Goal: Task Accomplishment & Management: Manage account settings

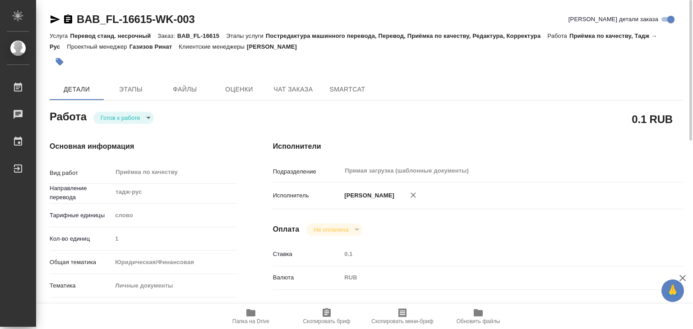
click at [206, 52] on div at bounding box center [261, 62] width 422 height 20
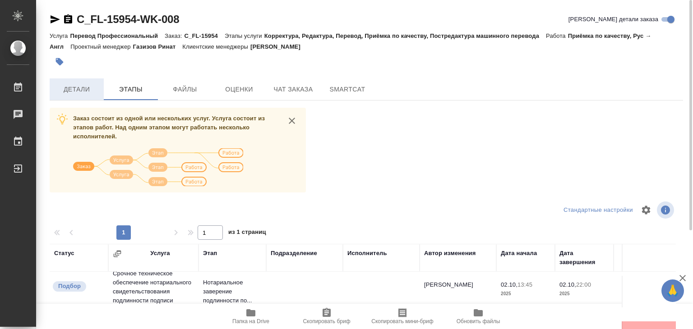
click at [85, 91] on span "Детали" at bounding box center [76, 89] width 43 height 11
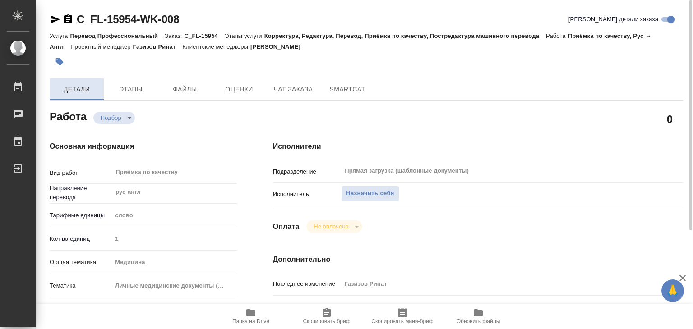
type textarea "x"
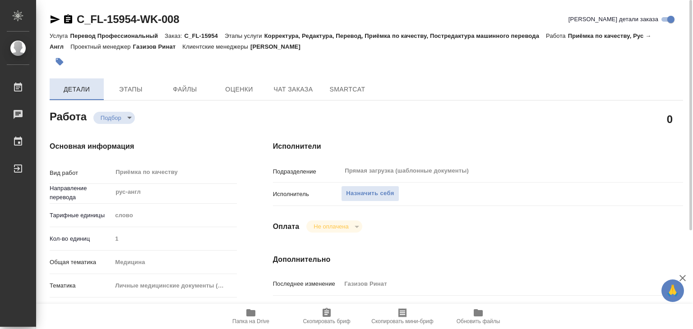
type textarea "x"
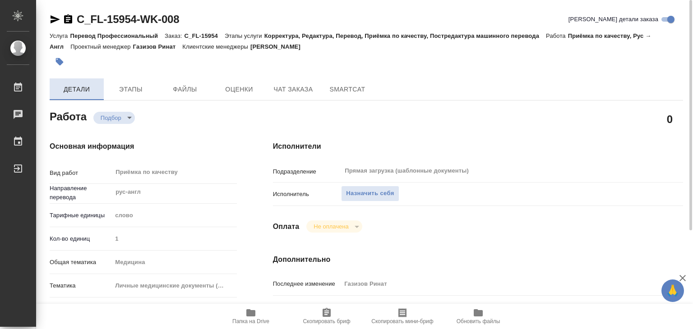
type textarea "x"
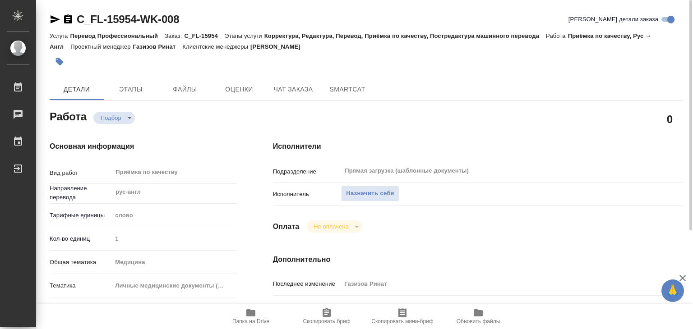
type textarea "x"
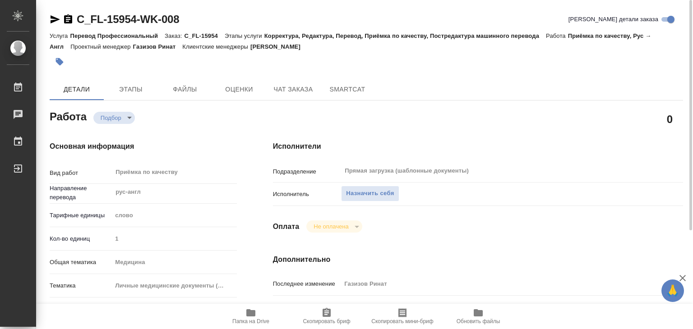
scroll to position [181, 0]
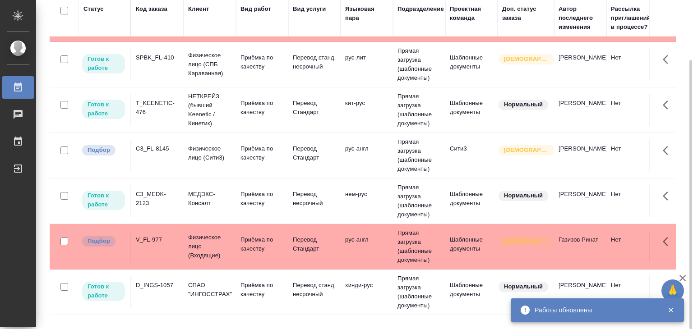
scroll to position [321, 0]
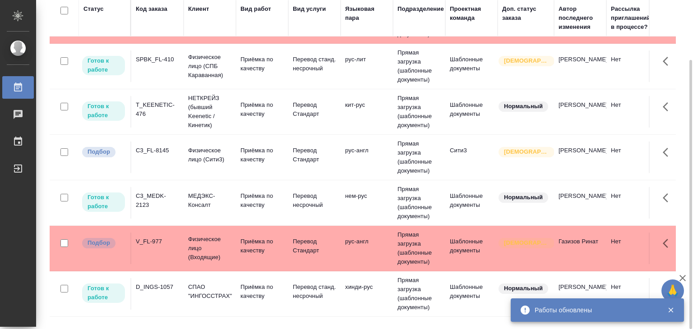
click at [184, 203] on td "МЕДЭКС-Консалт" at bounding box center [210, 203] width 52 height 32
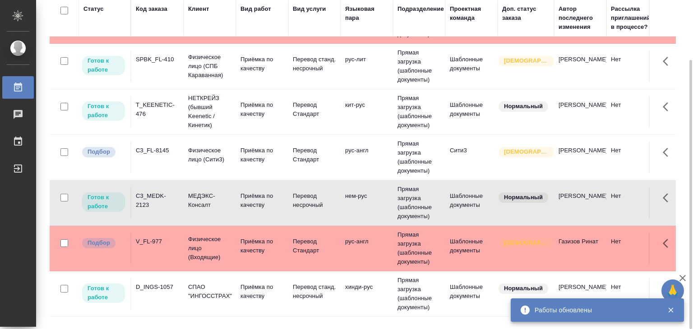
scroll to position [872, 0]
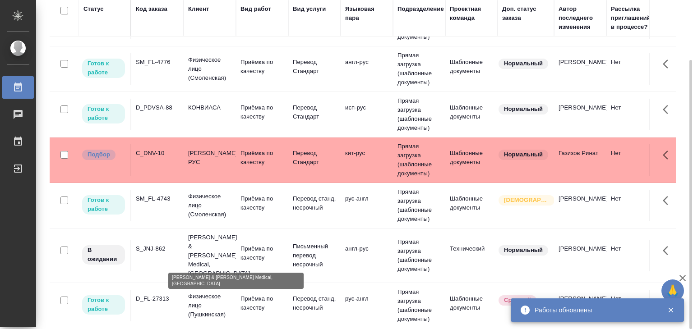
click at [210, 243] on p "Johnson & Johnson Medical, Russia" at bounding box center [209, 255] width 43 height 45
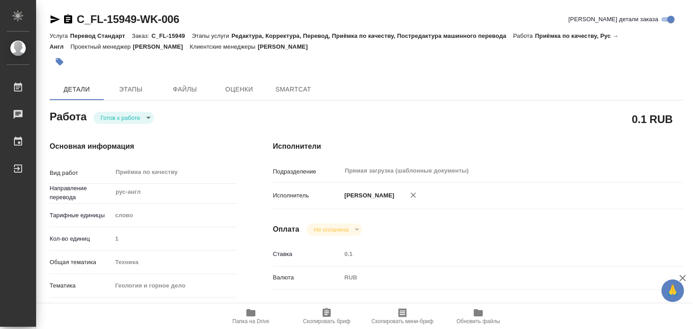
type textarea "x"
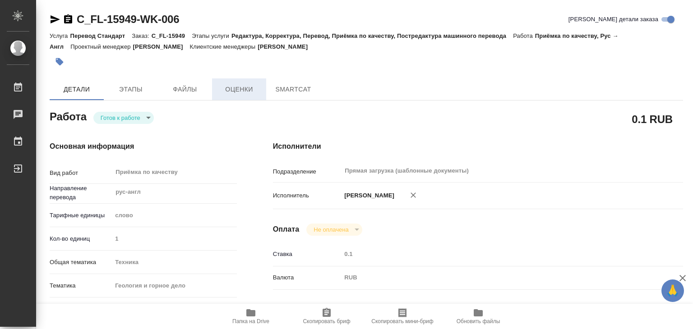
type textarea "x"
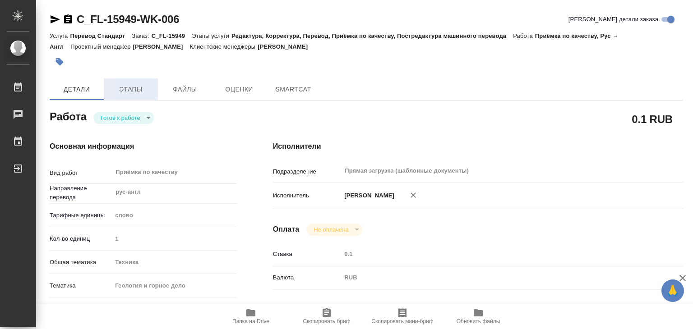
type textarea "x"
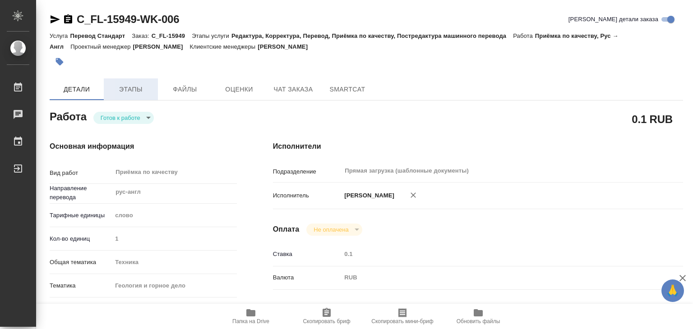
click at [137, 91] on span "Этапы" at bounding box center [130, 89] width 43 height 11
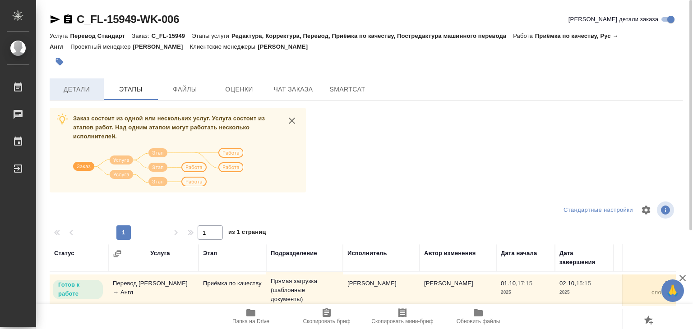
click at [76, 80] on button "Детали" at bounding box center [77, 90] width 54 height 22
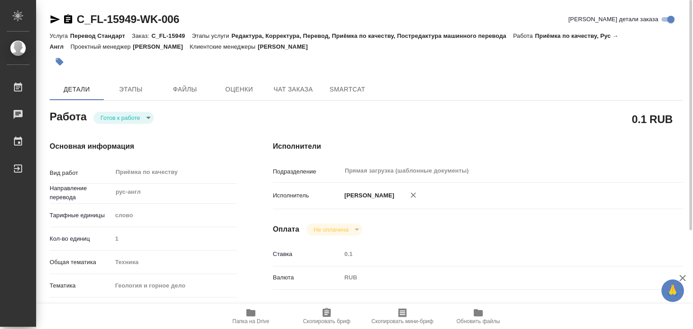
type textarea "x"
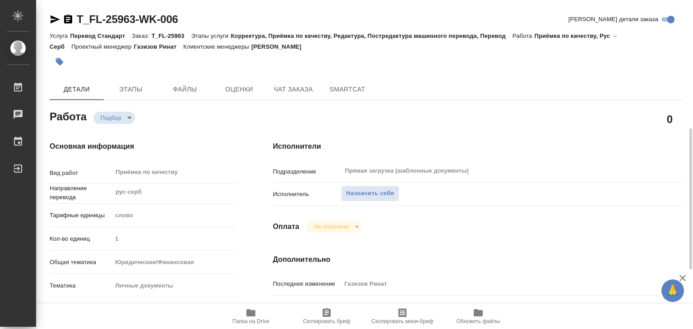
scroll to position [181, 0]
type textarea "x"
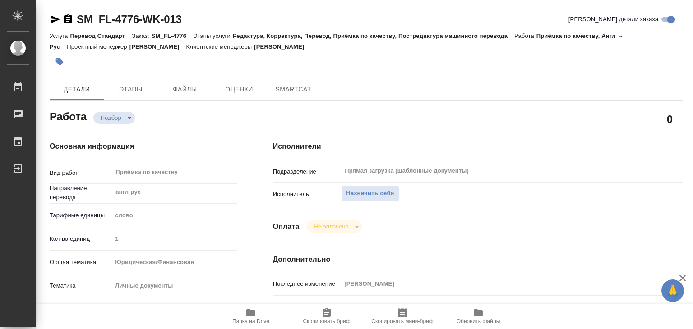
type textarea "x"
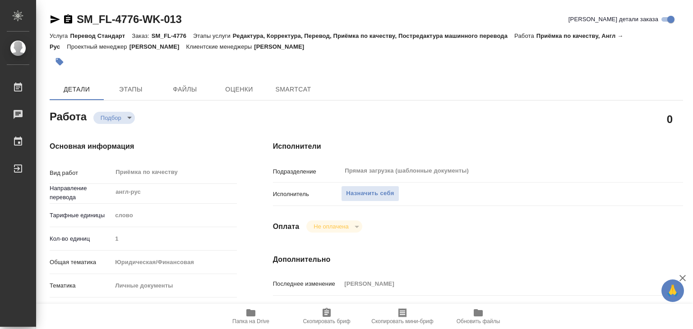
type textarea "x"
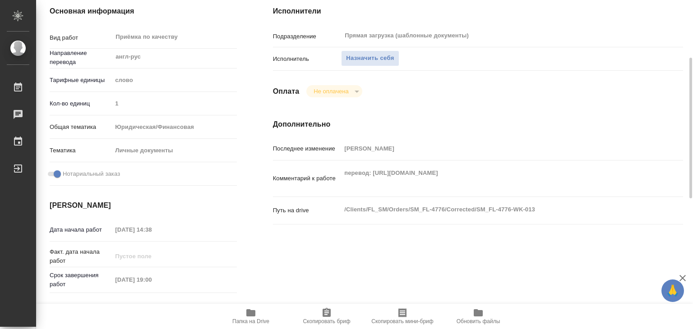
type textarea "x"
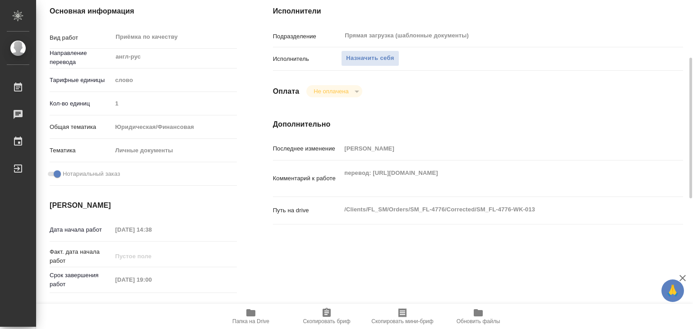
type textarea "x"
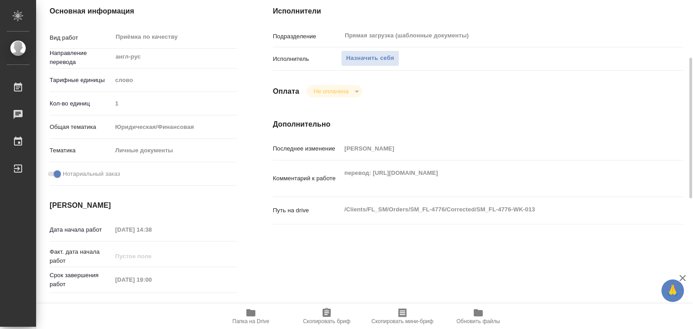
type textarea "x"
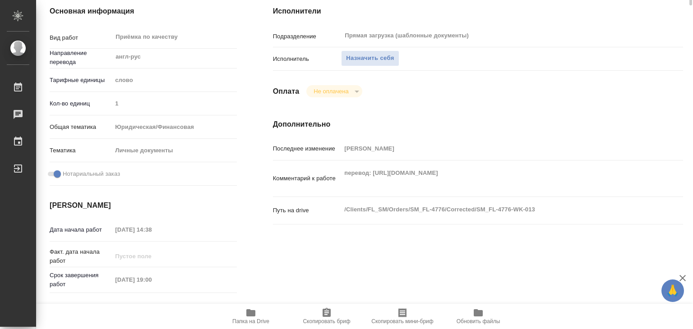
scroll to position [0, 0]
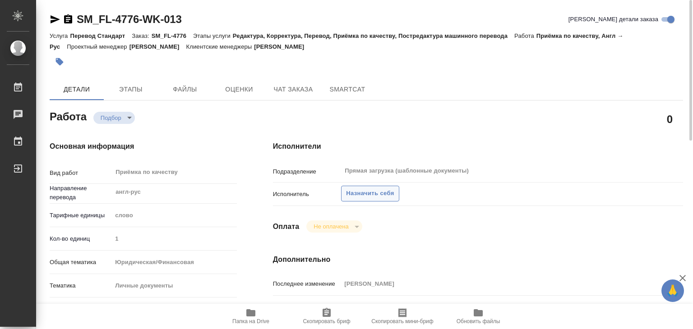
click at [370, 193] on span "Назначить себя" at bounding box center [370, 194] width 48 height 10
click at [372, 194] on span "Назначить себя" at bounding box center [370, 194] width 48 height 10
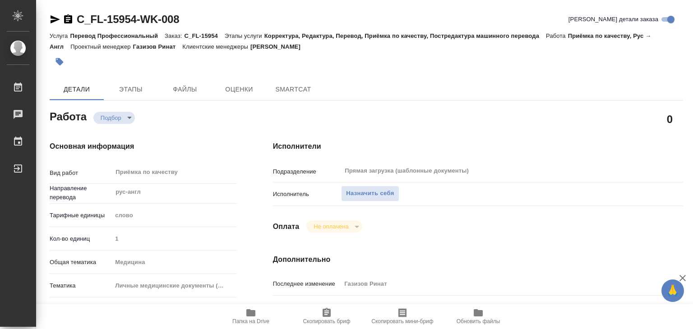
type textarea "x"
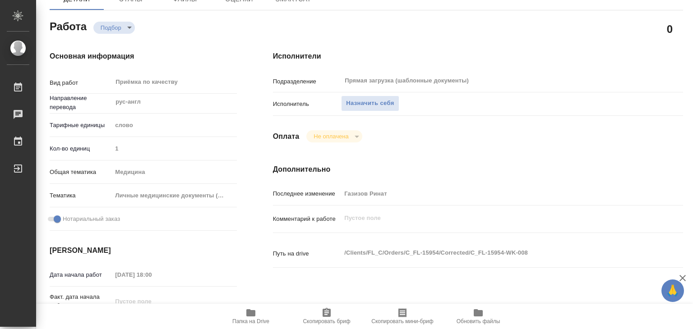
type textarea "x"
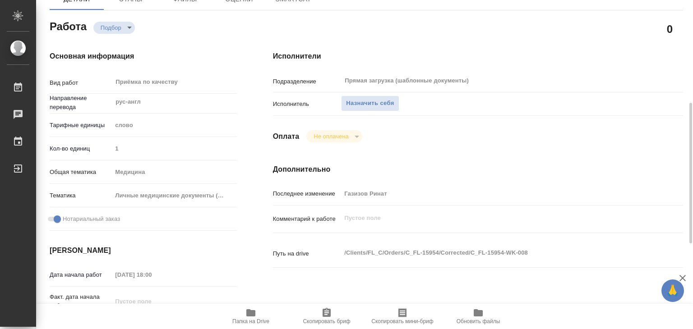
scroll to position [135, 0]
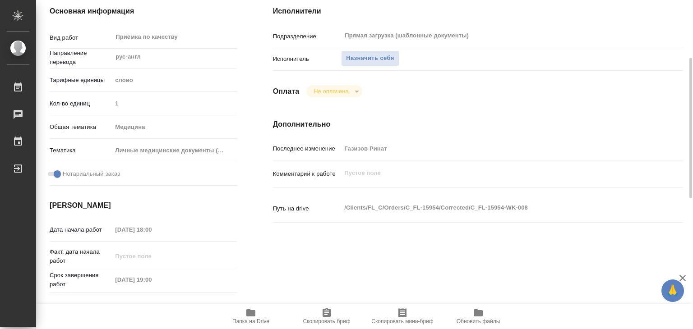
type textarea "x"
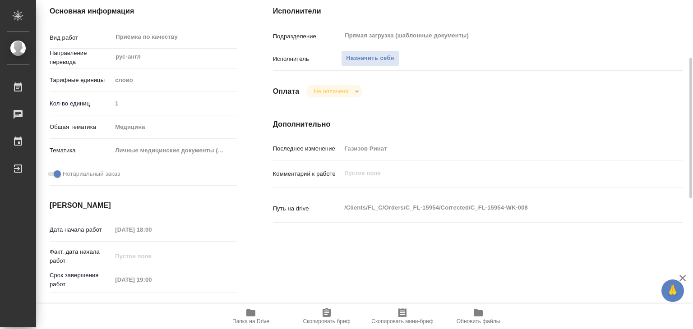
type textarea "x"
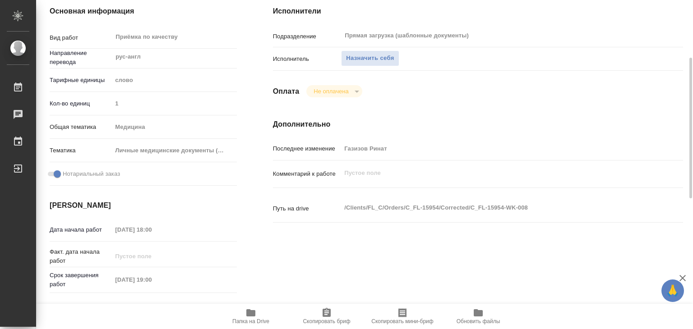
type textarea "x"
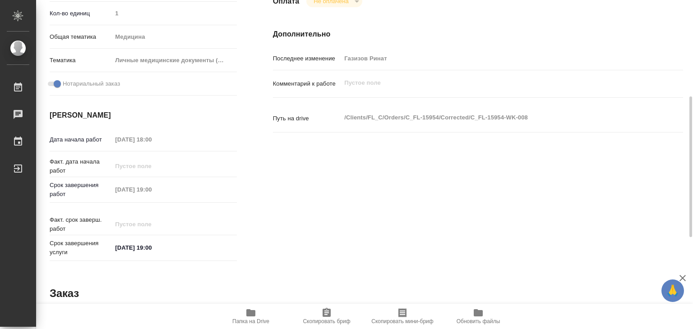
scroll to position [45, 0]
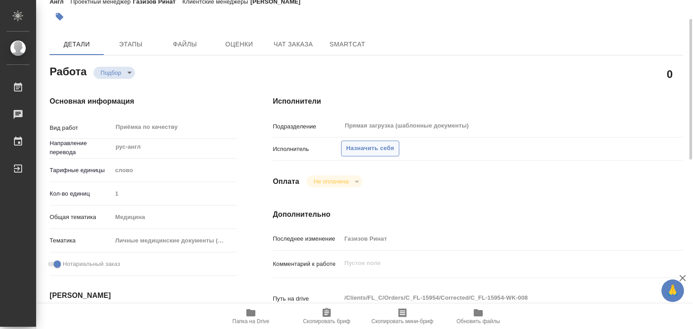
click at [362, 151] on span "Назначить себя" at bounding box center [370, 149] width 48 height 10
type textarea "x"
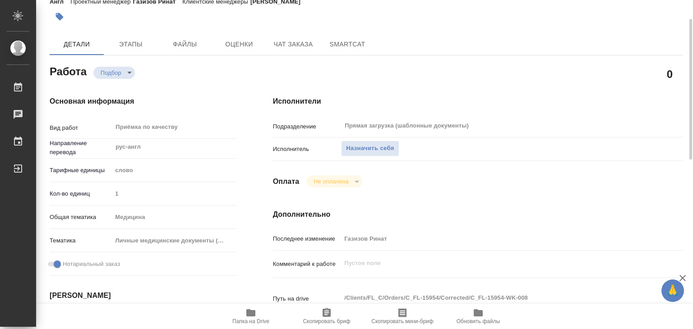
type textarea "x"
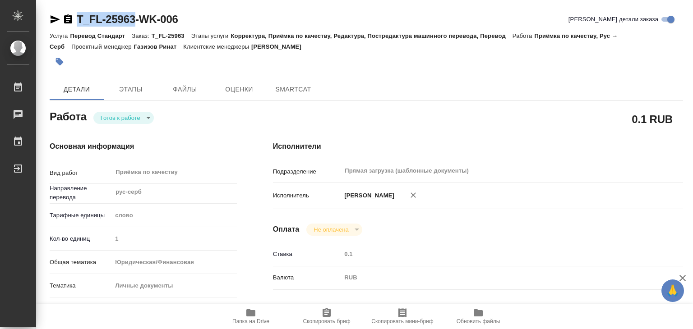
type textarea "x"
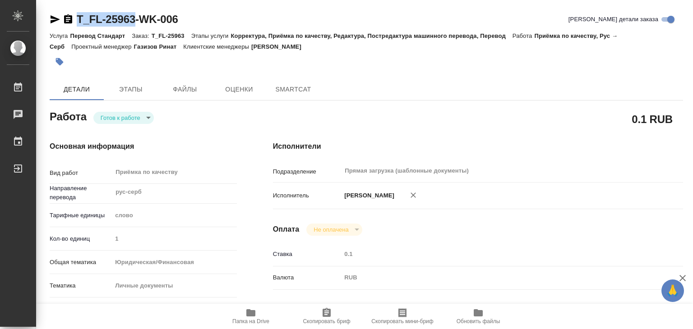
type textarea "x"
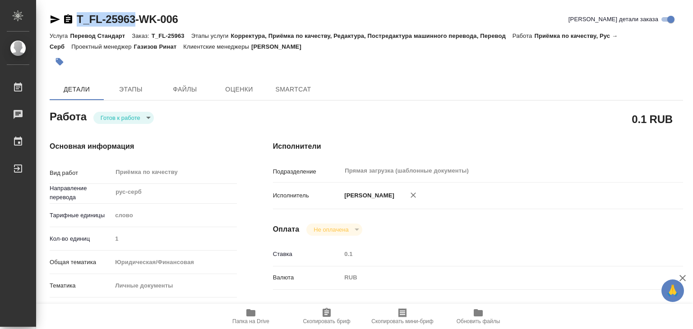
drag, startPoint x: 72, startPoint y: 9, endPoint x: 137, endPoint y: 24, distance: 66.6
type textarea "x"
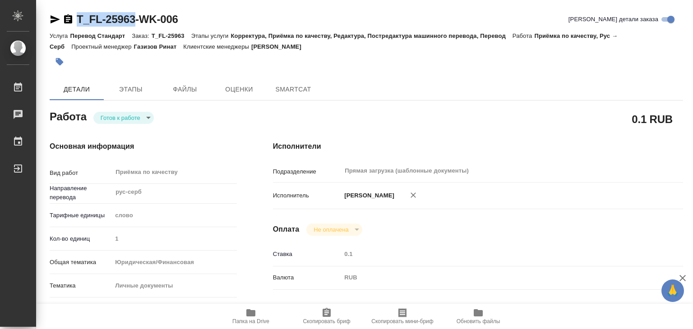
type textarea "x"
copy link "T_FL-25963"
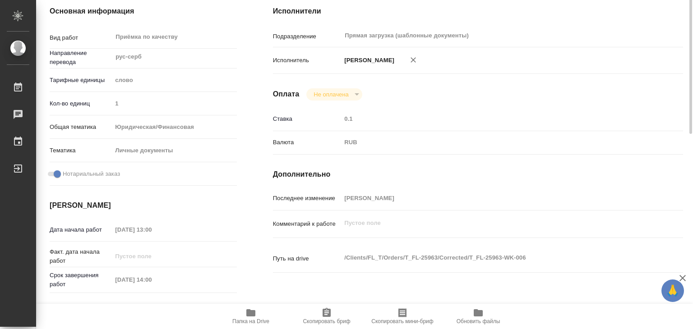
scroll to position [181, 0]
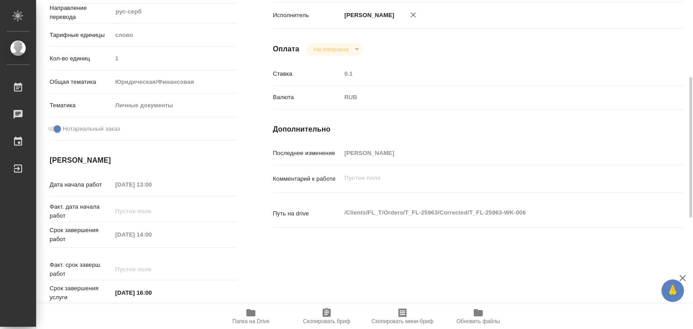
type textarea "x"
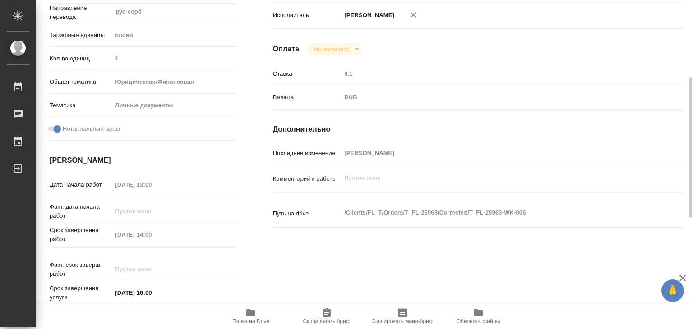
type textarea "x"
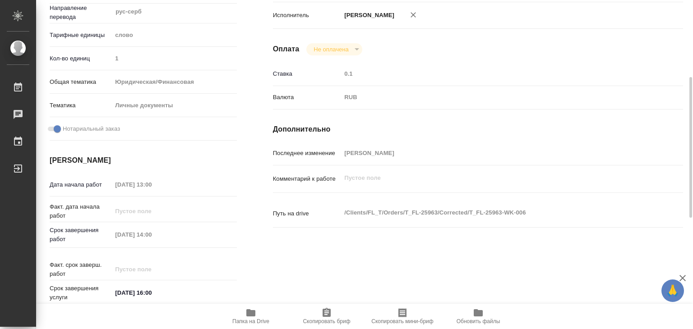
scroll to position [0, 0]
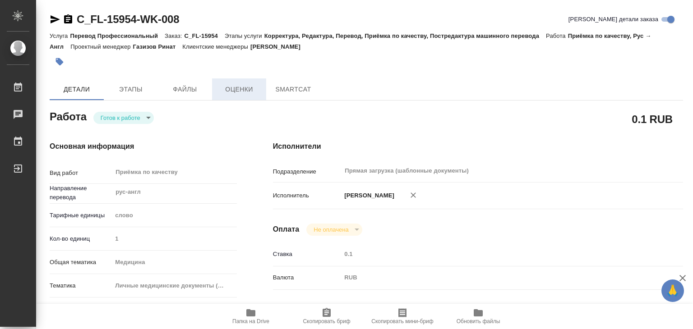
type textarea "x"
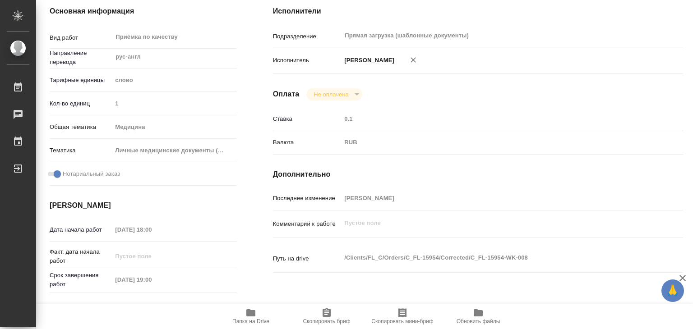
scroll to position [181, 0]
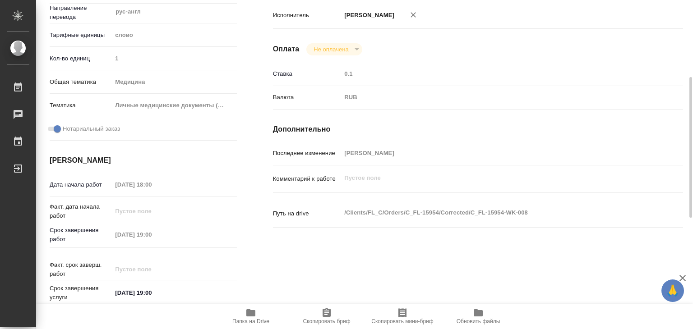
type textarea "x"
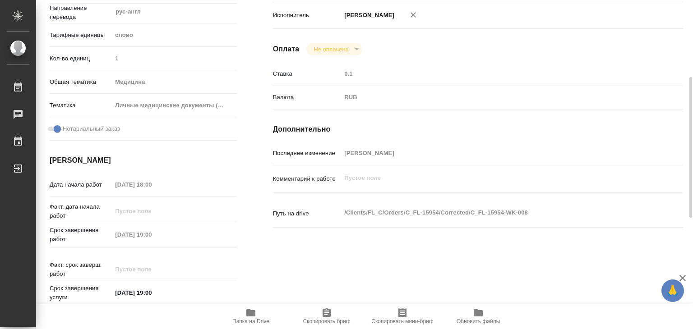
scroll to position [0, 0]
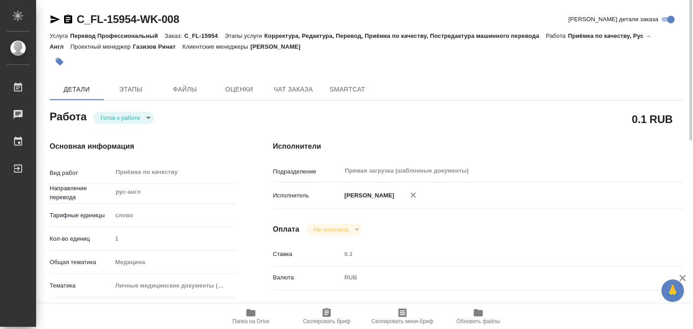
type textarea "x"
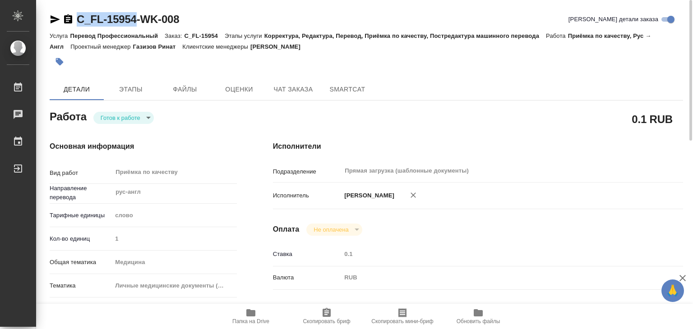
drag, startPoint x: 81, startPoint y: 11, endPoint x: 137, endPoint y: 22, distance: 57.4
copy link "C_FL-15954"
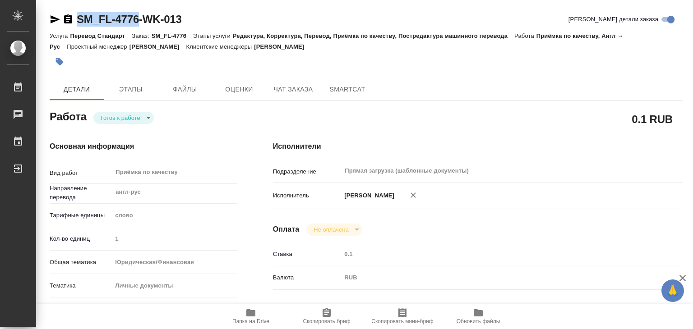
drag, startPoint x: 80, startPoint y: 5, endPoint x: 140, endPoint y: 19, distance: 61.6
copy link "SM_FL-4776"
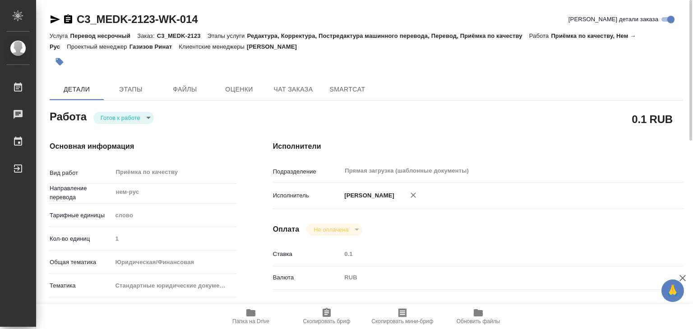
click at [143, 116] on body "🙏 .cls-1 fill:#fff; AWATERA Alilekova [PERSON_NAME] Работы 0 Чаты График Выйти …" at bounding box center [346, 164] width 693 height 329
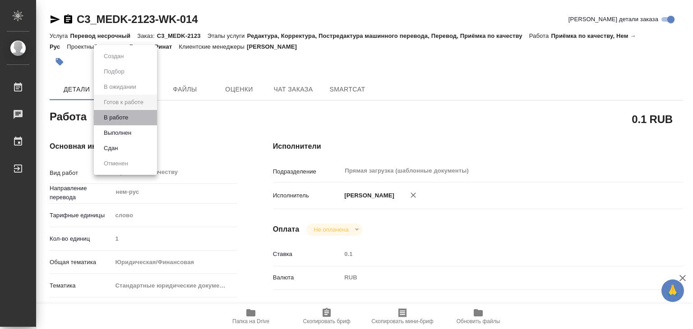
click at [143, 119] on li "В работе" at bounding box center [125, 117] width 63 height 15
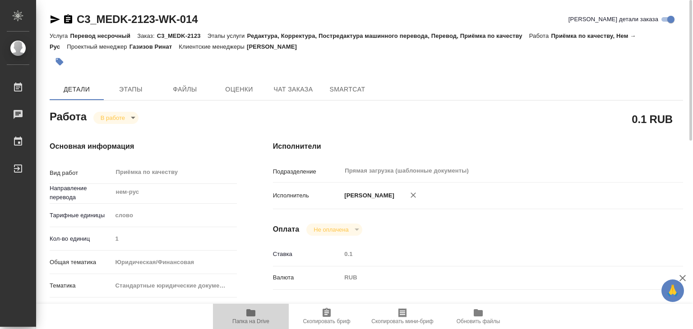
click at [263, 316] on span "Папка на Drive" at bounding box center [250, 316] width 65 height 17
click at [60, 64] on icon "button" at bounding box center [60, 62] width 8 height 8
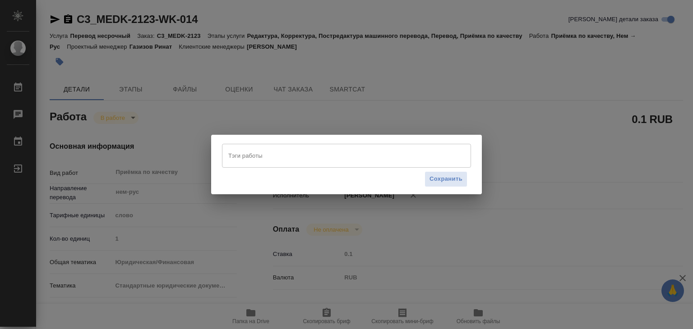
click at [252, 165] on div "Тэги работы" at bounding box center [346, 155] width 249 height 23
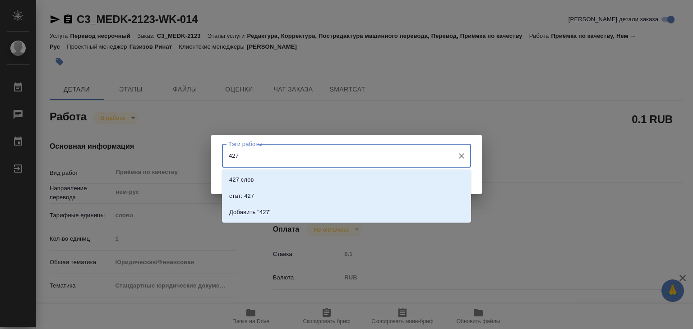
type input "427"
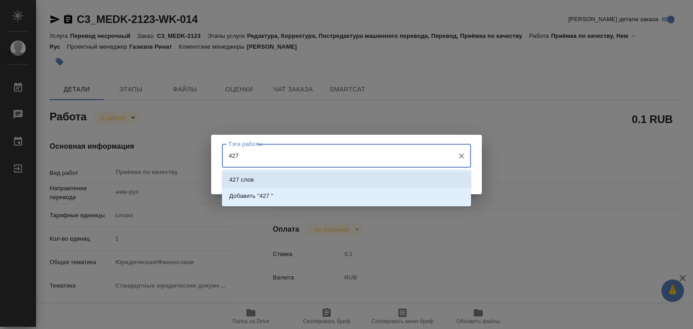
click at [264, 177] on li "427 слов" at bounding box center [346, 180] width 249 height 16
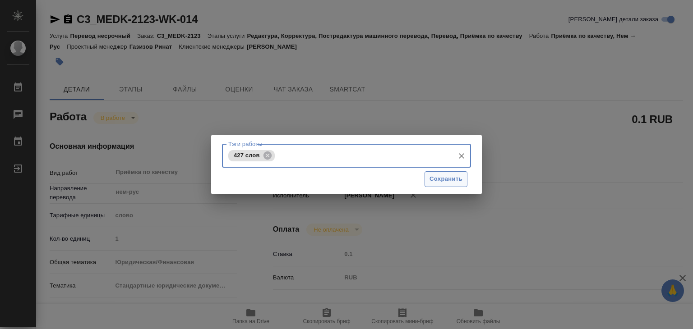
click at [448, 178] on span "Сохранить" at bounding box center [446, 179] width 33 height 10
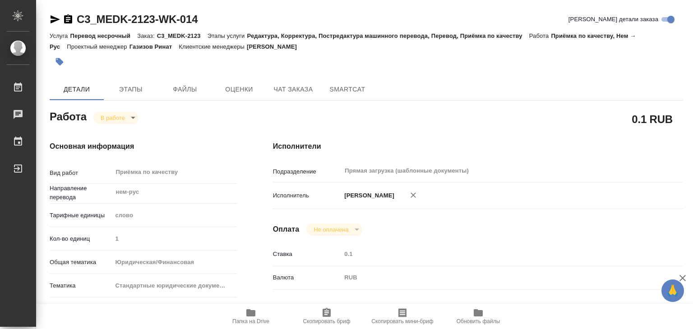
type input "inProgress"
type textarea "Приёмка по качеству"
type textarea "x"
type input "нем-рус"
type input "5a8b1489cc6b4906c91bfd90"
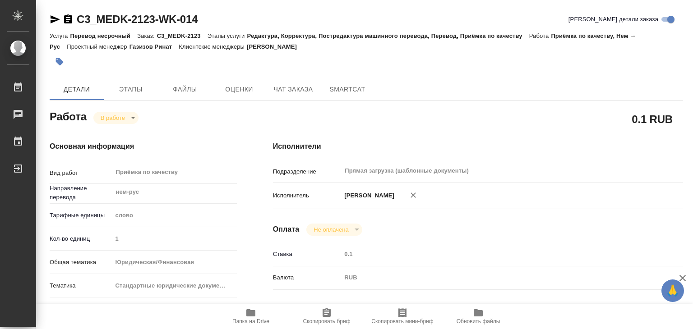
type input "1"
type input "yr-fn"
type input "5f647205b73bc97568ca66bf"
checkbox input "true"
type input "02.10.2025 14:00"
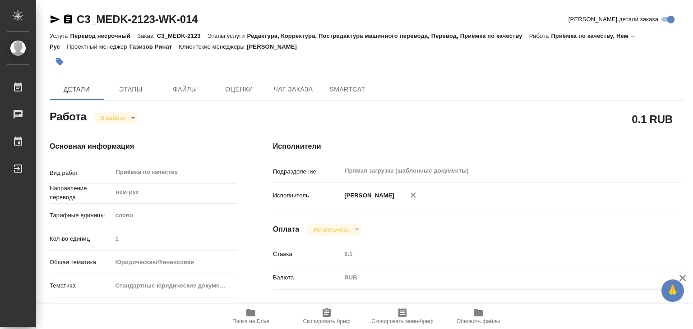
type input "02.10.2025 17:16"
type input "02.10.2025 17:00"
type input "Прямая загрузка (шаблонные документы)"
type input "notPayed"
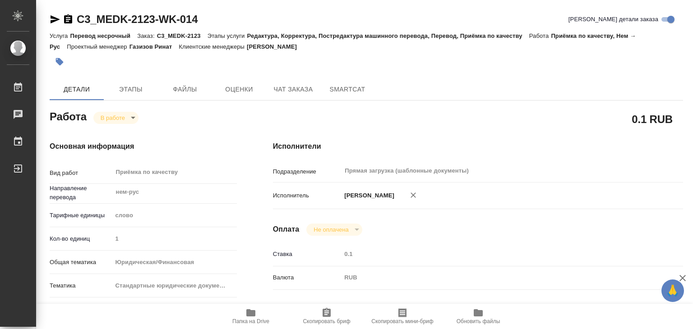
type input "0.1"
type input "RUB"
type input "[PERSON_NAME]"
type textarea "x"
type textarea "/Clients/МЕДЭКС-Консалт/Orders/C3_MEDK-2123/Corrected/C3_MEDK-2123-WK-014"
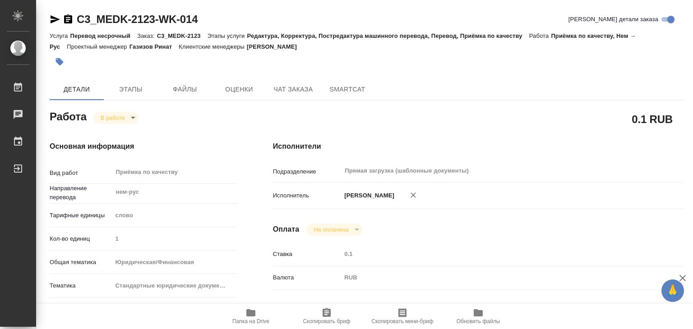
type textarea "x"
type input "C3_MEDK-2123"
type input "Перевод несрочный"
type input "Редактура, Корректура, Постредактура машинного перевода, Перевод, Приёмка по ка…"
type input "Галишева Мария"
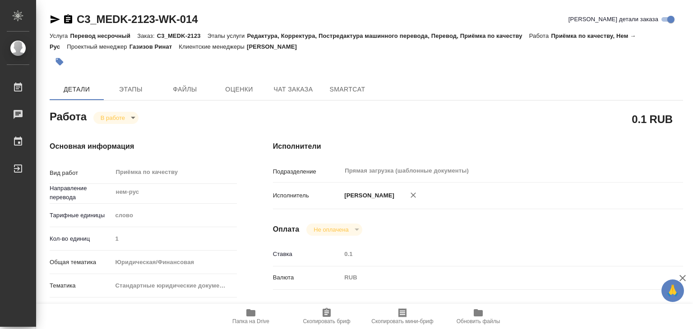
type input "Оксютович Ирина"
type input "/Clients/МЕДЭКС-Консалт/Orders/C3_MEDK-2123"
type textarea "x"
type textarea "перевод тур-рус и нем-рус под нот и ЭЦП"
type textarea "x"
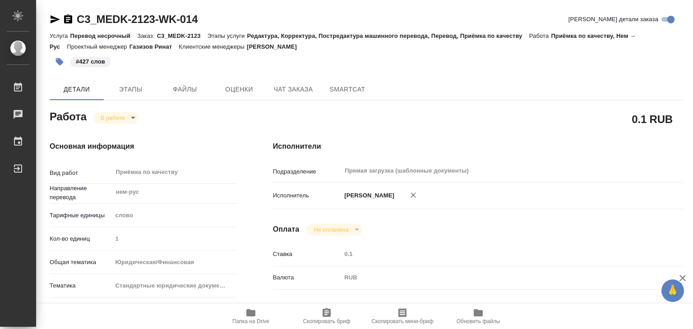
type textarea "x"
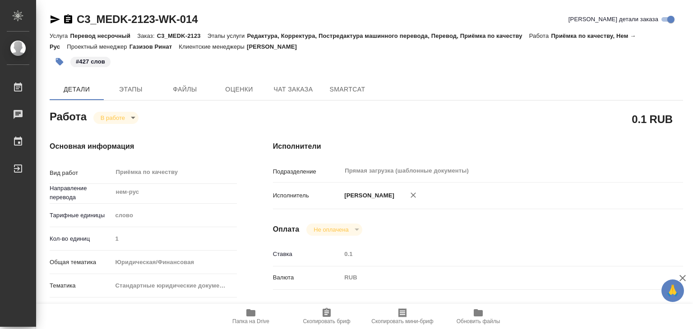
type textarea "x"
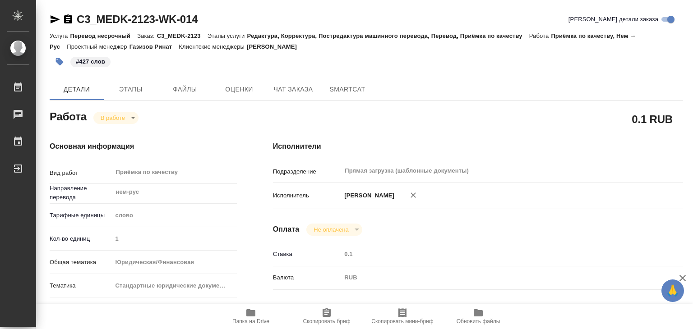
type textarea "x"
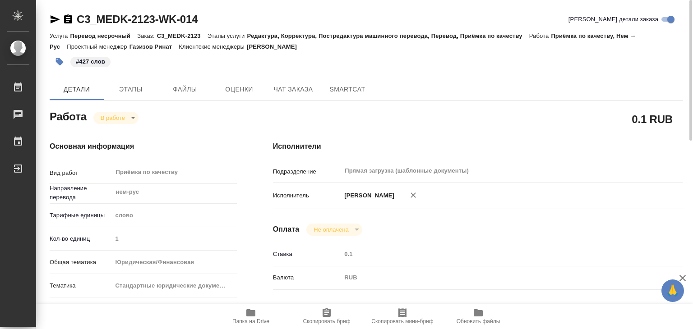
drag, startPoint x: 129, startPoint y: 108, endPoint x: 124, endPoint y: 116, distance: 9.1
click at [128, 109] on div "Работа В работе inProgress" at bounding box center [143, 116] width 187 height 16
click at [124, 116] on body "🙏 .cls-1 fill:#fff; AWATERA Alilekova Valeriya Работы 0 Чаты График Выйти C3_ME…" at bounding box center [346, 164] width 693 height 329
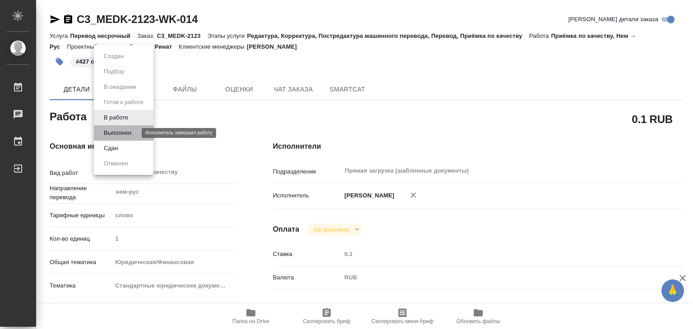
click at [125, 130] on button "Выполнен" at bounding box center [117, 133] width 33 height 10
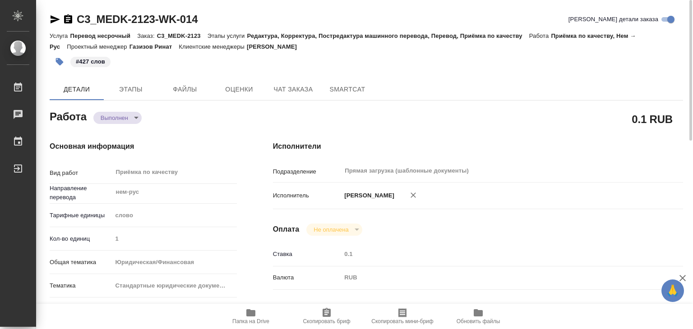
type textarea "x"
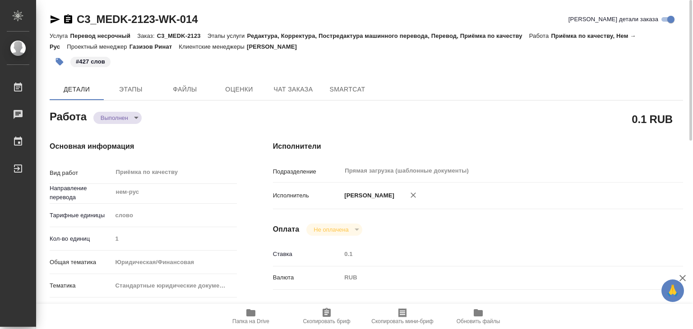
type textarea "x"
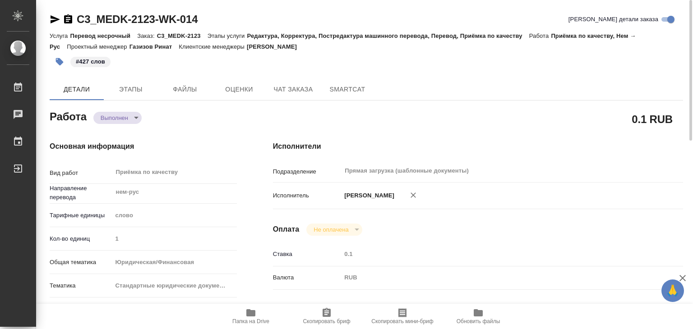
drag, startPoint x: 310, startPoint y: 46, endPoint x: 257, endPoint y: 51, distance: 52.6
click at [257, 51] on div "Услуга Перевод несрочный Заказ: C3_MEDK-2123 Этапы услуги Редактура, Корректура…" at bounding box center [367, 41] width 634 height 22
type textarea "x"
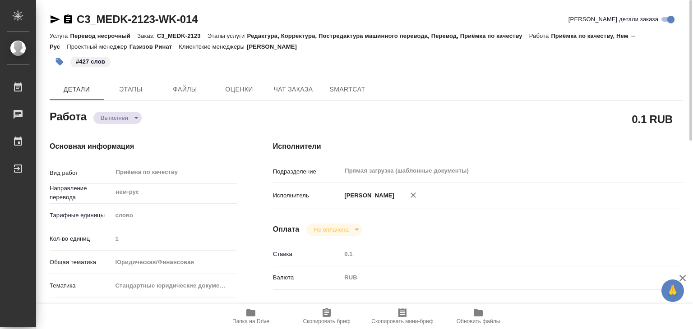
type textarea "x"
copy p "Галишева Мария"
drag, startPoint x: 103, startPoint y: 9, endPoint x: 157, endPoint y: 12, distance: 53.3
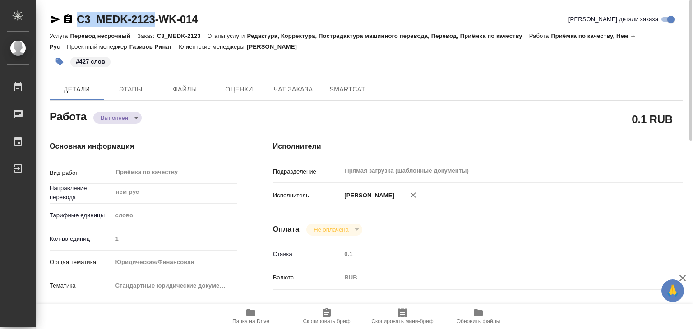
copy link "C3_MEDK-2123"
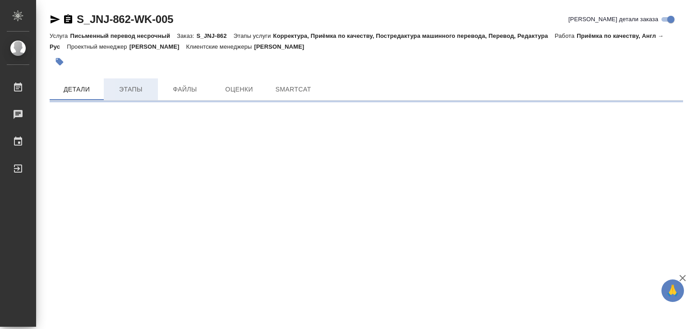
click at [136, 86] on span "Этапы" at bounding box center [130, 89] width 43 height 11
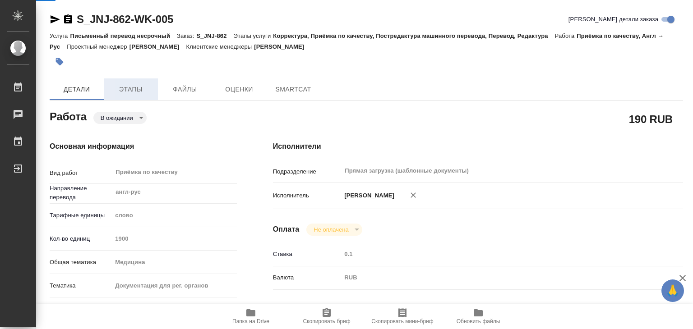
type textarea "x"
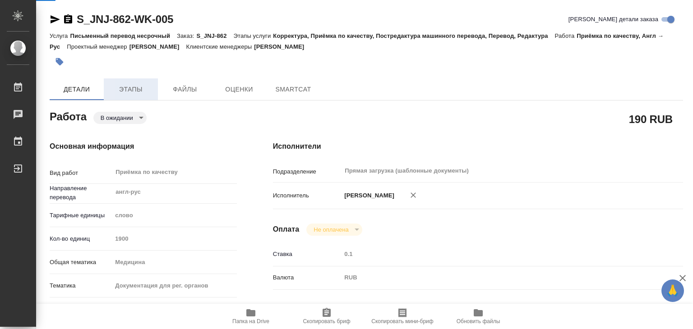
type textarea "x"
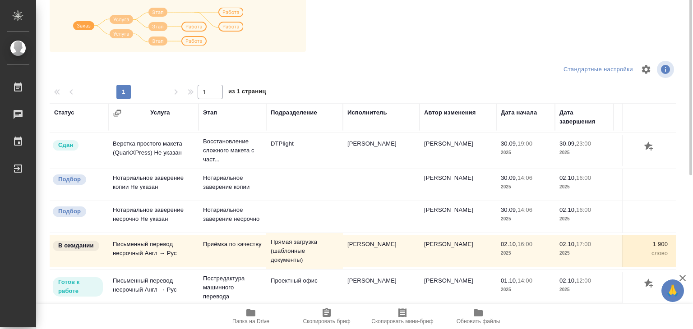
scroll to position [5, 0]
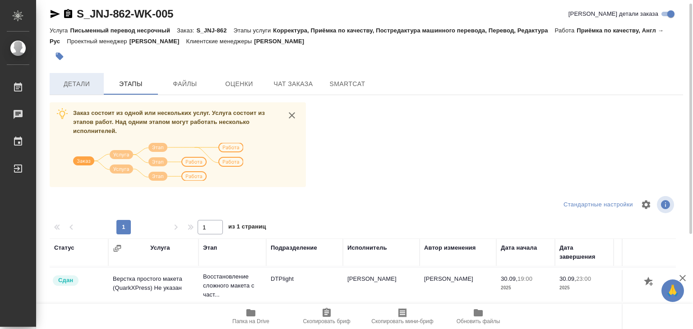
click at [80, 80] on span "Детали" at bounding box center [76, 84] width 43 height 11
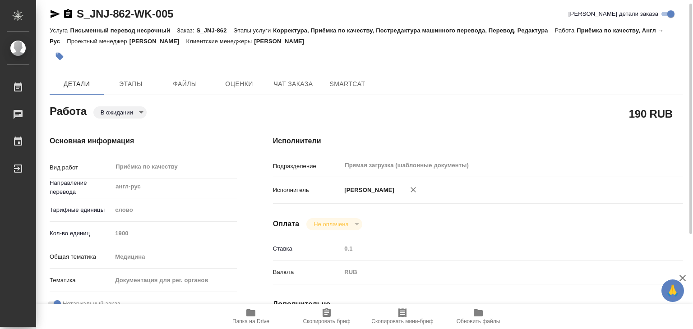
type textarea "x"
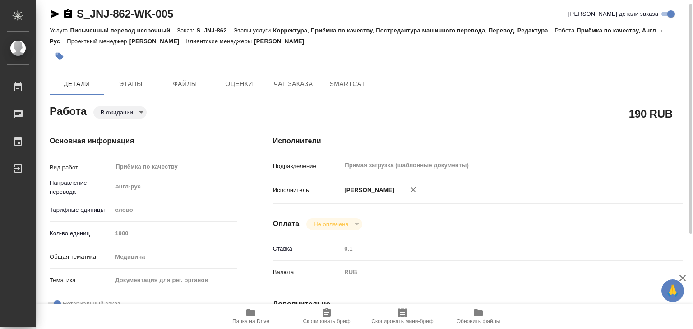
click at [252, 306] on button "Папка на Drive" at bounding box center [251, 316] width 76 height 25
type textarea "x"
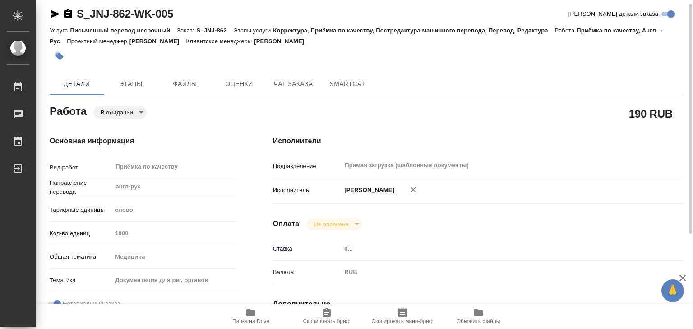
type textarea "x"
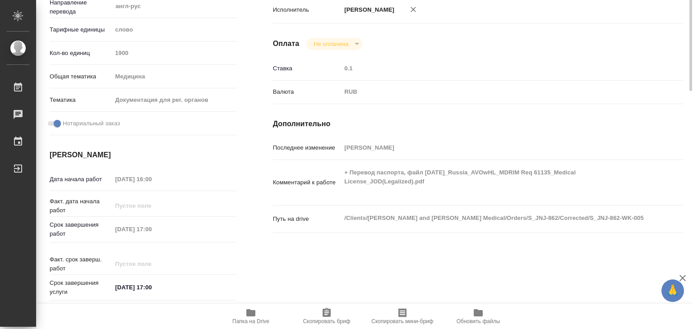
scroll to position [51, 0]
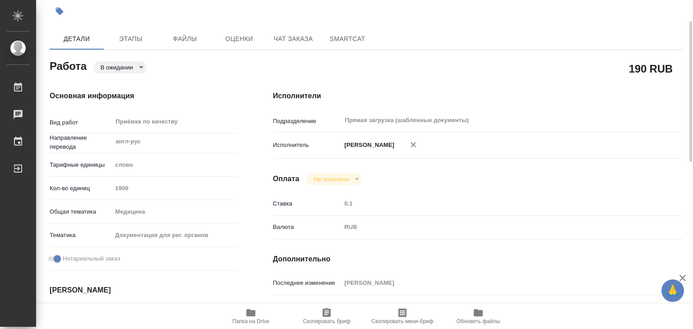
click at [255, 320] on span "Папка на Drive" at bounding box center [250, 322] width 37 height 6
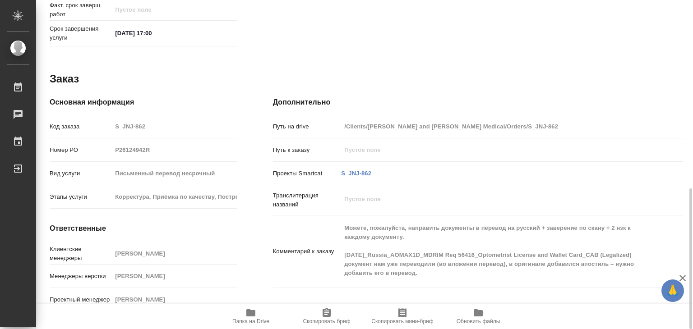
scroll to position [260, 0]
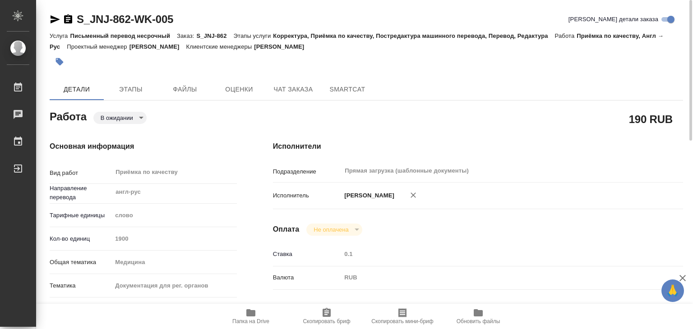
click at [61, 60] on icon "button" at bounding box center [60, 62] width 8 height 8
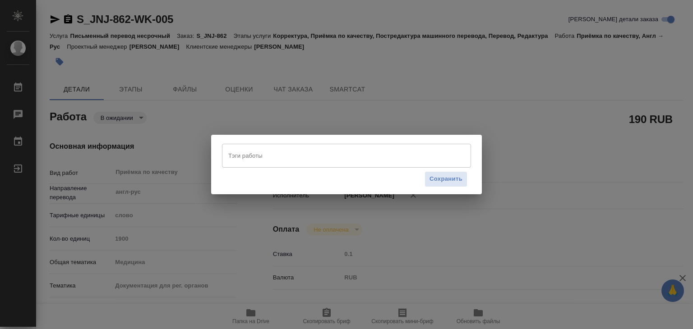
click at [279, 147] on div "Тэги работы" at bounding box center [346, 155] width 249 height 23
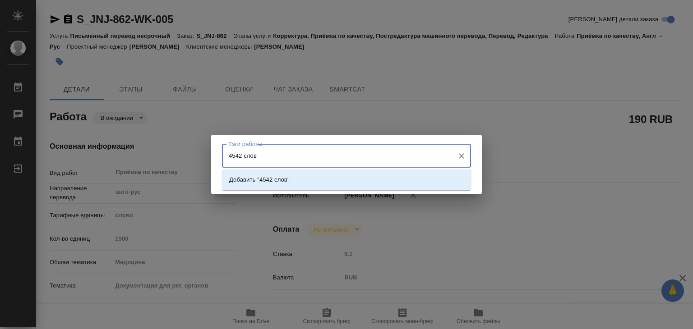
type input "4542 слова"
click at [293, 184] on p "Добавить "4542 слова"" at bounding box center [261, 180] width 64 height 9
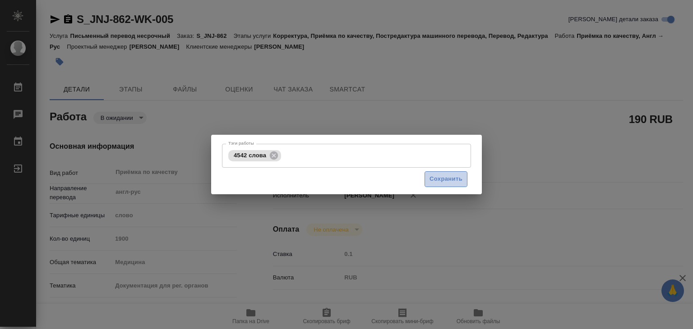
click at [444, 180] on span "Сохранить" at bounding box center [446, 179] width 33 height 10
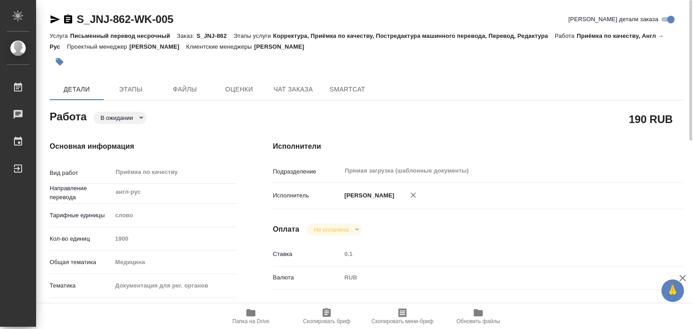
type input "pending"
type input "англ-рус"
type input "5a8b1489cc6b4906c91bfd90"
type input "1900"
type input "med"
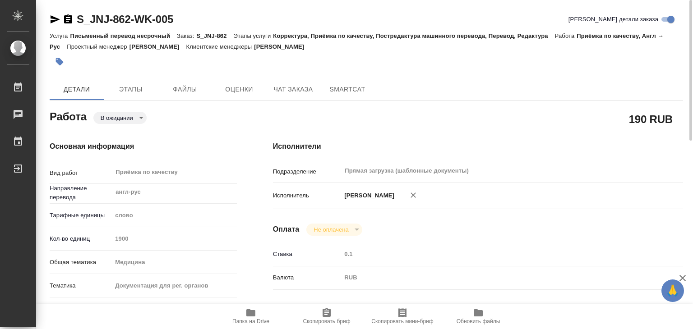
type input "5f647205b73bc97568ca66c6"
checkbox input "true"
type input "02.10.2025 16:00"
type input "[DATE] 17:00"
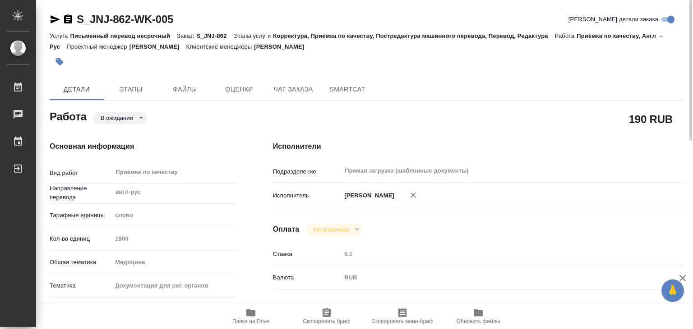
type input "Прямая загрузка (шаблонные документы)"
type input "notPayed"
type input "0.1"
type input "RUB"
type input "Сергеева Анастасия"
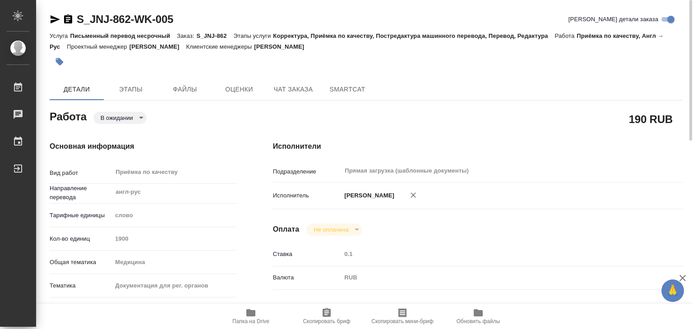
type input "S_JNJ-862"
type input "P26124942R"
type input "Письменный перевод несрочный"
type input "Корректура, Приёмка по качеству, Постредактура машинного перевода, Перевод, Ред…"
type input "Усманова Ольга"
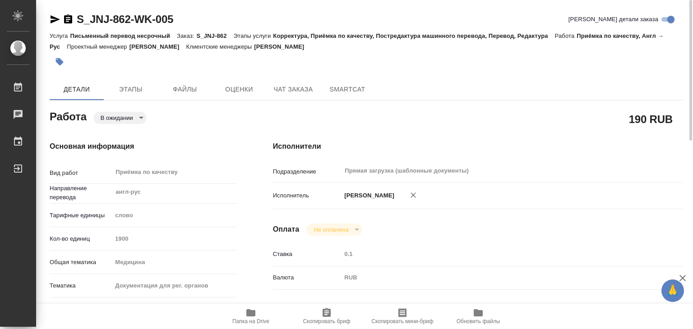
type input "Заборова Александра"
type input "/Clients/Johnson and Johnson Medical/Orders/S_JNJ-862"
click at [127, 119] on body "🙏 .cls-1 fill:#fff; AWATERA Alilekova Valeriya Работы 0 Чаты График Выйти S_JNJ…" at bounding box center [346, 164] width 693 height 329
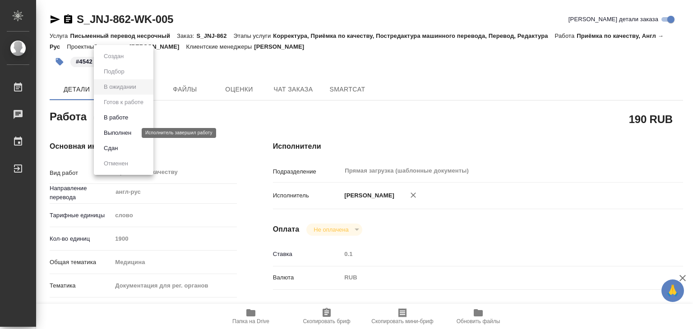
click at [134, 130] on button "Выполнен" at bounding box center [117, 133] width 33 height 10
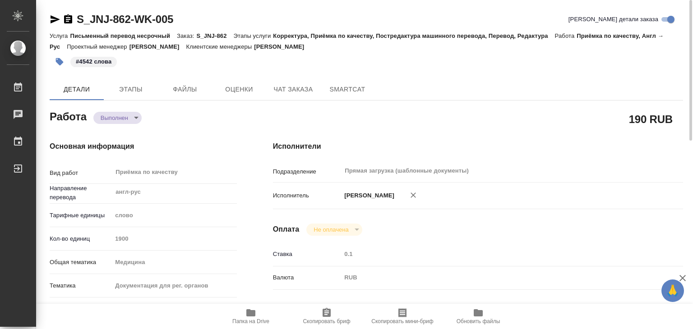
type textarea "x"
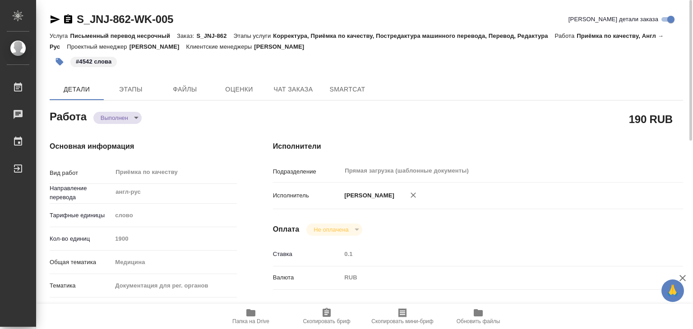
type textarea "x"
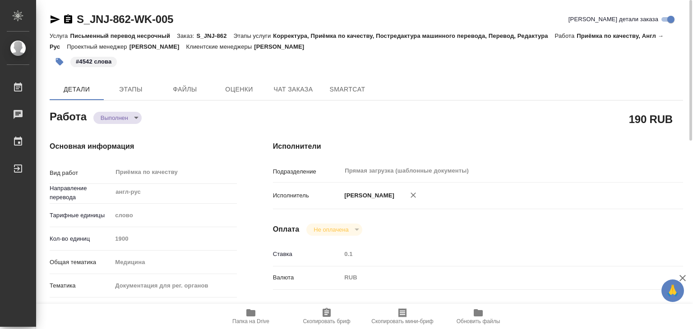
type textarea "x"
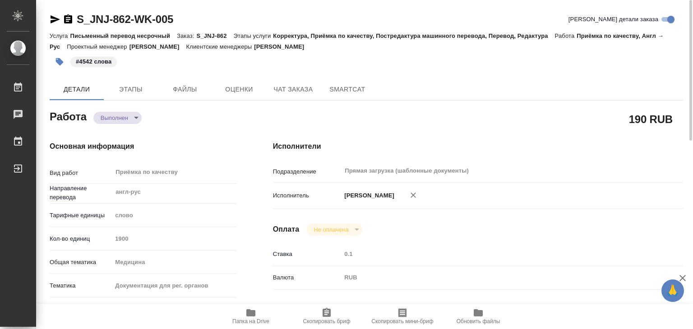
type textarea "x"
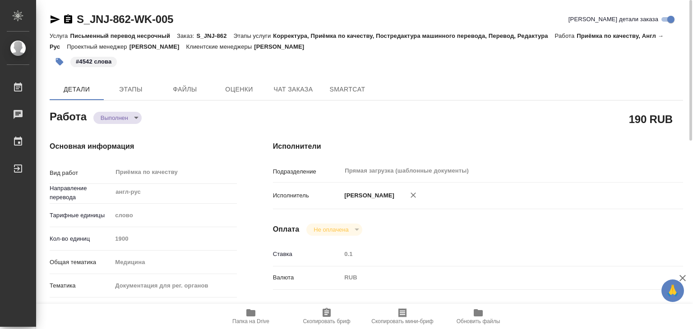
type textarea "x"
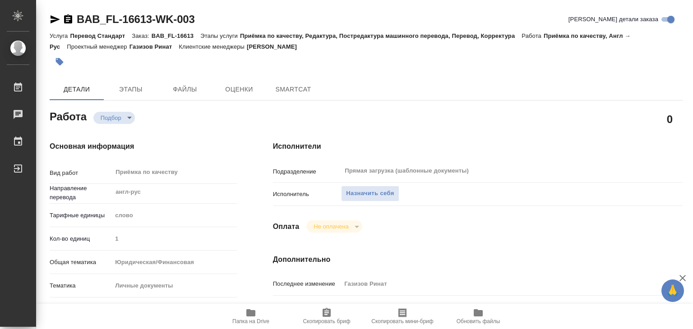
type textarea "x"
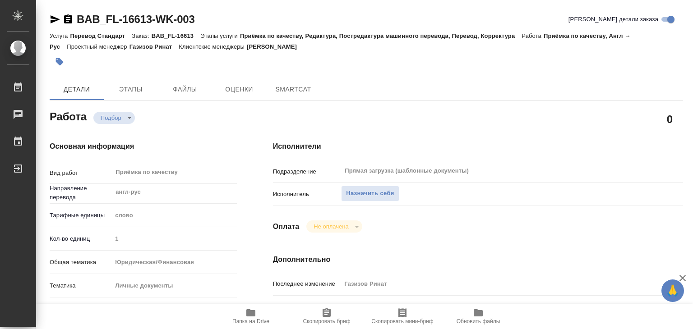
scroll to position [181, 0]
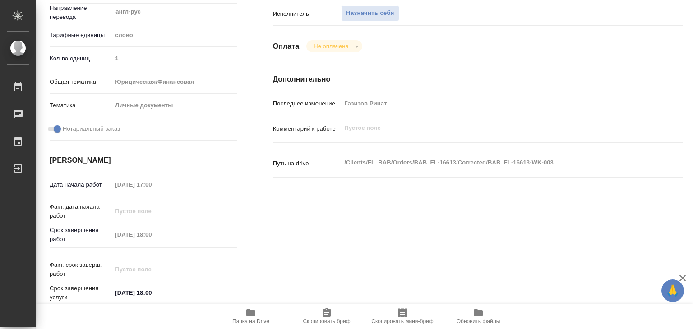
type textarea "x"
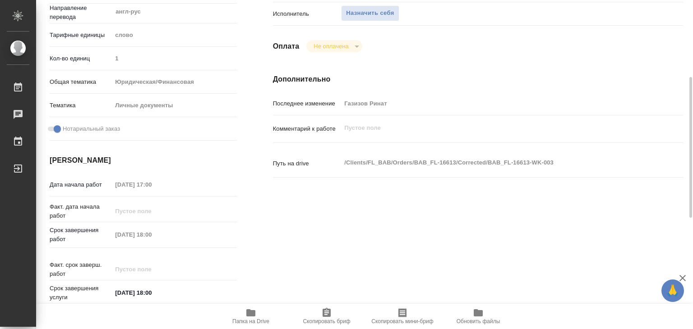
type textarea "x"
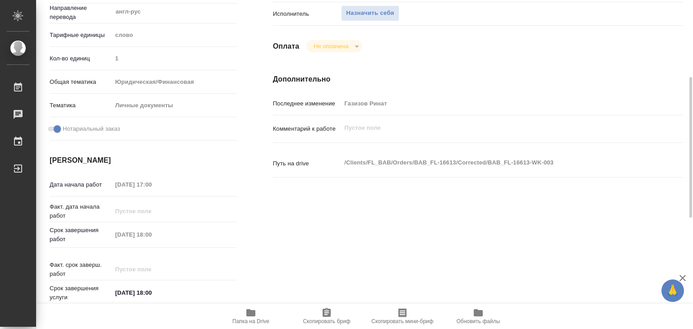
type textarea "x"
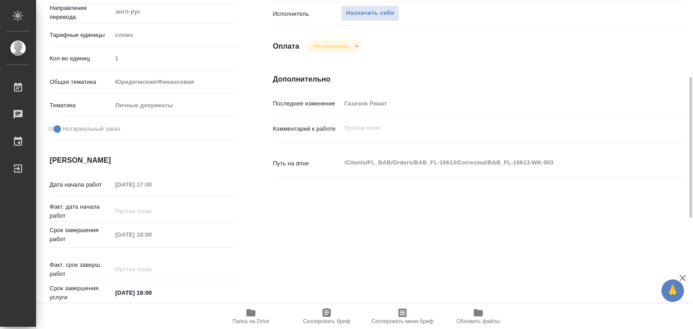
type textarea "x"
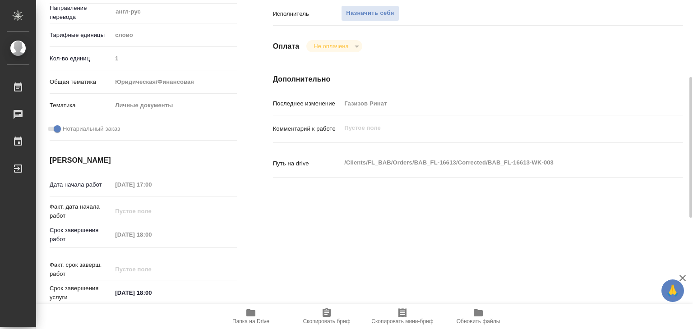
type textarea "x"
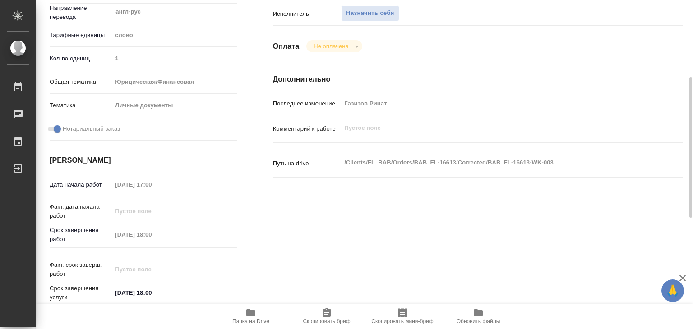
type textarea "x"
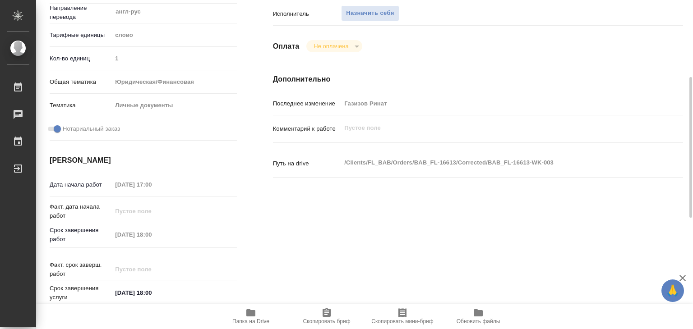
type textarea "x"
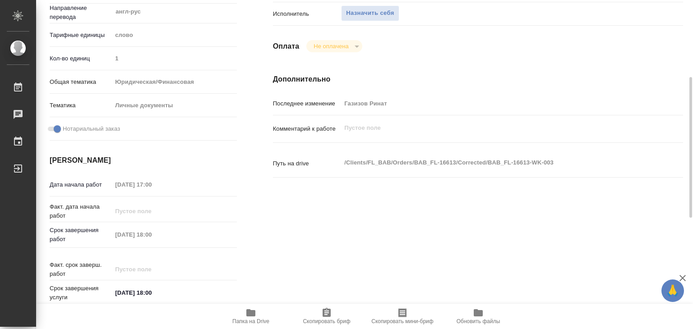
type textarea "x"
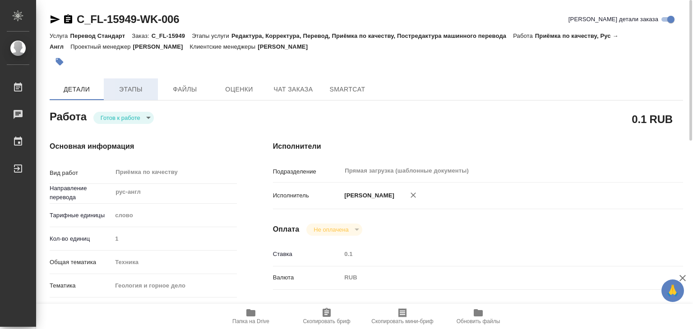
click at [135, 91] on span "Этапы" at bounding box center [130, 89] width 43 height 11
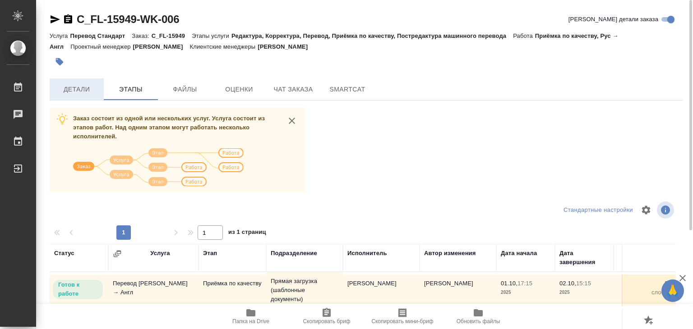
click at [94, 93] on span "Детали" at bounding box center [76, 89] width 43 height 11
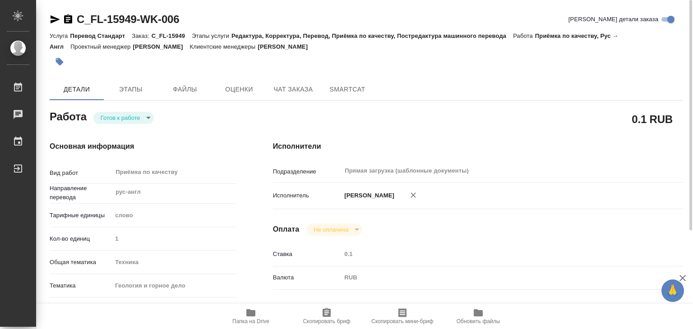
type textarea "x"
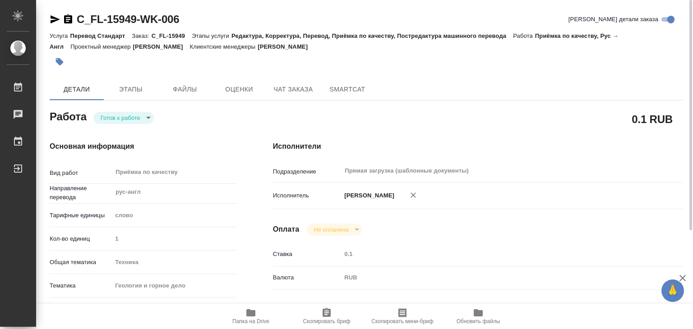
type textarea "x"
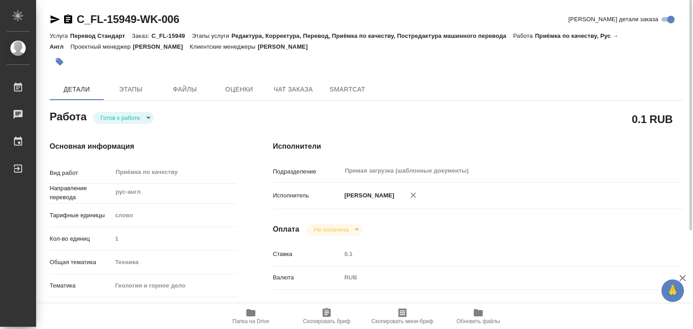
type textarea "x"
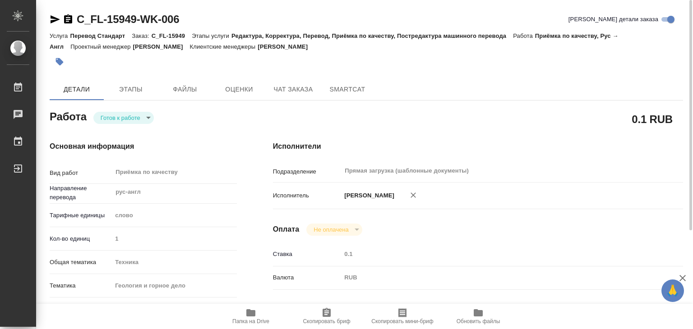
type textarea "x"
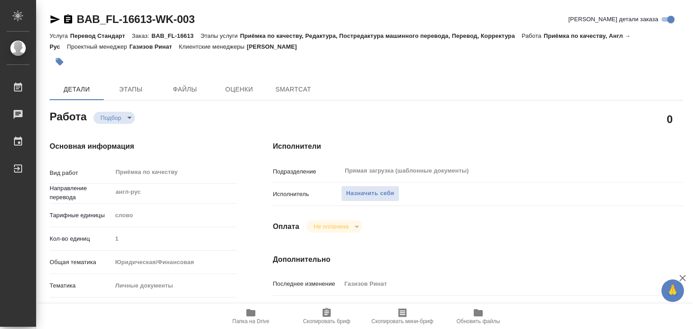
type textarea "x"
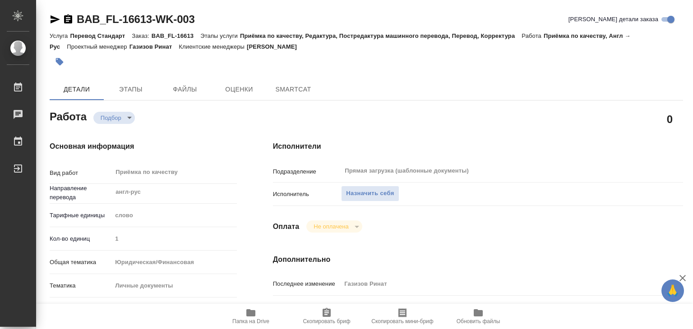
type textarea "x"
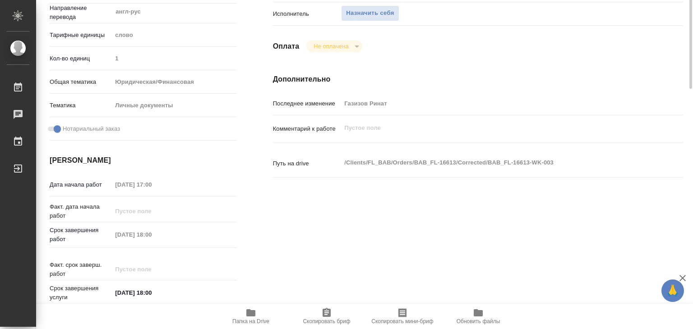
type textarea "x"
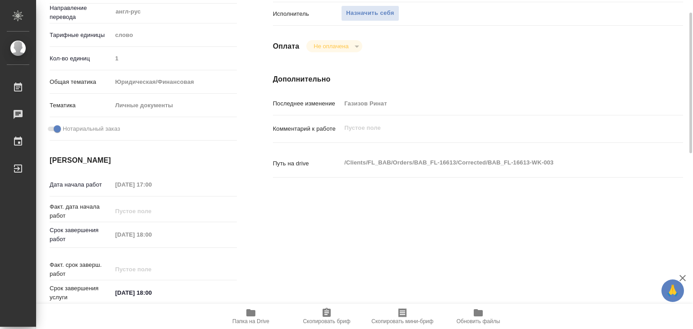
scroll to position [90, 0]
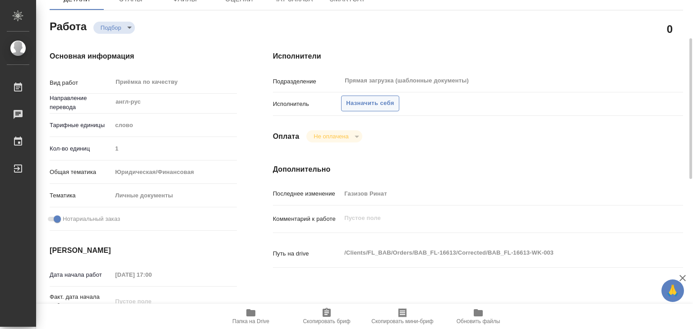
type textarea "x"
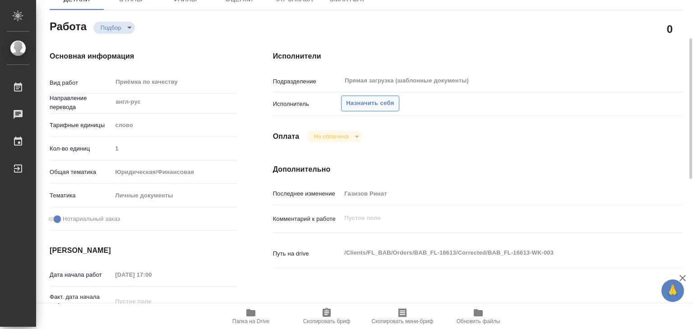
click at [367, 104] on span "Назначить себя" at bounding box center [370, 103] width 48 height 10
type textarea "x"
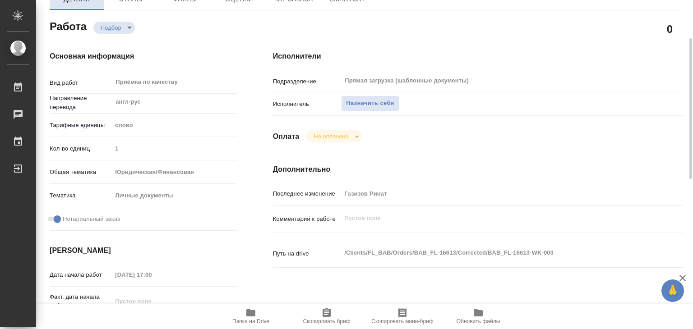
type textarea "x"
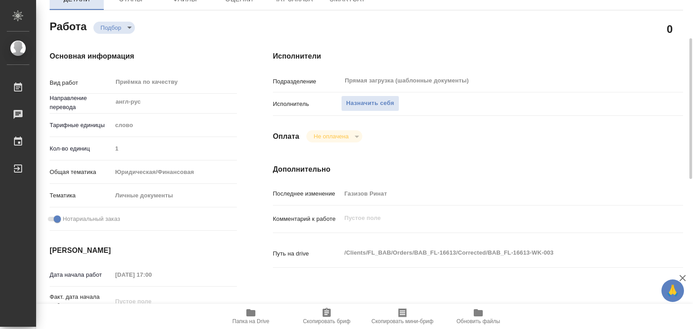
type textarea "x"
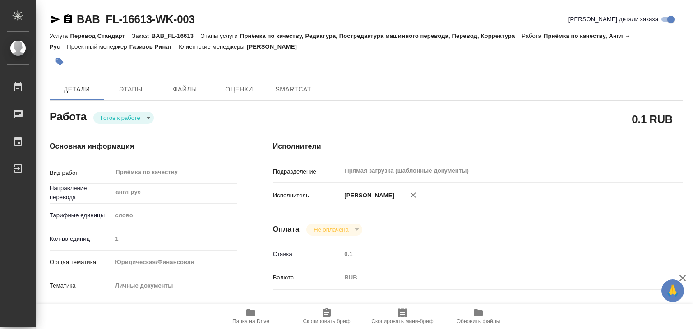
type textarea "x"
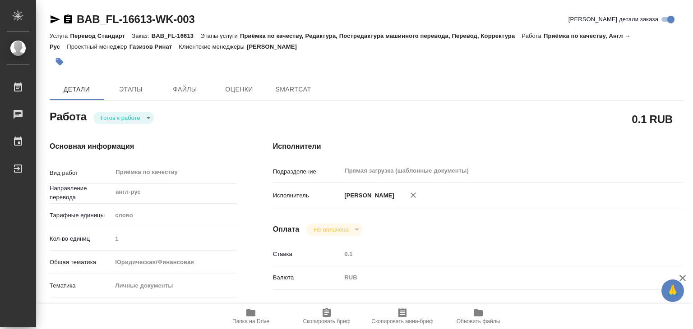
type textarea "x"
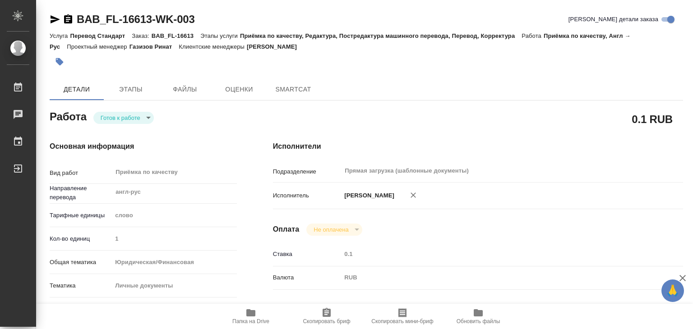
type textarea "x"
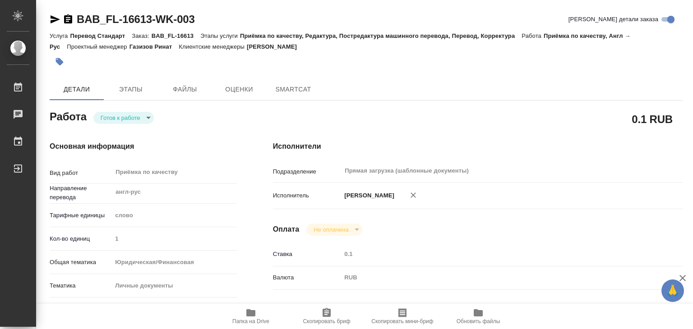
type textarea "x"
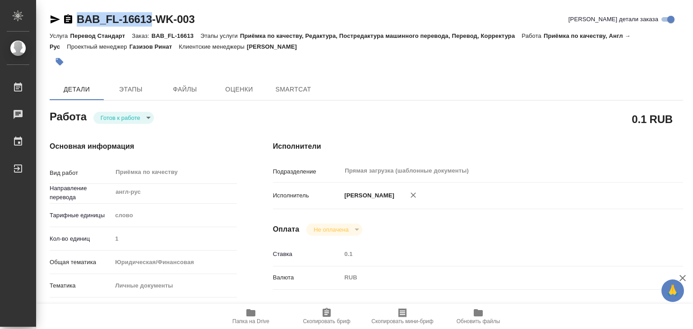
type textarea "x"
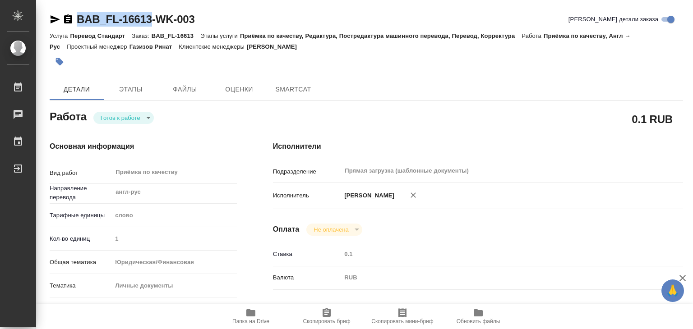
drag, startPoint x: 71, startPoint y: 4, endPoint x: 148, endPoint y: 9, distance: 77.4
copy link "BAB_FL-16613"
type textarea "x"
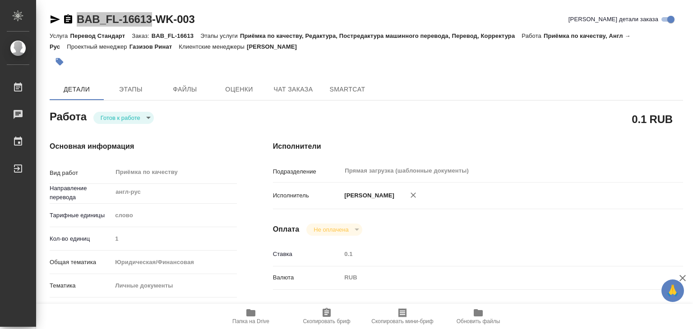
type textarea "x"
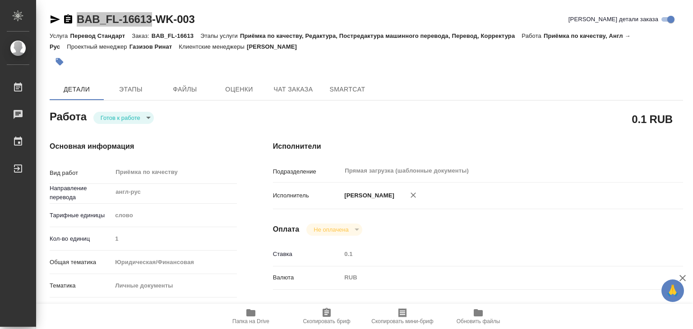
type textarea "x"
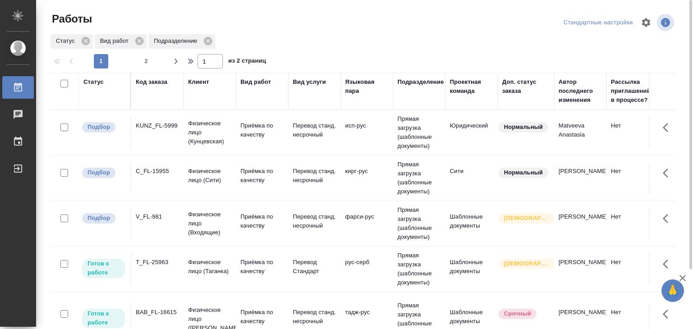
scroll to position [321, 0]
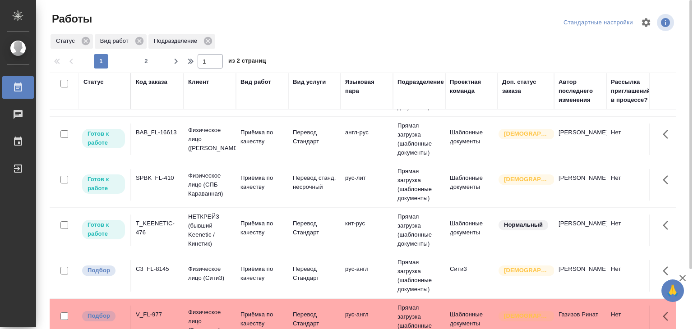
click at [199, 224] on p "НЕТКРЕЙЗ (бывший Keenetic / Кинетик)" at bounding box center [209, 231] width 43 height 36
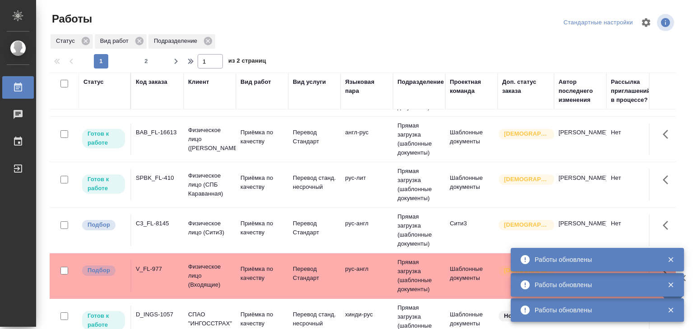
click at [237, 148] on td "Приёмка по качеству" at bounding box center [262, 140] width 52 height 32
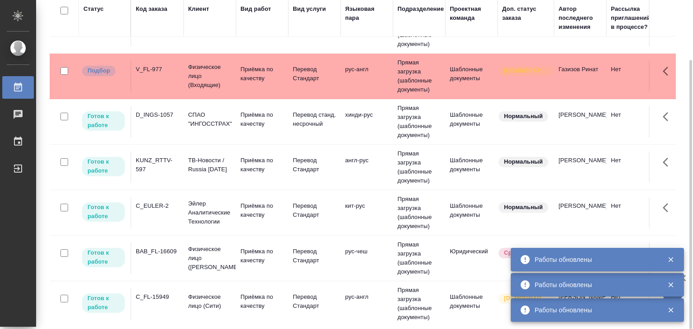
scroll to position [406, 0]
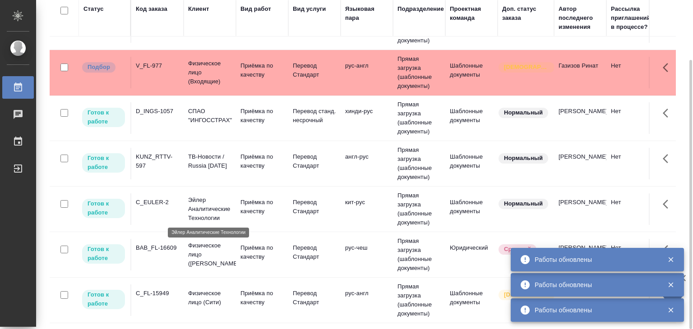
click at [201, 201] on p "Эйлер Аналитические Технологии" at bounding box center [209, 209] width 43 height 27
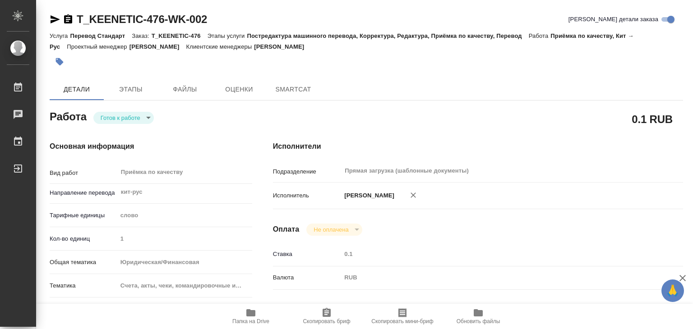
type textarea "x"
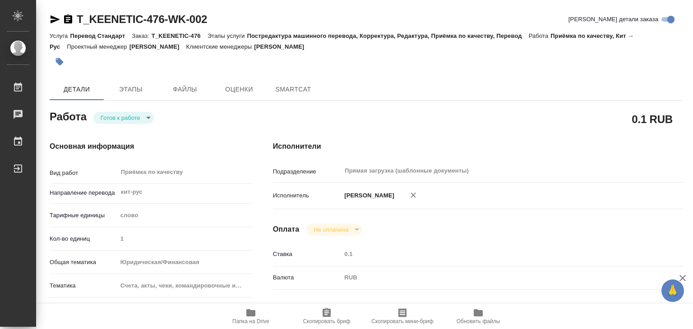
type textarea "x"
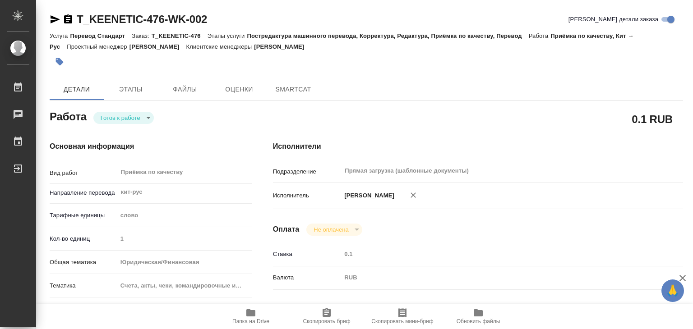
type textarea "x"
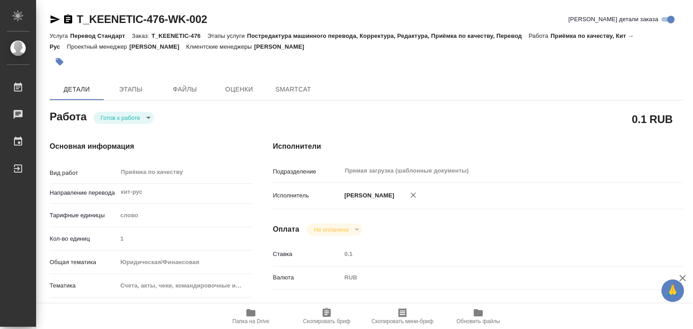
type textarea "x"
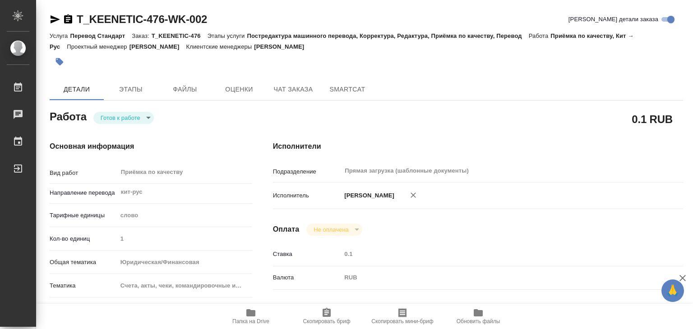
click at [132, 115] on body "🙏 .cls-1 fill:#fff; AWATERA Alilekova Valeriya Работы Чаты График Выйти T_KEENE…" at bounding box center [346, 164] width 693 height 329
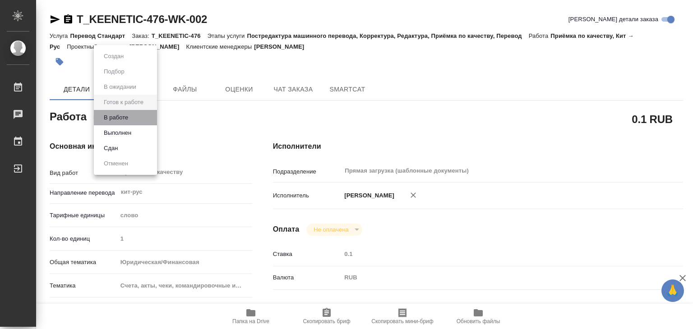
click at [139, 120] on li "В работе" at bounding box center [125, 117] width 63 height 15
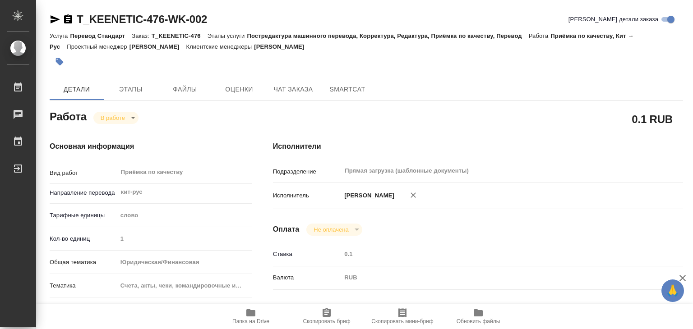
type textarea "x"
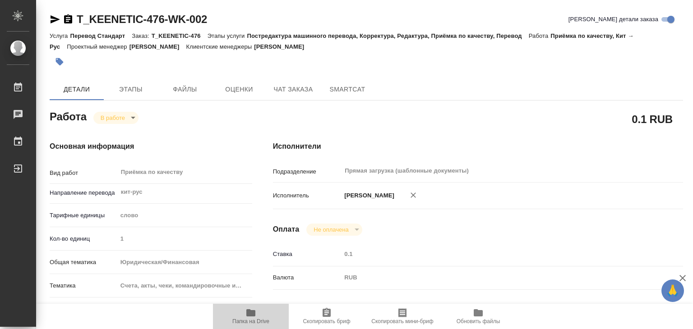
click at [266, 315] on span "Папка на Drive" at bounding box center [250, 316] width 65 height 17
type textarea "x"
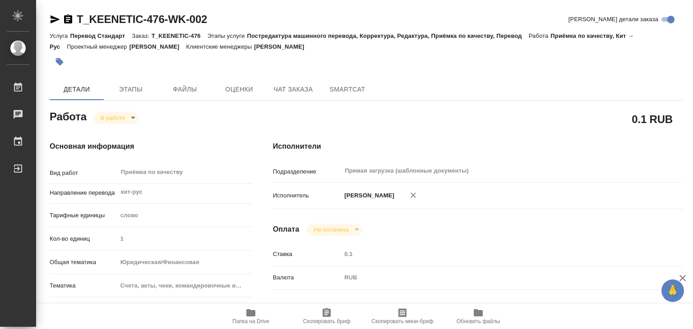
type textarea "x"
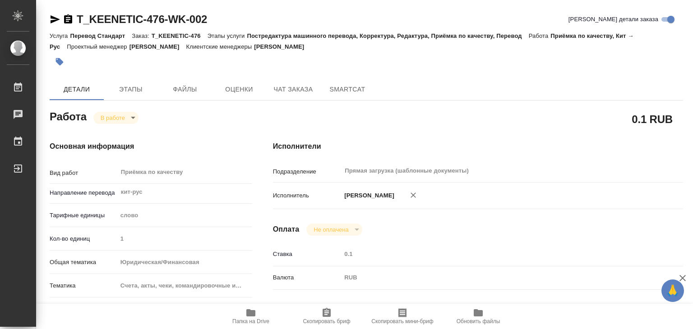
type textarea "x"
click at [60, 66] on button "button" at bounding box center [60, 62] width 20 height 20
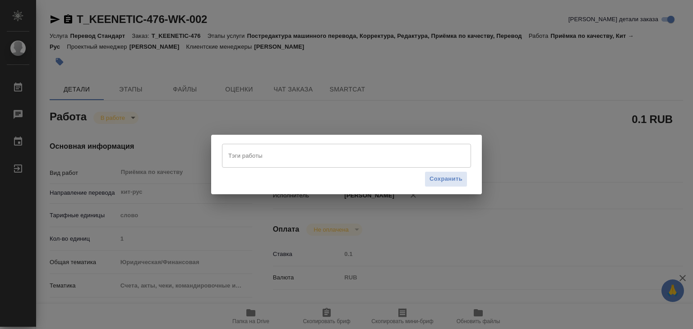
click at [263, 158] on input "Тэги работы" at bounding box center [338, 155] width 224 height 15
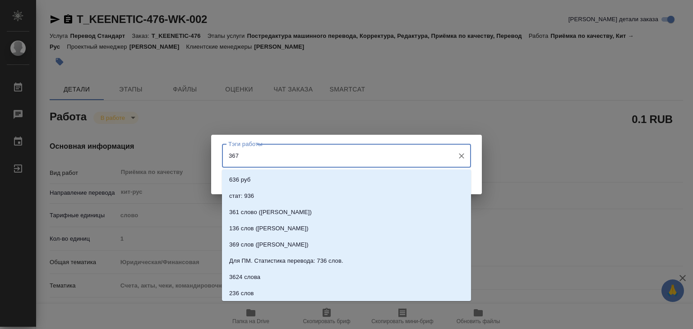
type input "367"
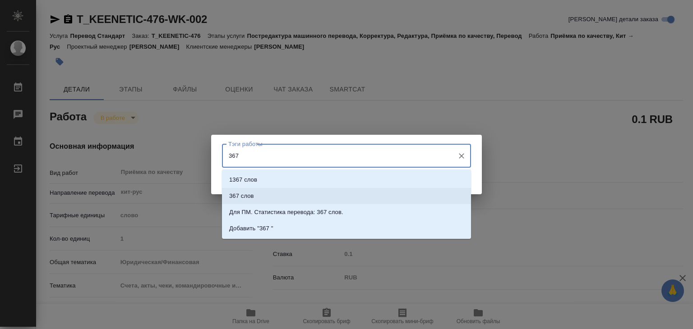
click at [265, 195] on li "367 слов" at bounding box center [346, 196] width 249 height 16
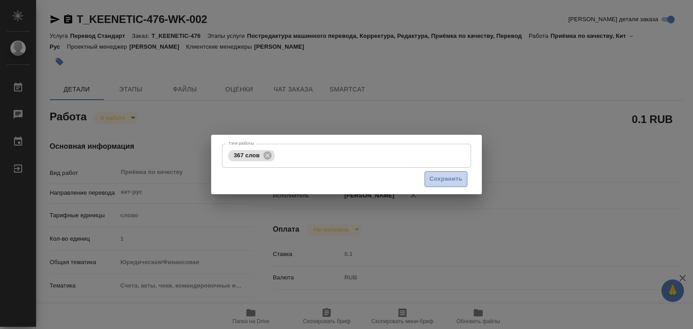
click at [437, 179] on span "Сохранить" at bounding box center [446, 179] width 33 height 10
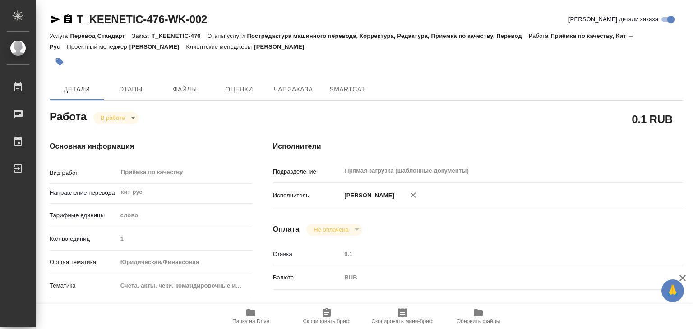
type input "inProgress"
type textarea "Приёмка по качеству"
type textarea "x"
type input "кит-рус"
type input "5a8b1489cc6b4906c91bfd90"
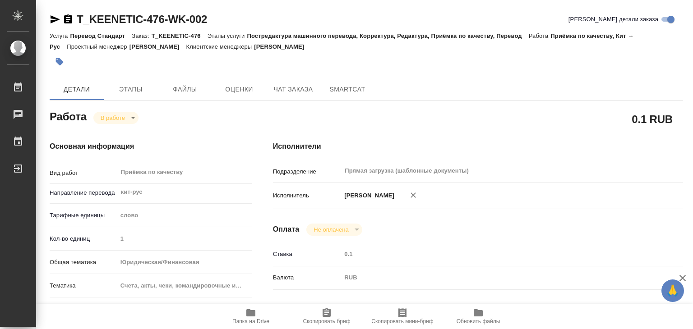
type input "1"
type input "yr-fn"
type input "5f647205b73bc97568ca66c0"
checkbox input "true"
type input "01.10.2025 21:00"
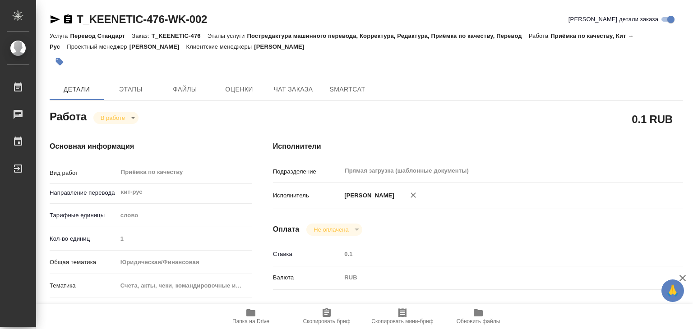
type input "02.10.2025 17:21"
type input "[DATE] 18:00"
type input "Прямая загрузка (шаблонные документы)"
type input "notPayed"
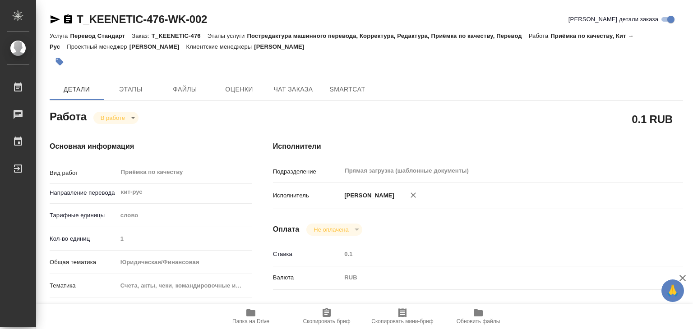
type input "0.1"
type input "RUB"
type input "[PERSON_NAME]"
type textarea "перевод: https://drive.awatera.com/apps/files/files?dir=/Shares/Keenetic/Orders…"
type textarea "x"
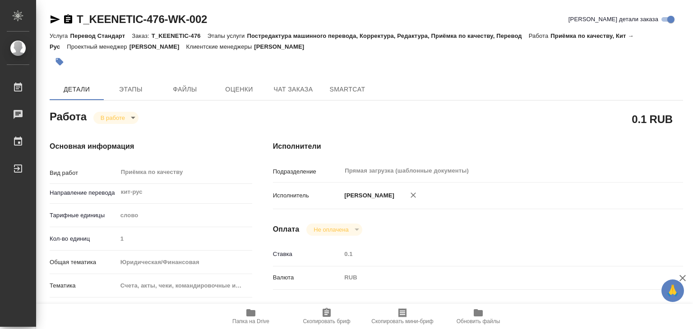
type textarea "/Clients/Keenetic/Orders/T_KEENETIC-476/Corrected/T_KEENETIC-476-WK-002"
type textarea "x"
type input "T_KEENETIC-476"
type input "Перевод Стандарт"
type input "Постредактура машинного перевода, Корректура, Редактура, Приёмка по качеству, П…"
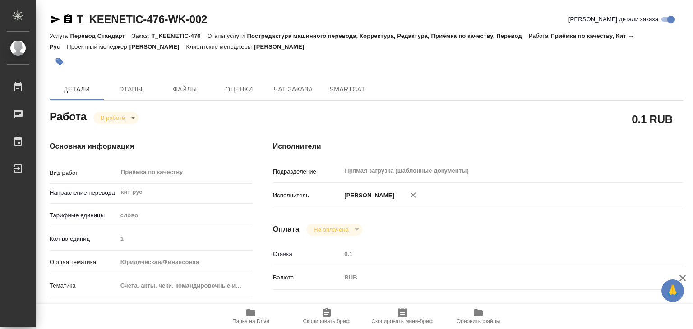
type input "Прохорова Анастасия"
type input "/Clients/Keenetic/Orders/T_KEENETIC-476"
type textarea "«Шэньчжэньская компания ЭНСИАР Технолоджи Ко., ЛТД»"
type textarea "x"
type textarea "кит-рус под зпк (в рефе возможно качество получше)"
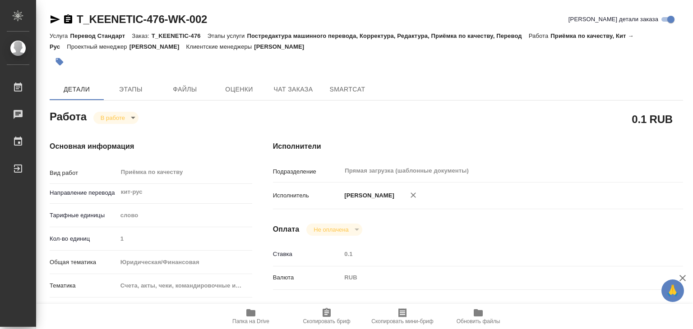
type textarea "x"
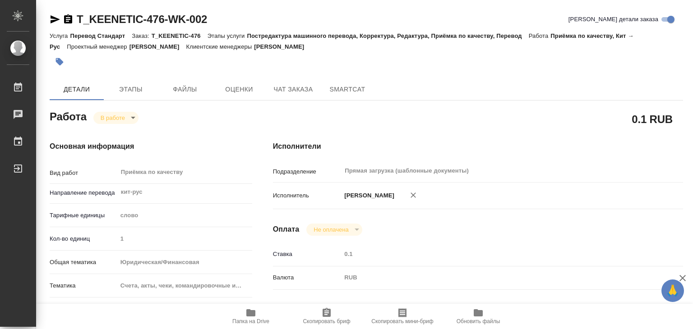
type textarea "x"
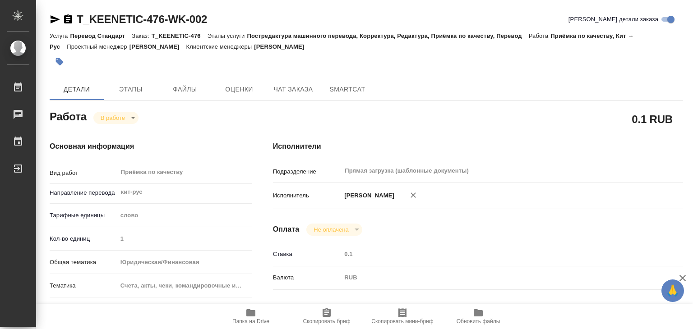
type textarea "x"
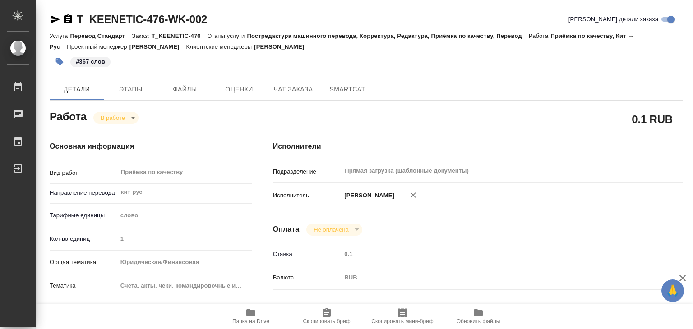
type textarea "x"
click at [113, 121] on body "🙏 .cls-1 fill:#fff; AWATERA Alilekova Valeriya Работы 0 Чаты График Выйти T_KEE…" at bounding box center [346, 164] width 693 height 329
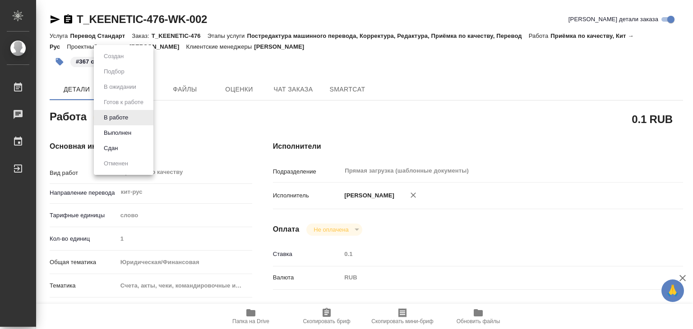
click at [139, 134] on li "Выполнен" at bounding box center [124, 132] width 60 height 15
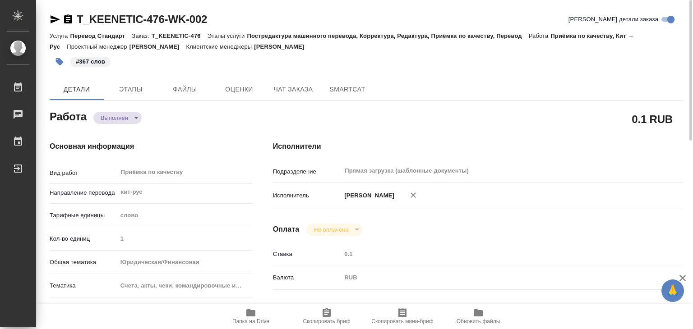
type textarea "x"
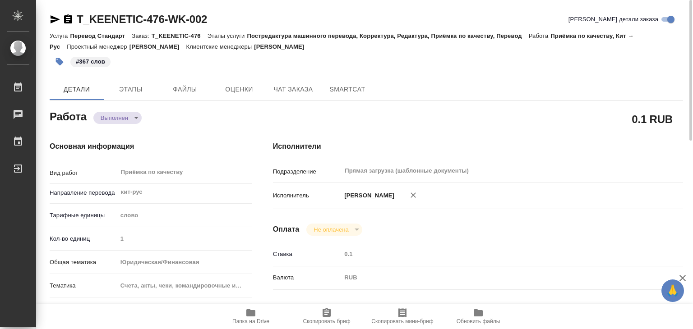
type textarea "x"
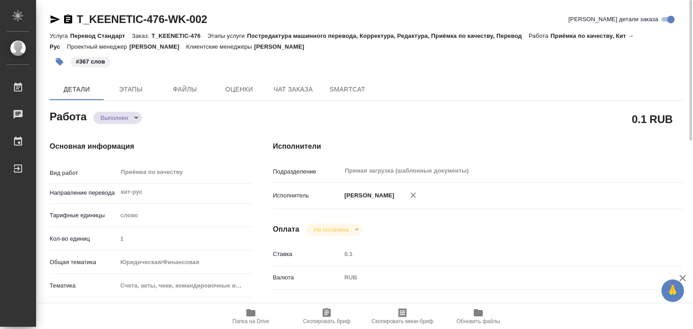
type textarea "x"
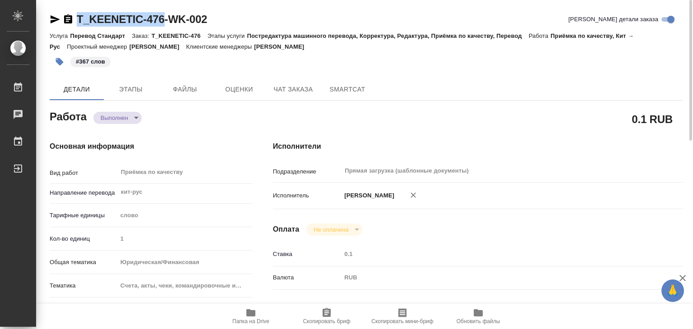
drag, startPoint x: 68, startPoint y: 4, endPoint x: 167, endPoint y: 18, distance: 100.3
copy link "T_KEENETIC-476"
type textarea "x"
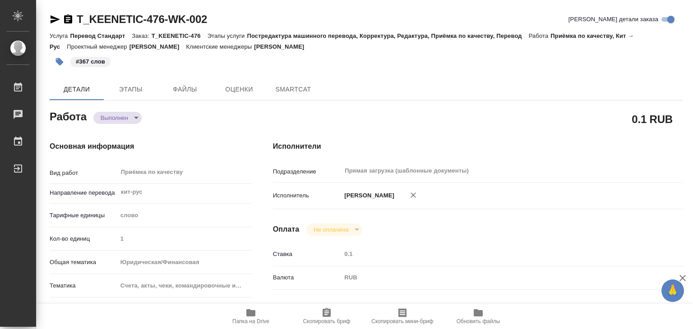
type textarea "x"
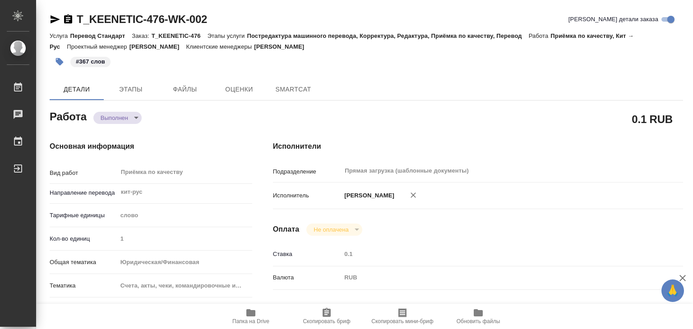
type textarea "x"
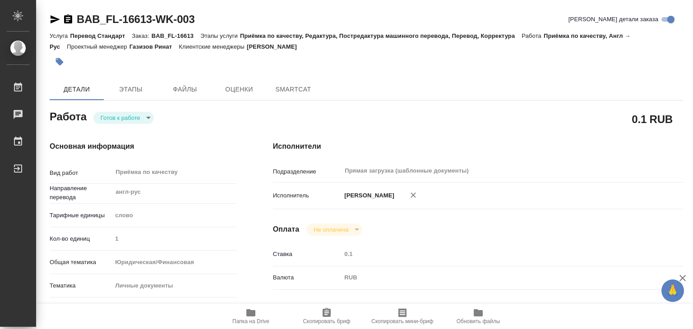
type textarea "x"
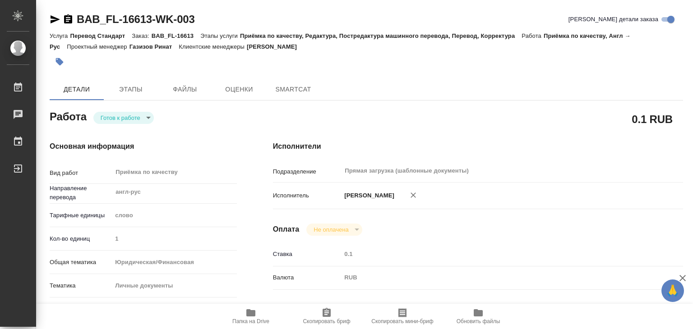
type textarea "x"
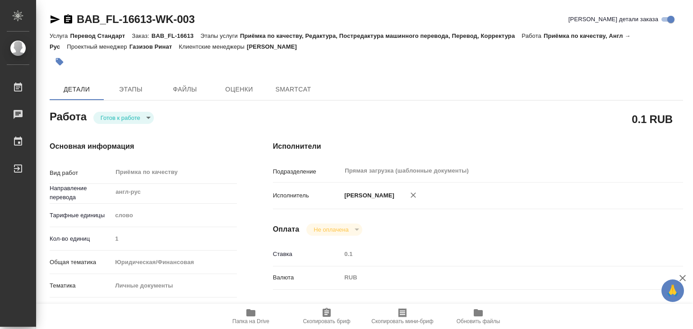
type textarea "x"
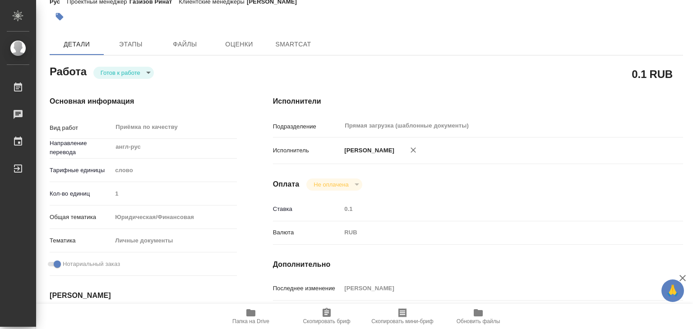
type textarea "x"
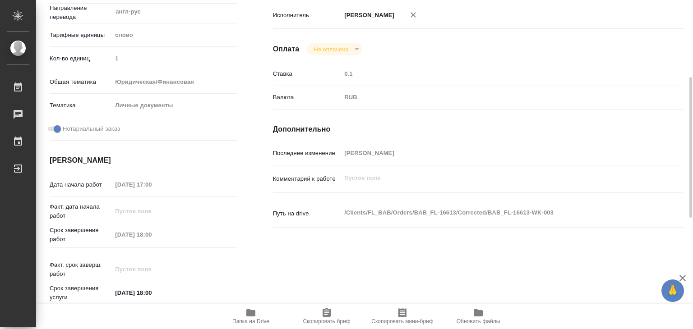
type textarea "x"
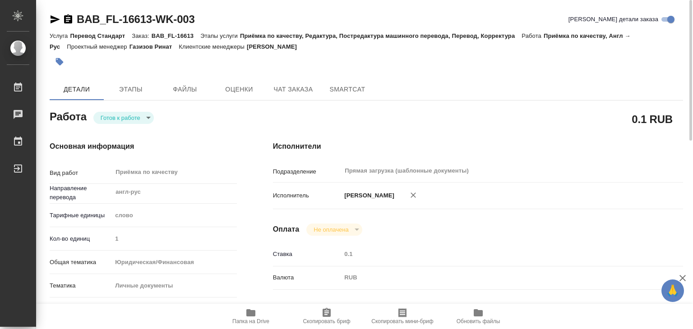
type textarea "x"
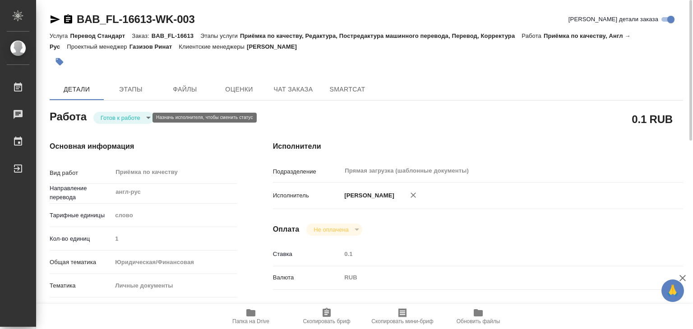
click at [134, 121] on body "🙏 .cls-1 fill:#fff; AWATERA Alilekova Valeriya Работы Чаты График Выйти BAB_FL-…" at bounding box center [346, 164] width 693 height 329
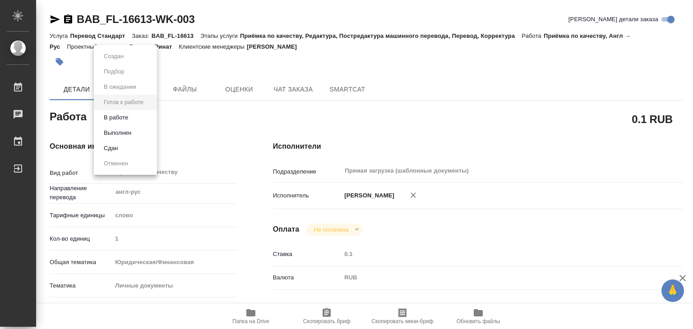
click at [141, 116] on li "В работе" at bounding box center [125, 117] width 63 height 15
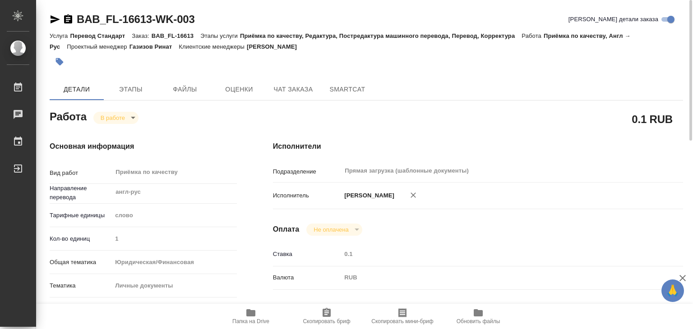
type textarea "x"
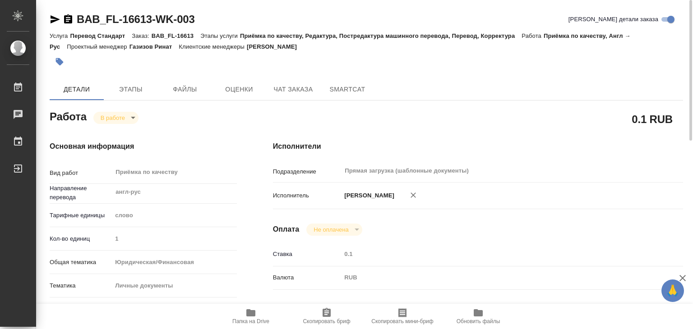
type textarea "x"
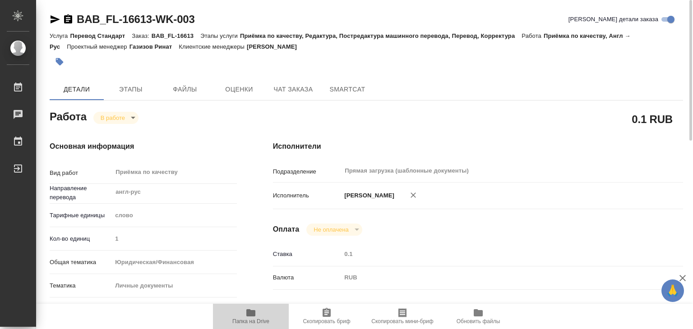
click at [255, 313] on icon "button" at bounding box center [251, 313] width 11 height 11
type textarea "x"
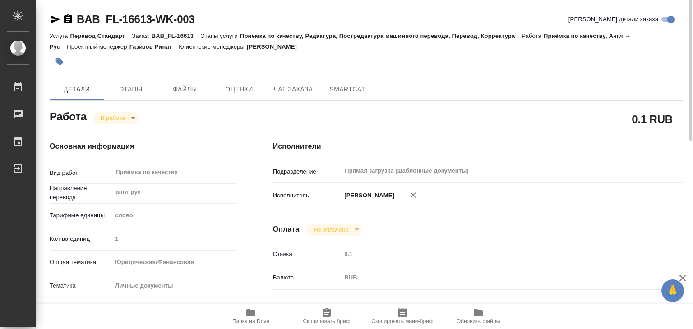
type textarea "x"
click at [54, 57] on button "button" at bounding box center [60, 62] width 20 height 20
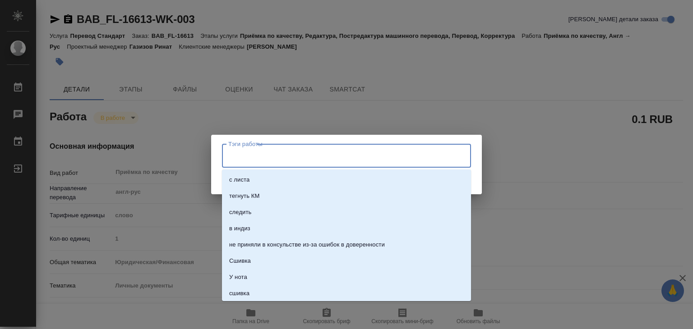
click at [256, 149] on input "Тэги работы" at bounding box center [338, 155] width 224 height 15
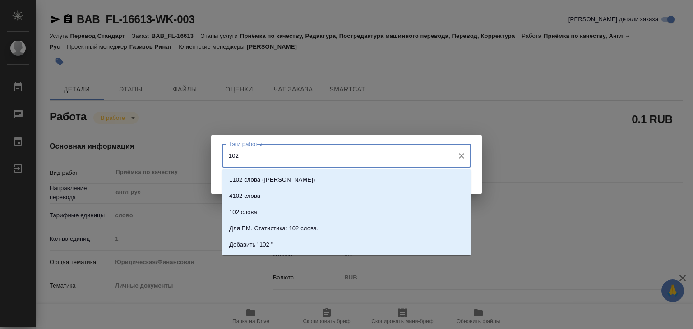
type input "102 с"
click at [320, 214] on li "102 слова" at bounding box center [346, 212] width 249 height 16
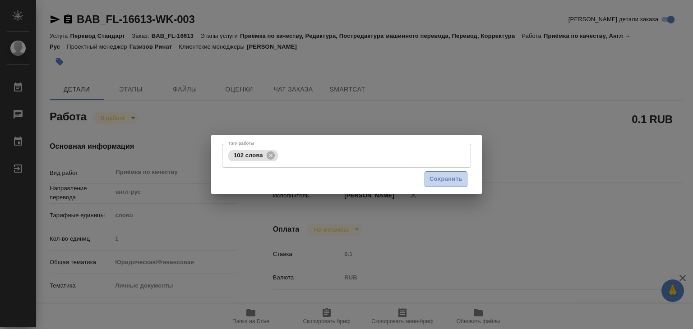
click at [432, 172] on button "Сохранить" at bounding box center [446, 180] width 43 height 16
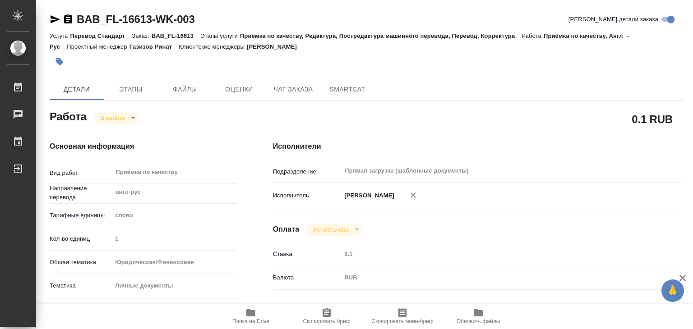
type input "inProgress"
type textarea "Приёмка по качеству"
type textarea "x"
type input "англ-рус"
type input "5a8b1489cc6b4906c91bfd90"
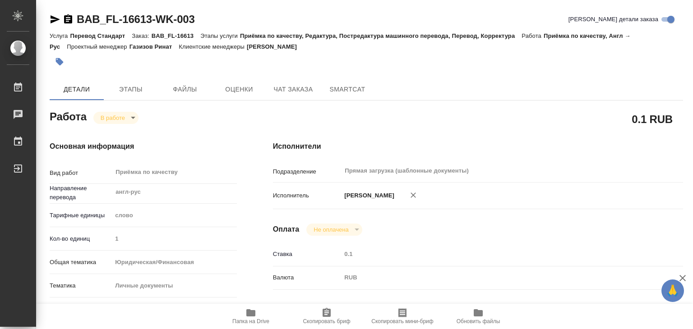
type input "1"
type input "yr-fn"
type input "5a8b8b956a9677013d343cfe"
checkbox input "true"
type input "02.10.2025 17:00"
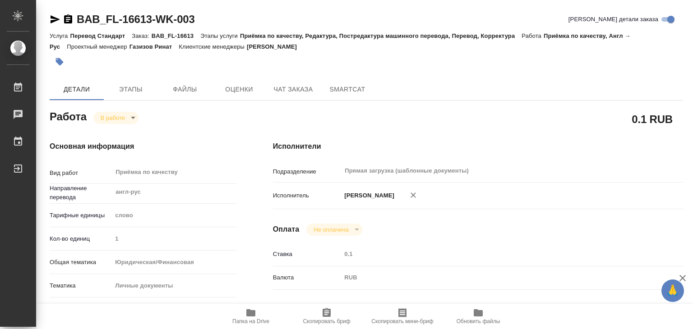
type input "02.10.2025 17:26"
type input "[DATE] 18:00"
type input "Прямая загрузка (шаблонные документы)"
type input "notPayed"
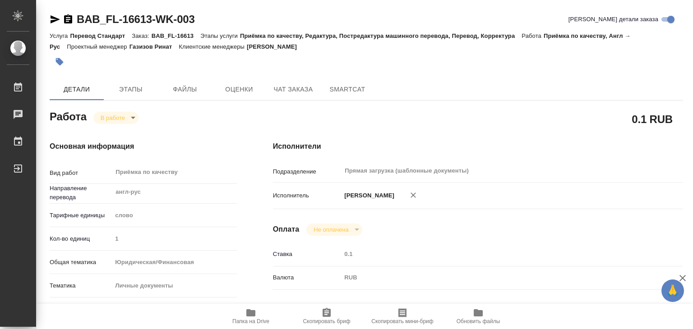
type input "0.1"
type input "RUB"
type input "[PERSON_NAME]"
type textarea "x"
type textarea "/Clients/FL_BAB/Orders/BAB_FL-16613/Corrected/BAB_FL-16613-WK-003"
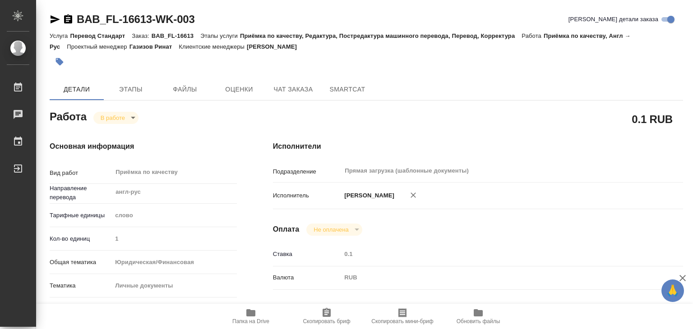
type textarea "x"
type input "BAB_FL-16613"
type input "Перевод Стандарт"
type input "Приёмка по качеству, Редактура, Постредактура машинного перевода, Перевод, Корр…"
type input "[PERSON_NAME]"
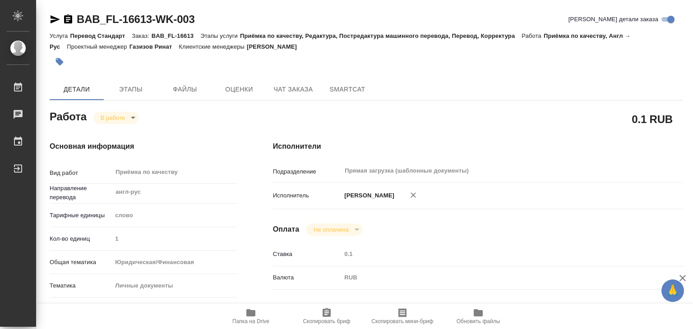
type input "[PERSON_NAME]"
type input "/Clients/FL_BAB/Orders/BAB_FL-16613"
type textarea "x"
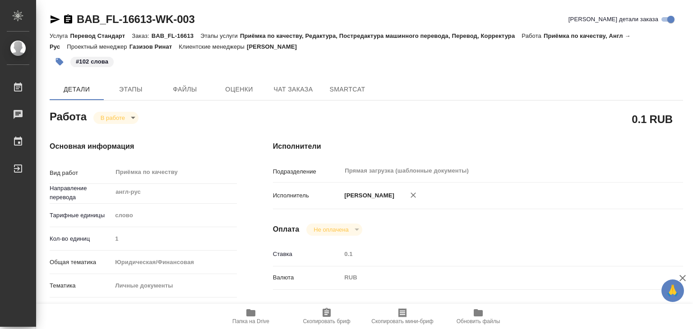
type textarea "x"
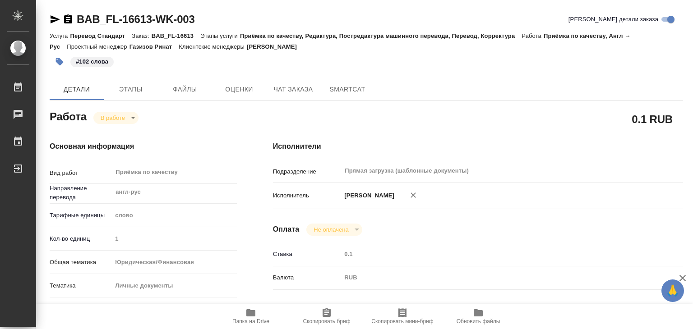
type textarea "x"
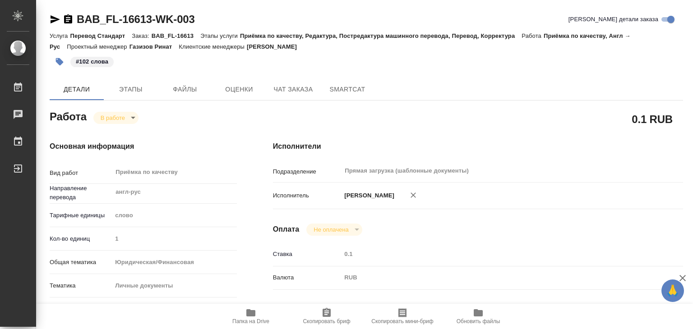
type textarea "x"
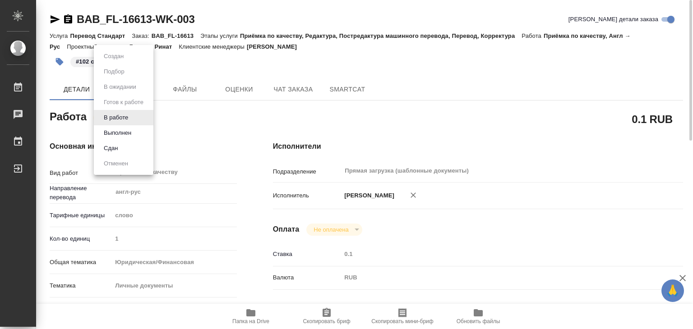
click at [125, 123] on body "🙏 .cls-1 fill:#fff; AWATERA Alilekova Valeriya Работы 0 Чаты График Выйти BAB_F…" at bounding box center [346, 164] width 693 height 329
click at [134, 135] on button "Выполнен" at bounding box center [117, 133] width 33 height 10
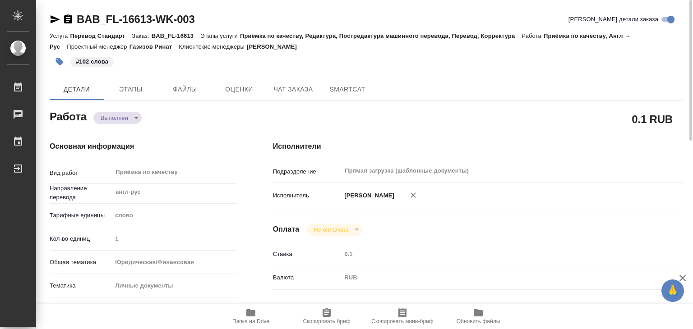
type textarea "x"
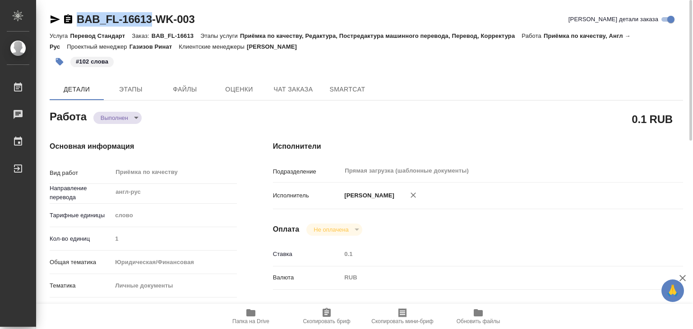
drag, startPoint x: 74, startPoint y: 8, endPoint x: 149, endPoint y: 22, distance: 77.1
copy link "BAB_FL-16613"
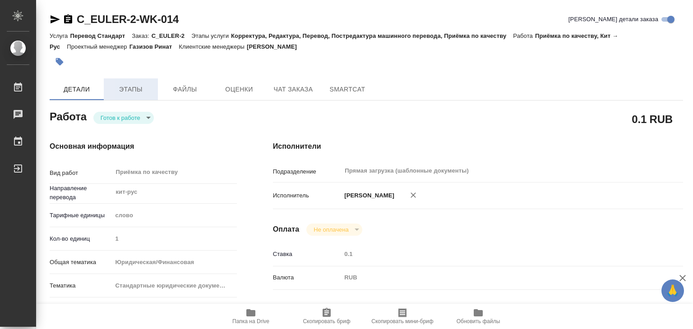
click at [138, 88] on span "Этапы" at bounding box center [130, 89] width 43 height 11
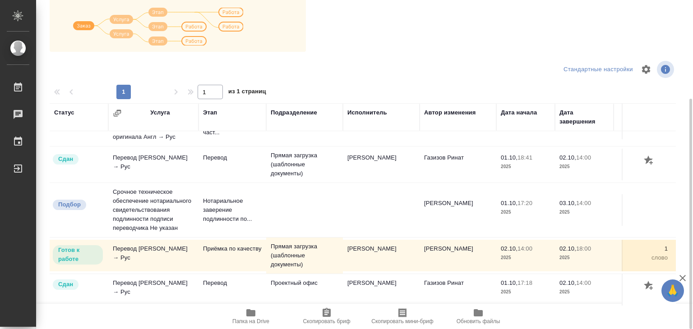
scroll to position [87, 0]
click at [237, 311] on span "Папка на Drive" at bounding box center [250, 316] width 65 height 17
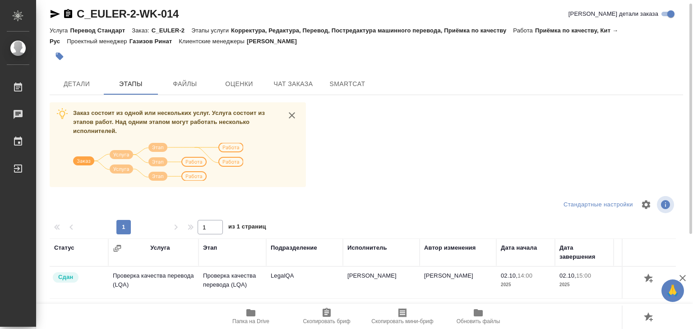
scroll to position [0, 0]
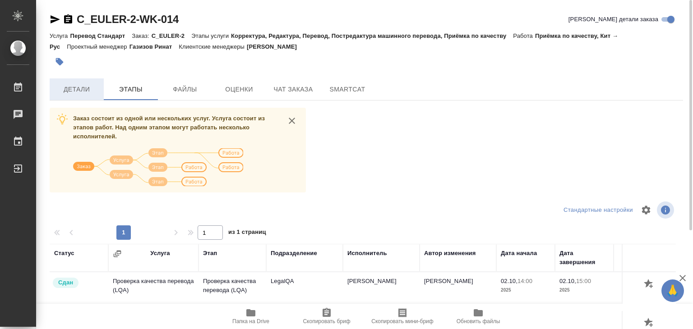
click at [85, 97] on button "Детали" at bounding box center [77, 90] width 54 height 22
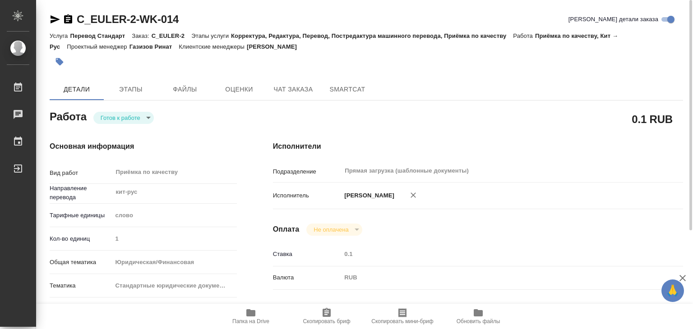
type textarea "x"
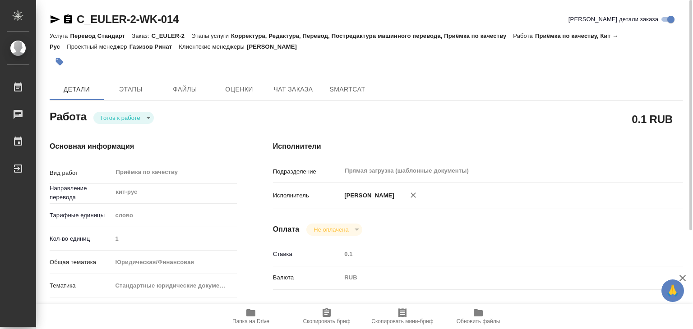
click at [53, 59] on button "button" at bounding box center [60, 62] width 20 height 20
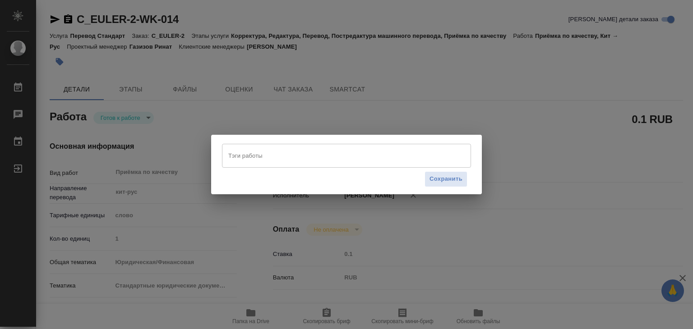
click at [300, 162] on input "Тэги работы" at bounding box center [338, 155] width 224 height 15
type textarea "x"
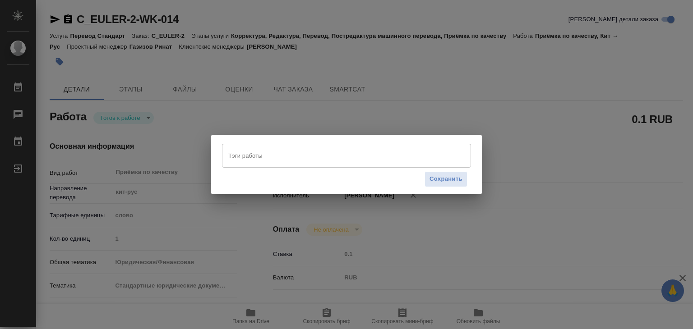
type textarea "x"
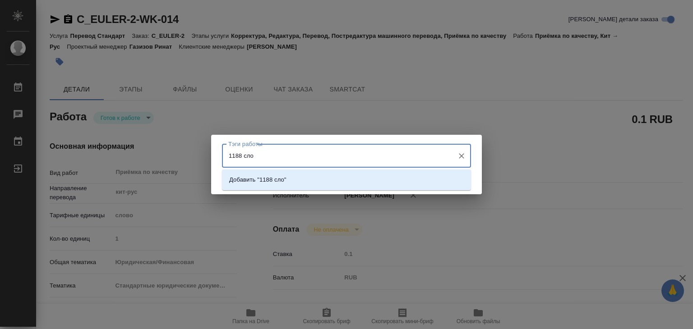
type input "1188 слов"
click at [308, 176] on li "Добавить "1188 слов"" at bounding box center [346, 180] width 249 height 16
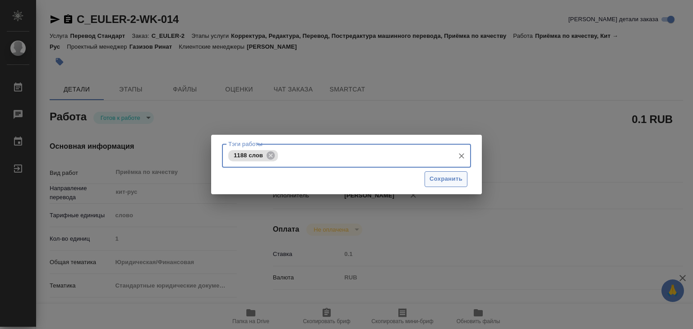
click at [444, 174] on span "Сохранить" at bounding box center [446, 179] width 33 height 10
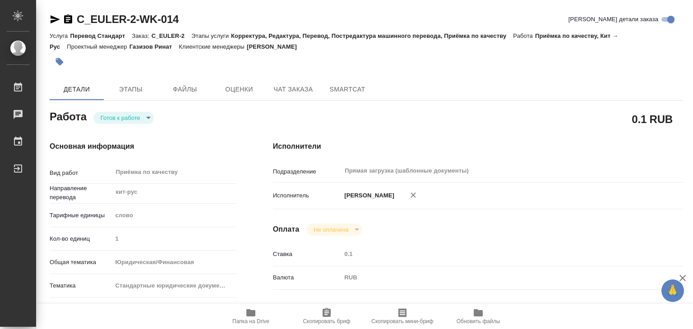
type input "readyForWork"
type textarea "Приёмка по качеству"
type textarea "x"
type input "кит-рус"
type input "5a8b1489cc6b4906c91bfd90"
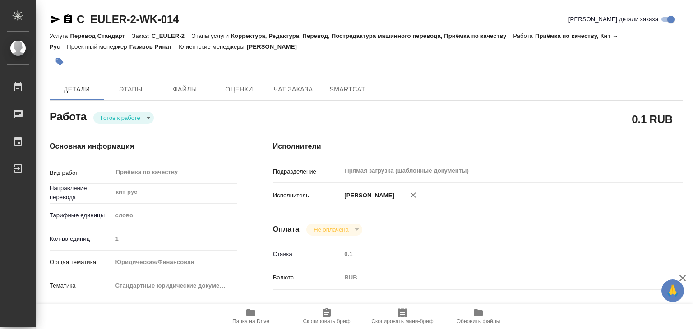
type input "1"
type input "yr-fn"
type input "5f647205b73bc97568ca66bf"
checkbox input "true"
type input "[DATE] 14:00"
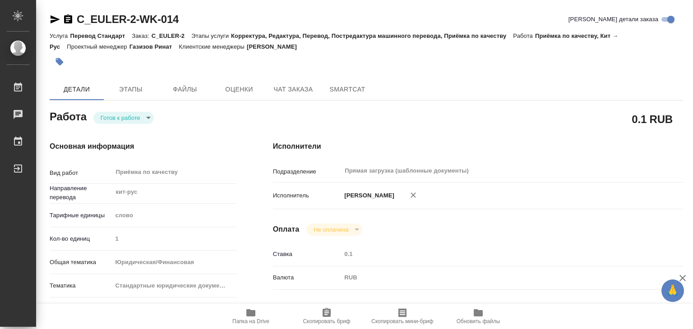
type input "[DATE] 18:00"
type input "[DATE] 14:00"
type input "Прямая загрузка (шаблонные документы)"
type input "notPayed"
type input "0.1"
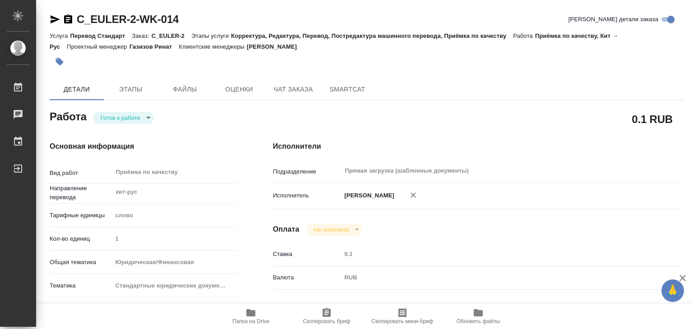
type input "RUB"
type input "[PERSON_NAME]"
type textarea "x"
type textarea "/Clients/EULER/Orders/C_EULER-2/Corrected/C_EULER-2-WK-014"
type textarea "x"
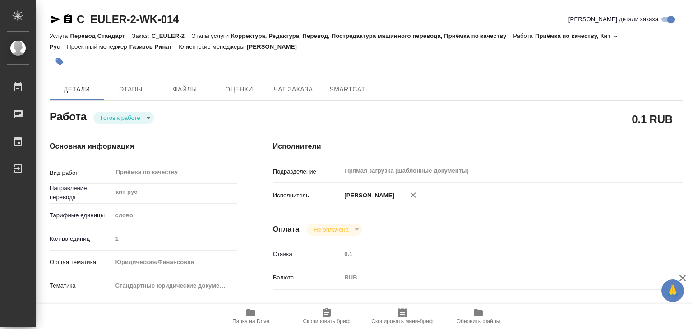
type input "C_EULER-2"
type input "Перевод Стандарт"
type input "Корректура, Редактура, Перевод, Постредактура машинного перевода, Приёмка по ка…"
type input "Лямина Надежда"
type input "[PERSON_NAME]"
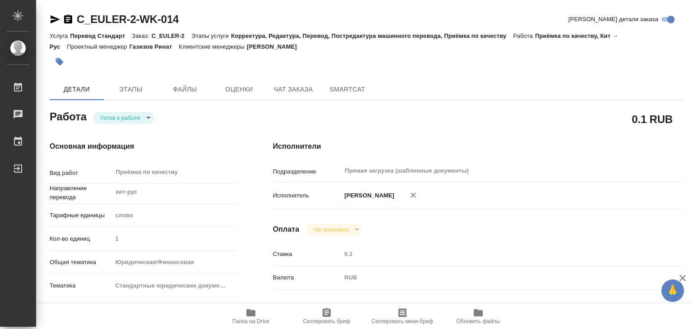
type input "/Clients/EULER/Orders/C_EULER-2"
type textarea "x"
type textarea "нот"
type textarea "x"
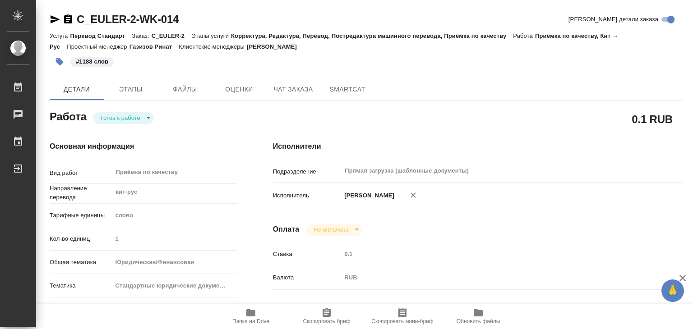
type textarea "x"
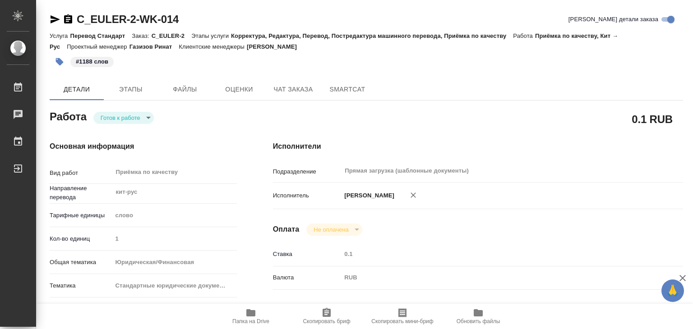
type textarea "x"
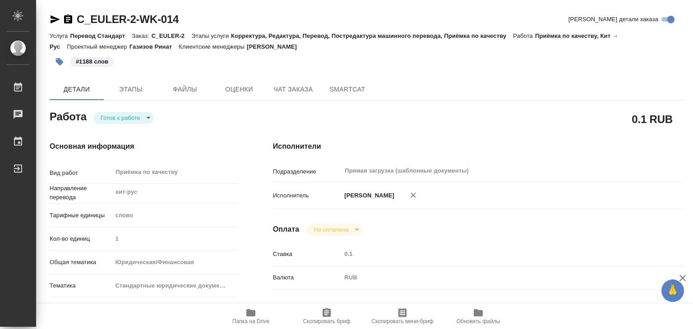
type textarea "x"
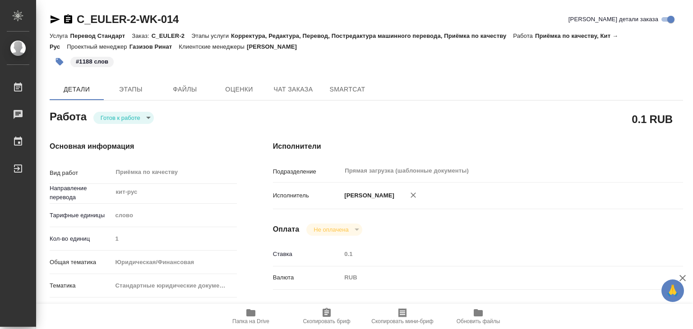
type textarea "x"
click at [173, 98] on button "Файлы" at bounding box center [185, 90] width 54 height 22
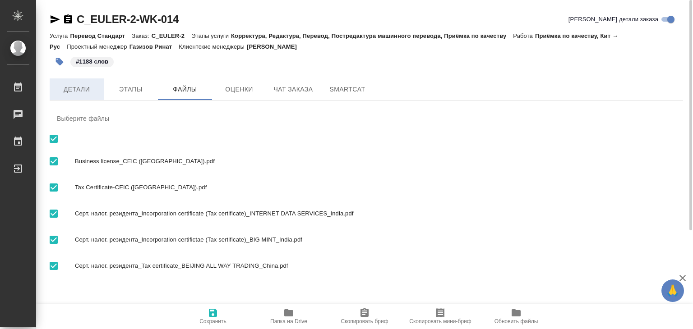
click at [78, 94] on span "Детали" at bounding box center [76, 89] width 43 height 11
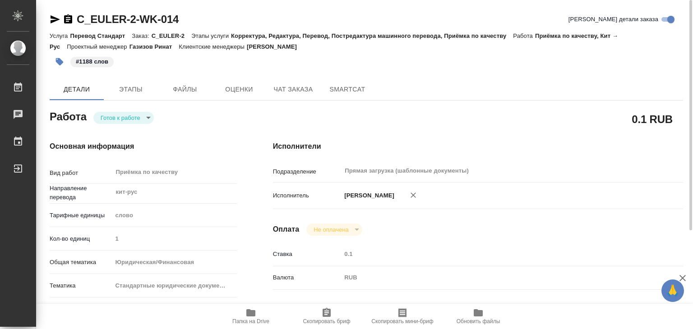
type textarea "x"
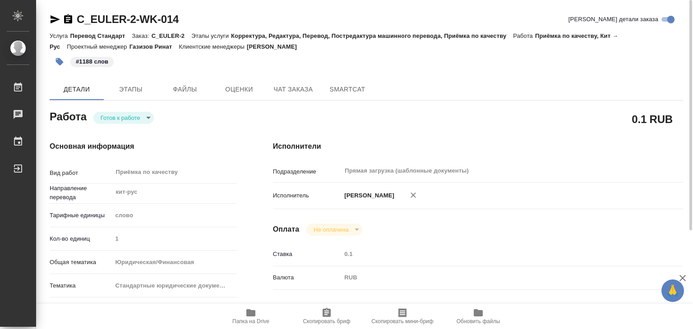
type textarea "x"
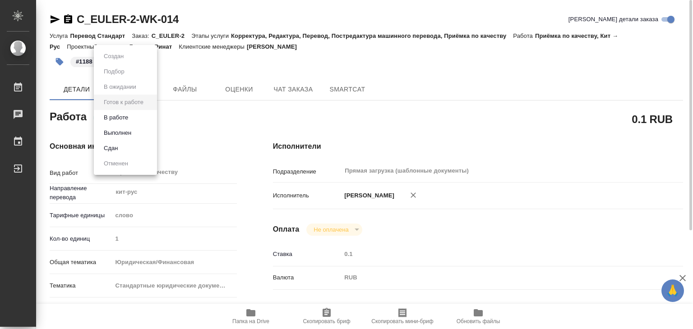
click at [131, 121] on body "🙏 .cls-1 fill:#fff; AWATERA Alilekova Valeriya Работы 0 Чаты График Выйти C_EUL…" at bounding box center [346, 164] width 693 height 329
click at [140, 132] on li "Выполнен" at bounding box center [125, 132] width 63 height 15
type textarea "x"
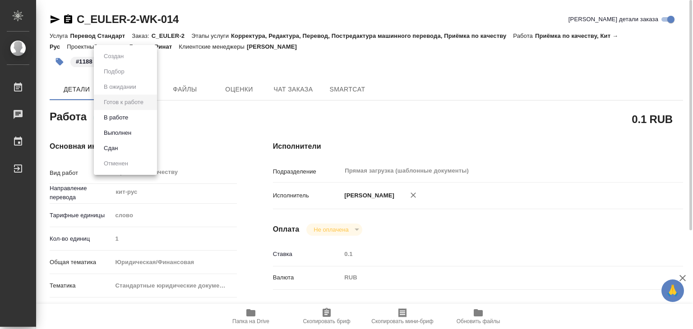
type textarea "x"
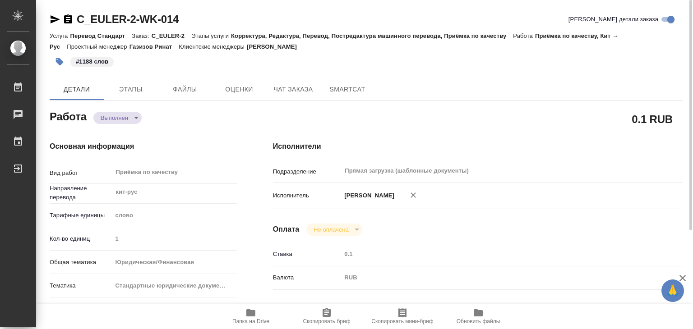
type textarea "x"
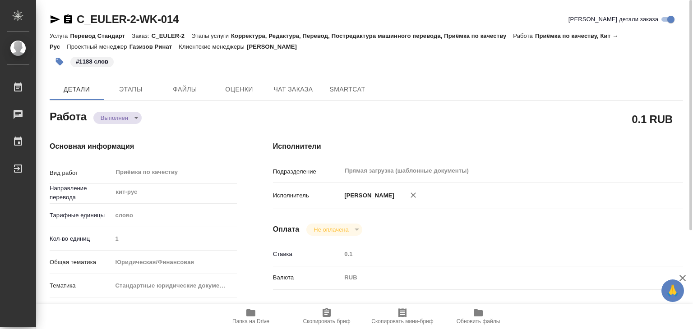
type textarea "x"
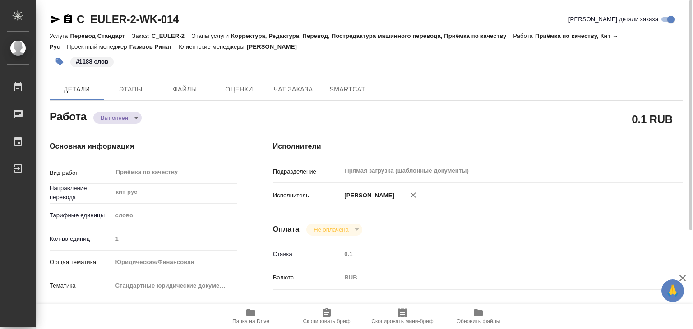
type textarea "x"
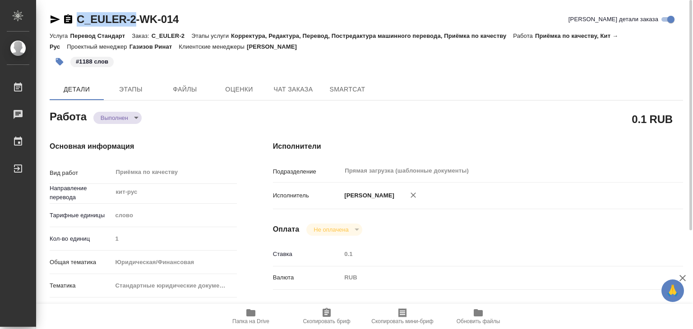
drag, startPoint x: 69, startPoint y: 9, endPoint x: 134, endPoint y: 24, distance: 67.2
copy link "C_EULER-2"
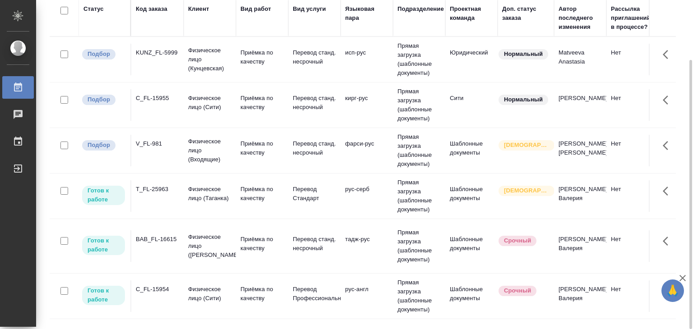
click at [182, 61] on td "KUNZ_FL-5999" at bounding box center [157, 60] width 52 height 32
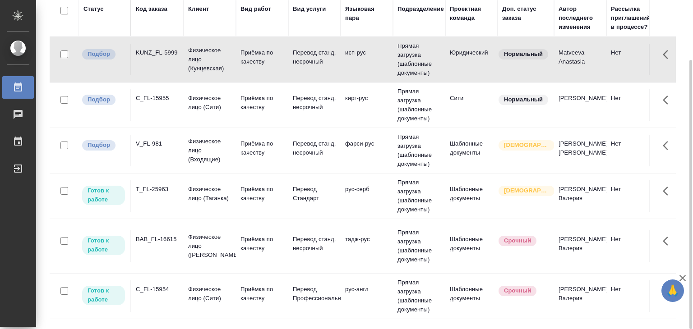
click at [204, 109] on p "Физическое лицо (Сити)" at bounding box center [209, 103] width 43 height 18
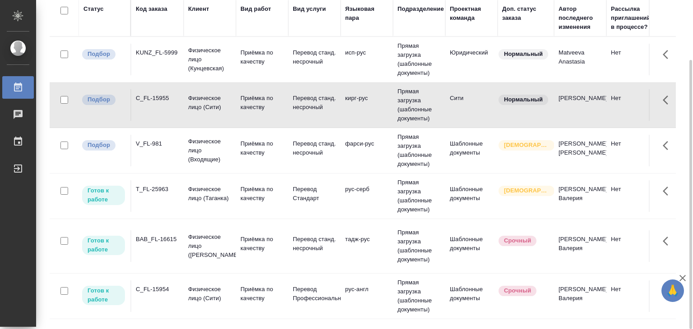
click at [233, 155] on td "Физическое лицо (Входящие)" at bounding box center [210, 151] width 52 height 36
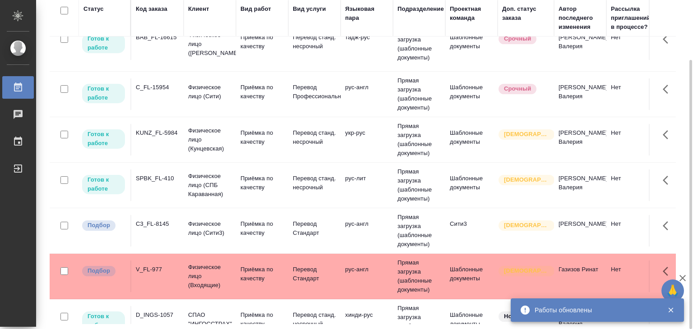
scroll to position [271, 0]
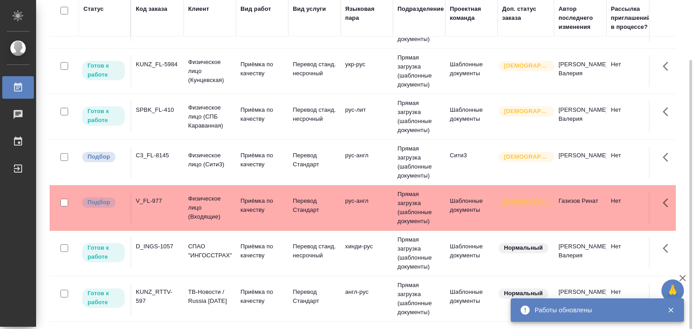
click at [244, 173] on td "Приёмка по качеству" at bounding box center [262, 163] width 52 height 32
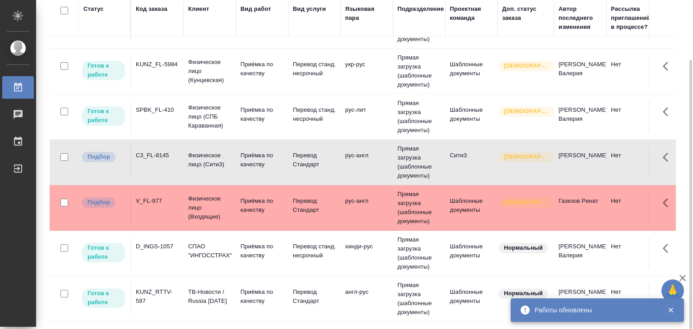
click at [209, 195] on p "Физическое лицо (Входящие)" at bounding box center [209, 208] width 43 height 27
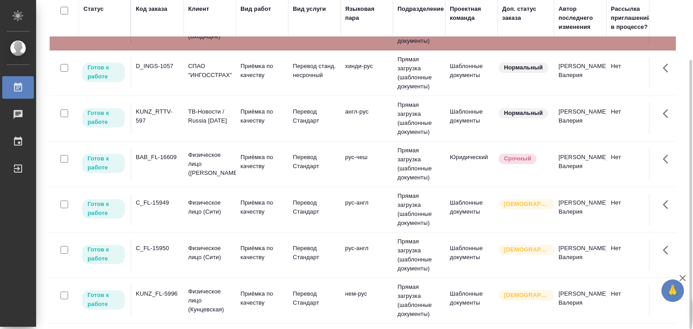
scroll to position [632, 0]
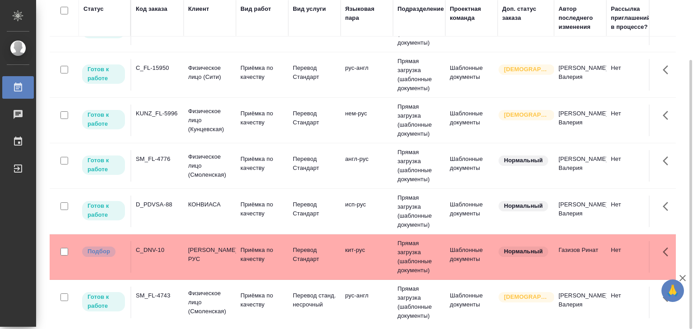
click at [181, 265] on td "C_DNV-10" at bounding box center [157, 257] width 52 height 32
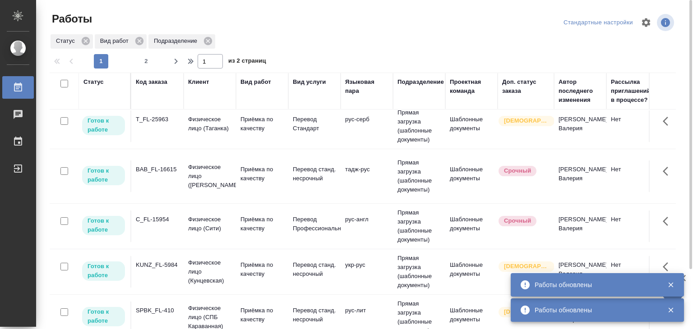
scroll to position [324, 0]
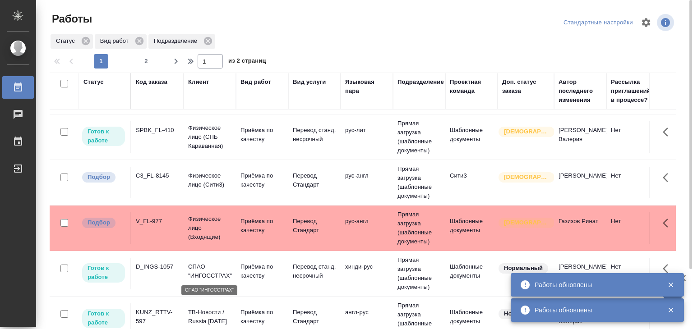
click at [197, 267] on p "СПАО "ИНГОССТРАХ"" at bounding box center [209, 272] width 43 height 18
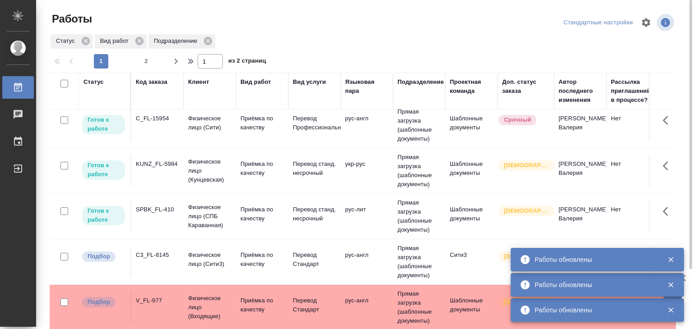
scroll to position [233, 0]
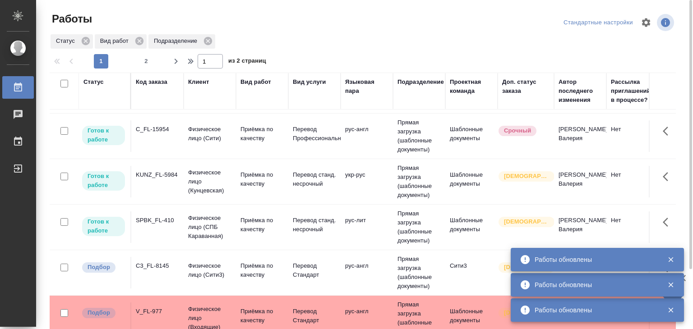
click at [355, 42] on div "Статус Вид работ Подразделение" at bounding box center [363, 41] width 626 height 16
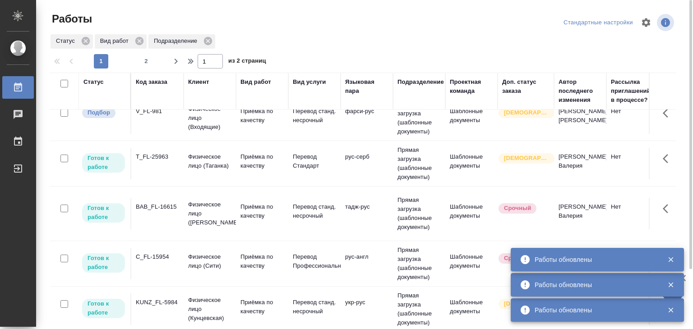
scroll to position [98, 0]
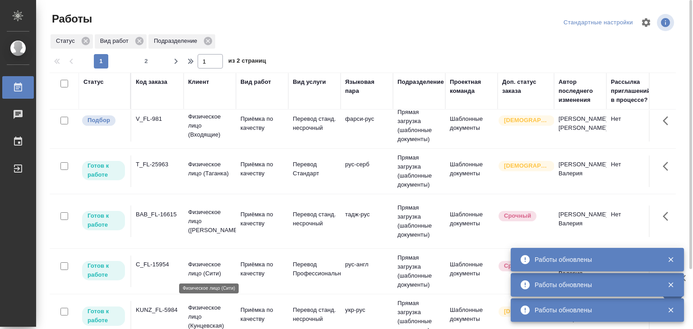
click at [204, 260] on p "Физическое лицо (Сити)" at bounding box center [209, 269] width 43 height 18
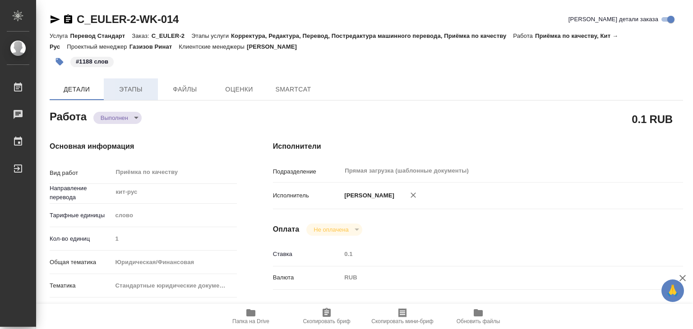
type textarea "x"
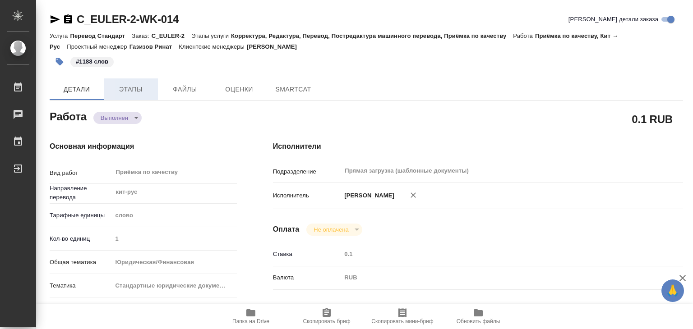
type textarea "x"
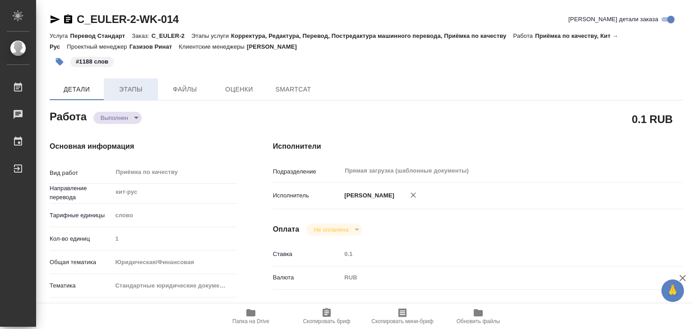
click at [146, 95] on button "Этапы" at bounding box center [131, 90] width 54 height 22
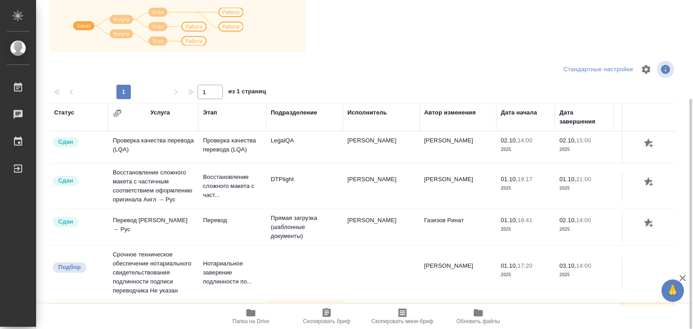
scroll to position [51, 0]
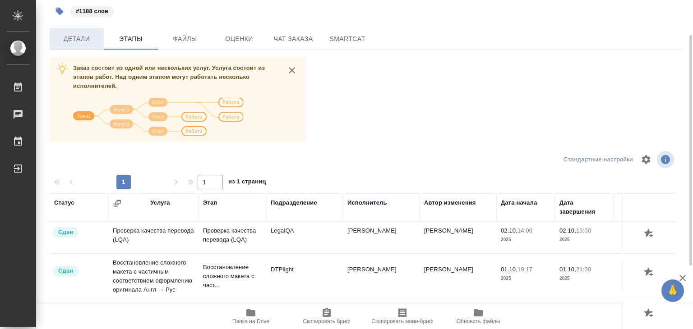
click at [73, 45] on button "Детали" at bounding box center [77, 39] width 54 height 22
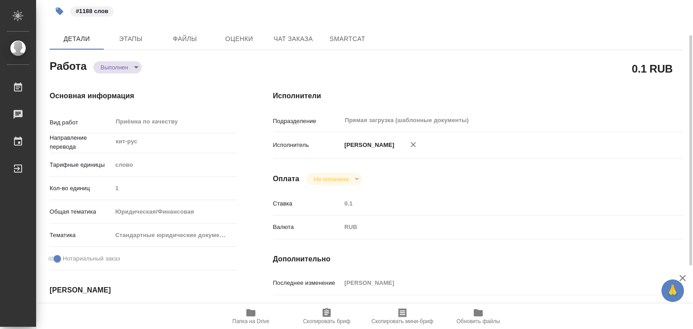
type textarea "x"
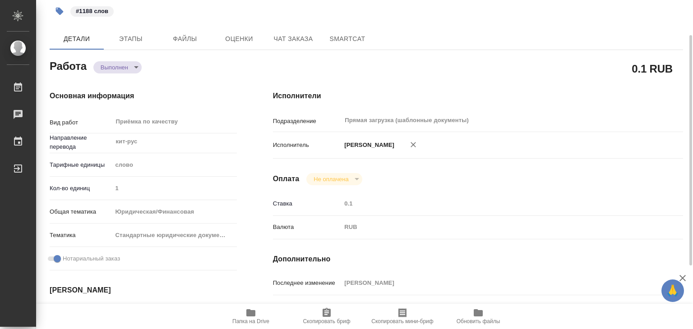
type textarea "x"
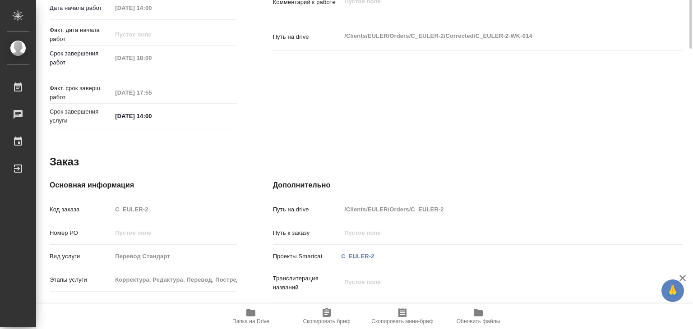
type textarea "x"
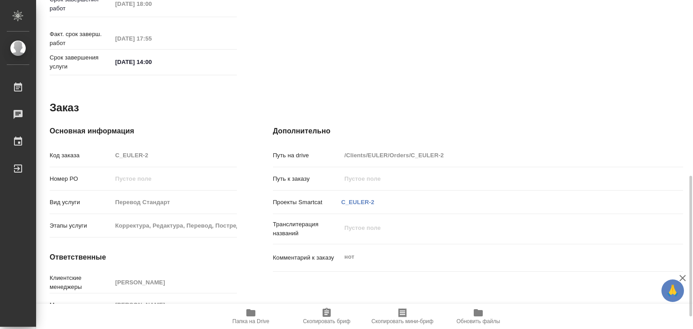
scroll to position [441, 0]
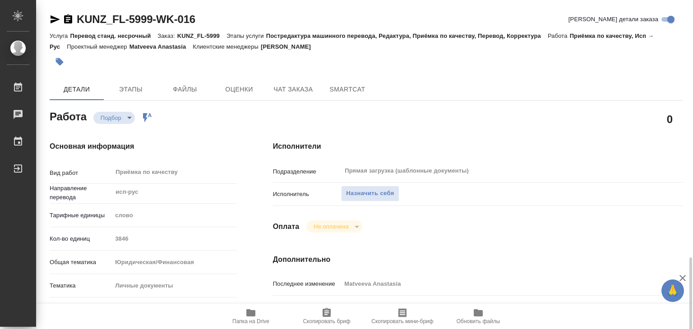
scroll to position [181, 0]
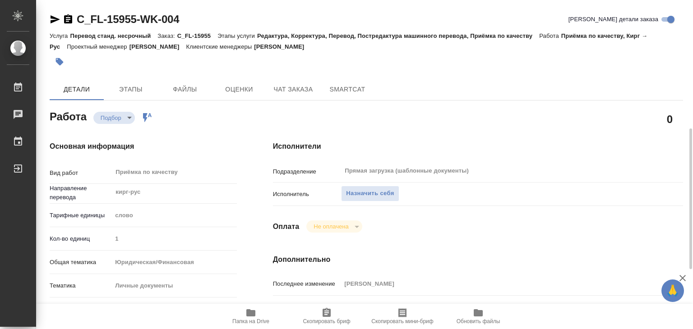
scroll to position [181, 0]
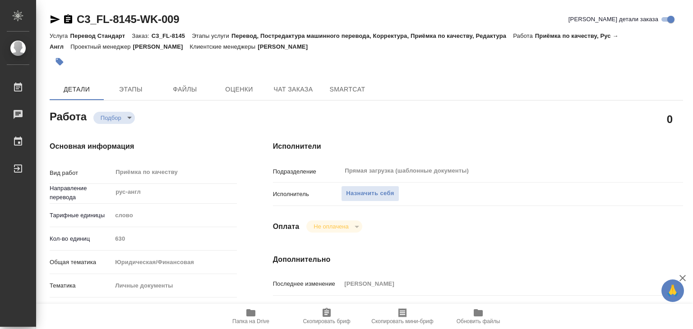
scroll to position [181, 0]
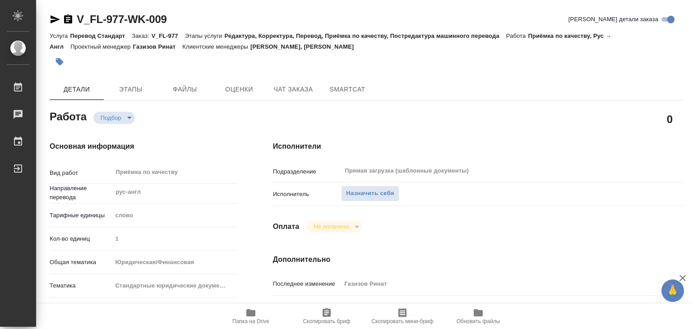
scroll to position [181, 0]
type textarea "x"
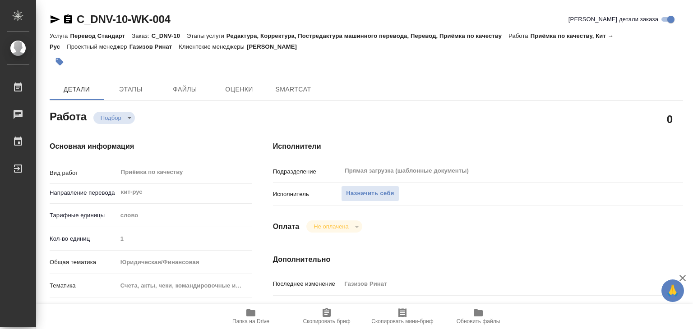
type textarea "x"
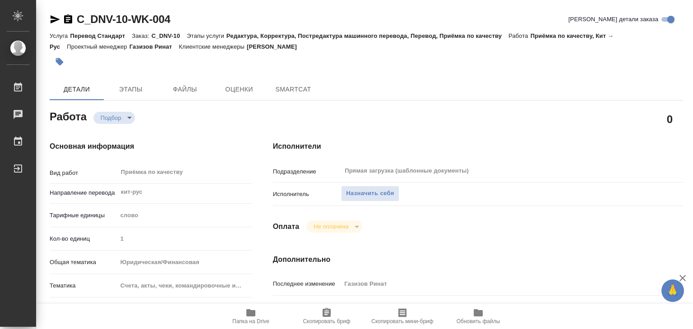
type textarea "x"
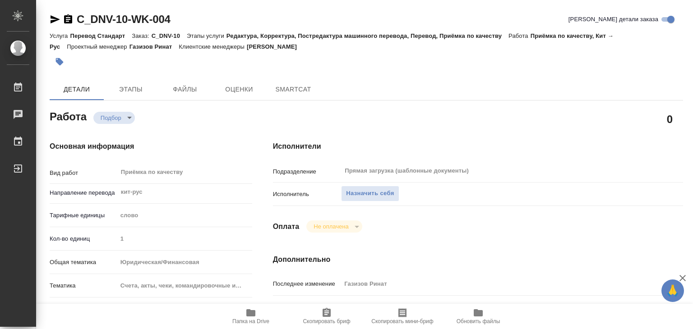
type textarea "x"
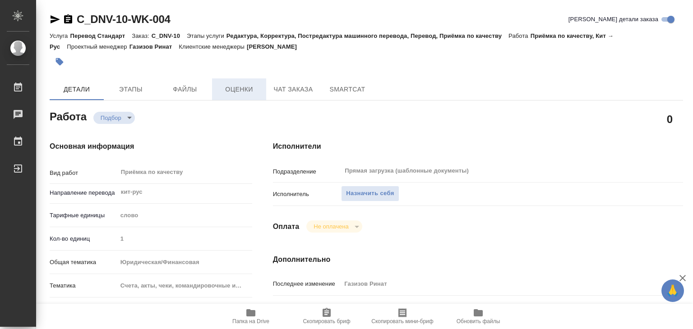
type textarea "x"
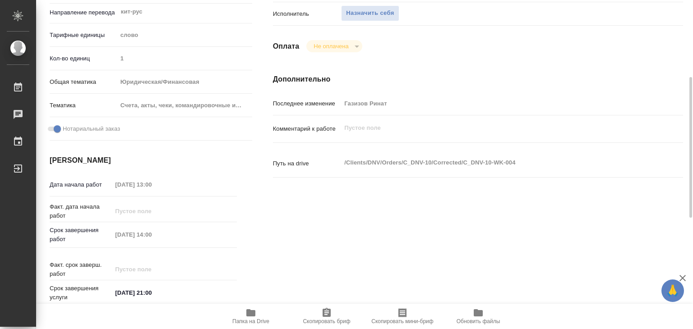
type textarea "x"
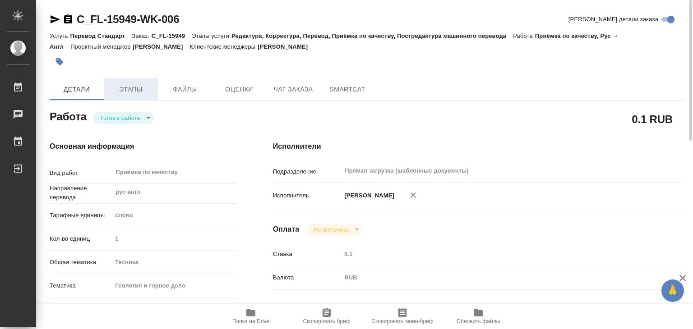
click at [137, 85] on button "Этапы" at bounding box center [131, 90] width 54 height 22
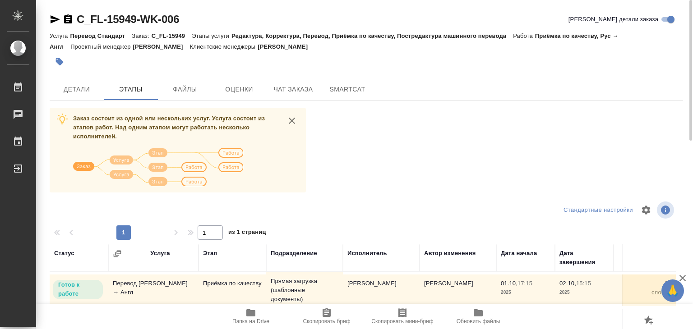
scroll to position [141, 0]
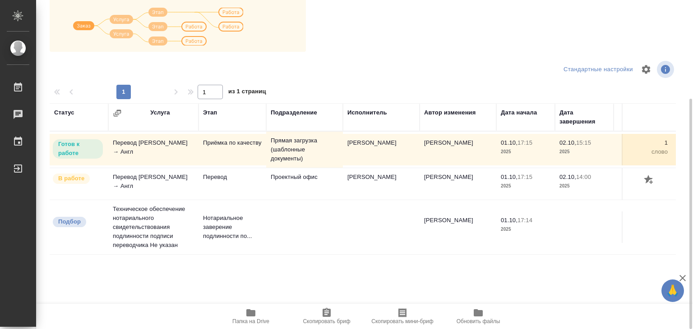
click at [249, 314] on icon "button" at bounding box center [250, 313] width 9 height 7
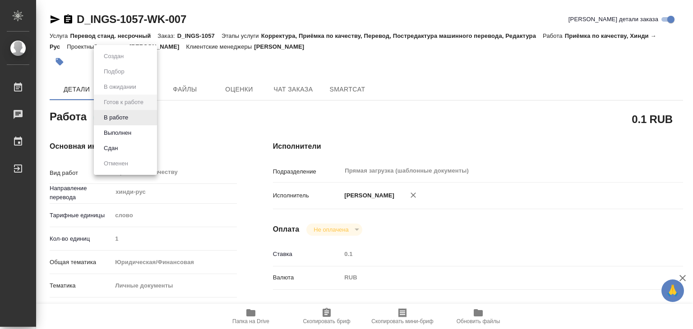
click at [141, 111] on body "🙏 .cls-1 fill:#fff; AWATERA Alilekova [PERSON_NAME] Работы Чаты График Выйти D_…" at bounding box center [346, 164] width 693 height 329
click at [141, 115] on li "В работе" at bounding box center [125, 117] width 63 height 15
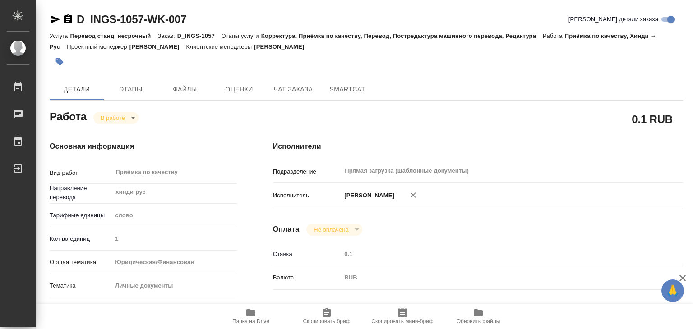
type textarea "x"
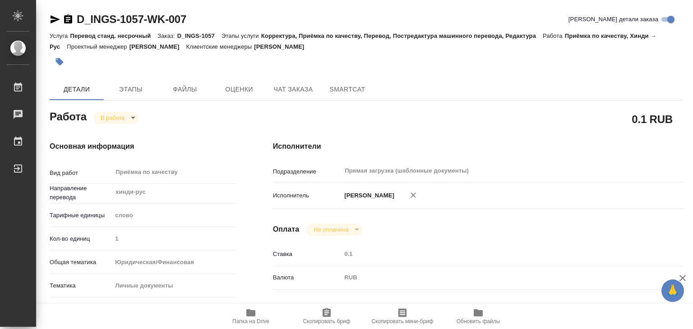
click at [258, 320] on span "Папка на Drive" at bounding box center [250, 322] width 37 height 6
type textarea "x"
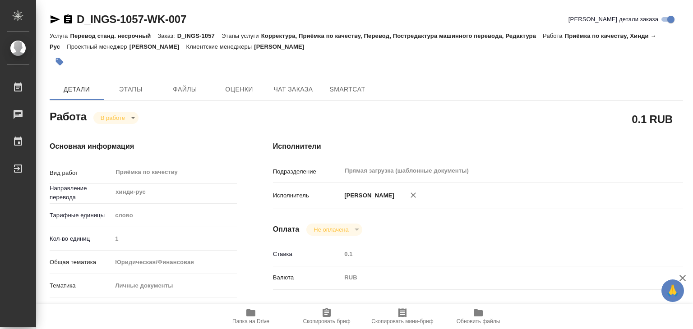
type textarea "x"
click at [126, 110] on div "Работа В работе inProgress" at bounding box center [143, 116] width 187 height 16
click at [121, 93] on span "Этапы" at bounding box center [130, 89] width 43 height 11
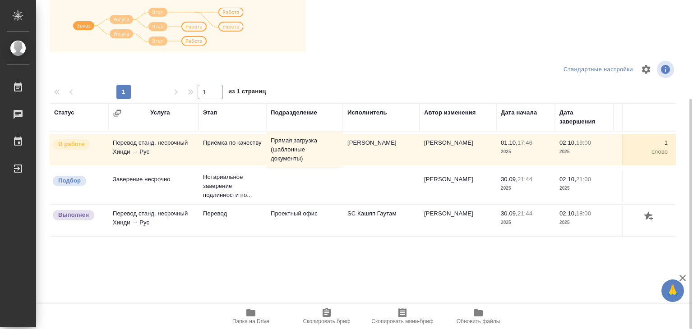
scroll to position [5, 0]
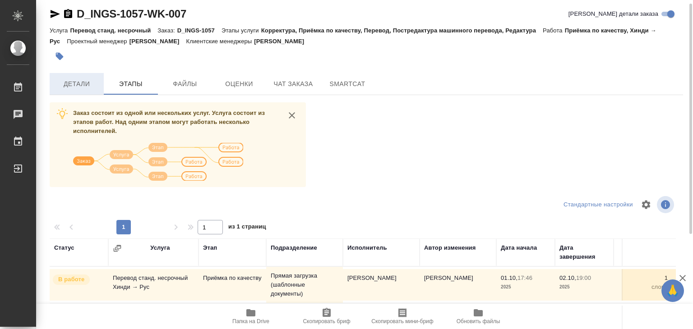
click at [90, 89] on span "Детали" at bounding box center [76, 84] width 43 height 11
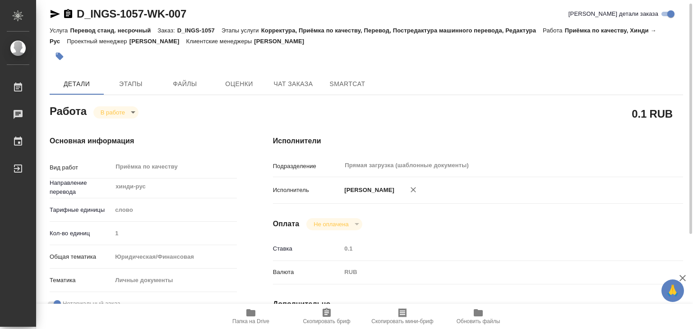
type textarea "x"
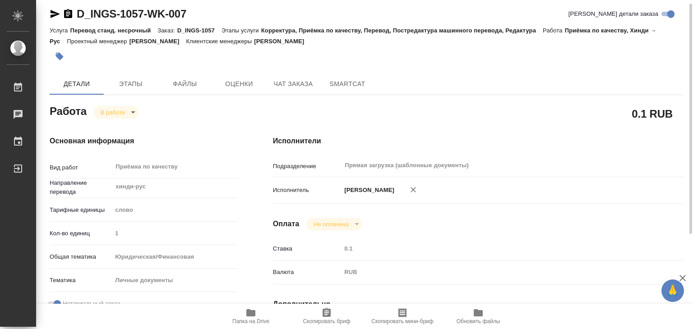
type textarea "x"
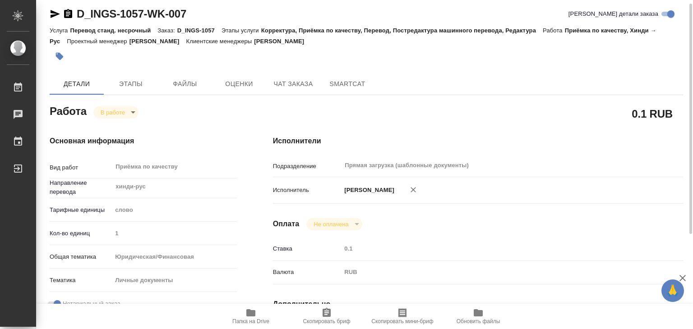
type textarea "x"
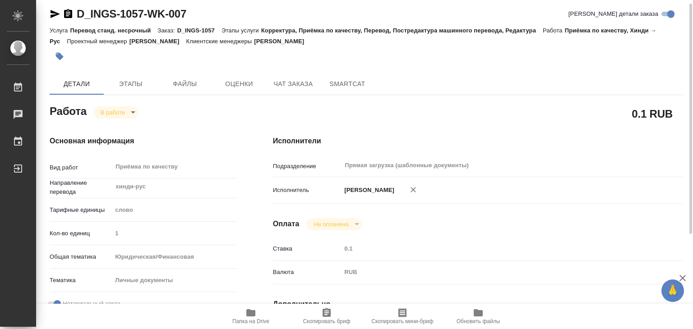
type textarea "x"
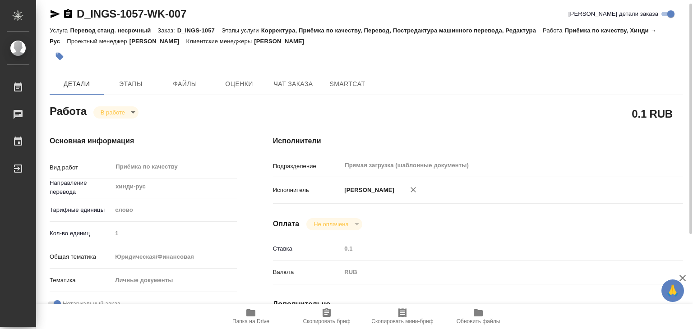
click at [64, 56] on icon "button" at bounding box center [59, 56] width 9 height 9
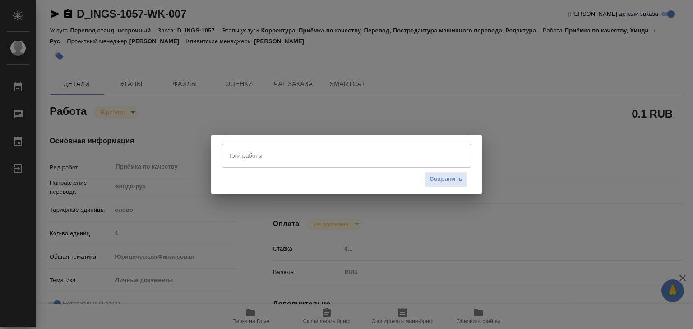
click at [271, 158] on input "Тэги работы" at bounding box center [338, 155] width 224 height 15
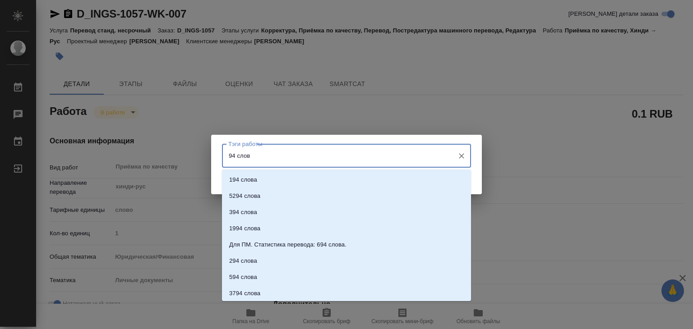
type input "94 слова"
click at [286, 273] on p "Добавить "94 слова"" at bounding box center [257, 276] width 57 height 9
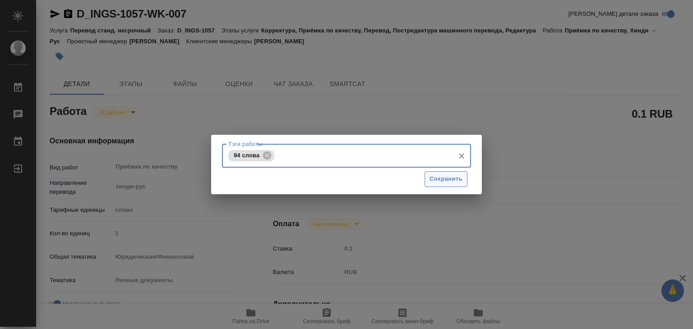
click at [443, 175] on span "Сохранить" at bounding box center [446, 179] width 33 height 10
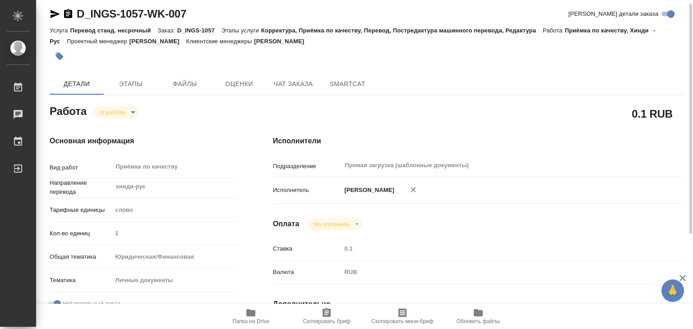
type input "inProgress"
type textarea "Приёмка по качеству"
type textarea "x"
type input "хинди-рус"
type input "5a8b1489cc6b4906c91bfd90"
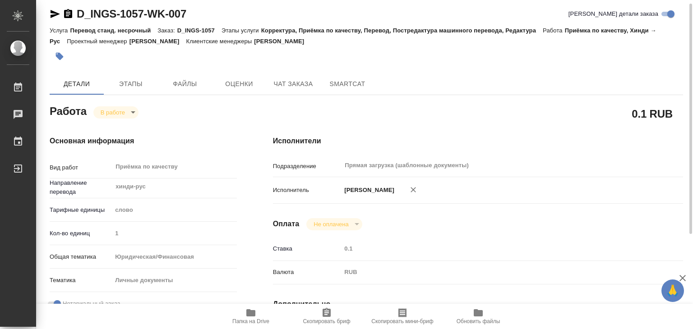
type input "1"
type input "yr-fn"
type input "5a8b8b956a9677013d343cfe"
checkbox input "true"
type input "01.10.2025 17:46"
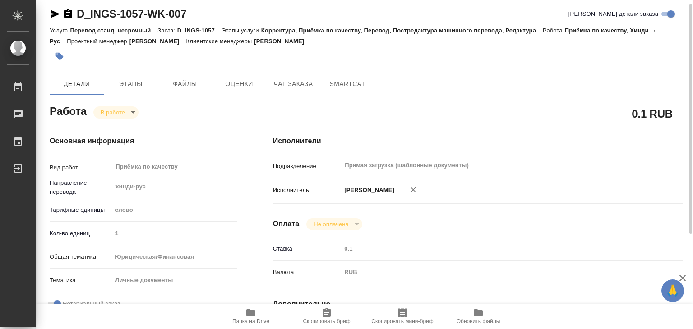
type input "02.10.2025 18:04"
type input "02.10.2025 19:00"
type input "Прямая загрузка (шаблонные документы)"
type input "notPayed"
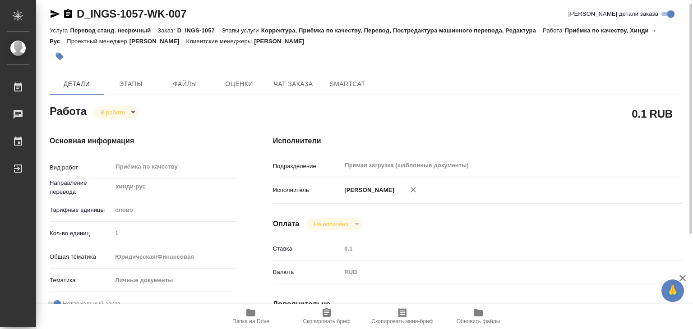
type input "0.1"
type input "RUB"
type input "[PERSON_NAME]"
type textarea "x"
type textarea "/Clients/СПАО "ИНГОССТРАХ"/Orders/D_INGS-1057/Corrected/D_INGS-1057-WK-007"
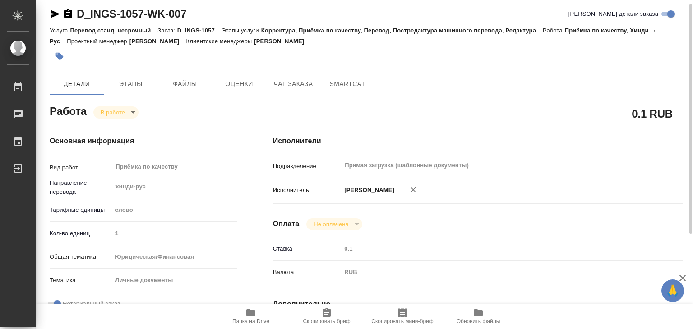
type textarea "x"
type input "D_INGS-1057"
type input "Перевод станд. несрочный"
type input "Корректура, Приёмка по качеству, Перевод, Постредактура машинного перевода, Ред…"
type input "Булахова Елена"
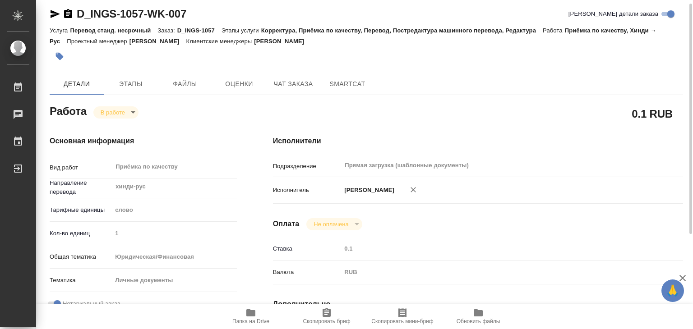
type input "/Clients/СПАО "ИНГОССТРАХ"/Orders/D_INGS-1057"
type textarea "x"
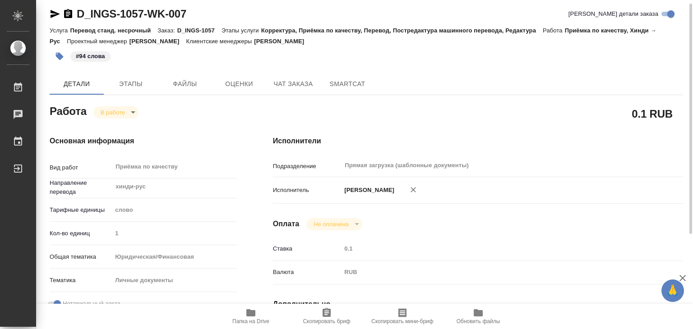
type textarea "x"
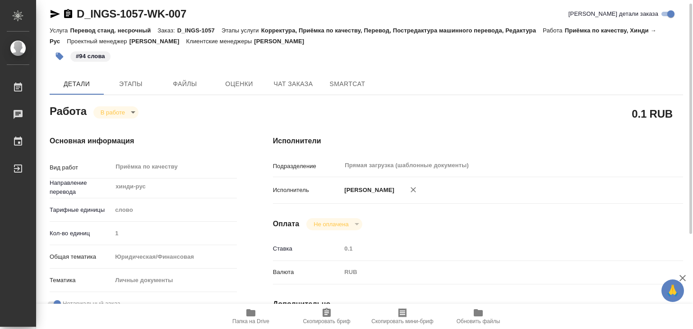
type textarea "x"
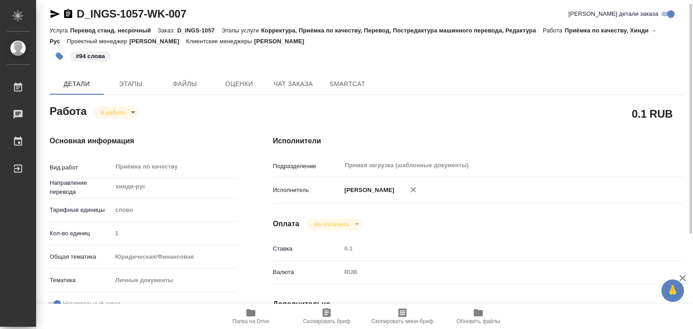
type textarea "x"
click at [127, 116] on body "🙏 .cls-1 fill:#fff; AWATERA Alilekova Valeriya Работы 0 Чаты График Выйти D_ING…" at bounding box center [346, 164] width 693 height 329
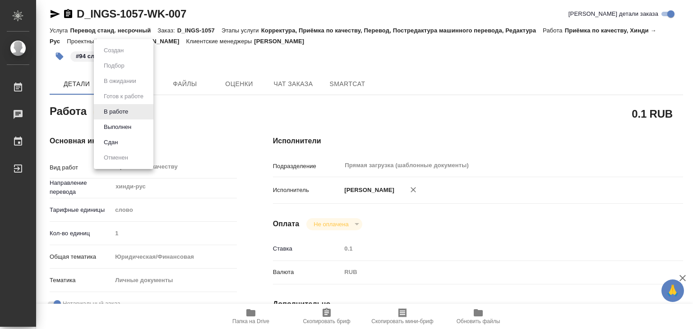
click at [142, 128] on li "Выполнен" at bounding box center [124, 127] width 60 height 15
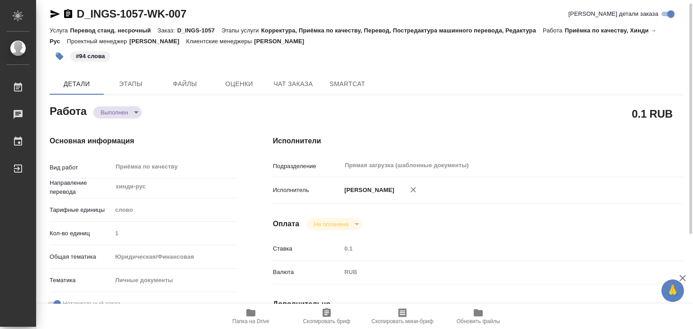
type textarea "x"
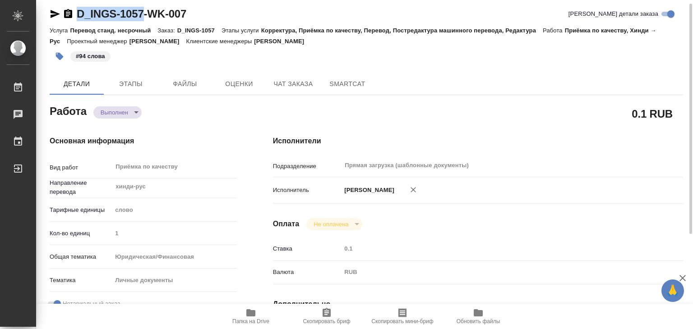
drag, startPoint x: 74, startPoint y: 1, endPoint x: 144, endPoint y: 9, distance: 69.6
copy link "D_INGS-1057"
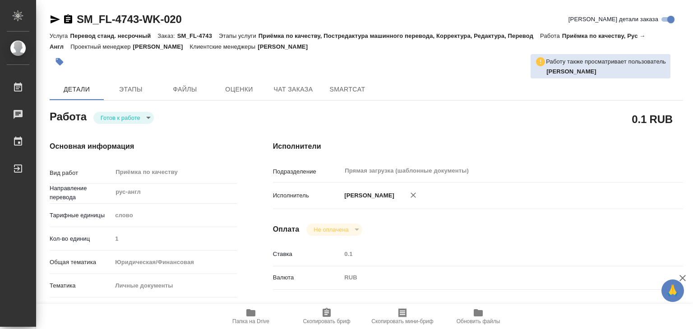
click at [255, 316] on icon "button" at bounding box center [250, 313] width 9 height 7
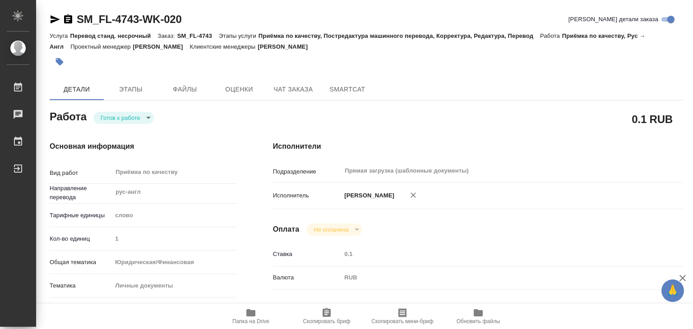
click at [243, 319] on span "Папка на Drive" at bounding box center [250, 322] width 37 height 6
click at [262, 324] on span "Папка на Drive" at bounding box center [250, 322] width 37 height 6
click at [143, 100] on button "Этапы" at bounding box center [131, 90] width 54 height 22
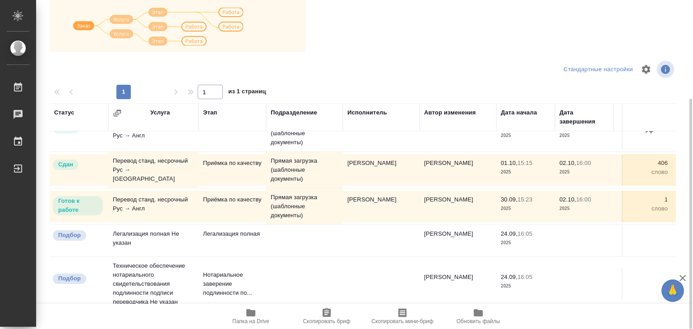
scroll to position [51, 0]
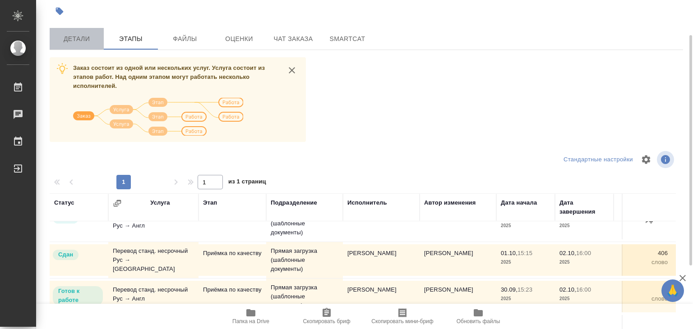
click at [63, 37] on span "Детали" at bounding box center [76, 38] width 43 height 11
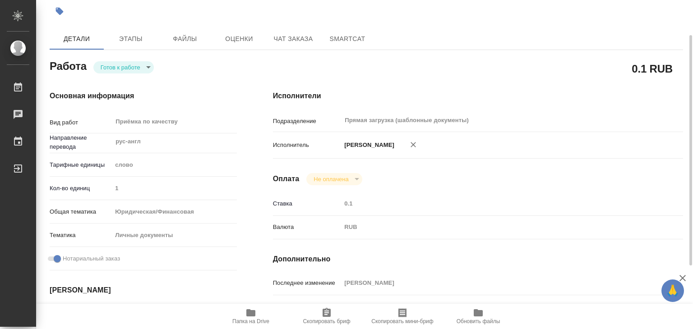
type textarea "x"
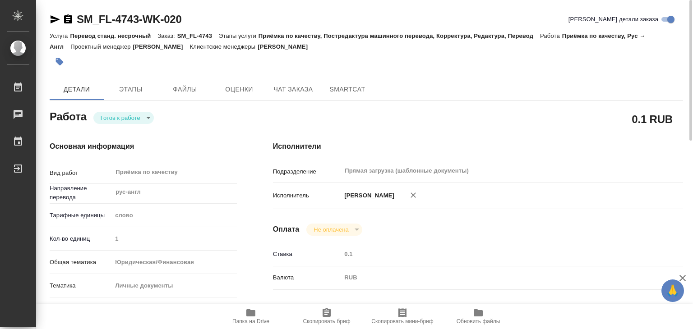
click at [255, 313] on icon "button" at bounding box center [250, 313] width 9 height 7
click at [65, 65] on button "button" at bounding box center [60, 62] width 20 height 20
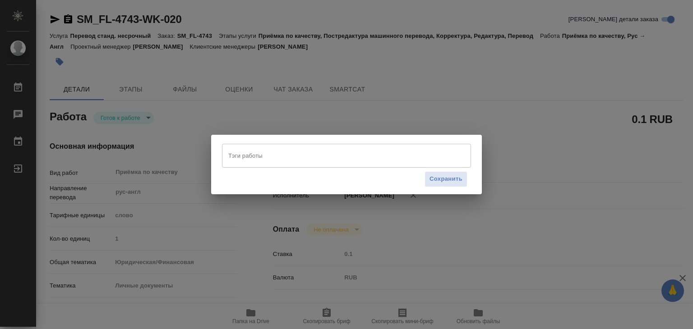
click at [315, 162] on input "Тэги работы" at bounding box center [338, 155] width 224 height 15
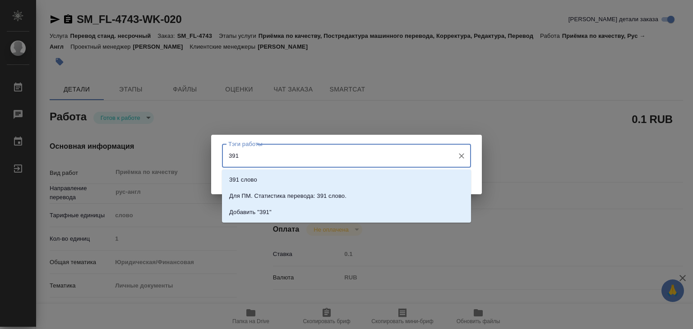
type input "391"
click at [308, 183] on li "391 слово" at bounding box center [346, 180] width 249 height 16
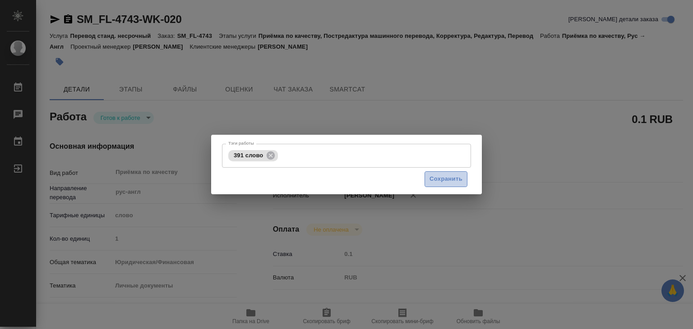
click at [435, 176] on span "Сохранить" at bounding box center [446, 179] width 33 height 10
type input "readyForWork"
type textarea "Приёмка по качеству"
type textarea "x"
type input "рус-англ"
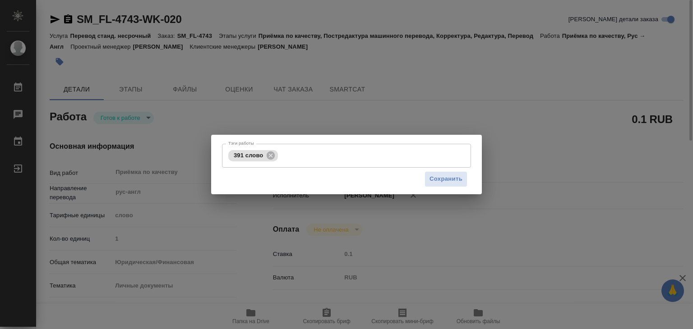
type input "5a8b1489cc6b4906c91bfd90"
type input "1"
type input "yr-fn"
type input "5a8b8b956a9677013d343cfe"
checkbox input "true"
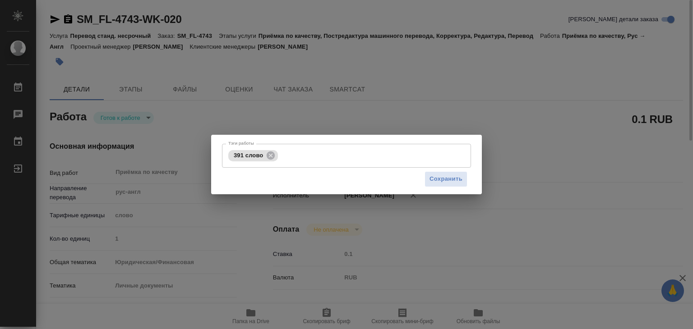
type input "30.09.2025 15:23"
type input "02.10.2025 16:00"
type input "Прямая загрузка (шаблонные документы)"
type input "notPayed"
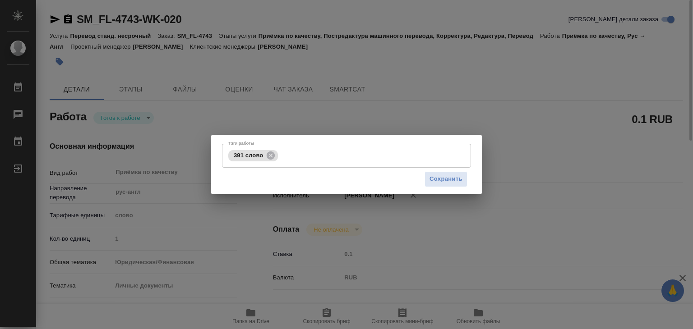
type input "0.1"
type input "RUB"
type input "[PERSON_NAME]"
type textarea "x"
type textarea "/Clients/FL_SM/Orders/SM_FL-4743/Corrected/SM_FL-4743-WK-020"
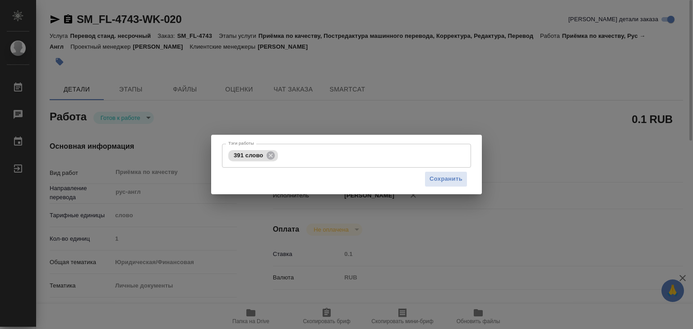
type textarea "x"
type input "SM_FL-4743"
type input "Перевод станд. несрочный"
type input "Приёмка по качеству, Постредактура машинного перевода, Корректура, Редактура, П…"
type input "Шульгина Анна"
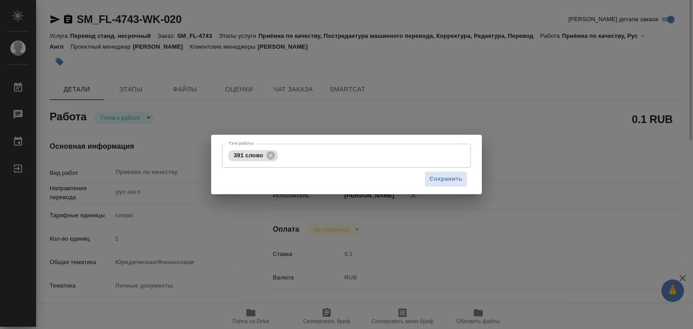
type input "/Clients/FL_SM/Orders/SM_FL-4743"
type textarea "x"
type textarea "копия соб ру-англ и ру-араб под нот"
type textarea "x"
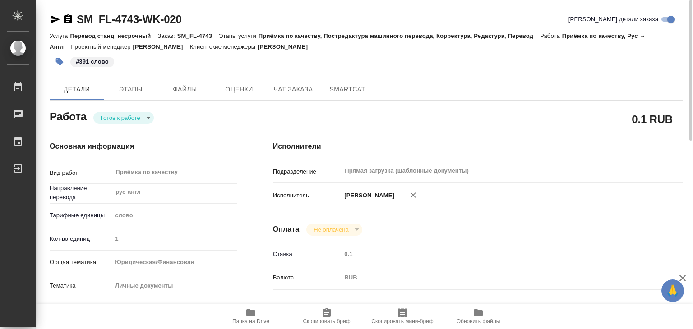
type textarea "x"
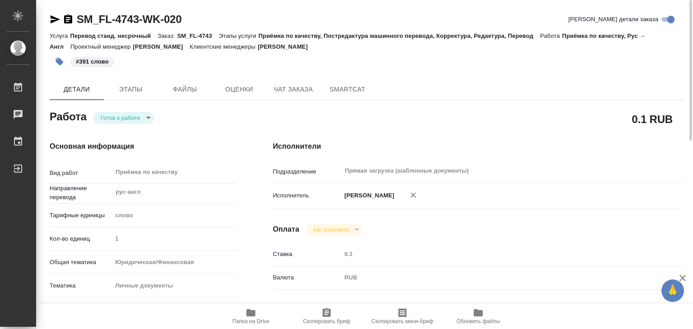
type textarea "x"
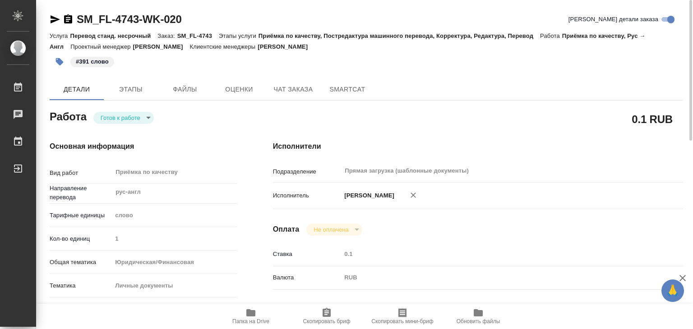
type textarea "x"
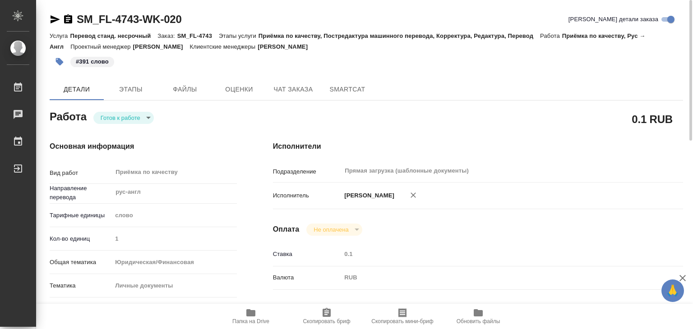
type textarea "x"
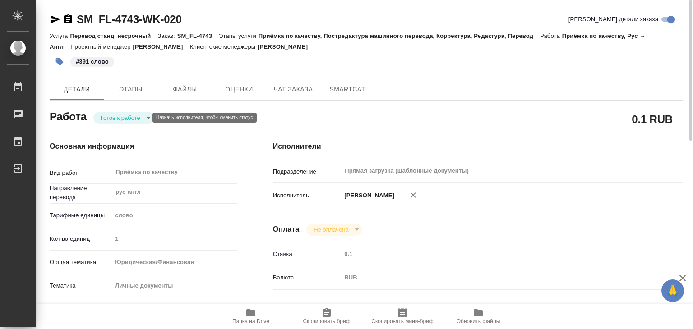
click at [140, 120] on body "🙏 .cls-1 fill:#fff; AWATERA Alilekova Valeriya Работы 0 Чаты График Выйти SM_FL…" at bounding box center [346, 164] width 693 height 329
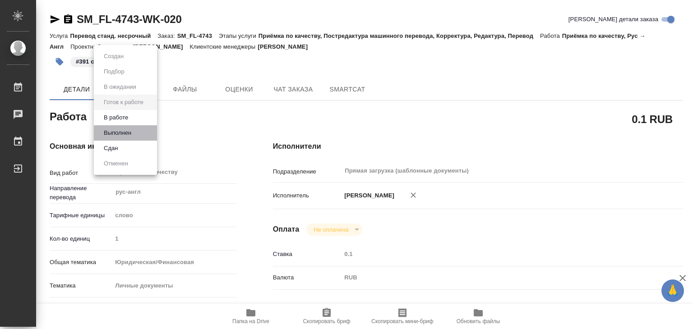
click at [139, 133] on li "Выполнен" at bounding box center [125, 132] width 63 height 15
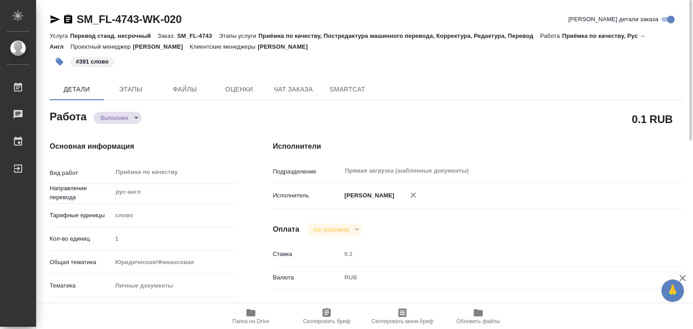
type textarea "x"
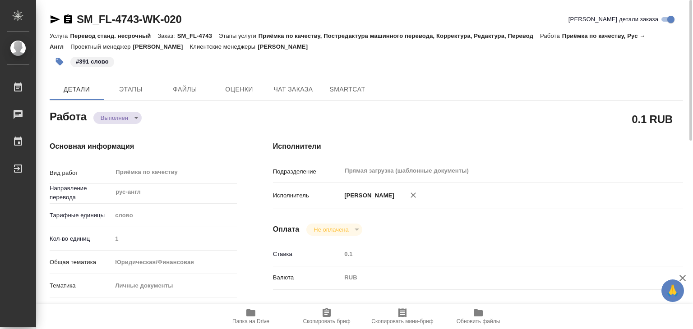
type textarea "x"
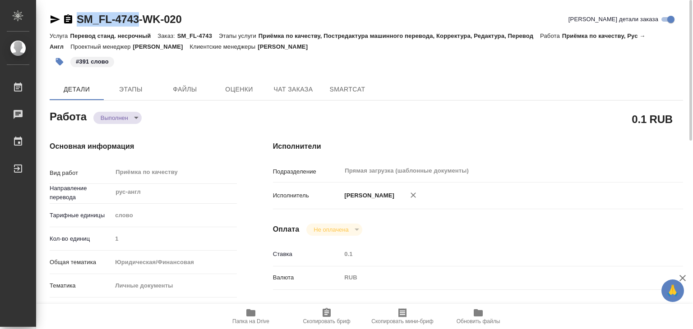
drag, startPoint x: 73, startPoint y: 11, endPoint x: 140, endPoint y: 20, distance: 67.8
copy link "SM_FL-4743"
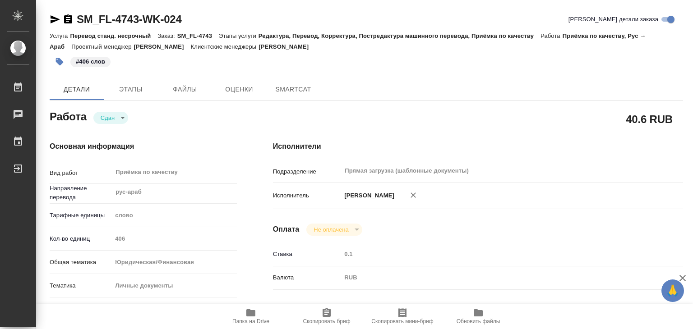
type textarea "x"
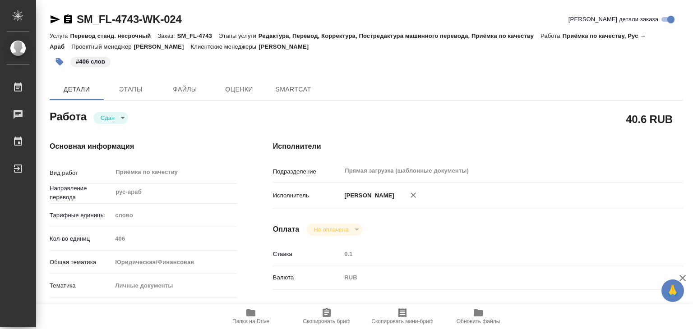
type textarea "x"
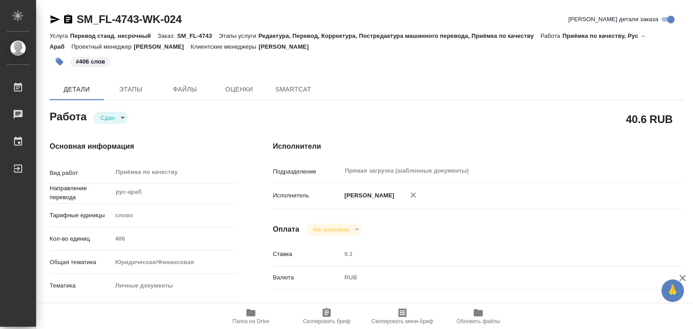
type textarea "x"
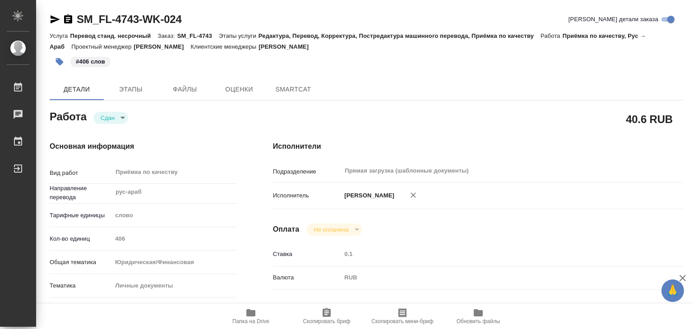
type textarea "x"
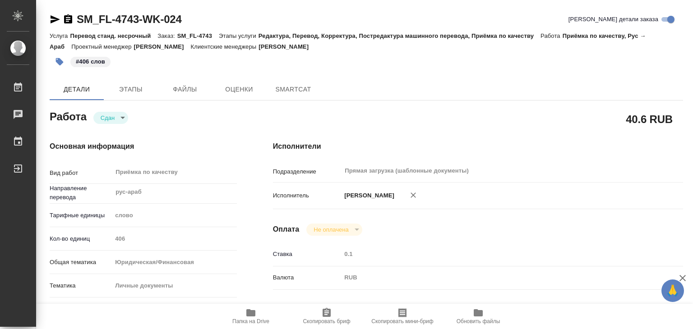
type textarea "x"
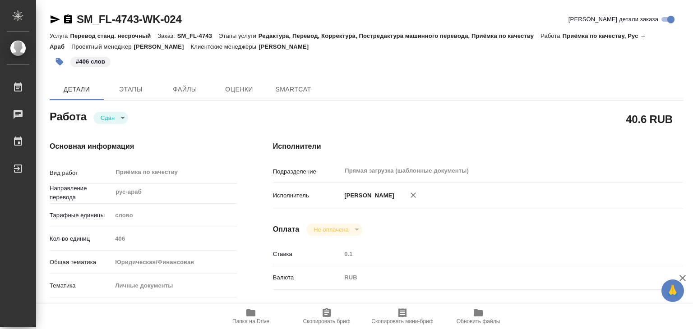
type textarea "x"
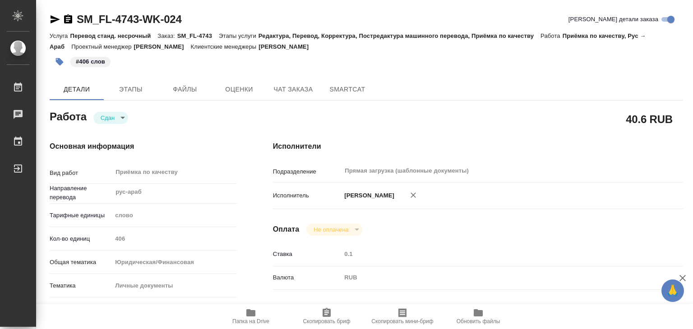
type textarea "x"
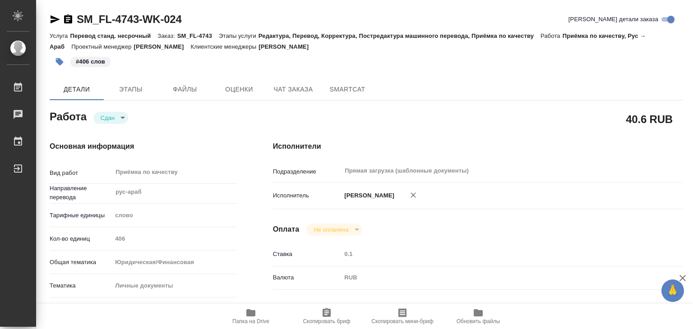
type textarea "x"
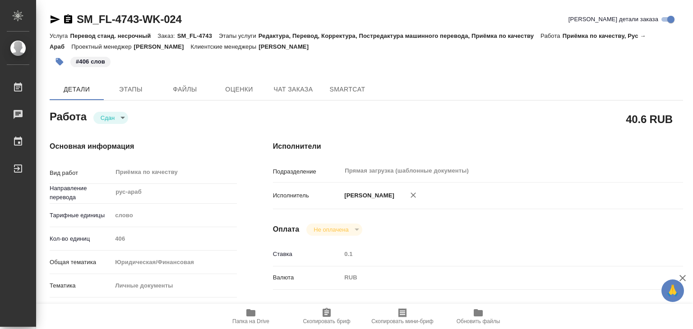
click at [253, 319] on span "Папка на Drive" at bounding box center [250, 322] width 37 height 6
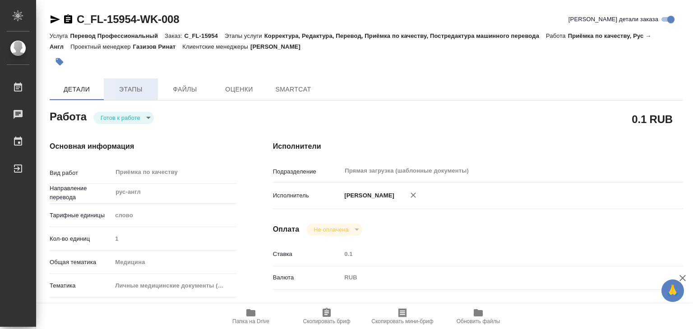
type textarea "x"
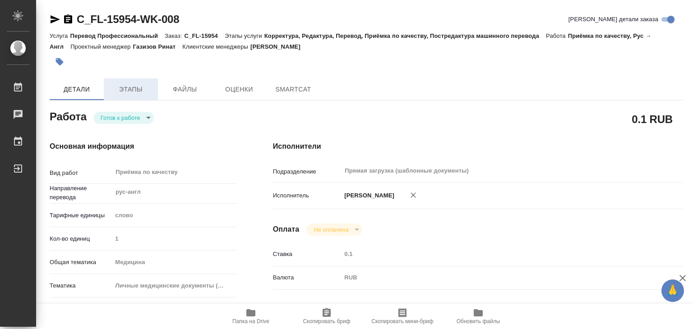
type textarea "x"
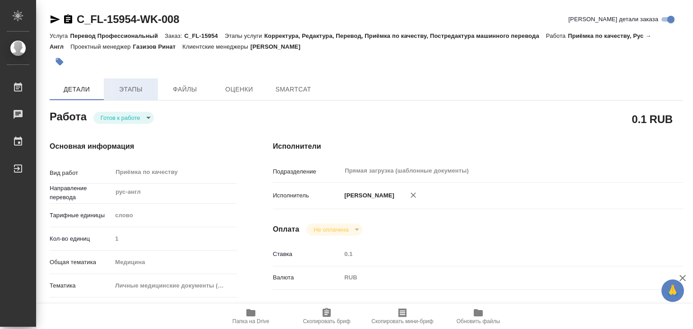
click at [119, 89] on span "Этапы" at bounding box center [130, 89] width 43 height 11
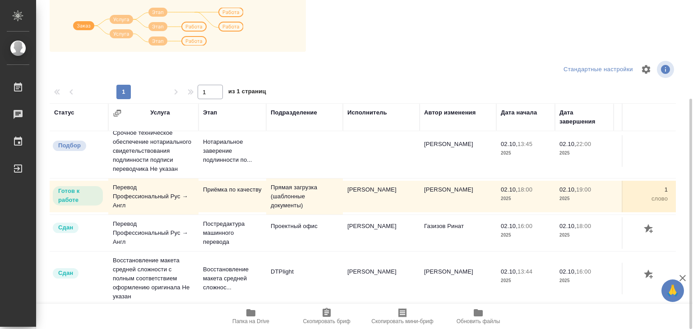
scroll to position [23, 0]
click at [260, 316] on span "Папка на Drive" at bounding box center [250, 316] width 65 height 17
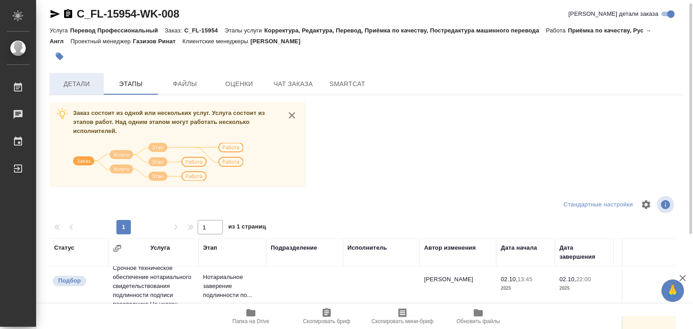
scroll to position [0, 0]
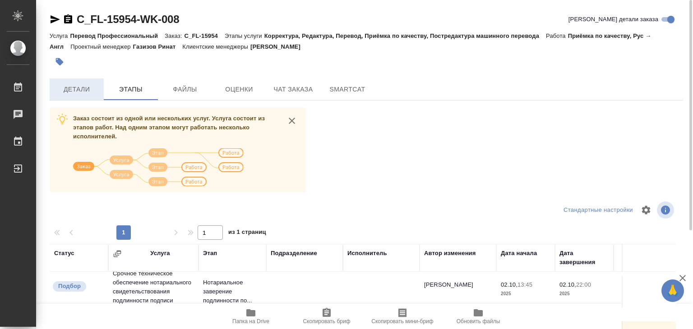
click at [77, 86] on span "Детали" at bounding box center [76, 89] width 43 height 11
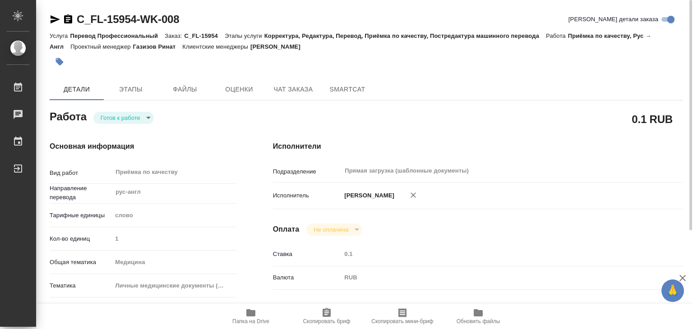
type textarea "x"
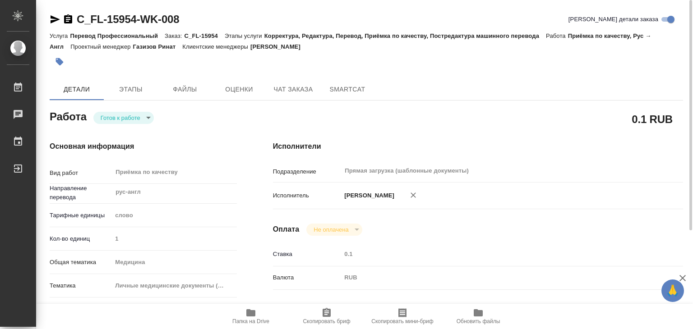
click at [125, 117] on body "🙏 .cls-1 fill:#fff; AWATERA Alilekova [PERSON_NAME] Работы 0 Чаты График Выйти …" at bounding box center [346, 164] width 693 height 329
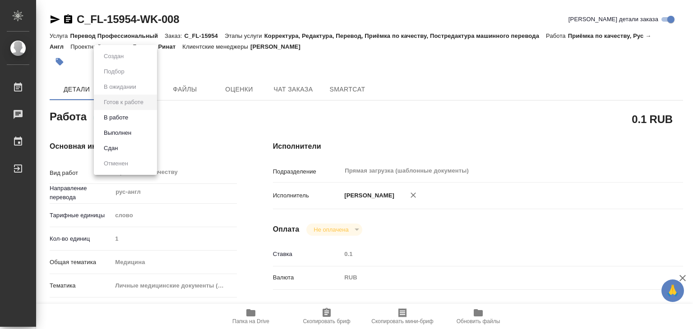
click at [138, 115] on li "В работе" at bounding box center [125, 117] width 63 height 15
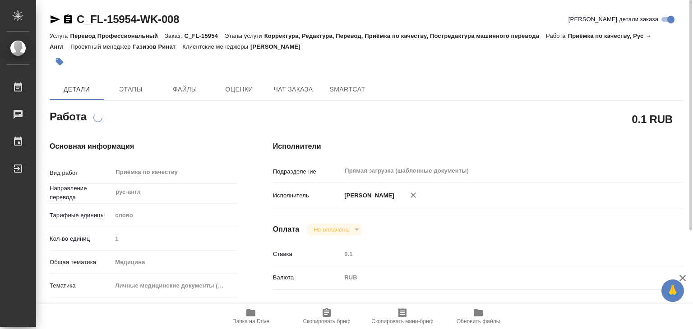
type textarea "x"
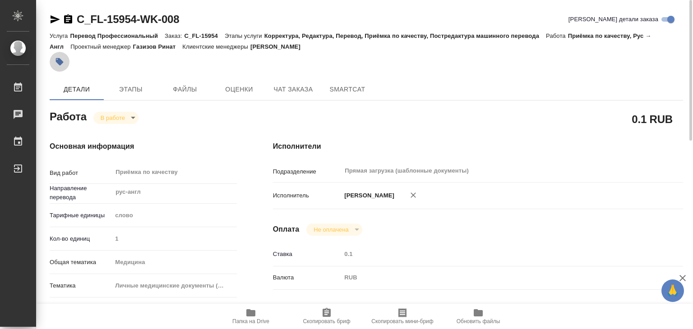
click at [61, 63] on icon "button" at bounding box center [60, 62] width 8 height 8
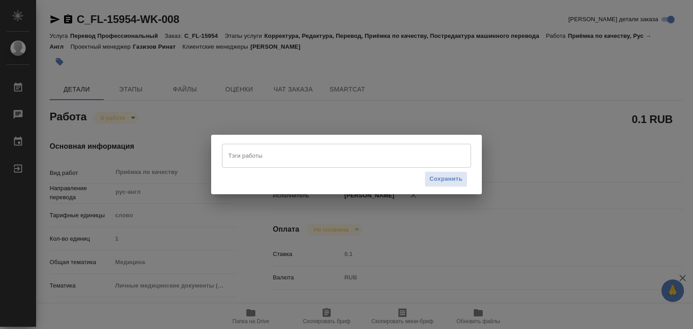
click at [240, 157] on input "Тэги работы" at bounding box center [338, 155] width 224 height 15
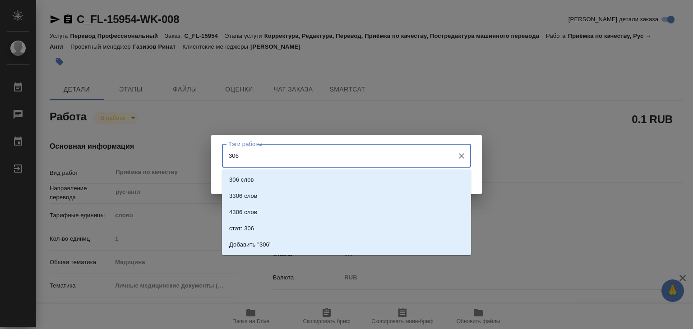
type input "306"
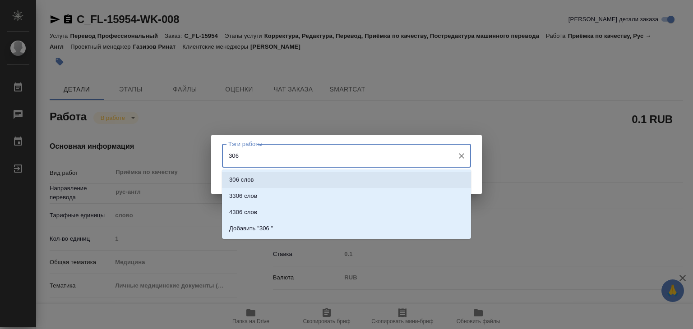
click at [262, 183] on li "306 слов" at bounding box center [346, 180] width 249 height 16
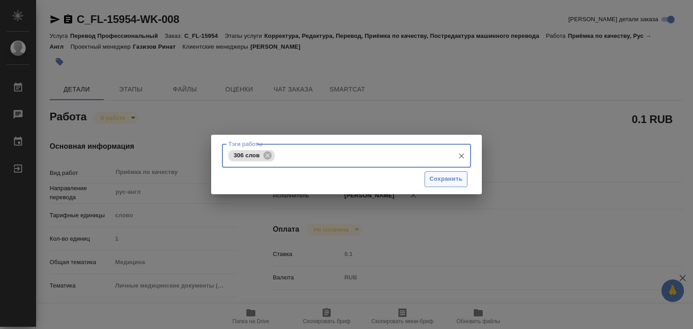
click at [446, 185] on button "Сохранить" at bounding box center [446, 180] width 43 height 16
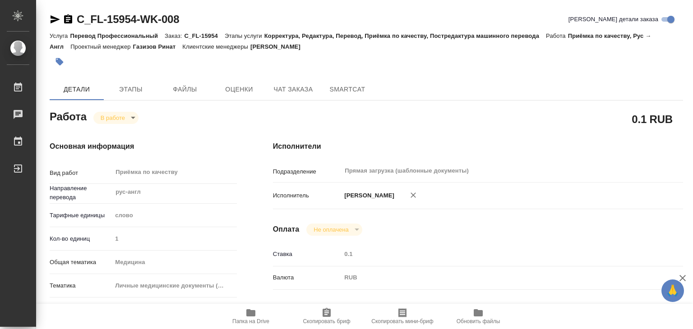
type input "inProgress"
type textarea "Приёмка по качеству"
type textarea "x"
type input "рус-англ"
type input "5a8b1489cc6b4906c91bfd90"
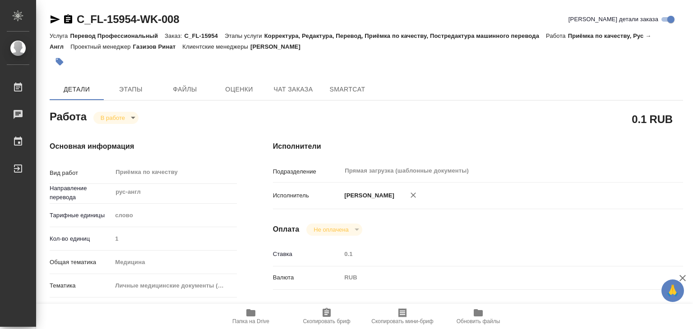
type input "1"
type input "med"
type input "5a8b8b956a9677013d343e74"
checkbox input "true"
type input "[DATE] 18:00"
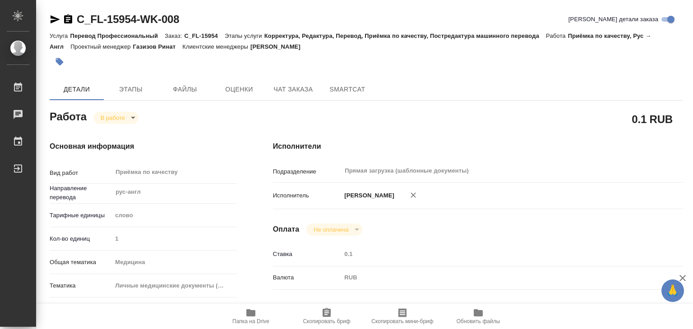
type input "[DATE] 18:18"
type input "[DATE] 19:00"
type input "Прямая загрузка (шаблонные документы)"
type input "notPayed"
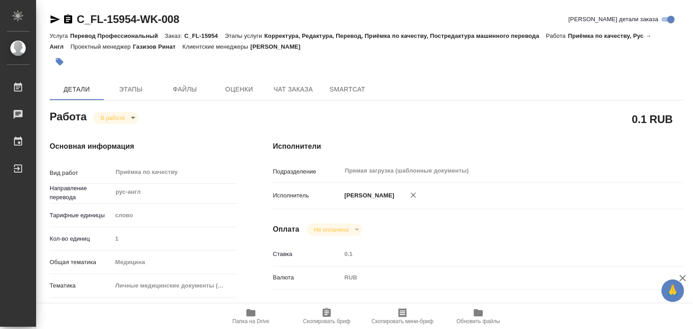
type input "0.1"
type input "RUB"
type input "[PERSON_NAME]"
type textarea "x"
type textarea "/Clients/FL_C/Orders/C_FL-15954/Corrected/C_FL-15954-WK-008"
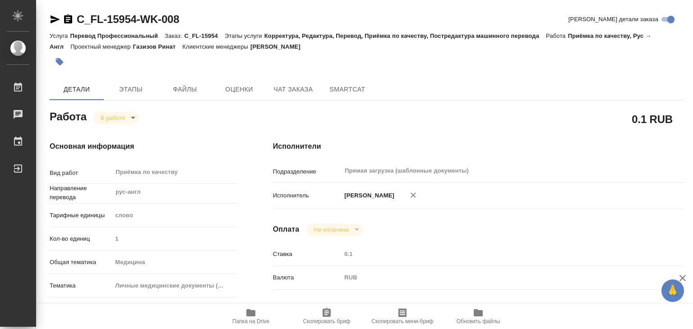
type textarea "x"
type input "C_FL-15954"
type input "Перевод Профессиональный"
type input "Корректура, Редактура, Перевод, Приёмка по качеству, Постредактура машинного пе…"
type input "[PERSON_NAME]"
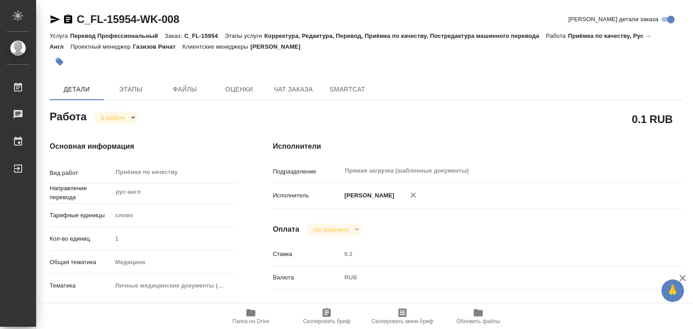
type input "/Clients/FL_C/Orders/C_FL-15954"
type textarea "x"
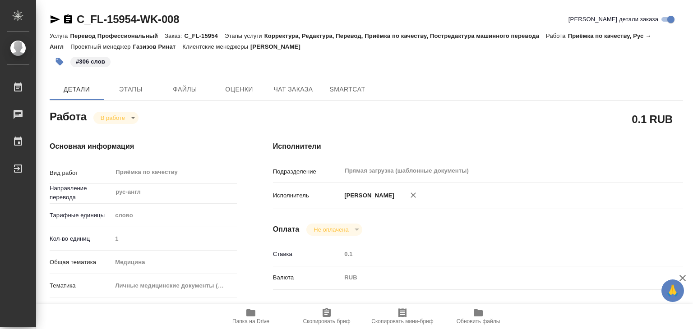
type textarea "x"
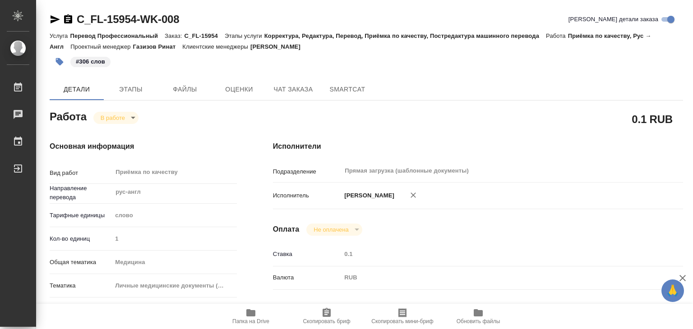
type textarea "x"
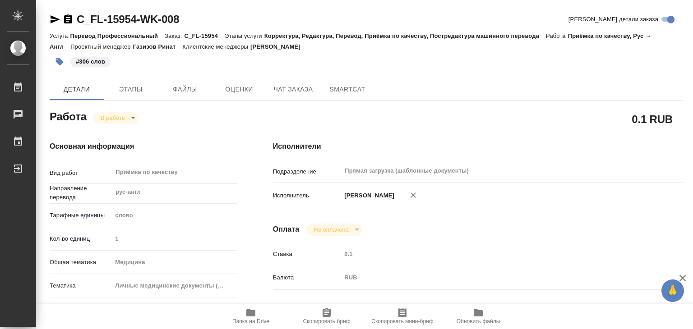
type textarea "x"
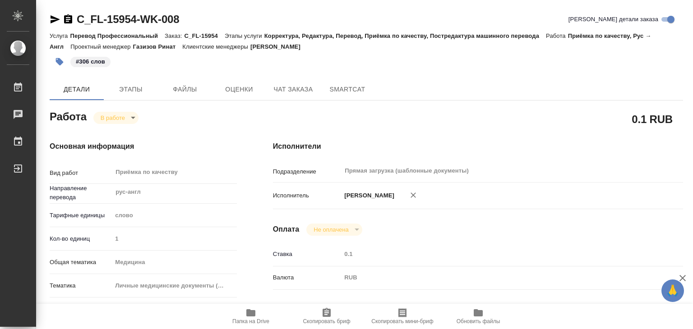
type textarea "x"
drag, startPoint x: 78, startPoint y: 7, endPoint x: 139, endPoint y: 20, distance: 62.3
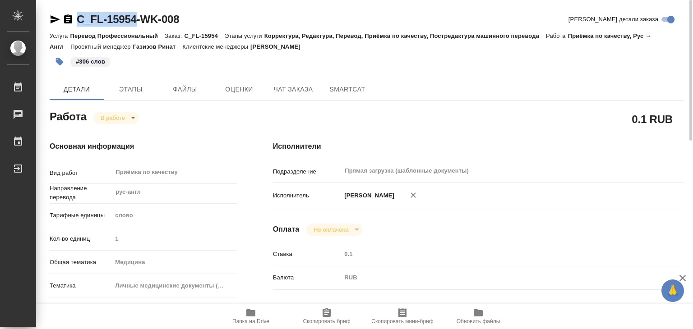
copy link "C_FL-15954"
click at [110, 119] on body "🙏 .cls-1 fill:#fff; AWATERA Alilekova Valeriya Работы 0 Чаты График Выйти C_FL-…" at bounding box center [346, 164] width 693 height 329
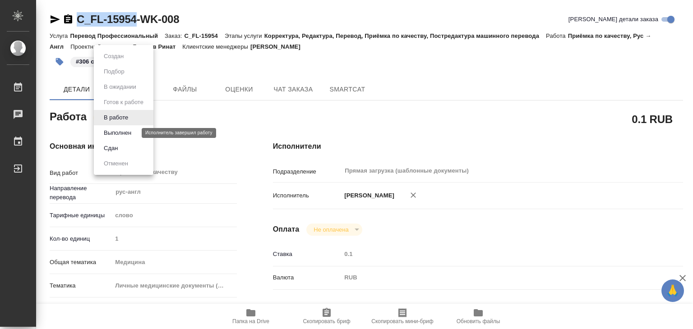
click at [126, 129] on button "Выполнен" at bounding box center [117, 133] width 33 height 10
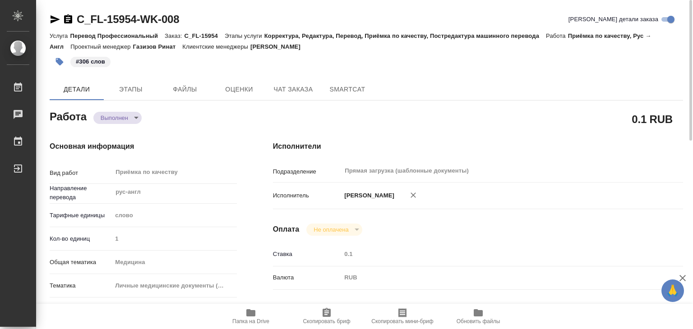
type textarea "x"
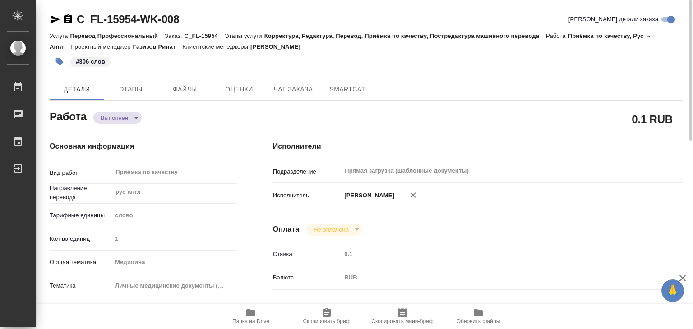
type textarea "x"
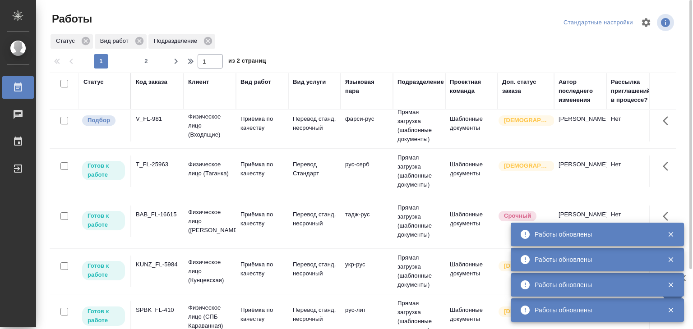
scroll to position [540, 0]
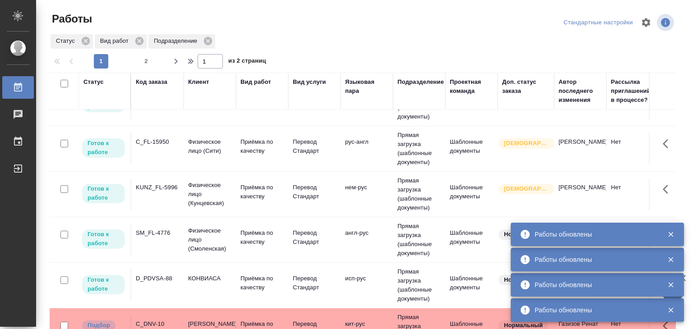
click at [184, 229] on td "Физическое лицо (Смоленская)" at bounding box center [210, 240] width 52 height 36
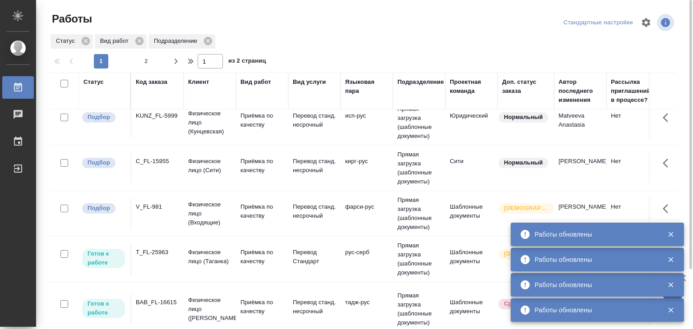
scroll to position [0, 0]
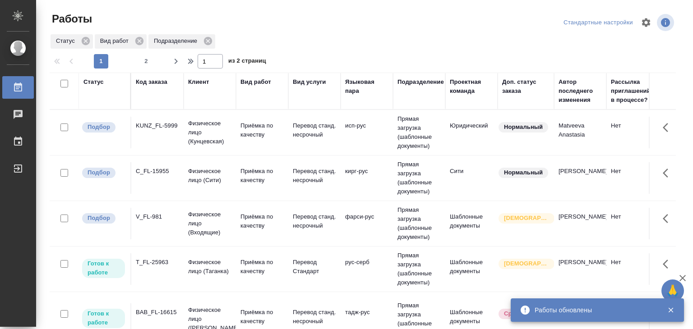
click at [176, 320] on td "BAB_FL-16615" at bounding box center [157, 320] width 52 height 32
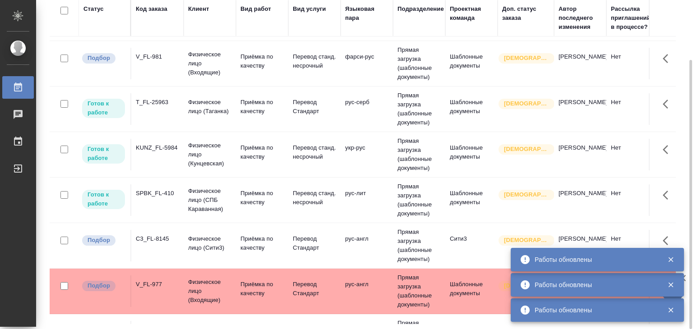
scroll to position [135, 0]
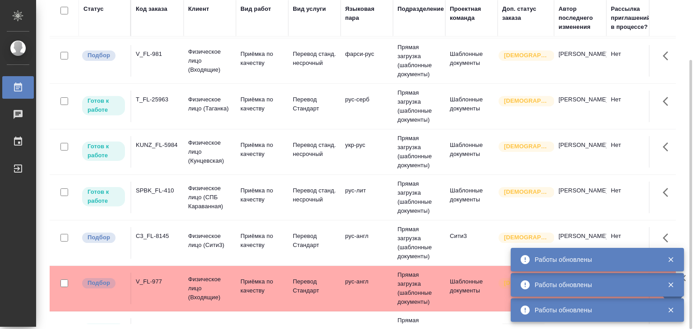
click at [234, 156] on td "Физическое лицо (Кунцевская)" at bounding box center [210, 152] width 52 height 36
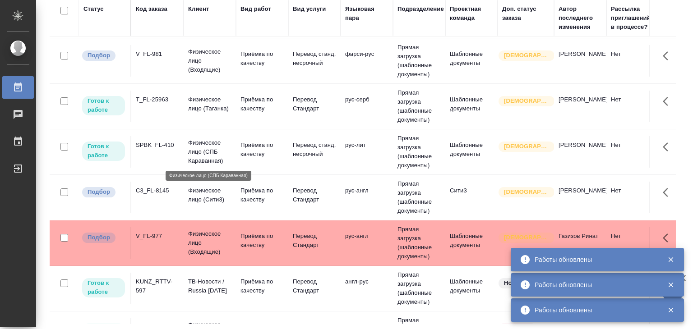
click at [199, 156] on p "Физическое лицо (СПБ Караванная)" at bounding box center [209, 152] width 43 height 27
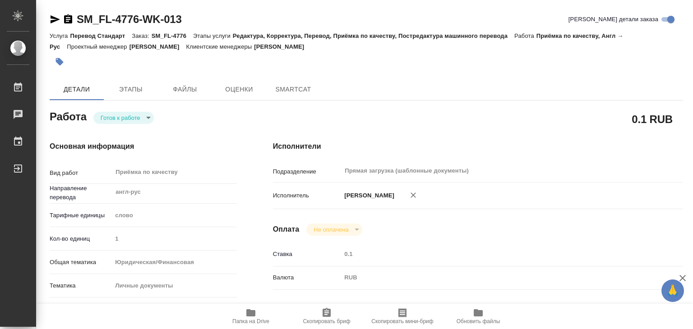
type textarea "x"
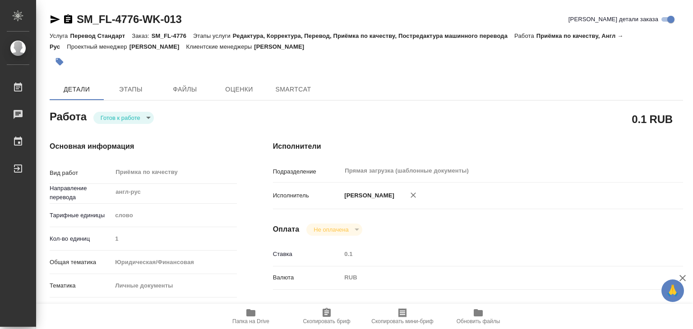
type textarea "x"
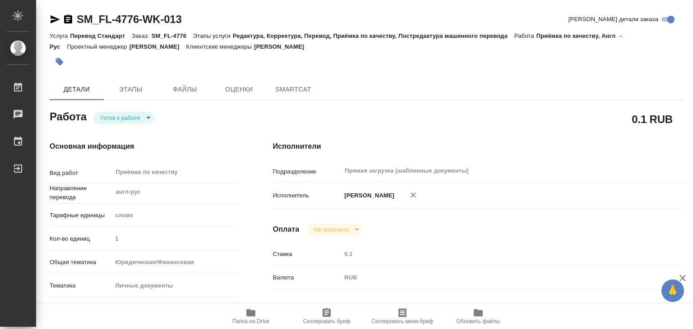
type textarea "x"
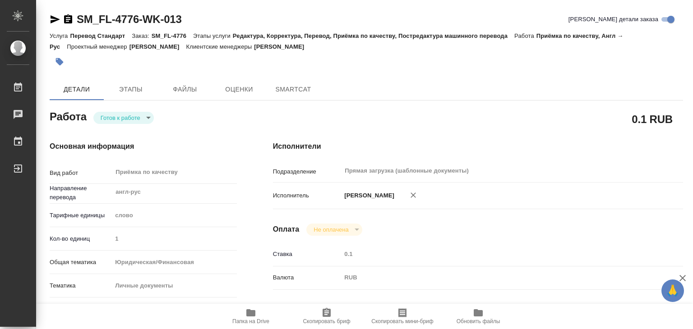
type textarea "x"
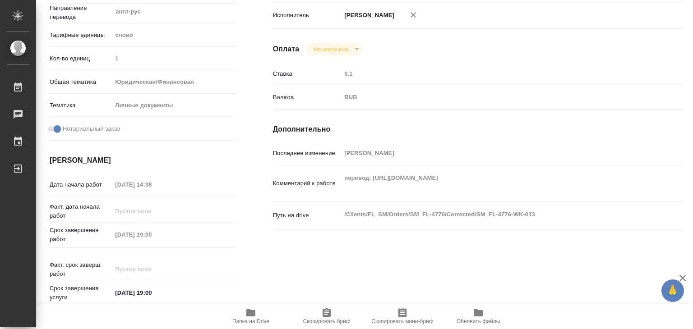
type textarea "x"
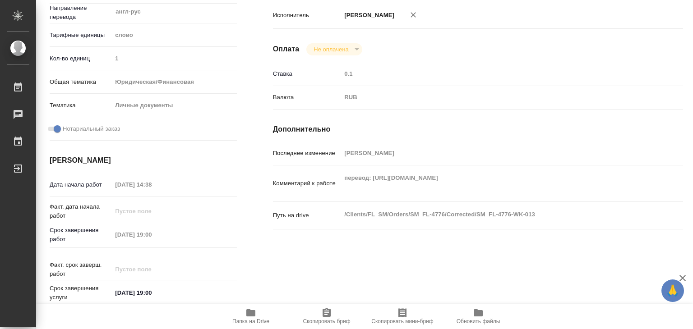
scroll to position [226, 0]
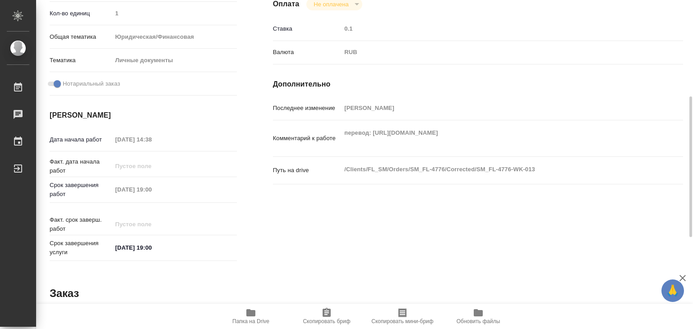
type textarea "x"
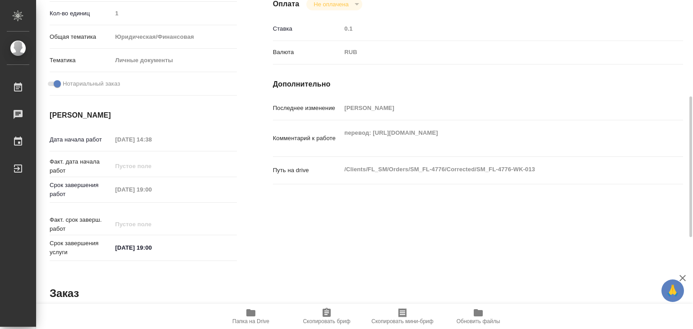
type textarea "x"
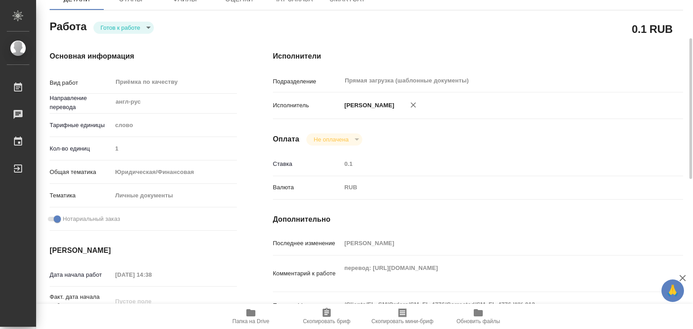
scroll to position [0, 0]
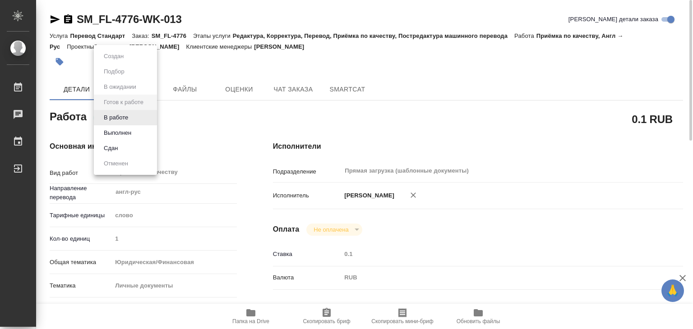
click at [127, 116] on body "🙏 .cls-1 fill:#fff; AWATERA Alilekova Valeriya Работы 0 Чаты График Выйти SM_FL…" at bounding box center [346, 164] width 693 height 329
click at [146, 116] on li "В работе" at bounding box center [125, 117] width 63 height 15
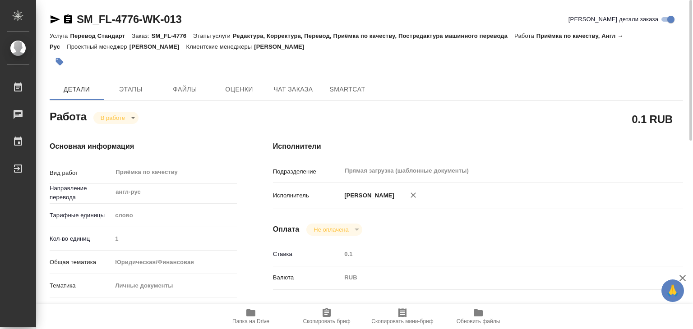
type textarea "x"
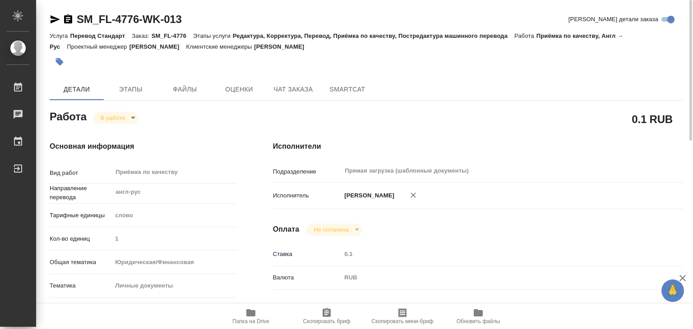
type textarea "x"
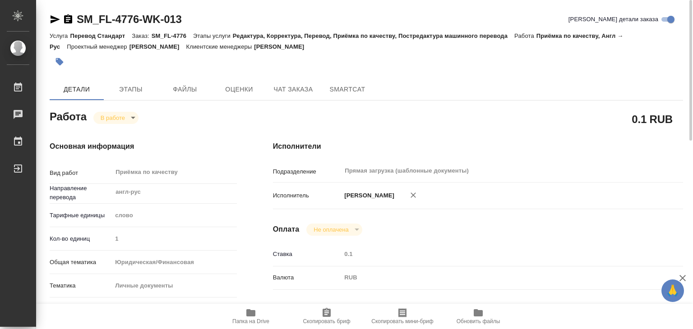
type textarea "x"
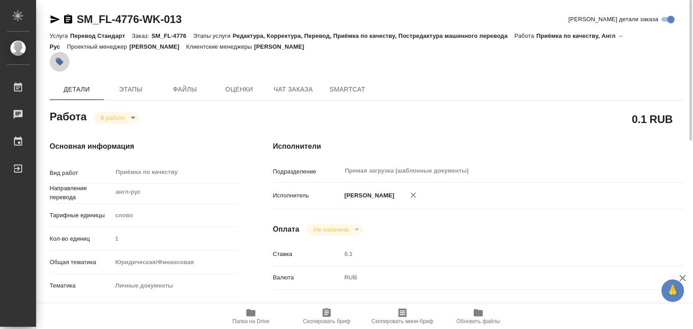
click at [58, 64] on icon "button" at bounding box center [60, 62] width 8 height 8
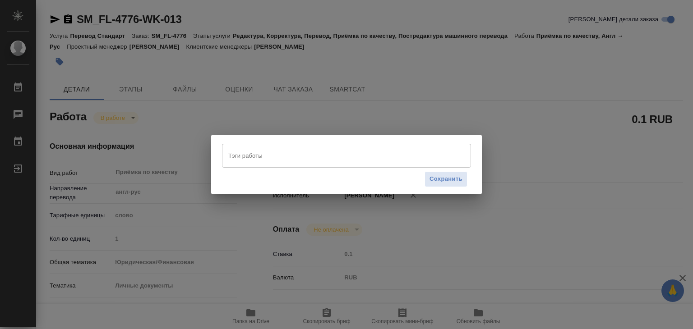
click at [255, 158] on input "Тэги работы" at bounding box center [338, 155] width 224 height 15
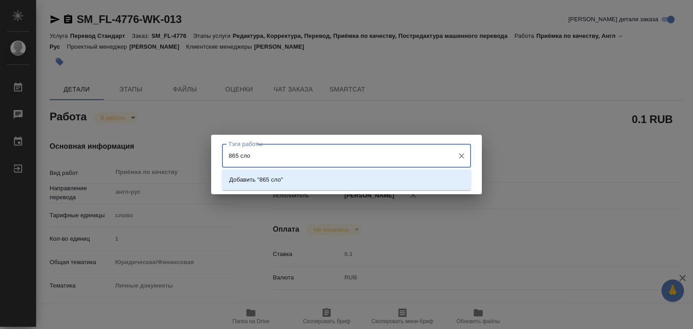
type input "865 слов"
click at [269, 180] on p "Добавить "865 слов"" at bounding box center [257, 180] width 57 height 9
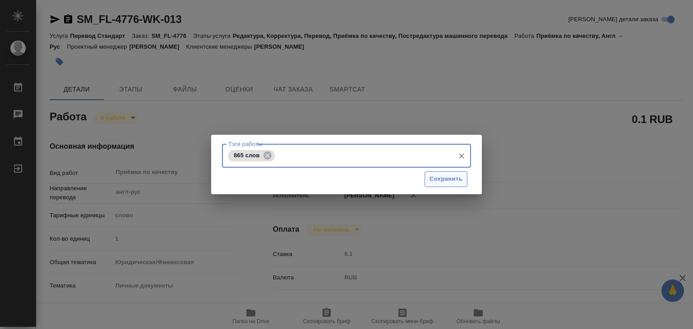
click at [457, 181] on span "Сохранить" at bounding box center [446, 179] width 33 height 10
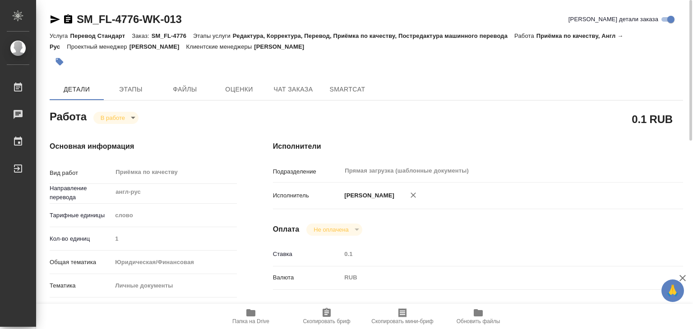
type input "inProgress"
type textarea "Приёмка по качеству"
type textarea "x"
type input "англ-рус"
type input "5a8b1489cc6b4906c91bfd90"
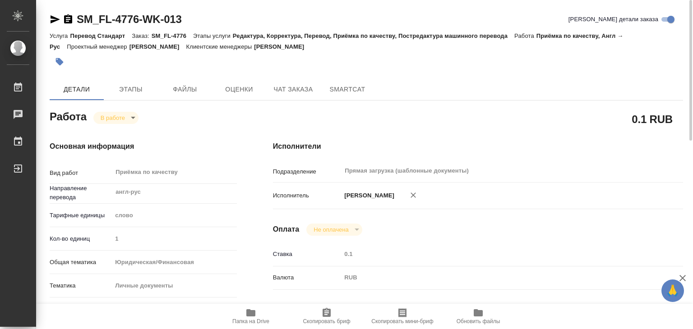
type input "1"
type input "yr-fn"
type input "5a8b8b956a9677013d343cfe"
checkbox input "true"
type input "01.10.2025 14:38"
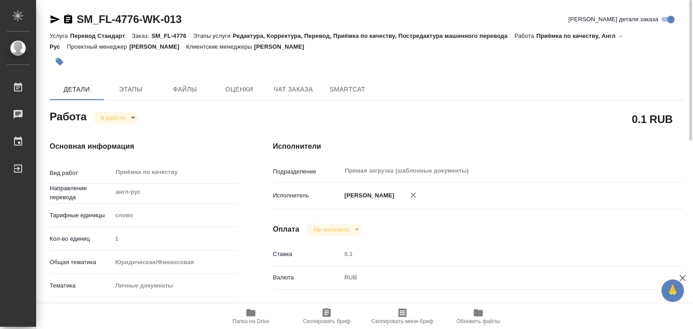
type input "02.10.2025 18:28"
type input "02.10.2025 19:00"
type input "Прямая загрузка (шаблонные документы)"
type input "notPayed"
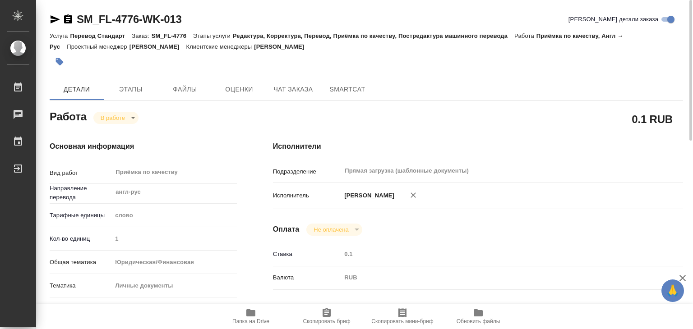
type input "0.1"
type input "RUB"
type input "[PERSON_NAME] Валерия"
type textarea "перевод: https://drive.awatera.com/apps/files/files/10559154?dir=/Shares/FL_SM/…"
type textarea "x"
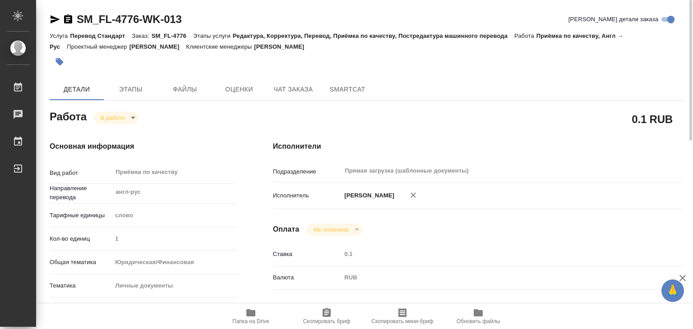
type textarea "/Clients/FL_SM/Orders/SM_FL-4776/Corrected/SM_FL-4776-WK-013"
type textarea "x"
type input "SM_FL-4776"
type input "Перевод Стандарт"
type input "Редактура, Корректура, Перевод, Приёмка по качеству, Постредактура машинного пе…"
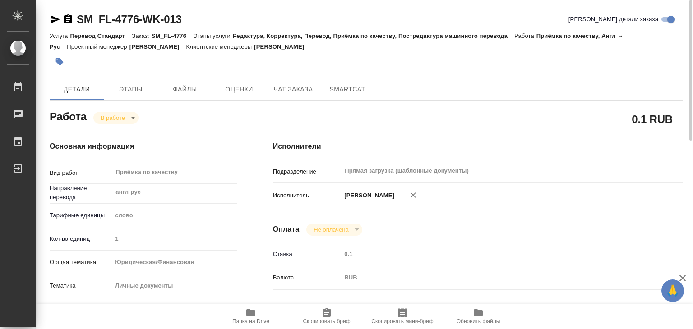
type input "Козлова Мария"
type input "[PERSON_NAME]"
type input "/Clients/FL_SM/Orders/SM_FL-4776"
type textarea "x"
type textarea "англ-ру паспорт и выписка с оценками из университета под нот"
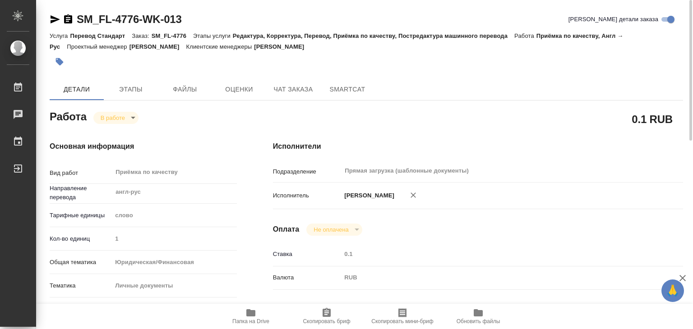
type textarea "x"
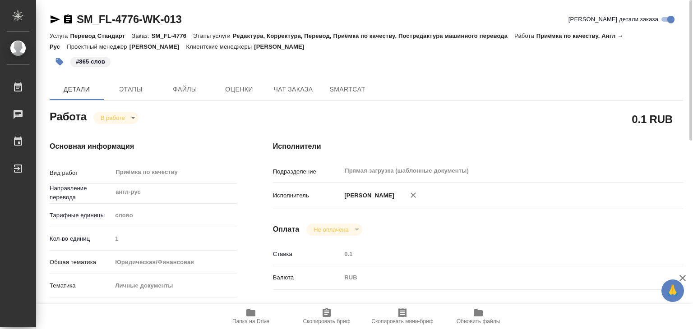
type textarea "x"
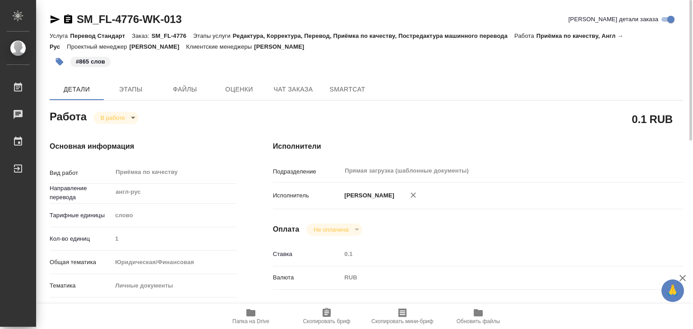
type textarea "x"
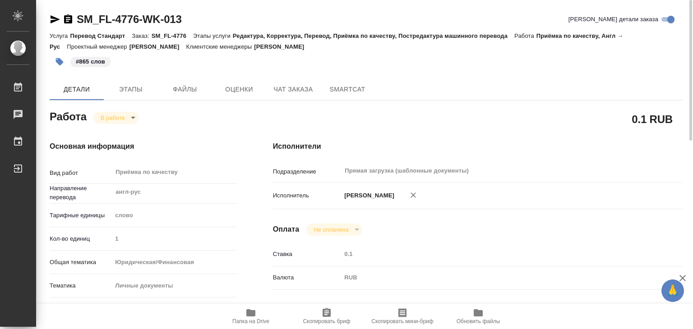
type textarea "x"
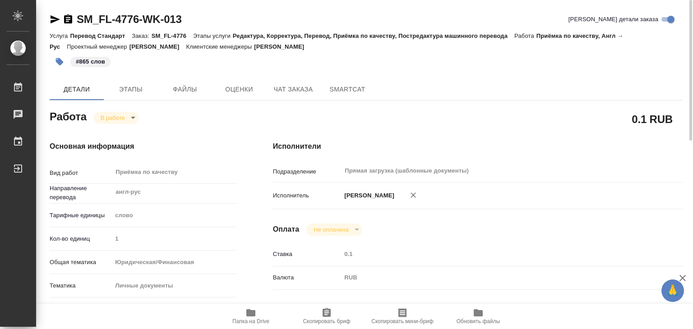
type textarea "x"
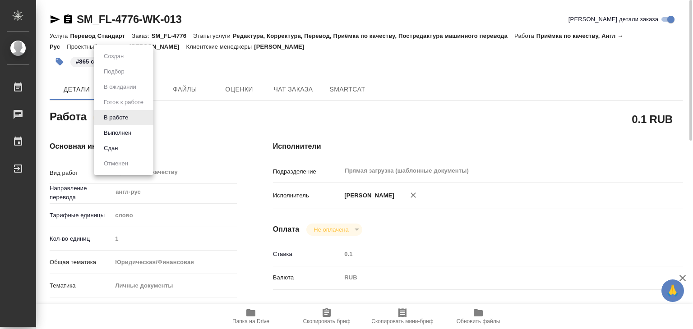
click at [130, 114] on body "🙏 .cls-1 fill:#fff; AWATERA Alilekova Valeriya Работы 0 Чаты График Выйти SM_FL…" at bounding box center [346, 164] width 693 height 329
click at [132, 130] on button "Выполнен" at bounding box center [117, 133] width 33 height 10
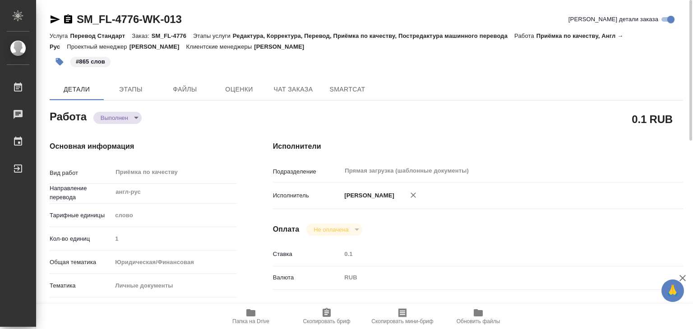
type textarea "x"
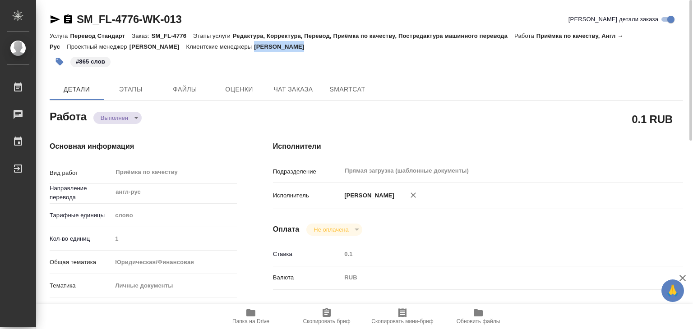
drag, startPoint x: 337, startPoint y: 46, endPoint x: 294, endPoint y: 48, distance: 42.9
click at [294, 48] on div "Услуга Перевод Стандарт Заказ: SM_FL-4776 Этапы услуги Редактура, Корректура, П…" at bounding box center [367, 41] width 634 height 22
type textarea "x"
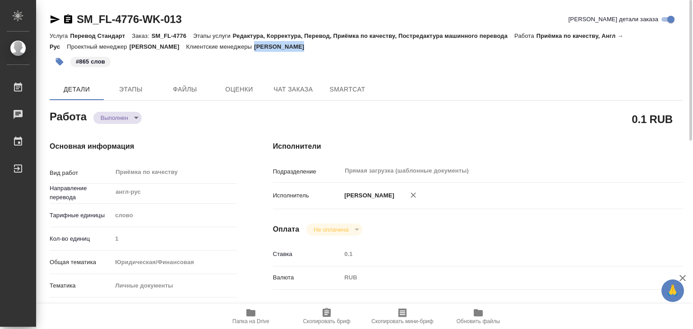
type textarea "x"
copy p "Козлова Мария"
drag, startPoint x: 74, startPoint y: 4, endPoint x: 139, endPoint y: 19, distance: 66.2
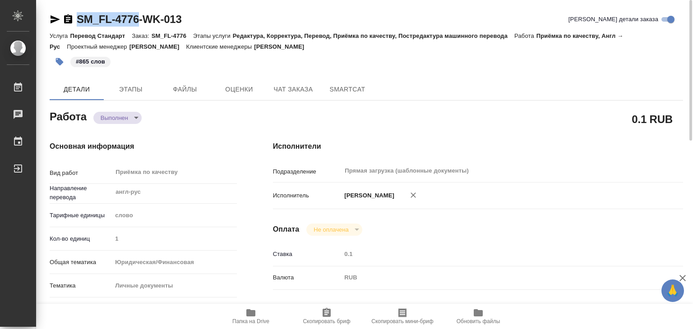
copy link "SM_FL-4776"
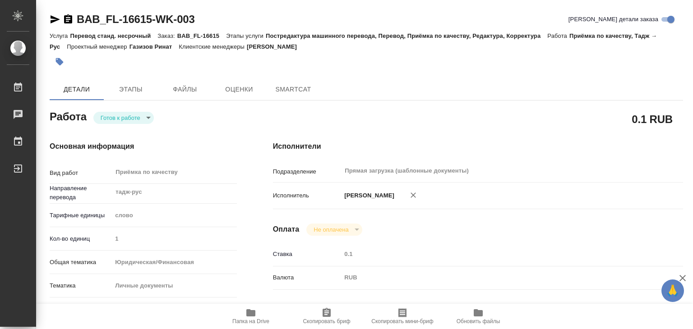
type textarea "x"
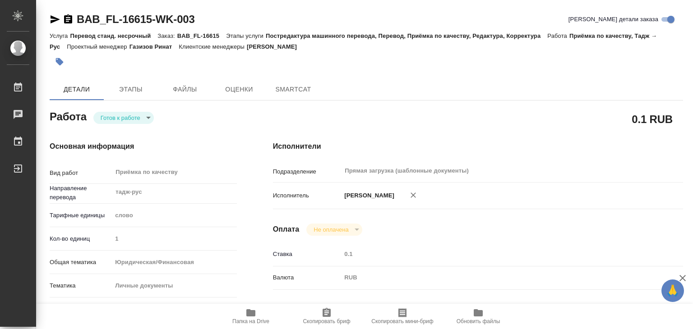
type textarea "x"
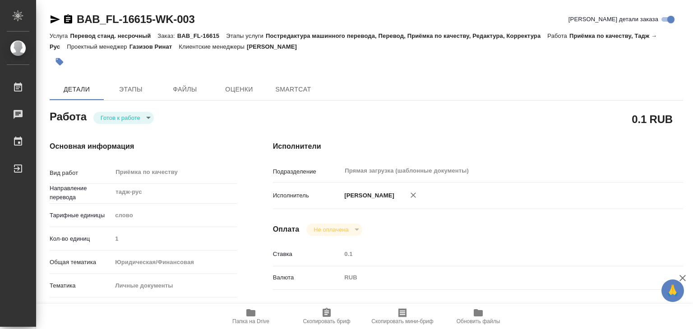
type textarea "x"
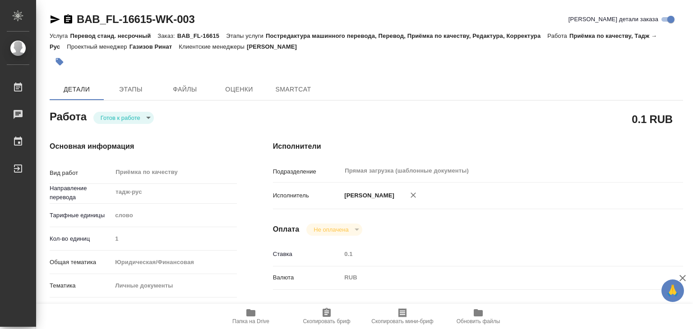
type textarea "x"
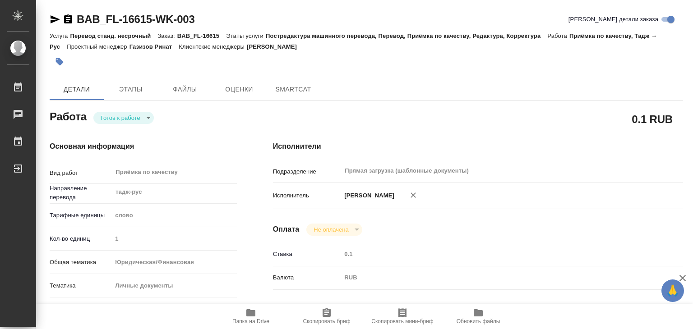
click at [116, 119] on body "🙏 .cls-1 fill:#fff; AWATERA Alilekova [PERSON_NAME] Работы Чаты График Выйти BA…" at bounding box center [346, 164] width 693 height 329
type textarea "x"
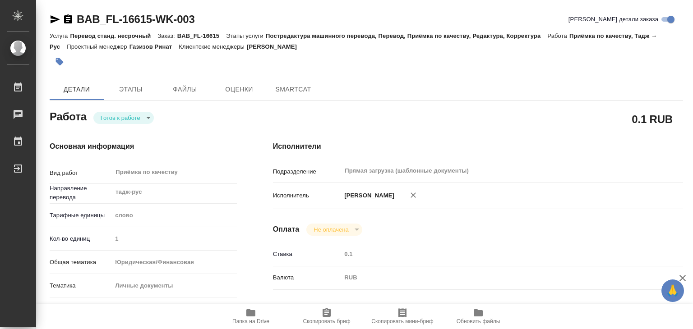
type textarea "x"
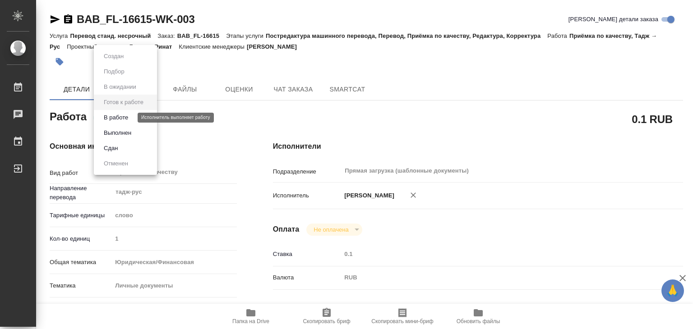
click at [123, 120] on button "В работе" at bounding box center [116, 118] width 30 height 10
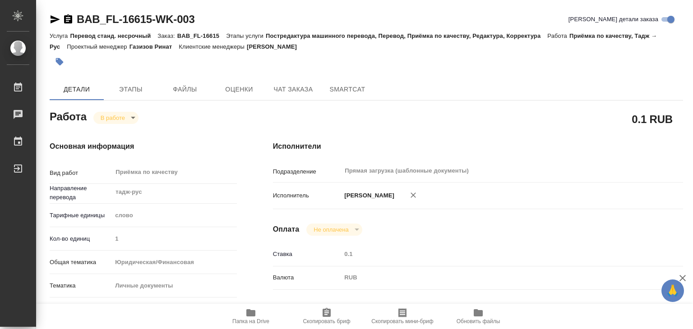
type textarea "x"
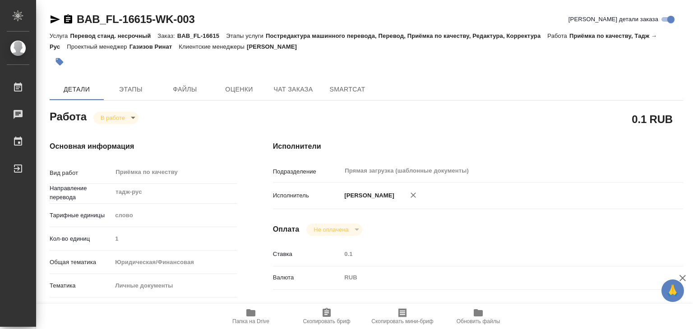
type textarea "x"
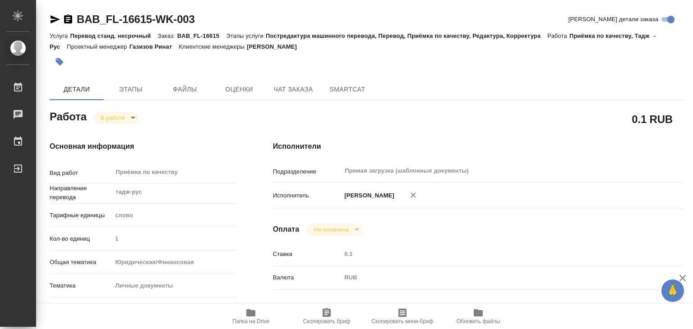
type textarea "x"
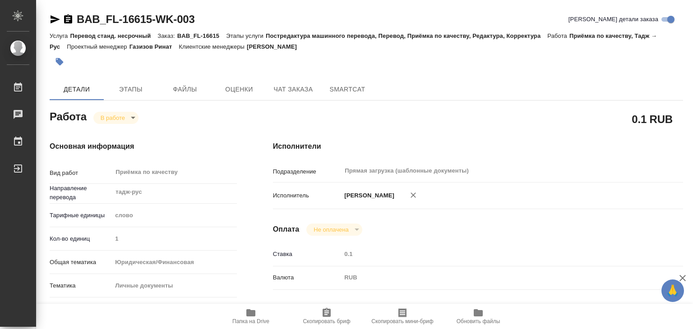
type textarea "x"
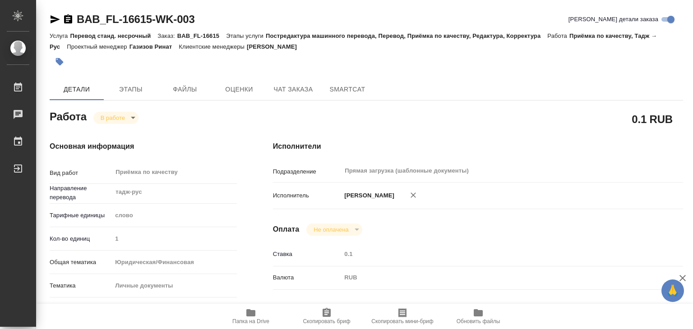
type textarea "x"
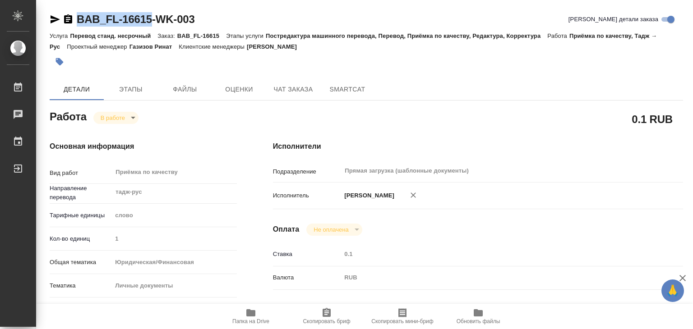
drag, startPoint x: 69, startPoint y: 5, endPoint x: 152, endPoint y: 28, distance: 86.3
copy link "BAB_FL-16615"
click at [63, 60] on icon "button" at bounding box center [59, 61] width 9 height 9
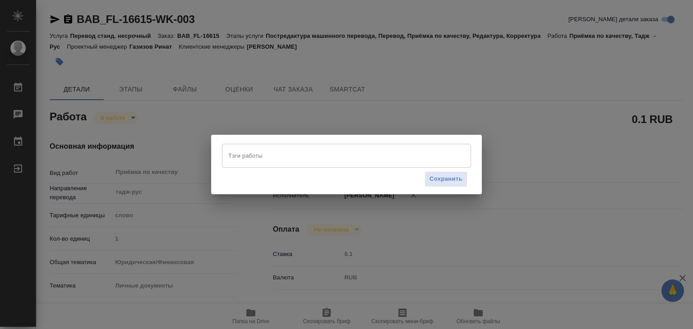
click at [336, 156] on input "Тэги работы" at bounding box center [338, 155] width 224 height 15
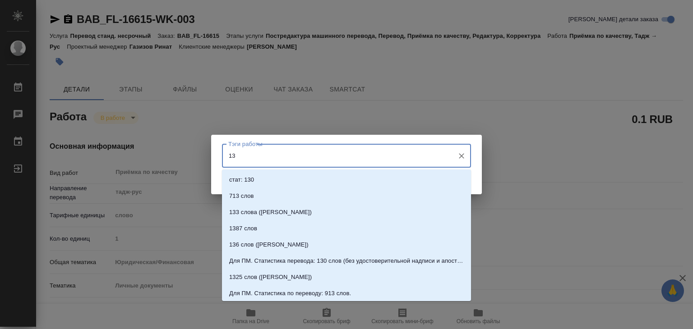
type input "135"
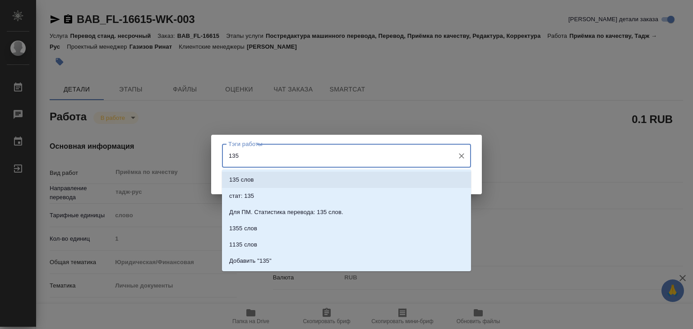
click at [324, 177] on li "135 слов" at bounding box center [346, 180] width 249 height 16
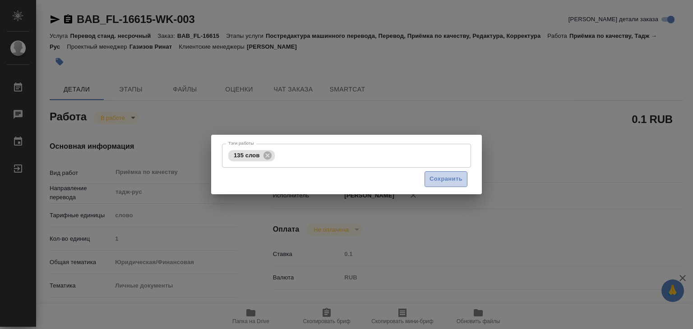
click at [460, 183] on span "Сохранить" at bounding box center [446, 179] width 33 height 10
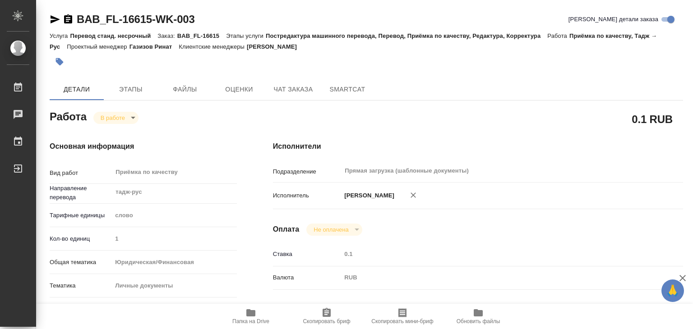
type input "inProgress"
type textarea "Приёмка по качеству"
type textarea "x"
type input "тадж-рус"
type input "5a8b1489cc6b4906c91bfd90"
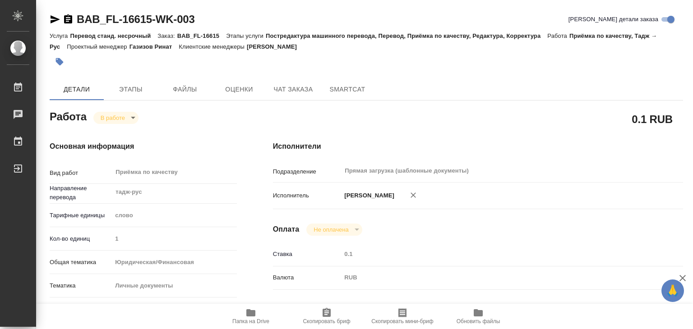
type input "1"
type input "yr-fn"
type input "5a8b8b956a9677013d343cfe"
checkbox input "true"
type input "02.10.2025 19:00"
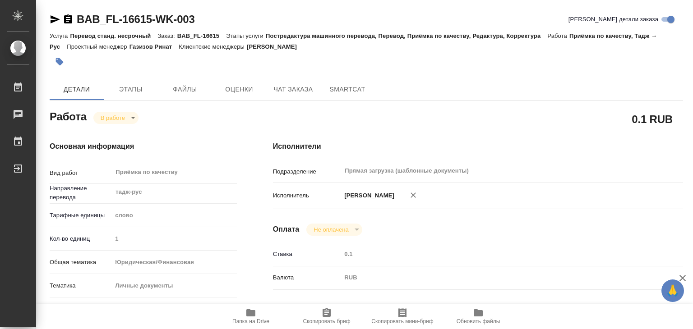
type input "02.10.2025 18:52"
type input "02.10.2025 20:00"
type input "Прямая загрузка (шаблонные документы)"
type input "notPayed"
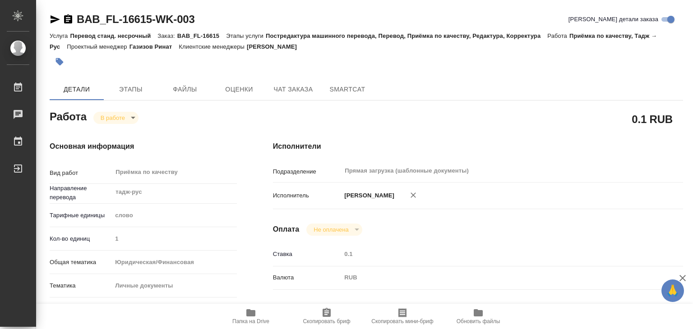
type input "0.1"
type input "RUB"
type input "[PERSON_NAME]"
type textarea "x"
type textarea "/Clients/FL_BAB/Orders/BAB_FL-16615/Corrected/BAB_FL-16615-WK-003"
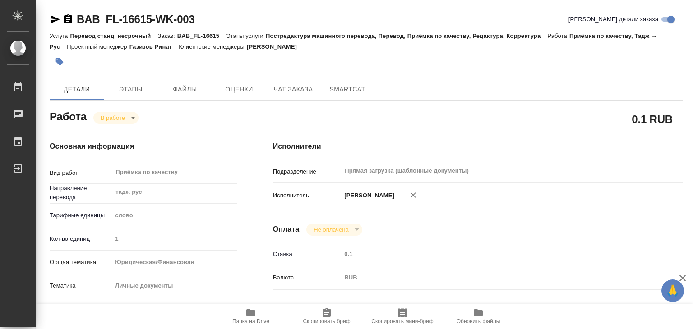
type textarea "x"
type input "BAB_FL-16615"
type input "Перевод станд. несрочный"
type input "Постредактура машинного перевода, Перевод, Приёмка по качеству, Редактура, Корр…"
type input "Ильина Екатерина"
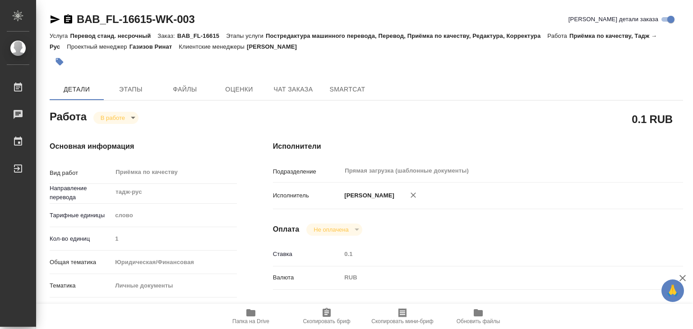
type input "/Clients/FL_BAB/Orders/BAB_FL-16615"
type textarea "x"
type textarea "полный перевод и нужно перенабить русский текст"
type textarea "x"
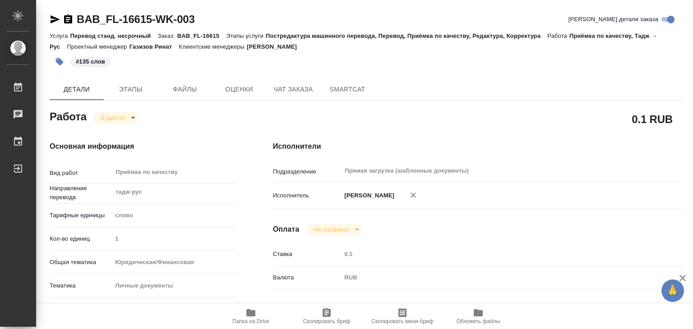
type textarea "x"
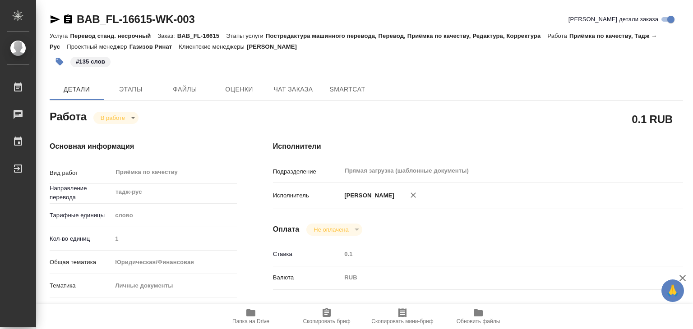
type textarea "x"
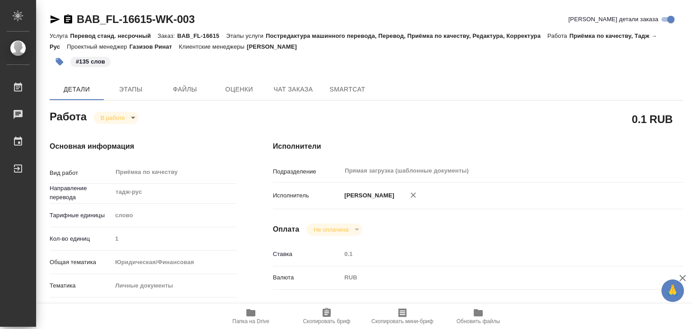
type textarea "x"
click at [116, 112] on body "🙏 .cls-1 fill:#fff; AWATERA Alilekova Valeriya Работы 0 Чаты График Выйти BAB_F…" at bounding box center [346, 164] width 693 height 329
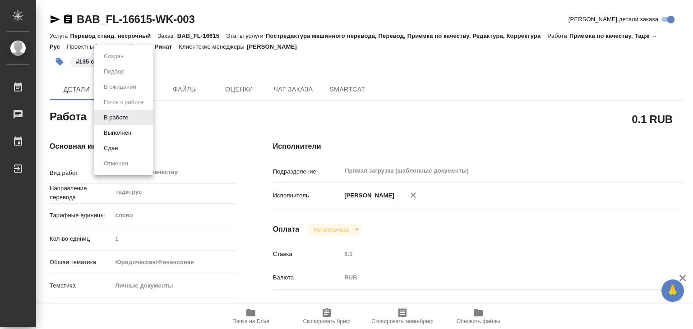
click at [119, 130] on button "Выполнен" at bounding box center [117, 133] width 33 height 10
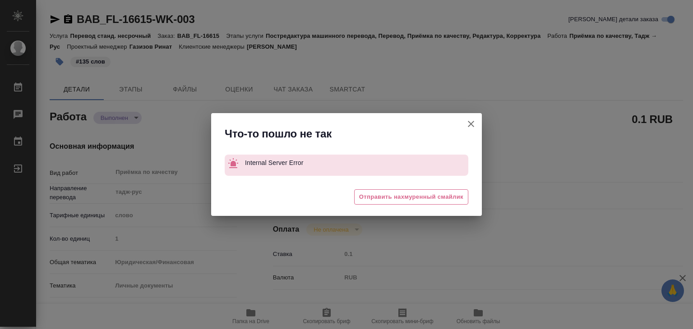
type textarea "x"
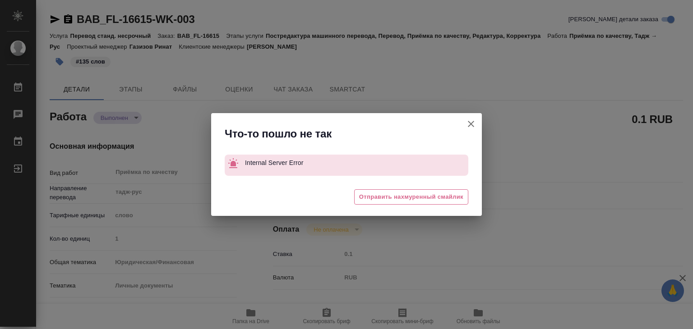
type textarea "x"
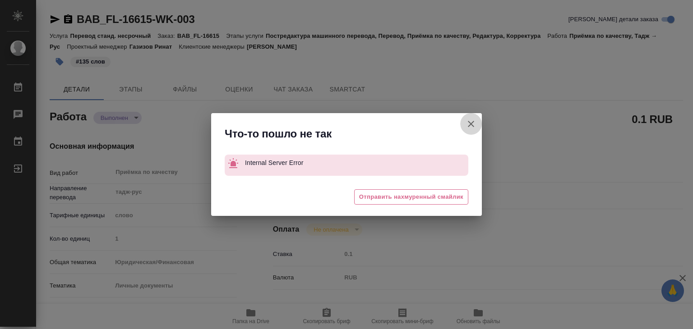
click at [471, 123] on icon "button" at bounding box center [471, 124] width 11 height 11
type textarea "x"
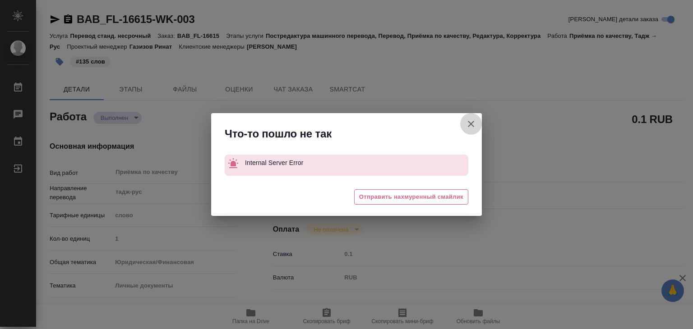
type textarea "x"
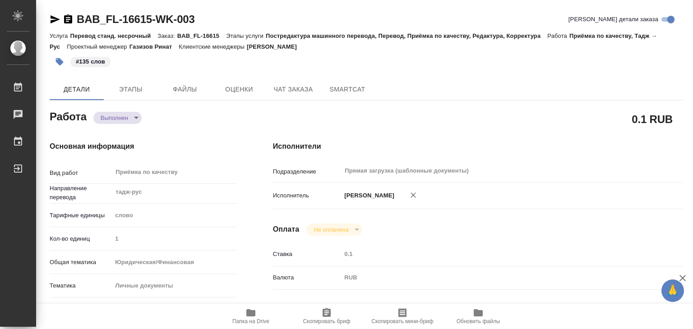
type textarea "x"
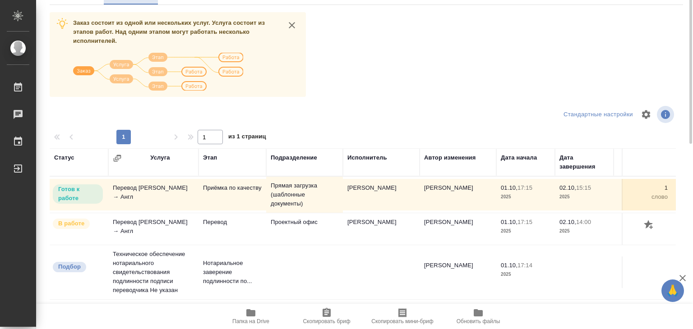
scroll to position [5, 0]
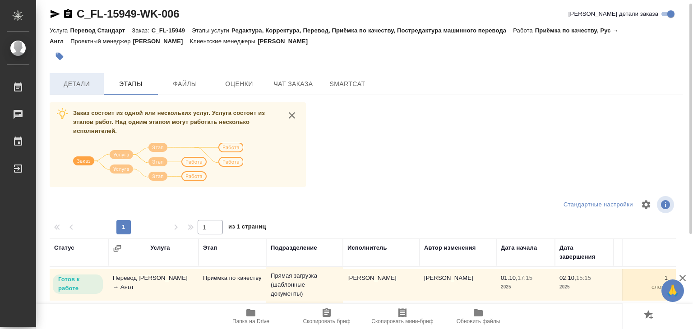
click at [67, 74] on button "Детали" at bounding box center [77, 84] width 54 height 22
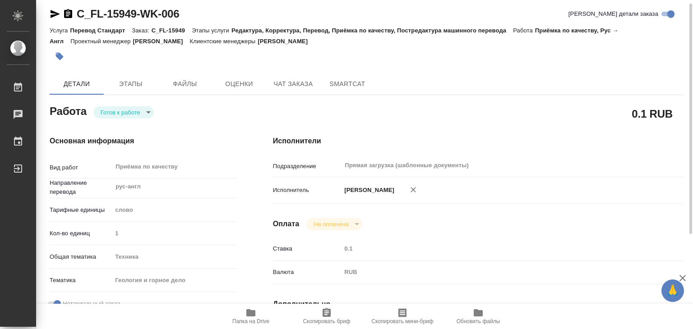
type textarea "x"
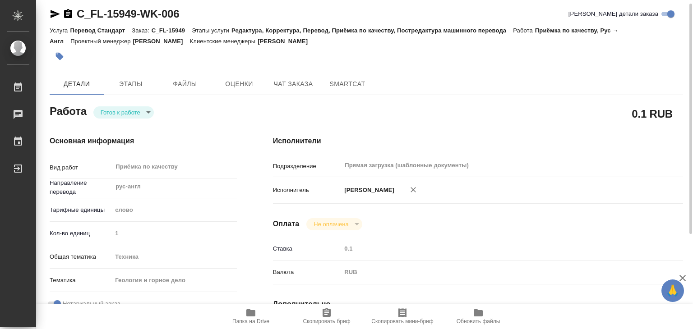
type textarea "x"
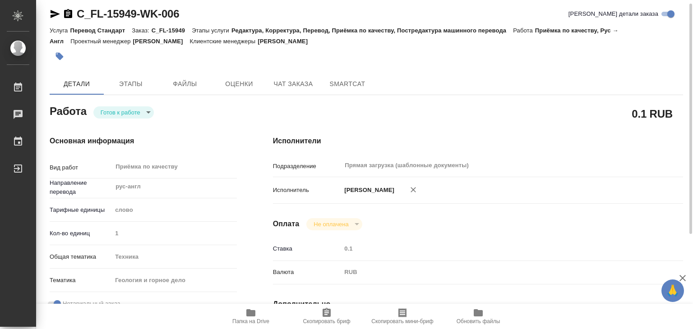
type textarea "x"
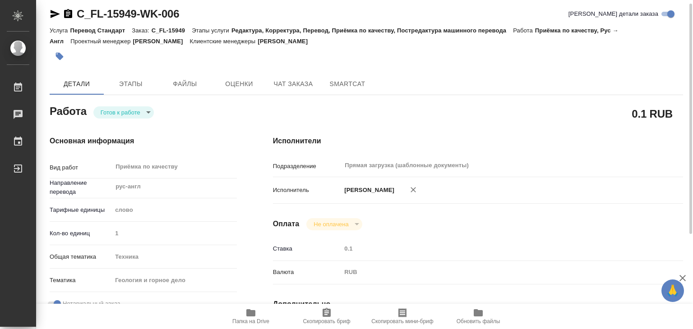
type textarea "x"
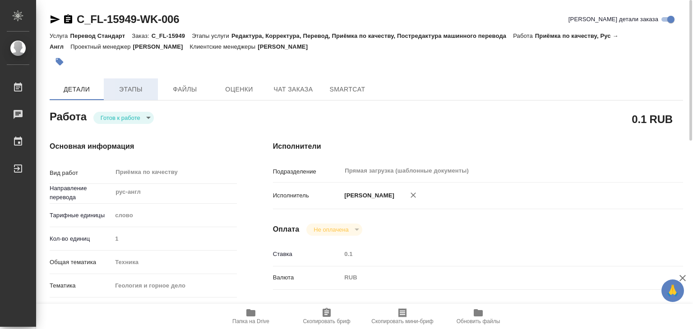
click at [148, 90] on span "Этапы" at bounding box center [130, 89] width 43 height 11
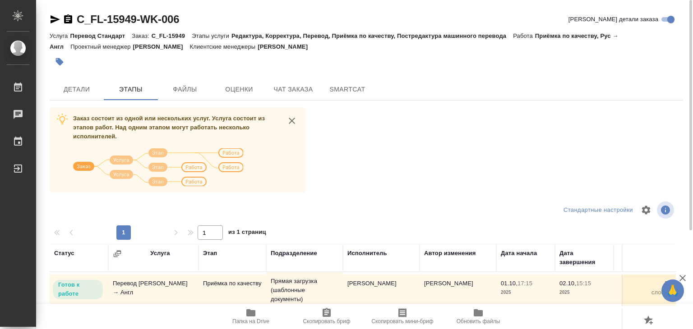
click at [57, 64] on icon "button" at bounding box center [59, 61] width 9 height 9
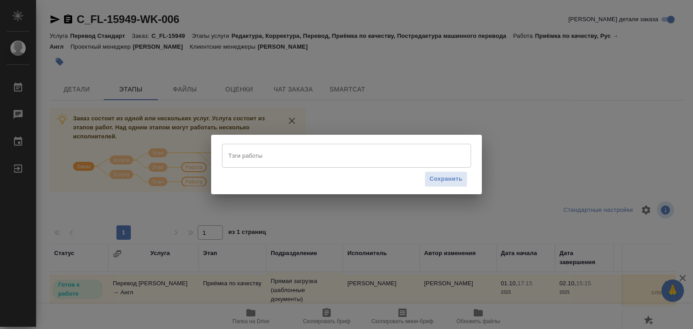
click at [291, 153] on input "Тэги работы" at bounding box center [338, 155] width 224 height 15
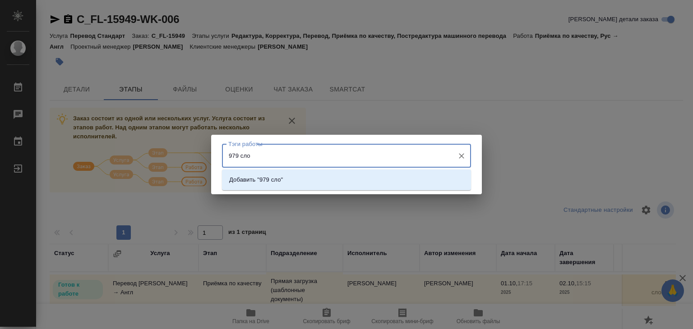
type input "979 слов"
click at [318, 170] on div "Добавить "979 слов"" at bounding box center [346, 180] width 249 height 21
click at [318, 174] on li "Добавить "979 слов"" at bounding box center [346, 180] width 249 height 16
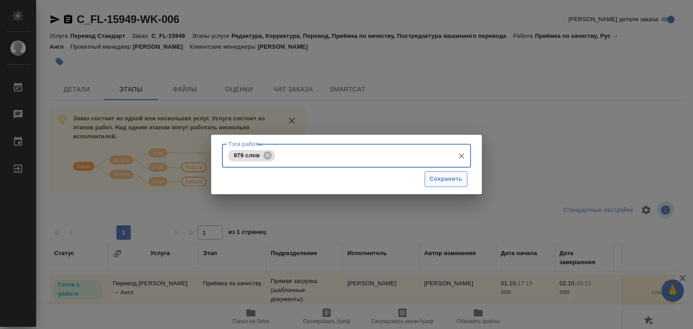
click at [441, 179] on span "Сохранить" at bounding box center [446, 179] width 33 height 10
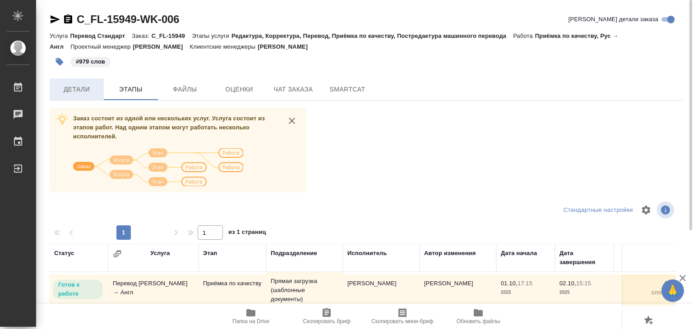
click at [80, 93] on span "Детали" at bounding box center [76, 89] width 43 height 11
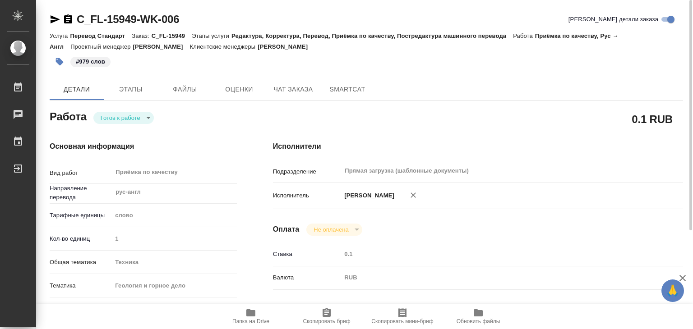
type textarea "x"
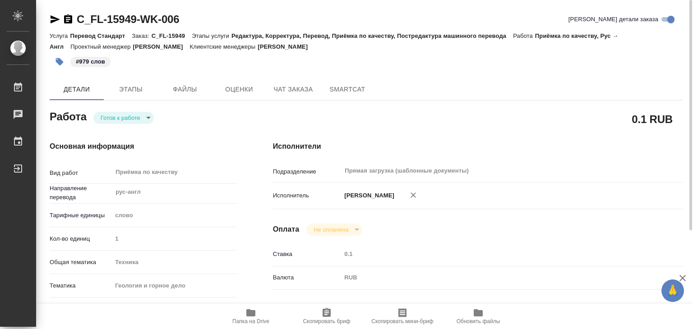
type textarea "x"
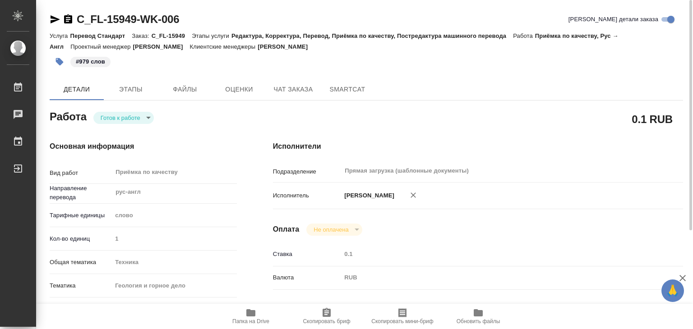
click at [147, 116] on body "🙏 .cls-1 fill:#fff; AWATERA Alilekova Valeriya Работы 0 Чаты График Выйти C_FL-…" at bounding box center [346, 164] width 693 height 329
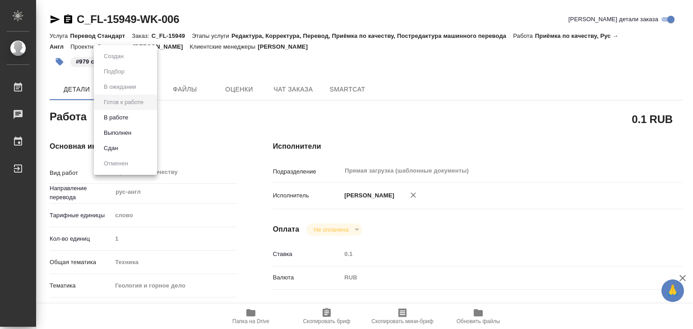
click at [133, 130] on button "Выполнен" at bounding box center [117, 133] width 33 height 10
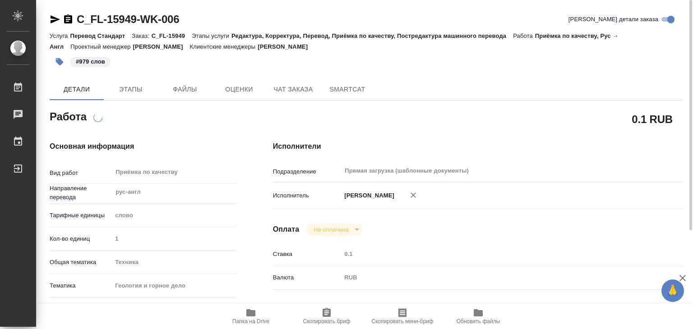
type textarea "x"
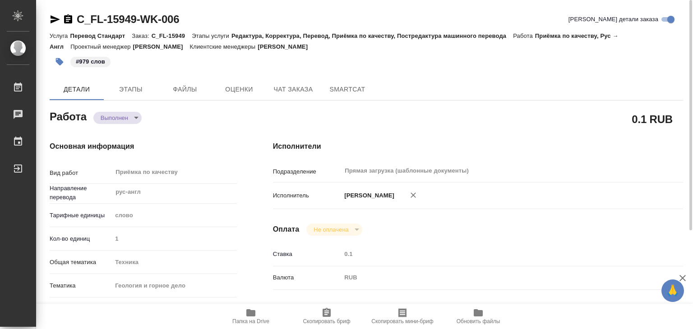
type textarea "x"
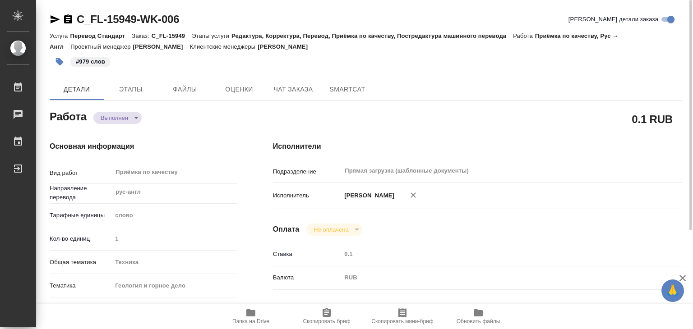
type textarea "x"
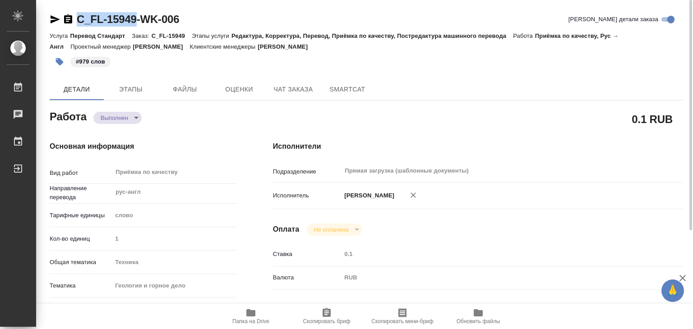
drag, startPoint x: 74, startPoint y: 4, endPoint x: 136, endPoint y: 14, distance: 62.2
copy link "C_FL-15949"
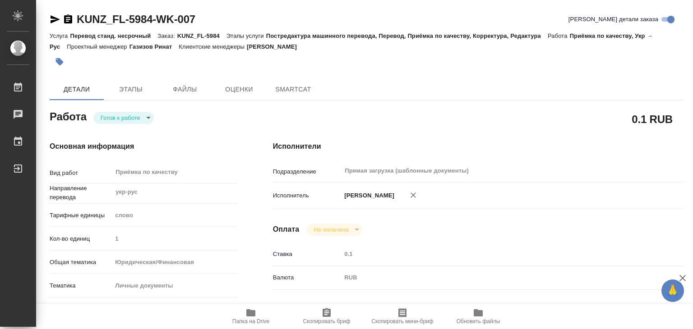
type textarea "x"
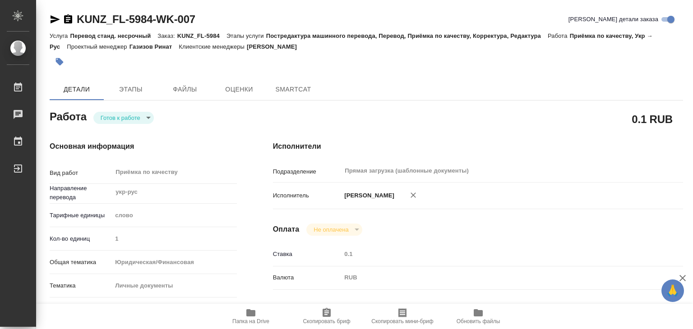
type textarea "x"
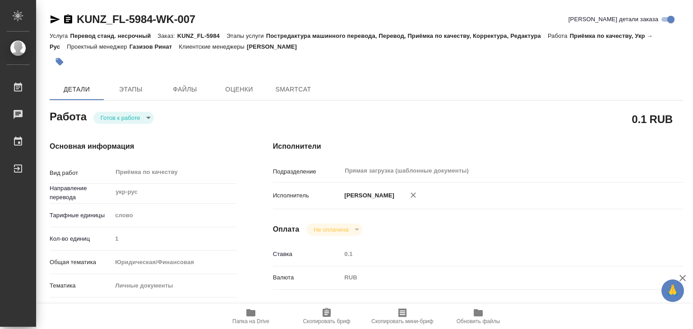
type textarea "x"
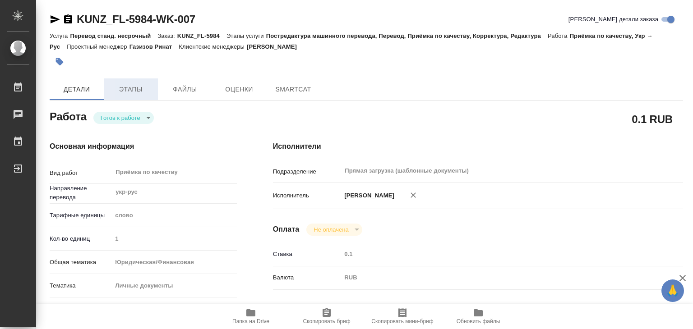
type textarea "x"
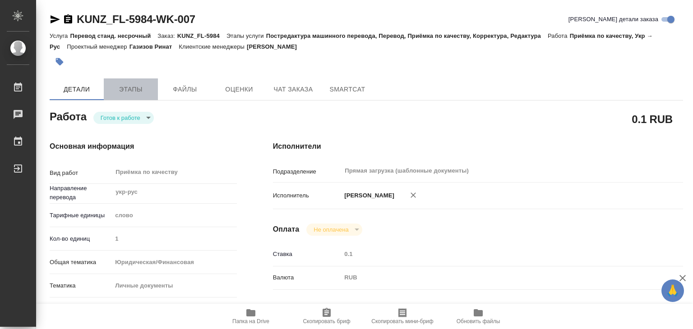
click at [121, 92] on span "Этапы" at bounding box center [130, 89] width 43 height 11
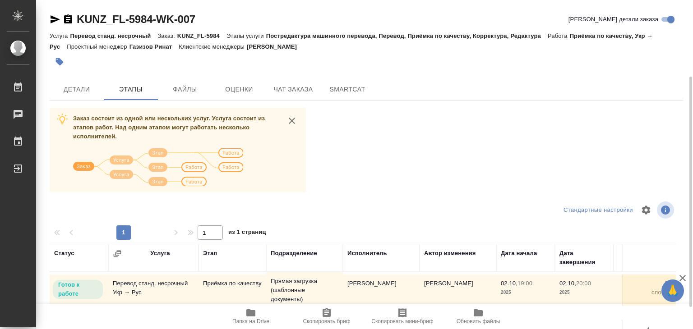
scroll to position [135, 0]
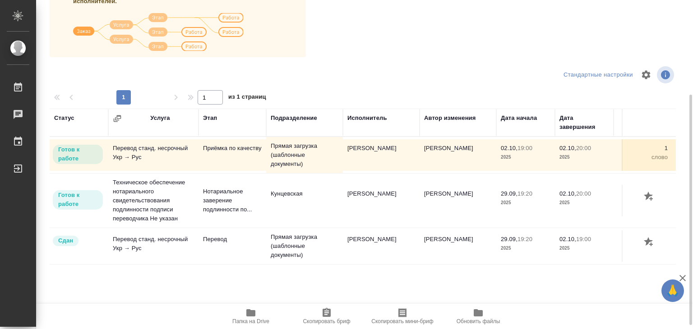
click at [245, 309] on span "Папка на Drive" at bounding box center [250, 316] width 65 height 17
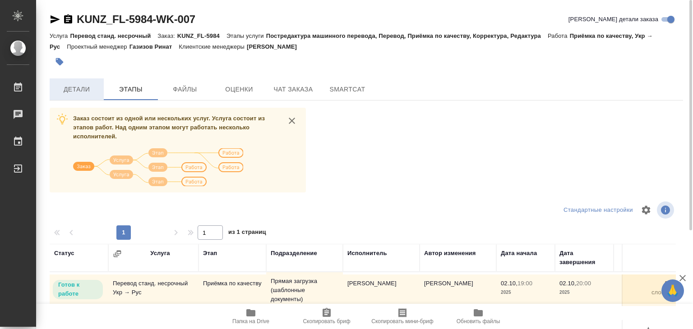
click at [73, 94] on span "Детали" at bounding box center [76, 89] width 43 height 11
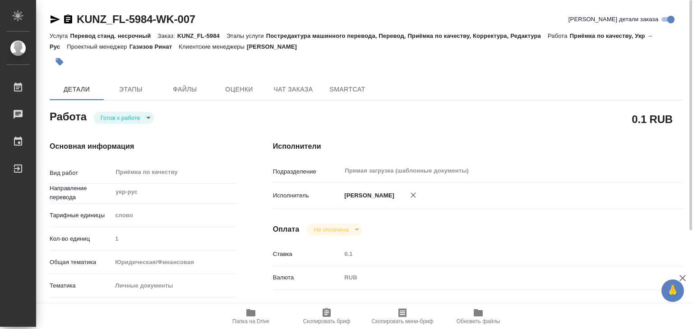
type textarea "x"
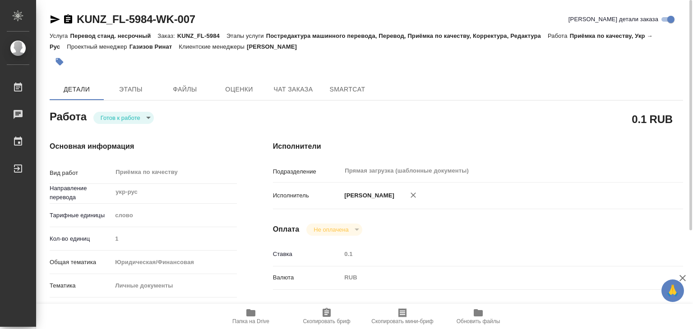
type textarea "x"
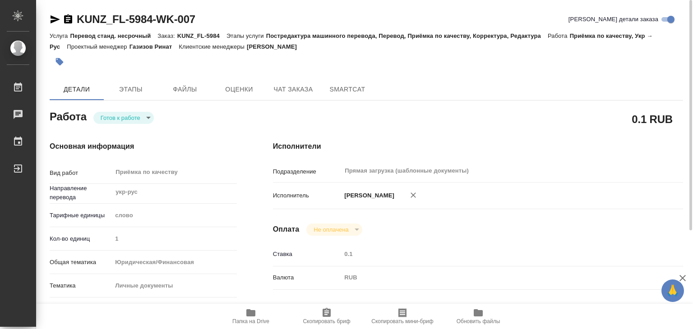
type textarea "x"
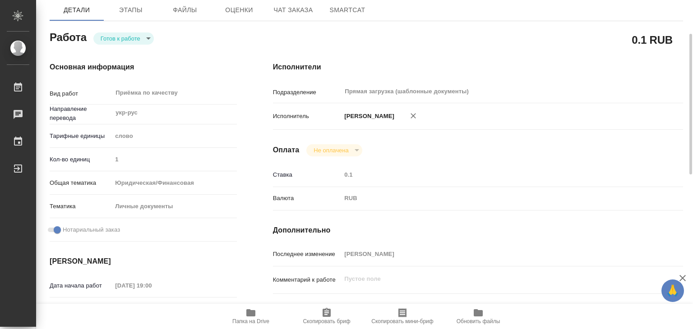
scroll to position [34, 0]
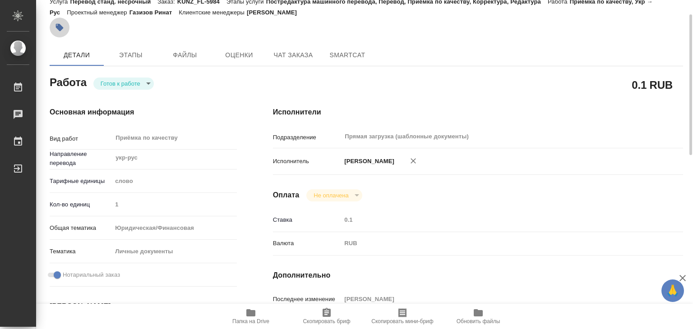
click at [65, 22] on button "button" at bounding box center [60, 28] width 20 height 20
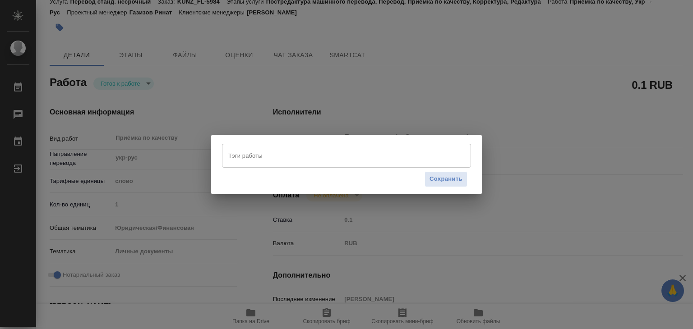
click at [237, 161] on input "Тэги работы" at bounding box center [338, 155] width 224 height 15
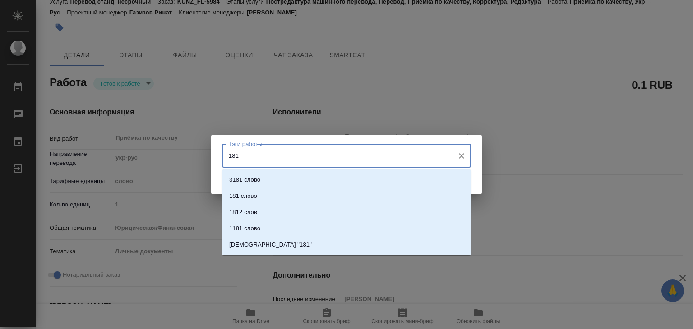
type input "181"
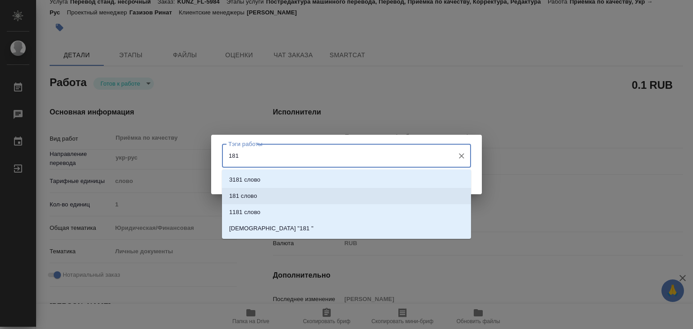
click at [273, 197] on li "181 слово" at bounding box center [346, 196] width 249 height 16
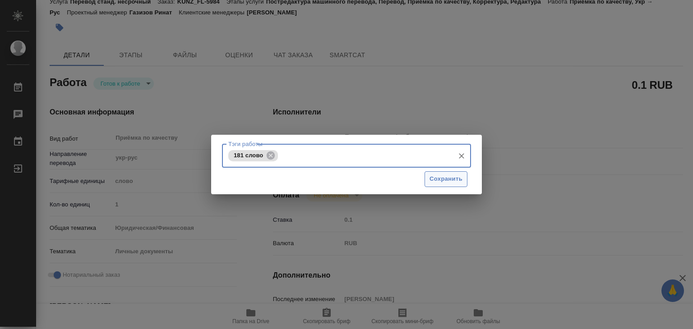
click at [428, 180] on button "Сохранить" at bounding box center [446, 180] width 43 height 16
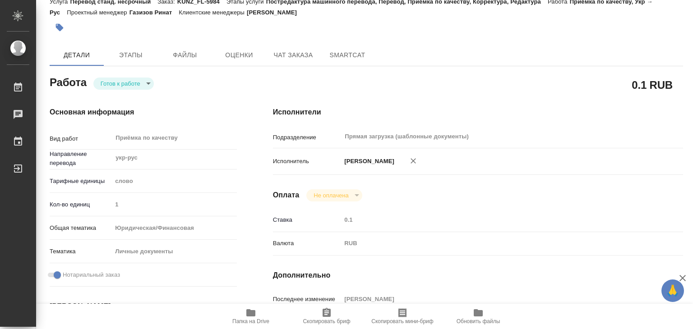
type input "readyForWork"
type textarea "Приёмка по качеству"
type textarea "x"
type input "укр-рус"
type input "5a8b1489cc6b4906c91bfd90"
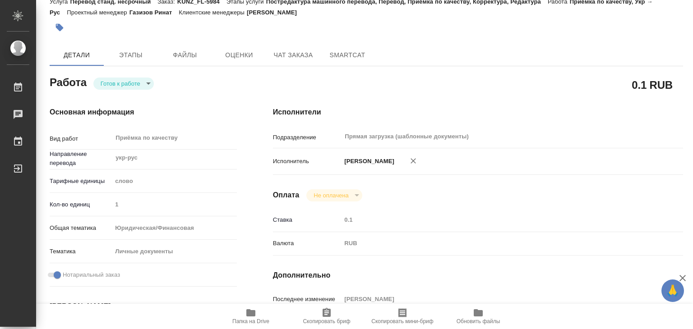
type input "1"
type input "yr-fn"
type input "5a8b8b956a9677013d343cfe"
checkbox input "true"
type input "[DATE] 19:00"
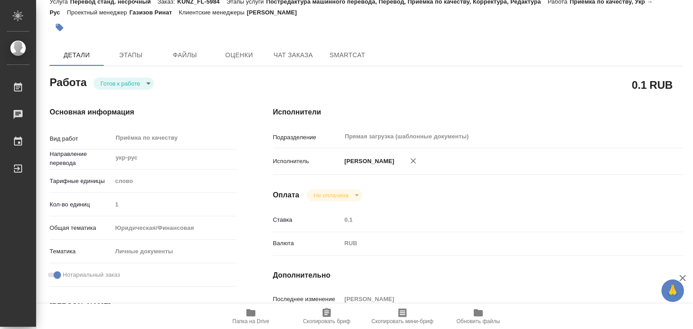
type input "[DATE] 20:00"
type input "Прямая загрузка (шаблонные документы)"
type input "notPayed"
type input "0.1"
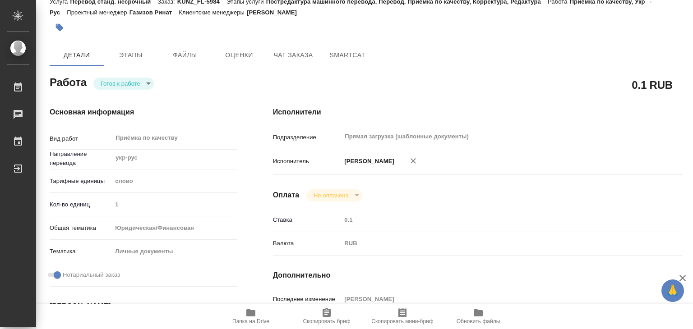
type input "RUB"
type input "[PERSON_NAME]"
type textarea "x"
type textarea "/Clients/FL_KUNZ/Orders/KUNZ_FL-5984/Corrected/KUNZ_FL-5984-WK-007"
type textarea "x"
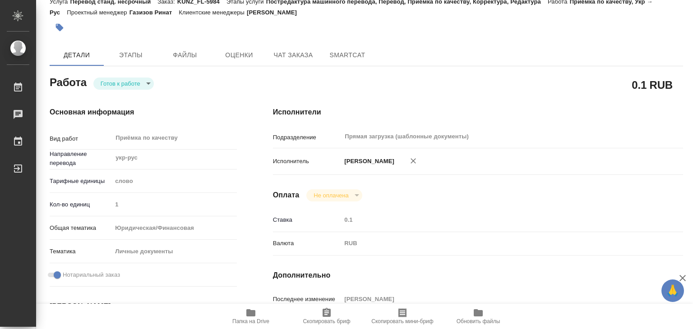
type input "KUNZ_FL-5984"
type input "Перевод станд. несрочный"
type input "Постредактура машинного перевода, Перевод, Приёмка по качеству, Корректура, Ред…"
type input "[PERSON_NAME]"
type input "/Clients/FL_KUNZ/Orders/KUNZ_FL-5984"
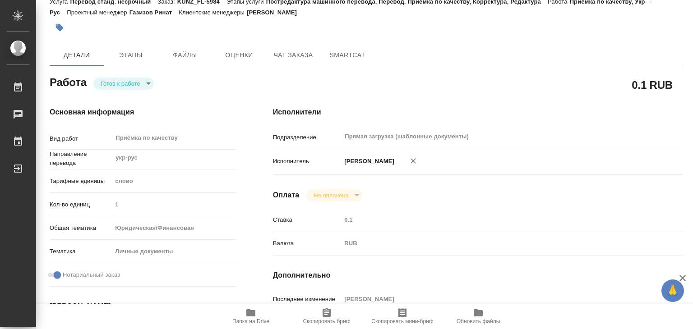
type textarea "x"
type textarea "укр-рус, под нот"
type textarea "x"
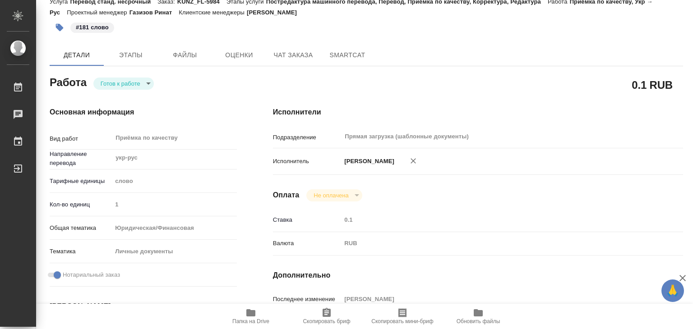
type textarea "x"
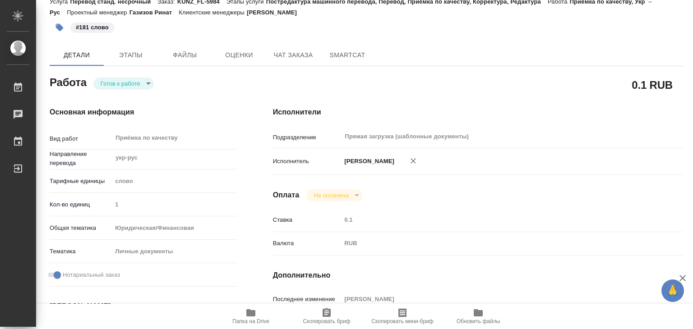
type textarea "x"
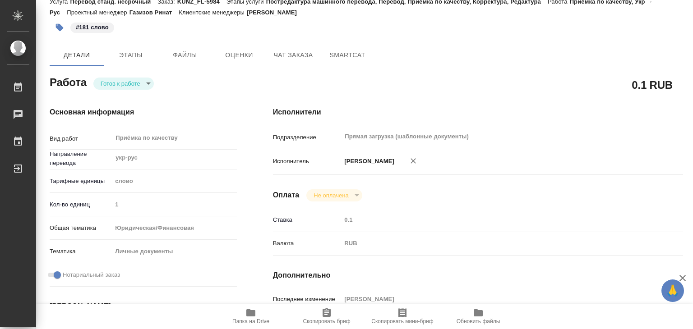
type textarea "x"
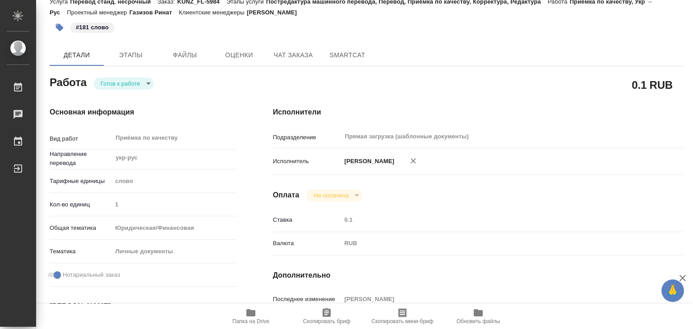
type textarea "x"
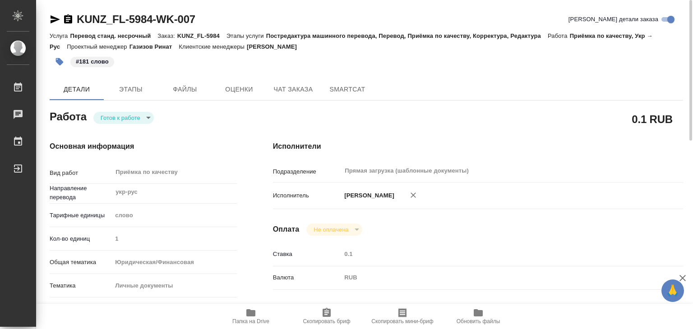
click at [145, 120] on body "🙏 .cls-1 fill:#fff; AWATERA Alilekova [PERSON_NAME] Работы 0 Чаты График Выйти …" at bounding box center [346, 164] width 693 height 329
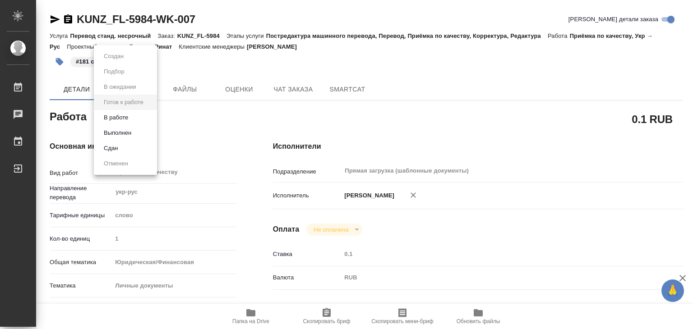
click at [143, 130] on li "Выполнен" at bounding box center [125, 132] width 63 height 15
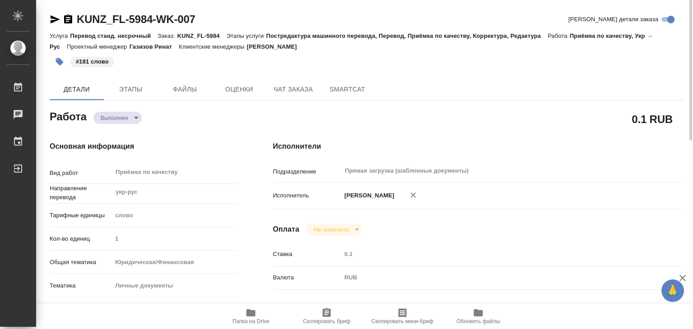
type textarea "x"
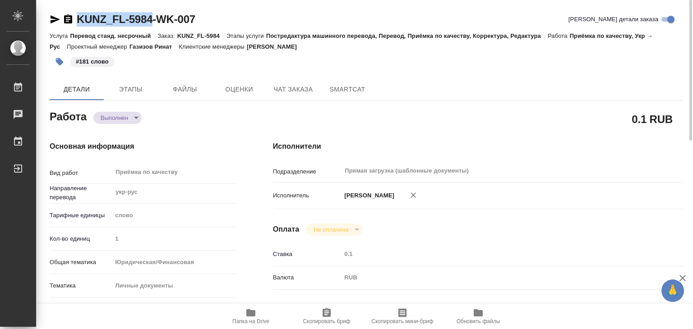
drag, startPoint x: 111, startPoint y: 9, endPoint x: 155, endPoint y: 13, distance: 44.4
copy link "KUNZ_FL-5984"
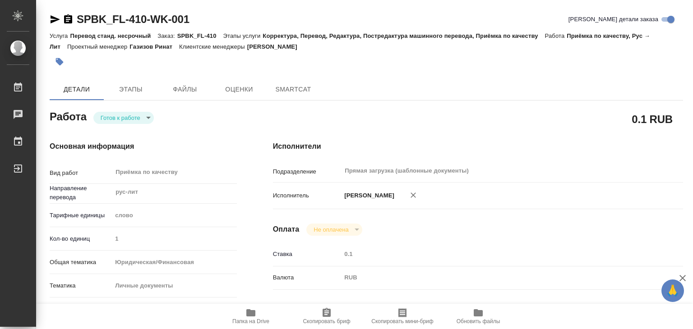
type textarea "x"
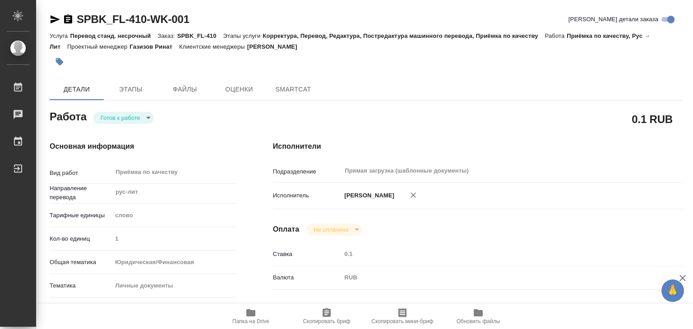
type textarea "x"
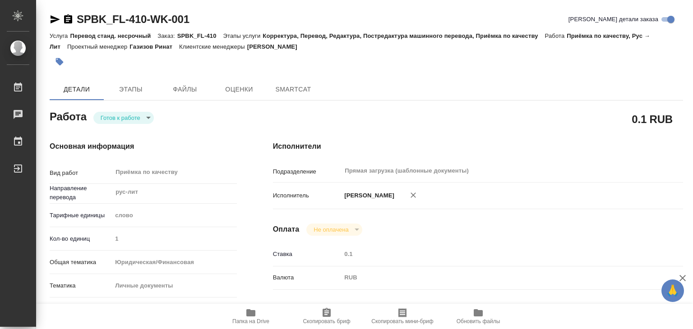
type textarea "x"
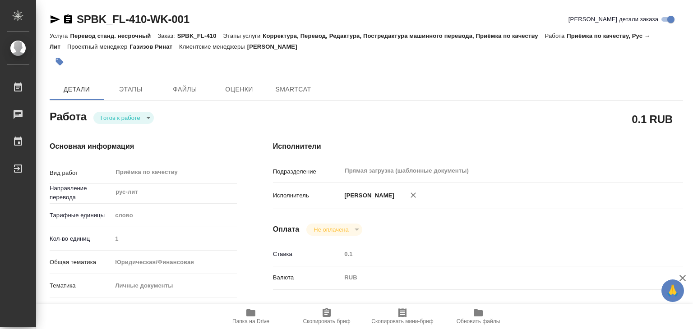
type textarea "x"
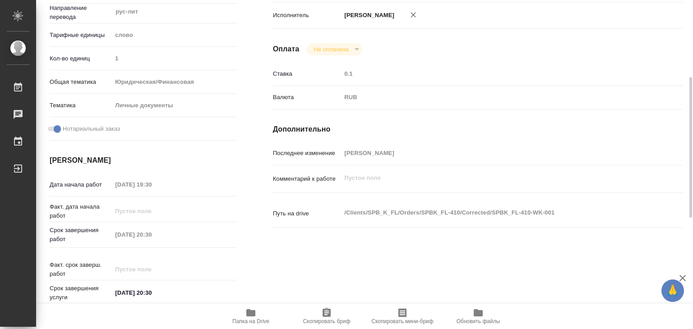
type textarea "x"
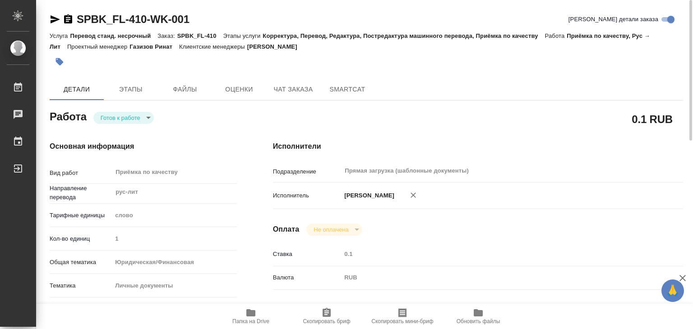
type textarea "x"
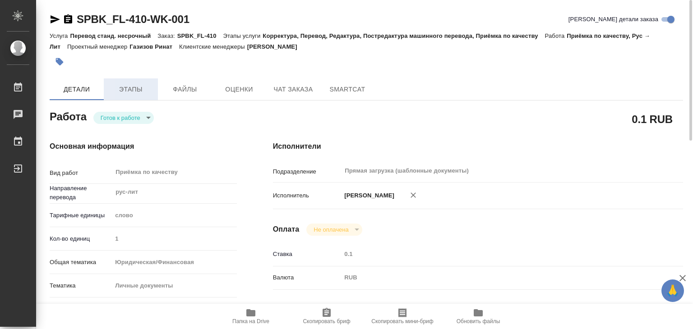
click at [141, 87] on span "Этапы" at bounding box center [130, 89] width 43 height 11
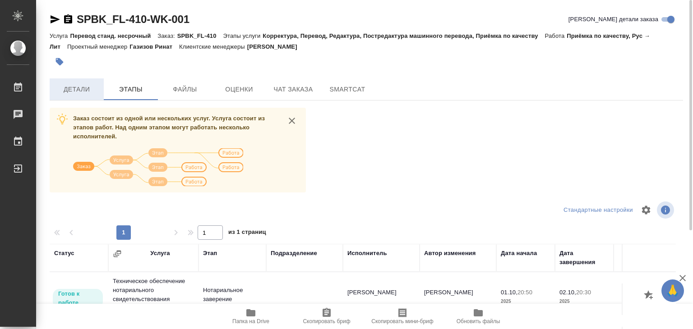
click at [85, 85] on span "Детали" at bounding box center [76, 89] width 43 height 11
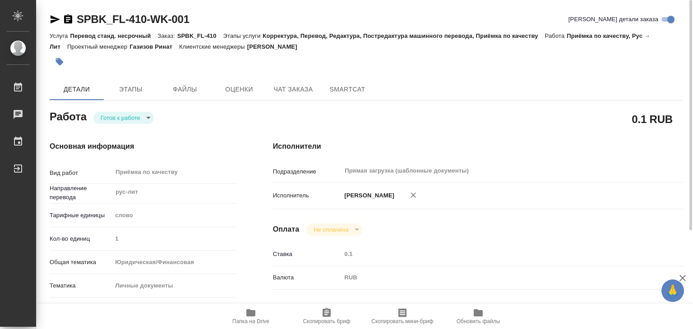
type textarea "x"
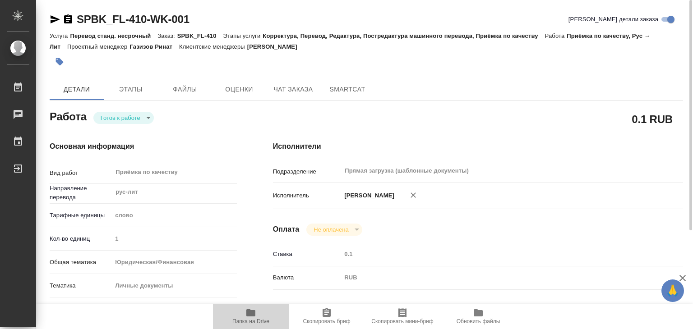
click at [244, 314] on span "Папка на Drive" at bounding box center [250, 316] width 65 height 17
type textarea "x"
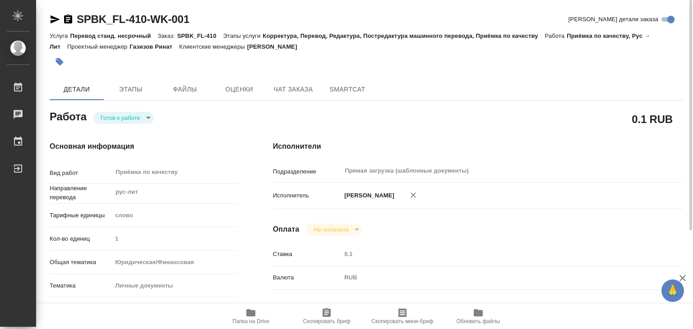
type textarea "x"
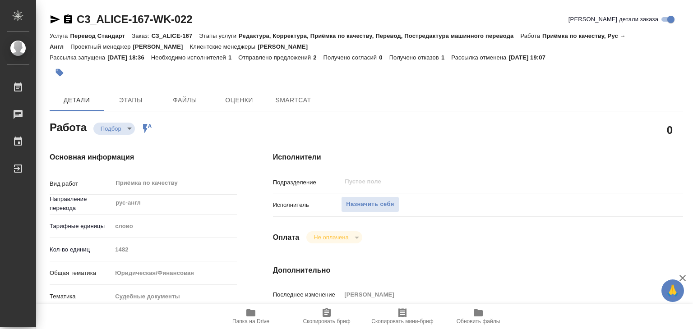
type textarea "x"
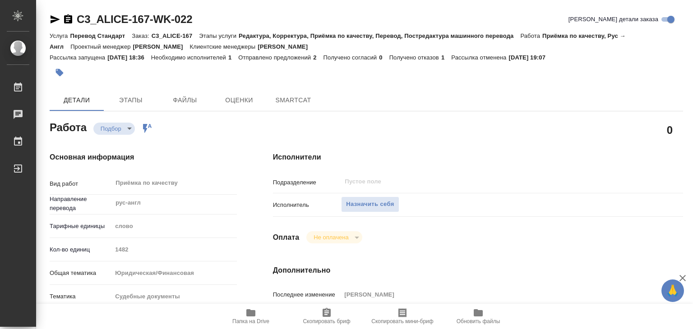
type textarea "x"
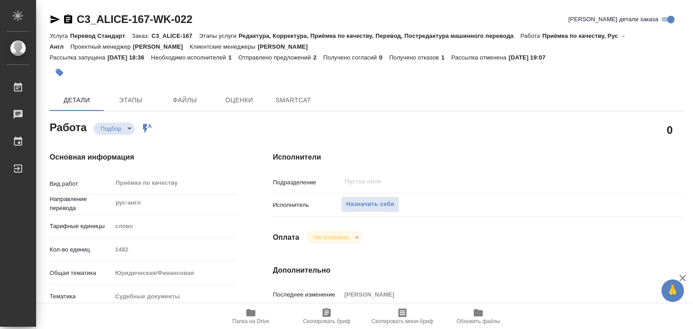
type textarea "x"
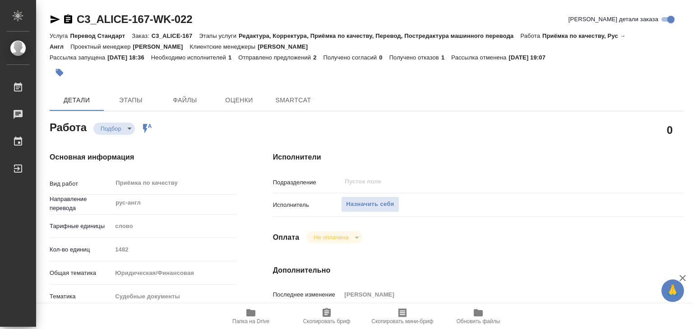
type textarea "x"
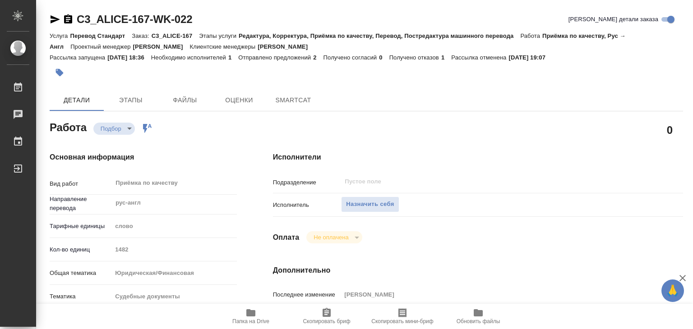
type textarea "x"
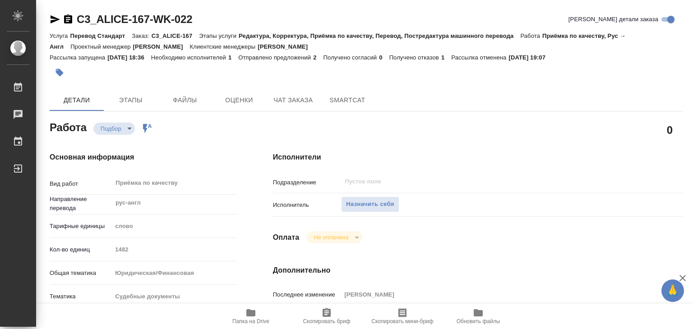
type textarea "x"
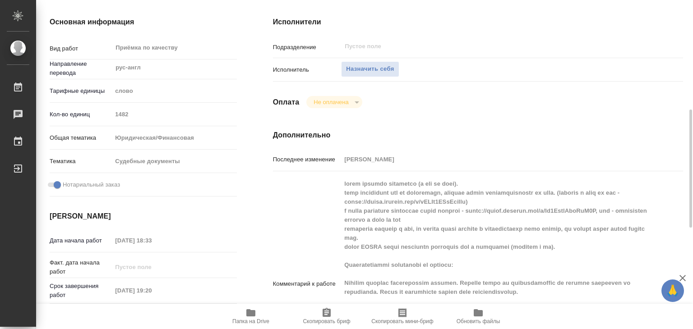
scroll to position [181, 0]
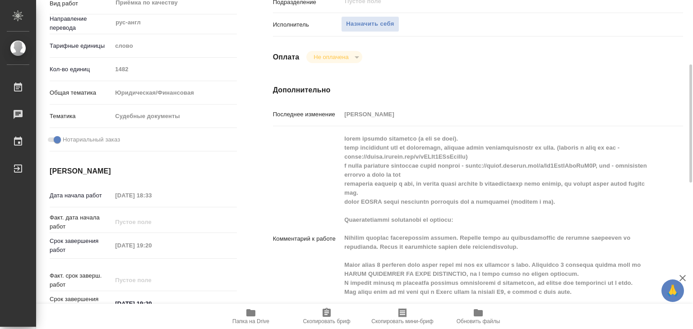
type textarea "x"
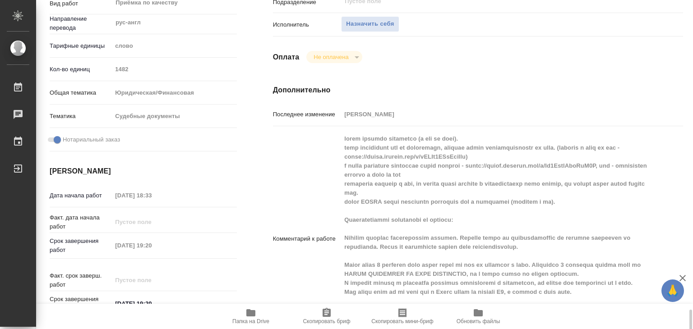
scroll to position [135, 0]
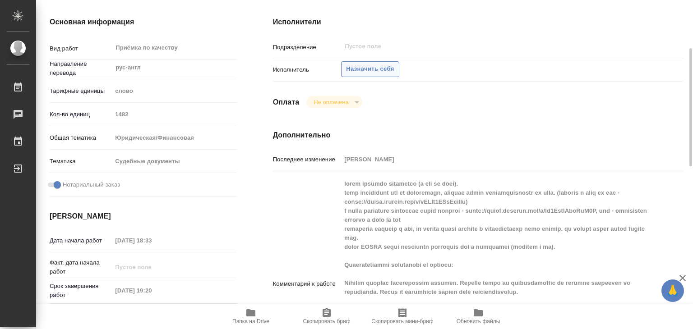
click at [363, 65] on span "Назначить себя" at bounding box center [370, 69] width 48 height 10
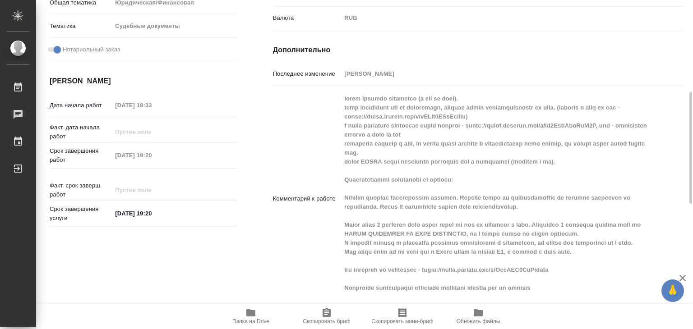
scroll to position [361, 0]
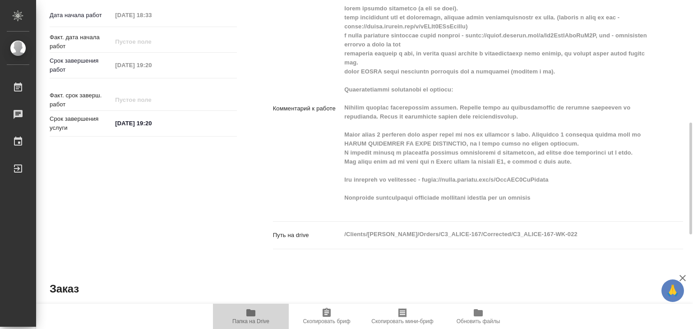
click at [260, 316] on span "Папка на Drive" at bounding box center [250, 316] width 65 height 17
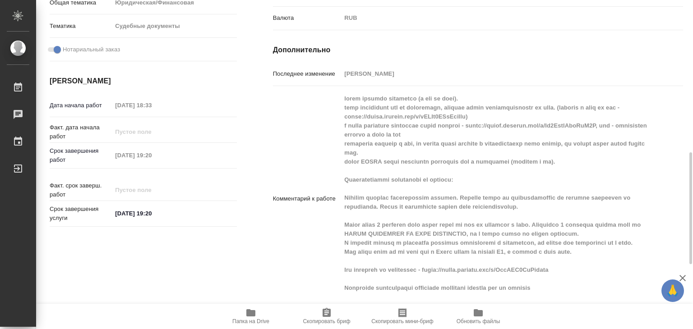
scroll to position [316, 0]
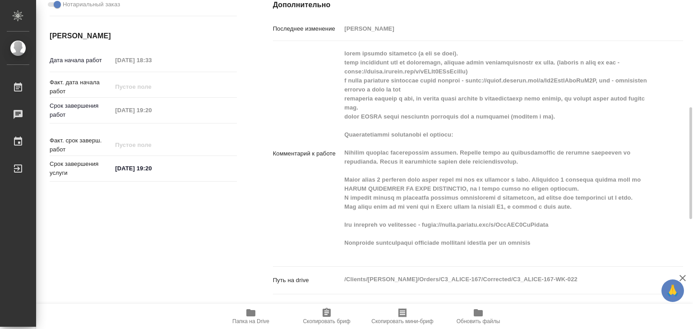
click at [242, 309] on span "Папка на Drive" at bounding box center [250, 316] width 65 height 17
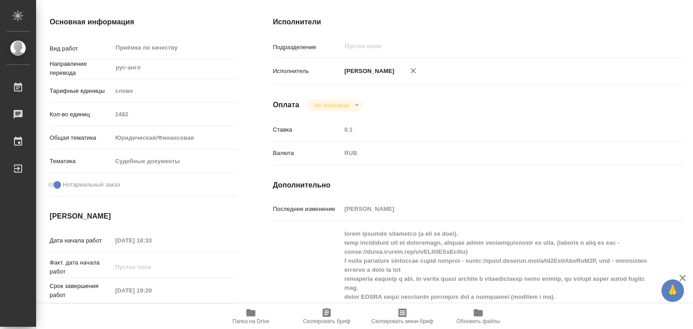
scroll to position [0, 0]
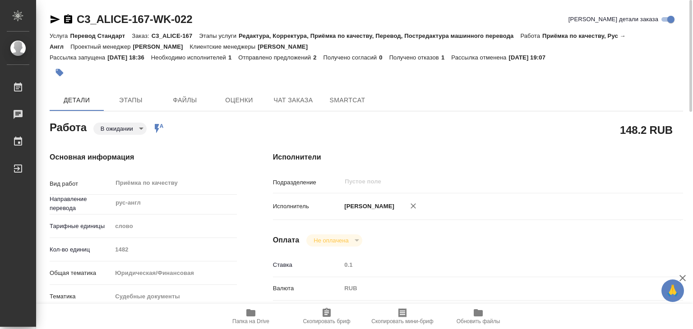
click at [233, 194] on div "Приёмка по качеству x ​" at bounding box center [174, 184] width 125 height 21
click at [116, 107] on button "Этапы" at bounding box center [131, 100] width 54 height 22
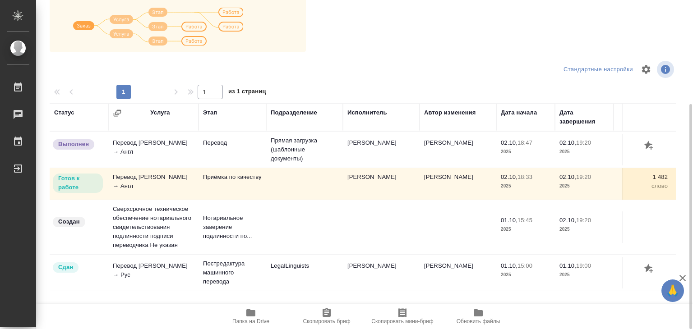
scroll to position [16, 0]
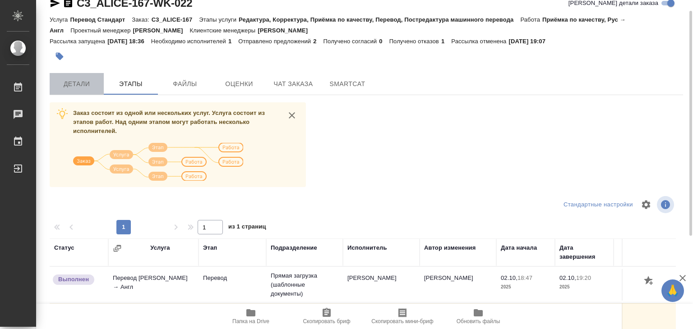
click at [90, 84] on span "Детали" at bounding box center [76, 84] width 43 height 11
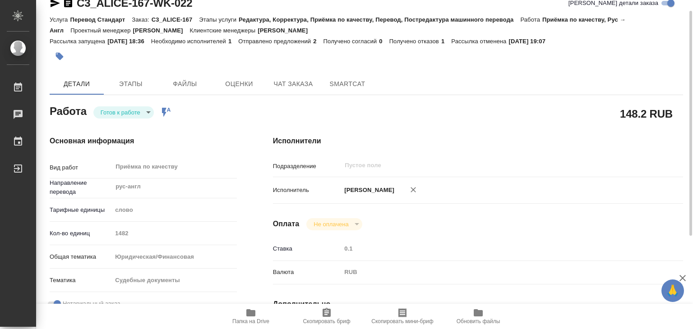
type textarea "x"
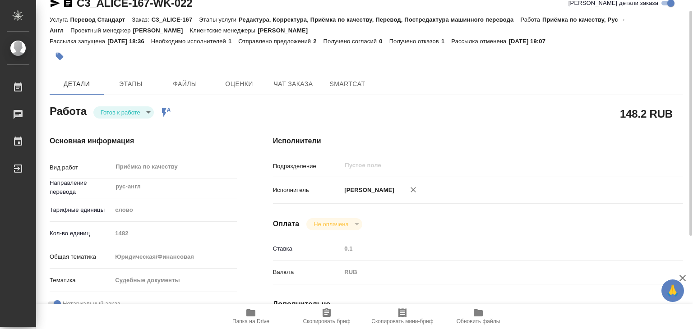
type textarea "x"
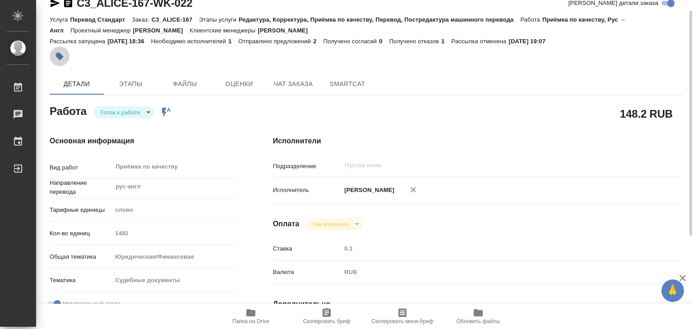
click at [52, 54] on button "button" at bounding box center [60, 56] width 20 height 20
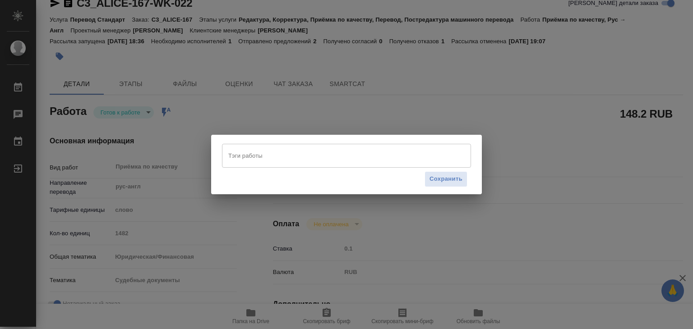
click at [247, 169] on div "Сохранить" at bounding box center [346, 179] width 249 height 23
click at [250, 156] on input "Тэги работы" at bounding box center [338, 155] width 224 height 15
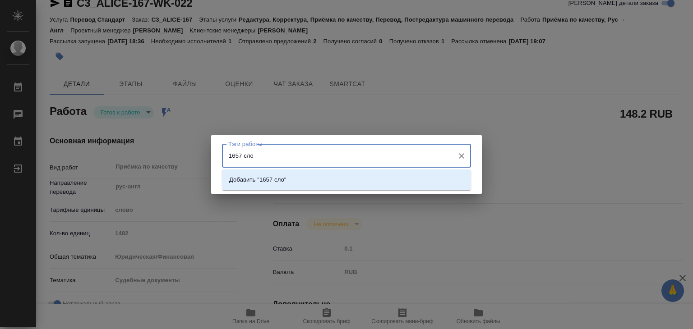
type input "1657 слов"
click at [326, 178] on li "Добавить "1657 слов"" at bounding box center [346, 180] width 249 height 16
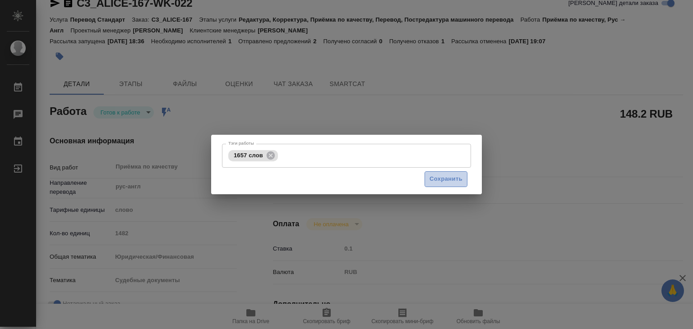
click at [447, 172] on button "Сохранить" at bounding box center [446, 180] width 43 height 16
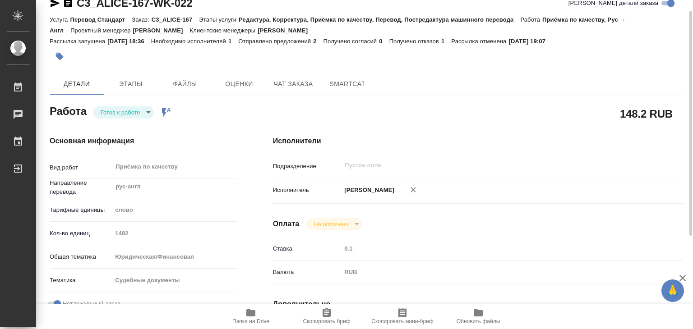
type input "readyForWork"
type textarea "Приёмка по качеству"
type textarea "x"
type input "рус-англ"
type input "5a8b1489cc6b4906c91bfd90"
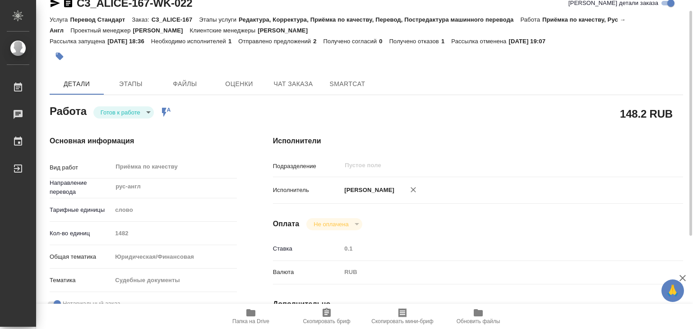
type input "1482"
type input "yr-fn"
type input "5a8b8b956a9677013d343d23"
checkbox input "true"
type input "[DATE] 18:33"
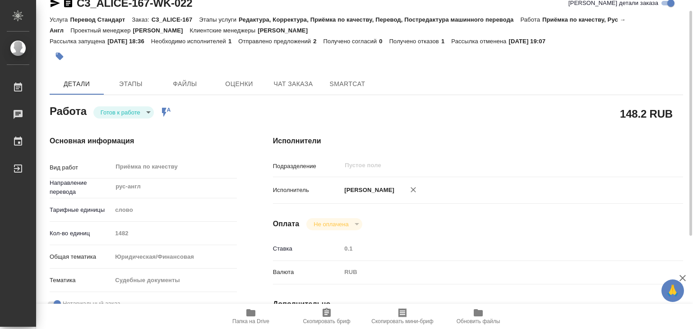
type input "[DATE] 19:20"
type input "notPayed"
type input "0.1"
type input "RUB"
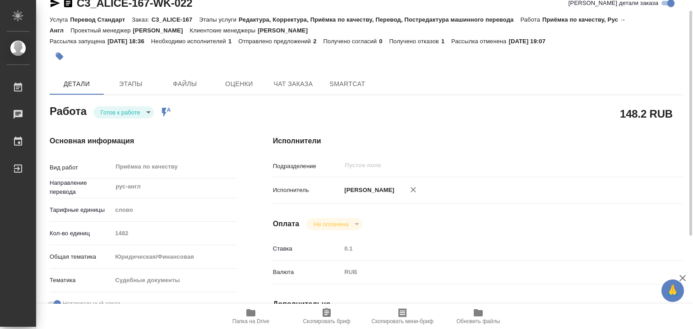
type input "[PERSON_NAME]"
type textarea "lorem ipsumdo sitametco (a eli se doei). temp incididunt utl et doloremagn, ali…"
type textarea "x"
type textarea "/Clients/[PERSON_NAME]/Orders/C3_ALICE-167/Corrected/C3_ALICE-167-WK-022"
type textarea "x"
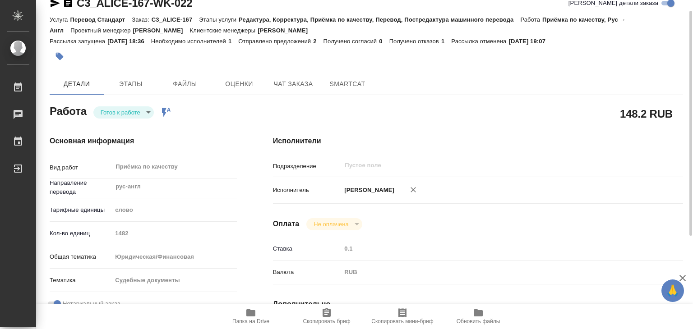
type input "C3_ALICE-167"
type input "Перевод Стандарт"
type input "Редактура, Корректура, Приёмка по качеству, Перевод, Постредактура машинного пе…"
type input "[PERSON_NAME]"
type input "Отдел верстки и дизайна"
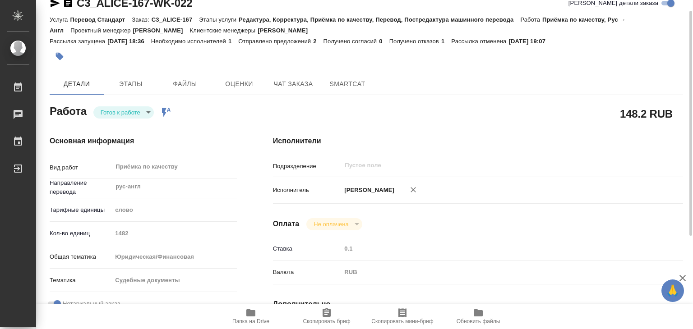
type input "/Clients/[PERSON_NAME]/Orders/C3_ALICE-167"
type textarea "x"
type textarea "lorem ip dolor sitametc adi elitsed? doeius temporinc utla etd, magnaa enimadm …"
type textarea "x"
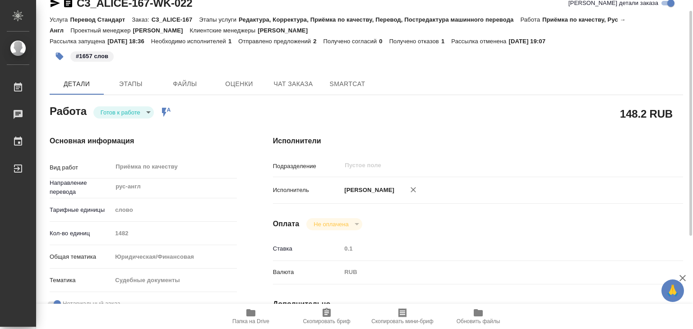
type textarea "x"
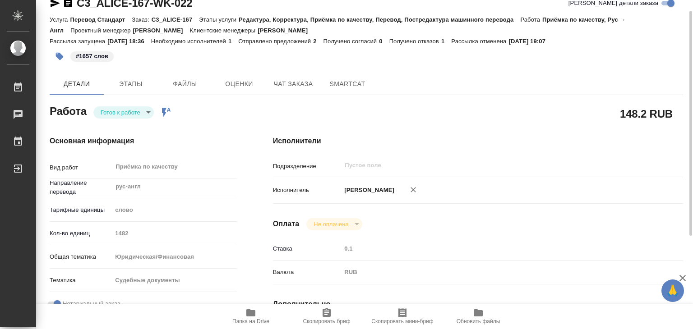
type textarea "x"
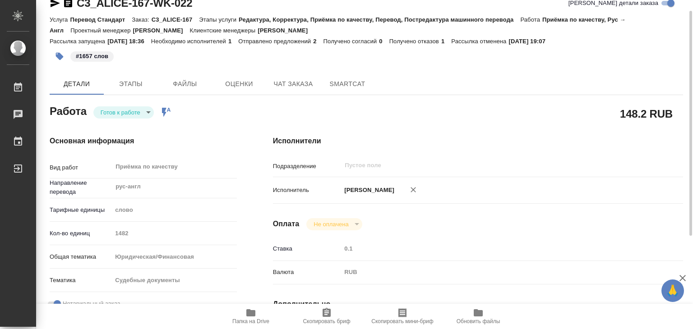
click at [133, 114] on body "🙏 .cls-1 fill:#fff; AWATERA Alilekova [PERSON_NAME] Работы 0 Чаты График Выйти …" at bounding box center [346, 164] width 693 height 329
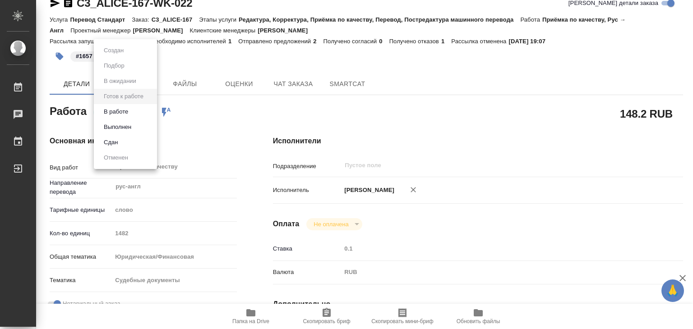
type textarea "x"
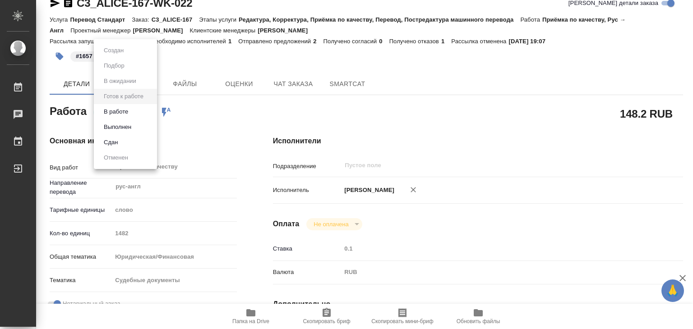
click at [136, 128] on li "Выполнен" at bounding box center [125, 127] width 63 height 15
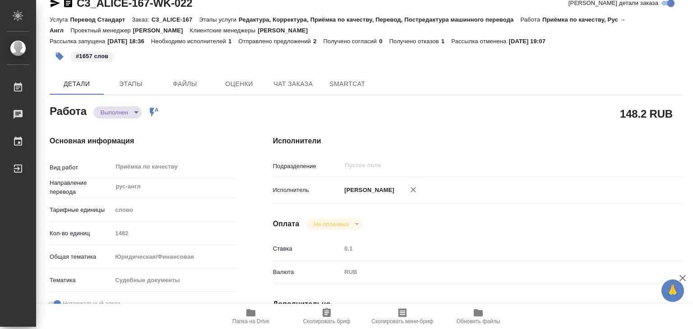
type textarea "x"
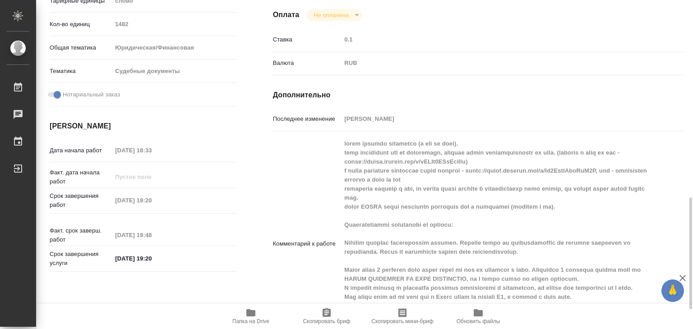
scroll to position [316, 0]
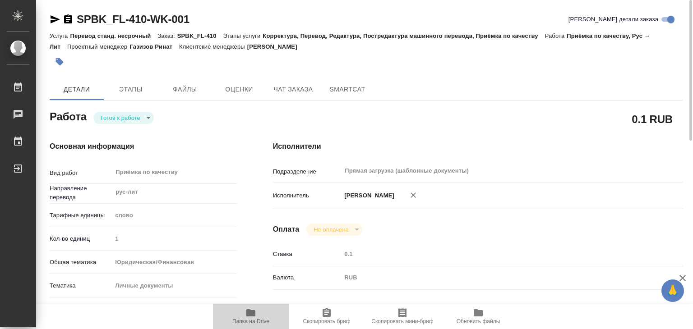
click at [248, 320] on span "Папка на Drive" at bounding box center [250, 322] width 37 height 6
click at [62, 57] on icon "button" at bounding box center [59, 61] width 9 height 9
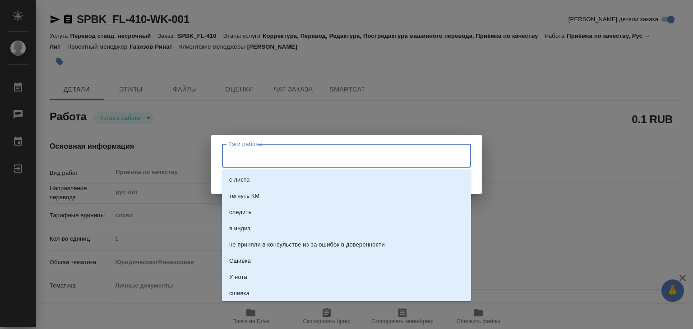
click at [246, 155] on input "Тэги работы" at bounding box center [338, 155] width 224 height 15
type input "239"
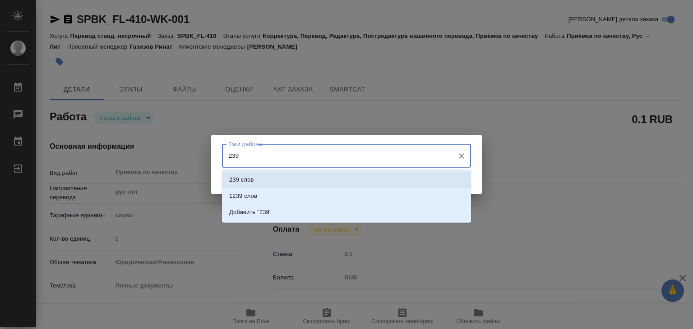
click at [264, 179] on li "239 слов" at bounding box center [346, 180] width 249 height 16
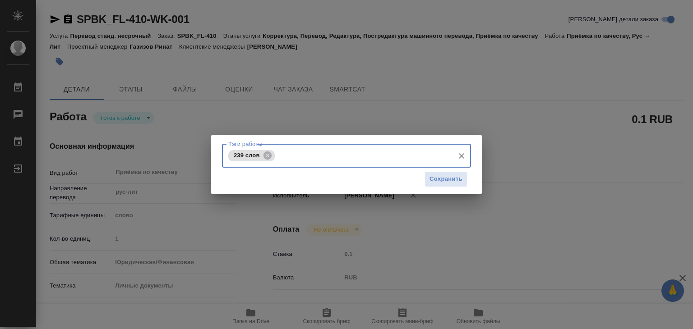
click at [472, 176] on div "Тэги работы 239 слов Тэги работы Сохранить" at bounding box center [346, 165] width 271 height 60
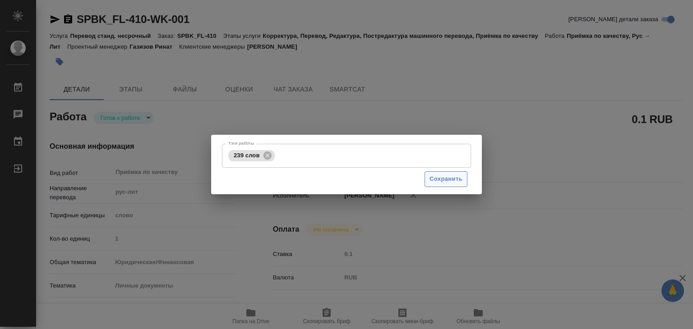
click at [445, 176] on span "Сохранить" at bounding box center [446, 179] width 33 height 10
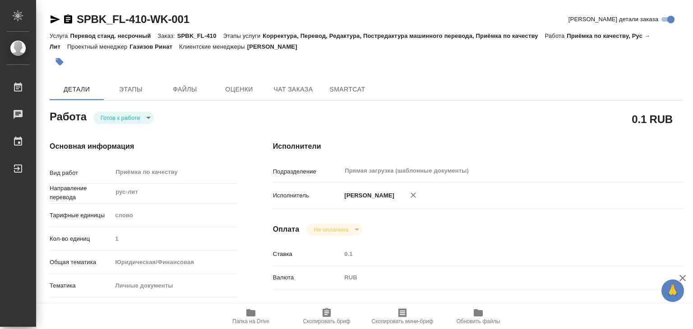
type input "readyForWork"
type input "рус-лит"
type input "5a8b1489cc6b4906c91bfd90"
type input "1"
type input "yr-fn"
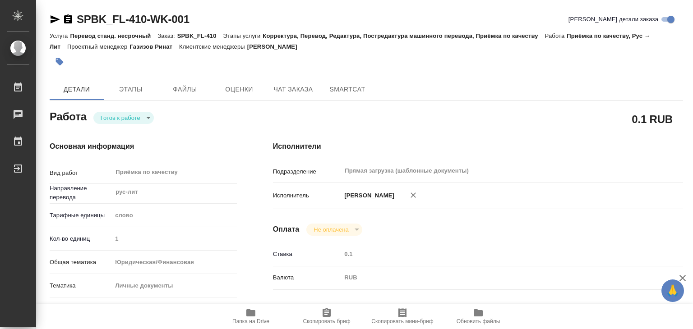
type input "5a8b8b956a9677013d343cfe"
checkbox input "true"
type input "[DATE] 19:30"
type input "[DATE] 20:30"
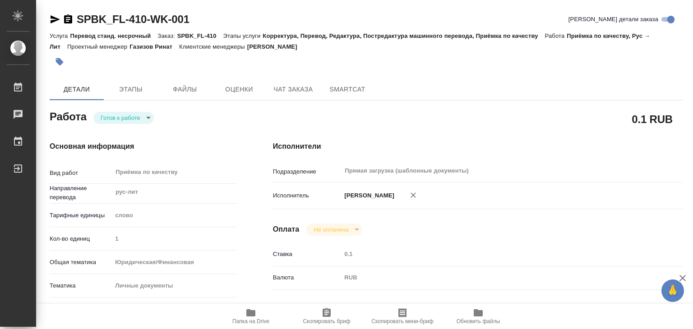
type input "Прямая загрузка (шаблонные документы)"
type input "notPayed"
type input "0.1"
type input "RUB"
type input "[PERSON_NAME]"
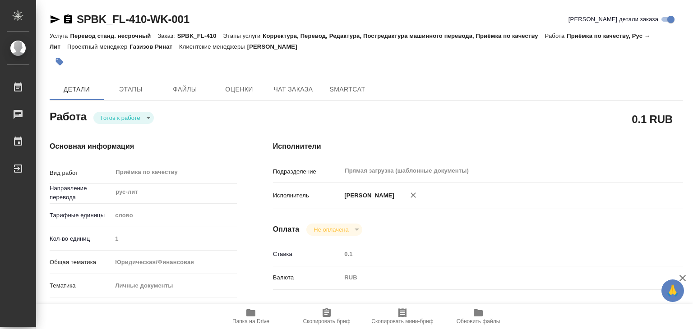
type input "SPBK_FL-410"
type input "Перевод станд. несрочный"
type input "Корректура, Перевод, Редактура, Постредактура машинного перевода, Приёмка по ка…"
type input "[PERSON_NAME]"
type input "/Clients/SPB_K_FL/Orders/SPBK_FL-410"
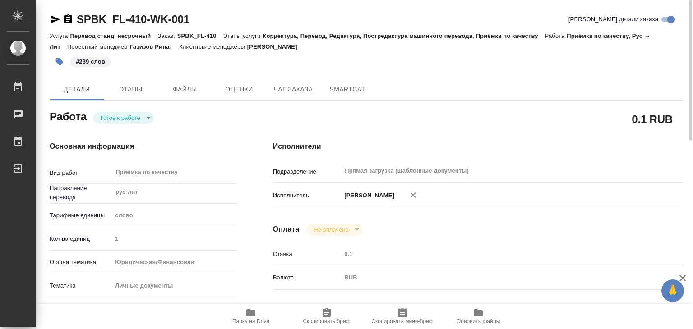
click at [138, 112] on body "🙏 .cls-1 fill:#fff; AWATERA Alilekova [PERSON_NAME] Работы 0 Чаты График Выйти …" at bounding box center [346, 164] width 693 height 329
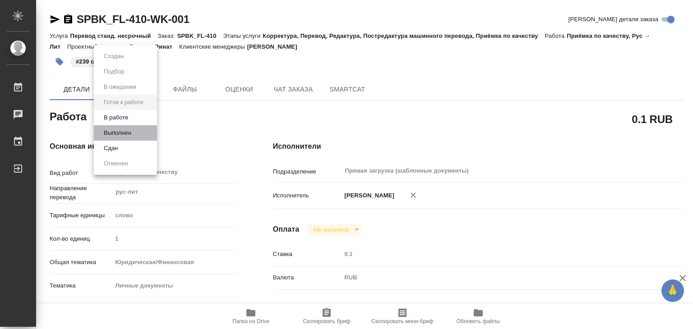
click at [141, 133] on li "Выполнен" at bounding box center [125, 132] width 63 height 15
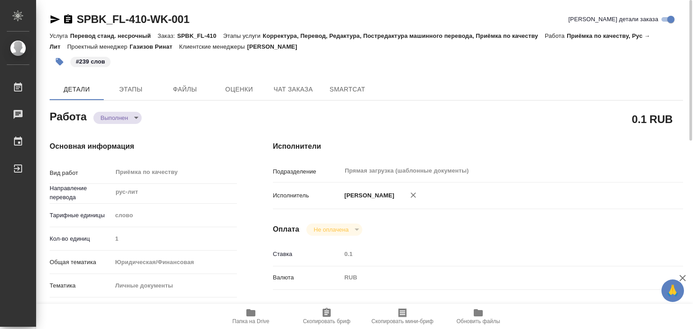
type textarea "x"
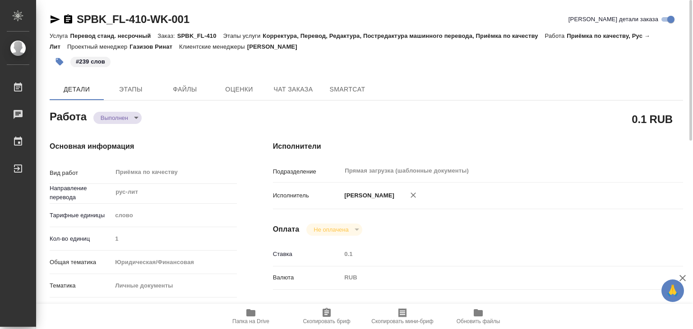
type textarea "x"
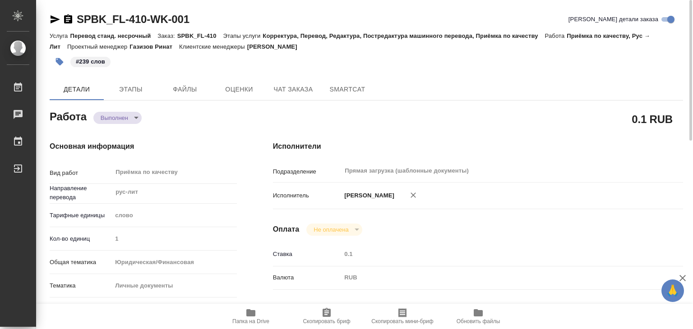
drag, startPoint x: 271, startPoint y: 44, endPoint x: 307, endPoint y: 50, distance: 36.2
click at [304, 50] on p "[PERSON_NAME]" at bounding box center [275, 46] width 57 height 7
type textarea "x"
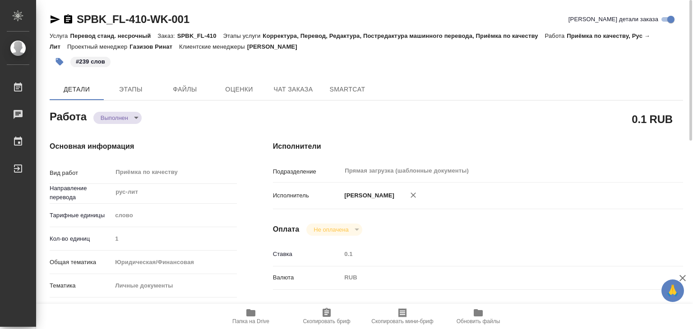
type textarea "x"
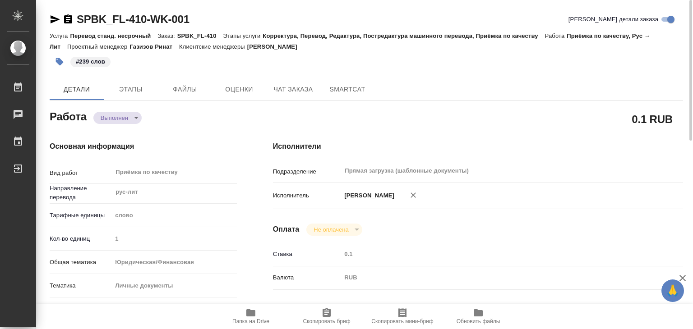
type textarea "x"
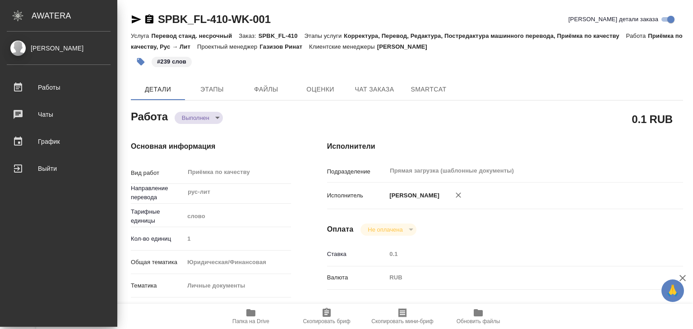
type textarea "x"
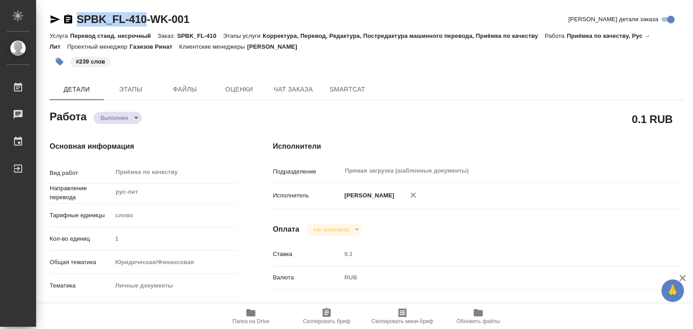
drag, startPoint x: 77, startPoint y: 5, endPoint x: 143, endPoint y: 15, distance: 66.8
copy link "SPBK_FL-410"
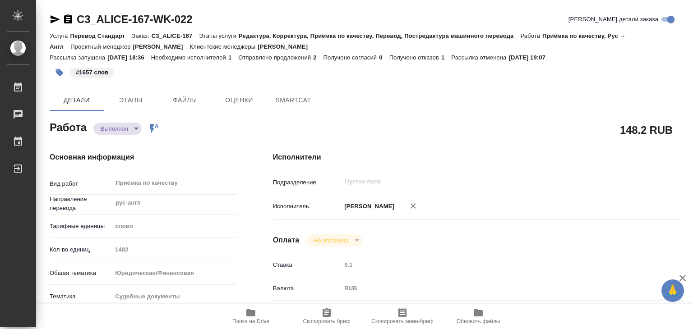
type textarea "x"
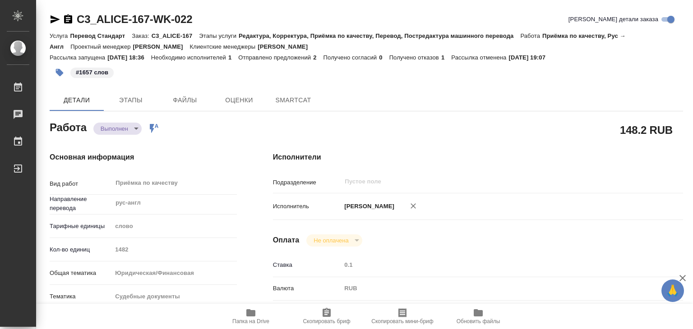
type textarea "x"
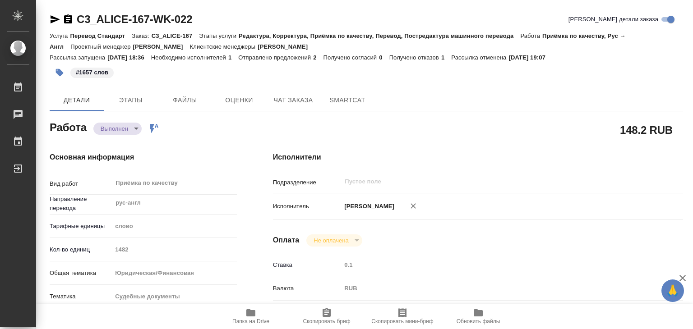
type textarea "x"
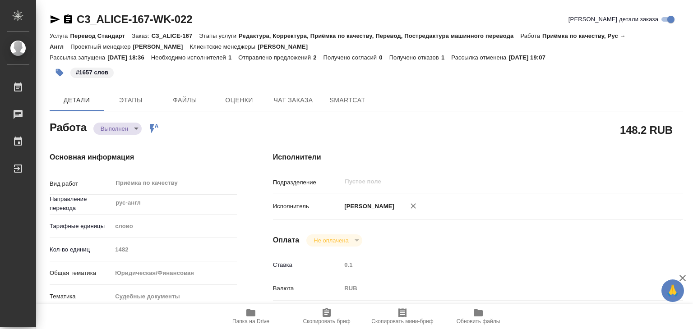
type textarea "x"
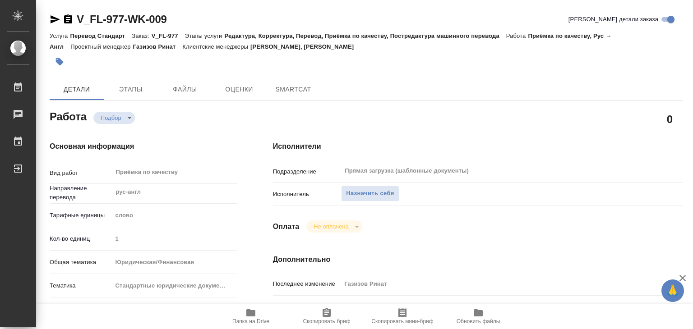
type textarea "x"
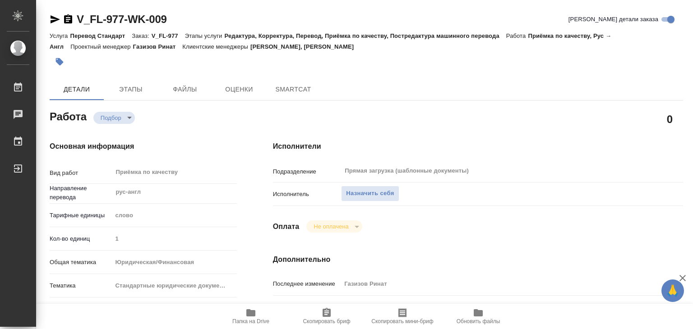
type textarea "x"
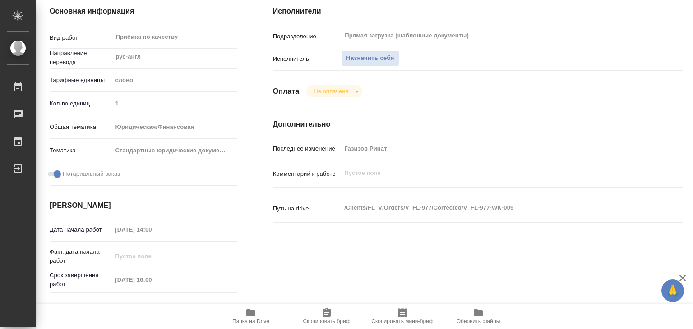
type textarea "x"
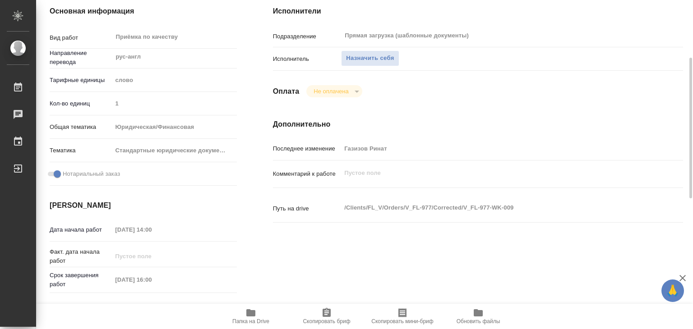
type textarea "x"
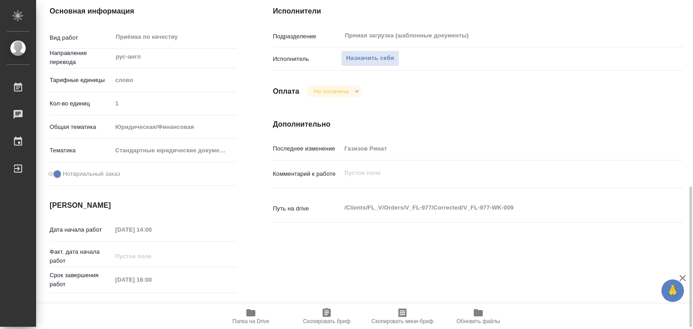
scroll to position [226, 0]
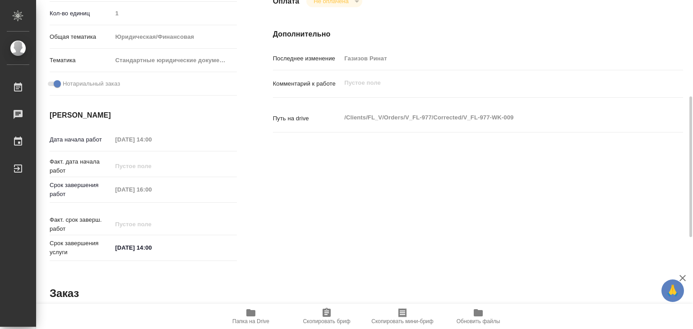
type textarea "x"
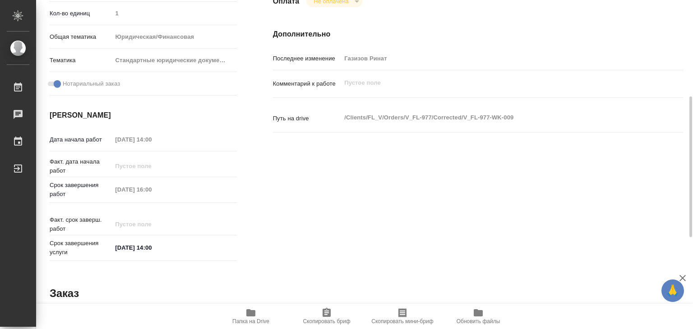
type textarea "x"
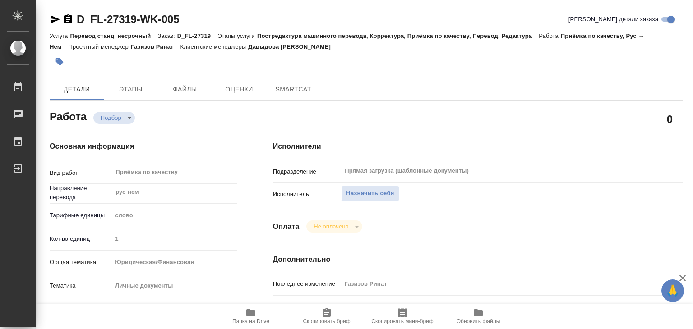
type textarea "x"
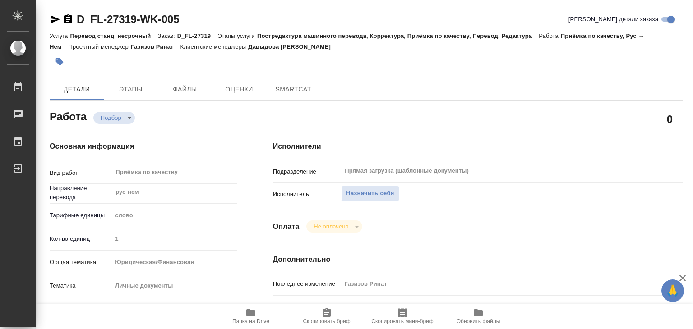
type textarea "x"
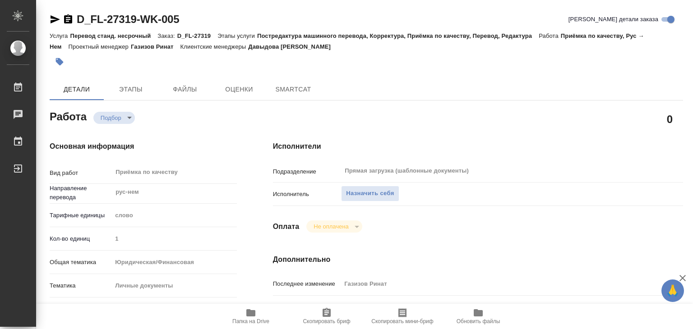
type textarea "x"
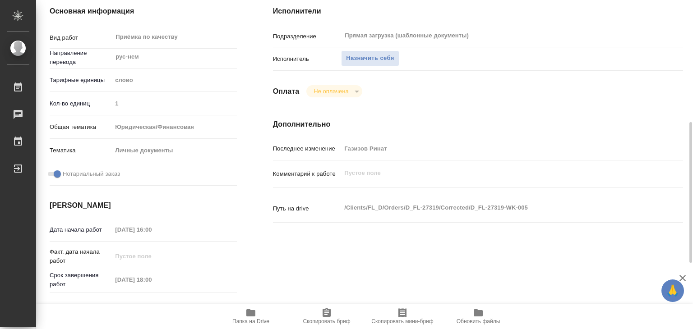
type textarea "x"
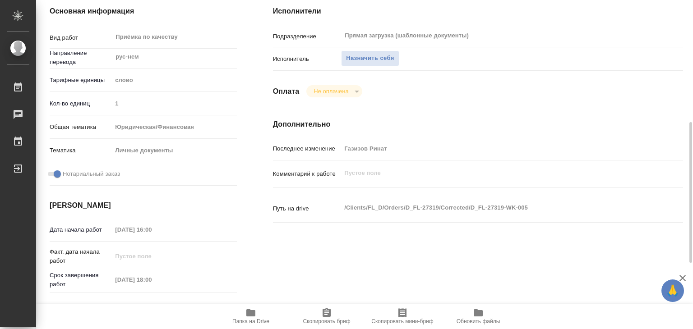
scroll to position [226, 0]
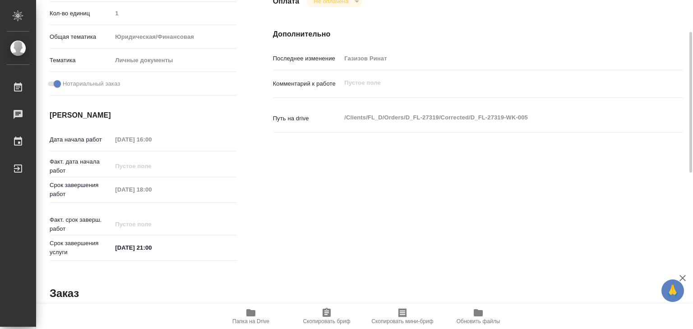
type textarea "x"
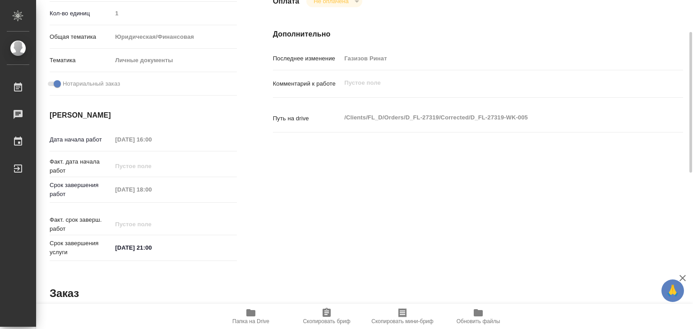
type textarea "x"
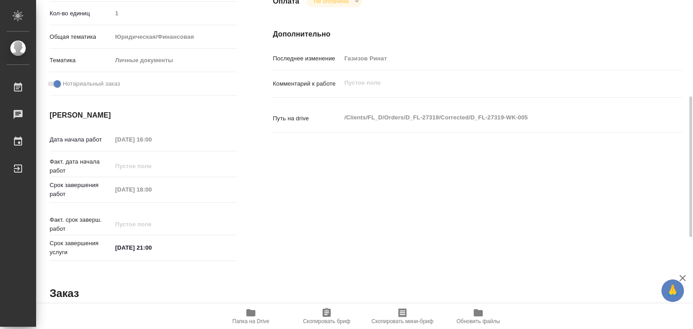
type textarea "x"
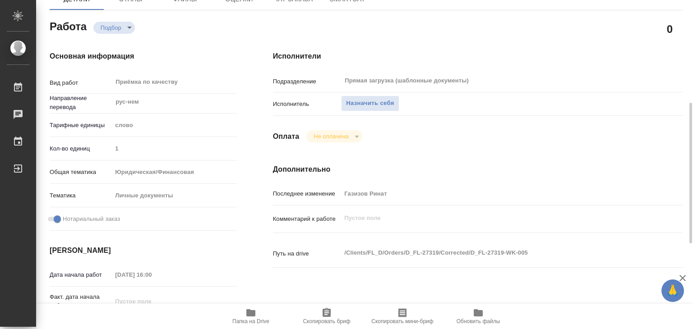
scroll to position [45, 0]
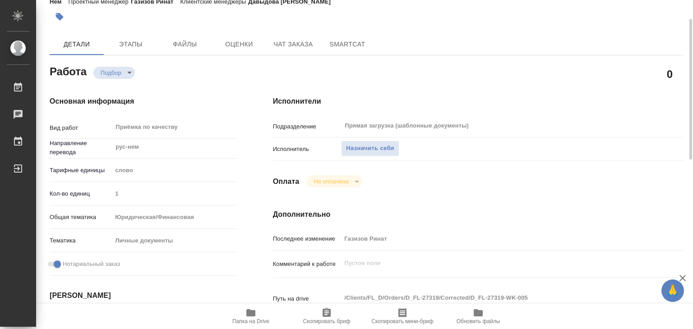
type textarea "x"
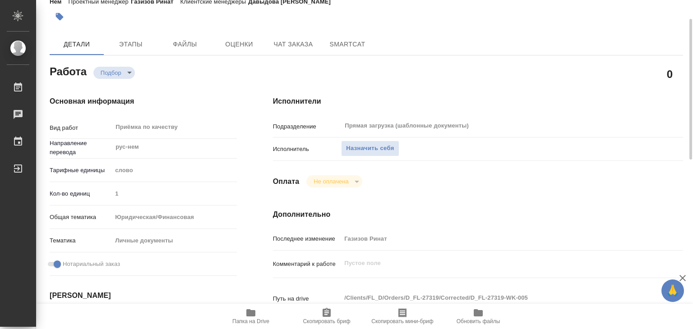
scroll to position [0, 0]
